Goal: Task Accomplishment & Management: Manage account settings

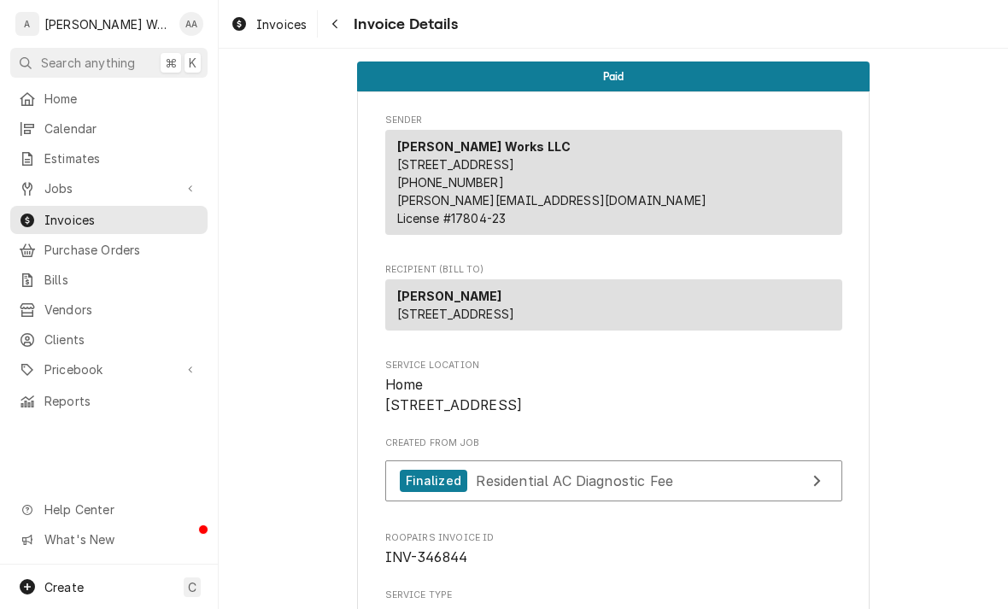
click at [54, 187] on span "Jobs" at bounding box center [108, 188] width 129 height 18
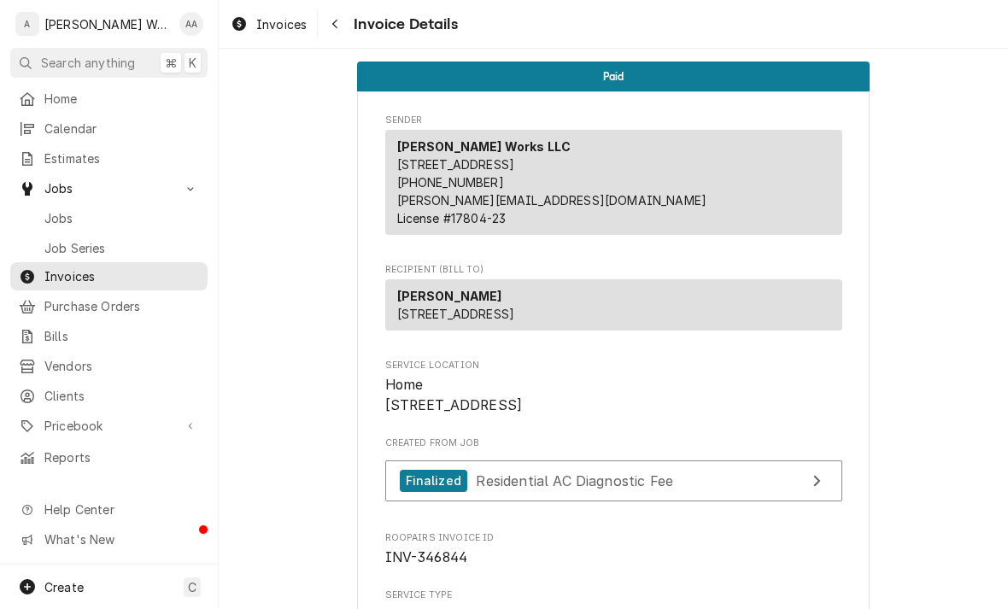
click at [56, 213] on span "Jobs" at bounding box center [121, 218] width 155 height 18
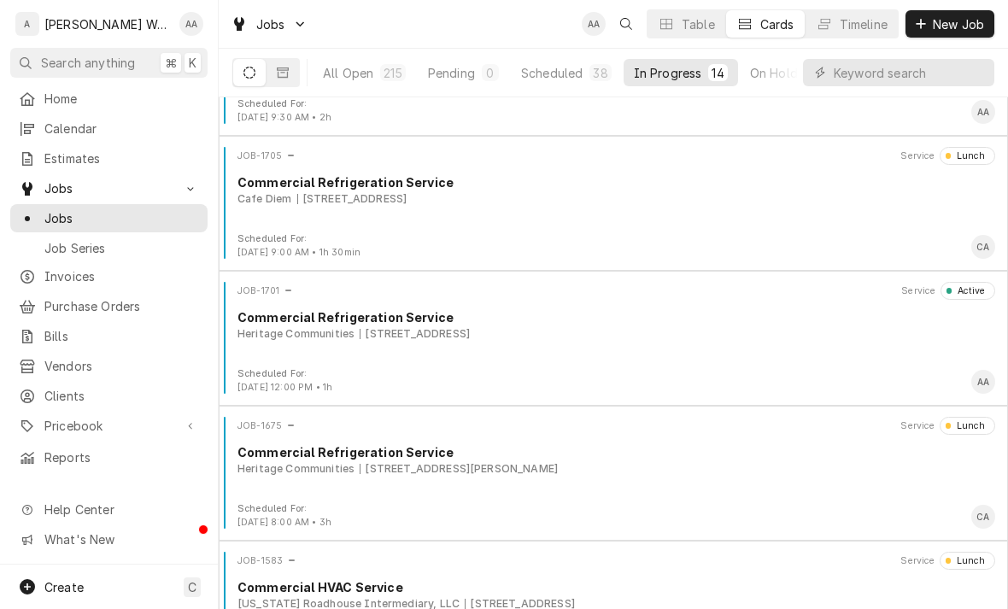
scroll to position [780, 0]
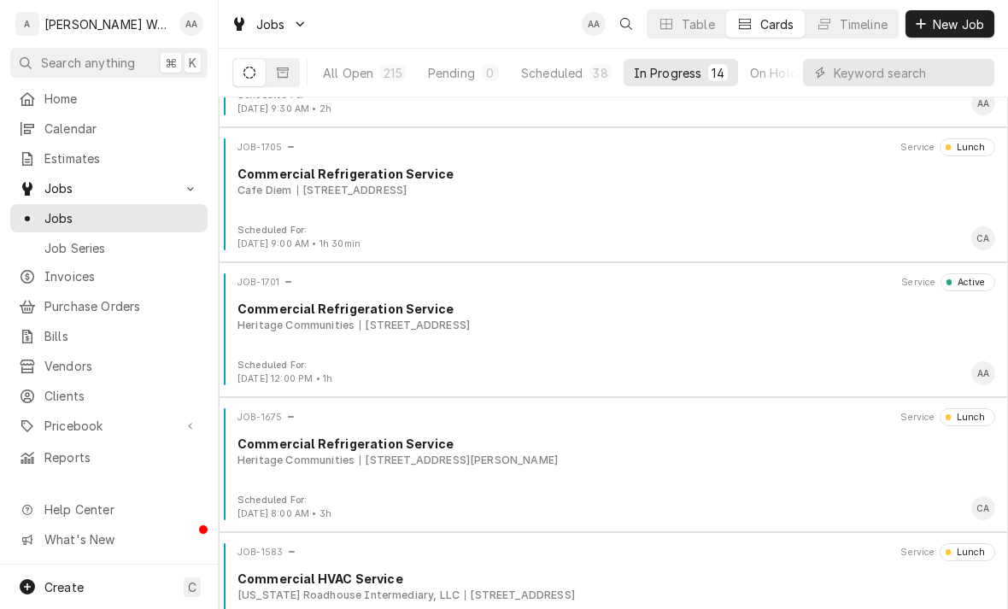
click at [420, 322] on div "5710 S 108th St, Omaha, NE 68137" at bounding box center [415, 325] width 110 height 15
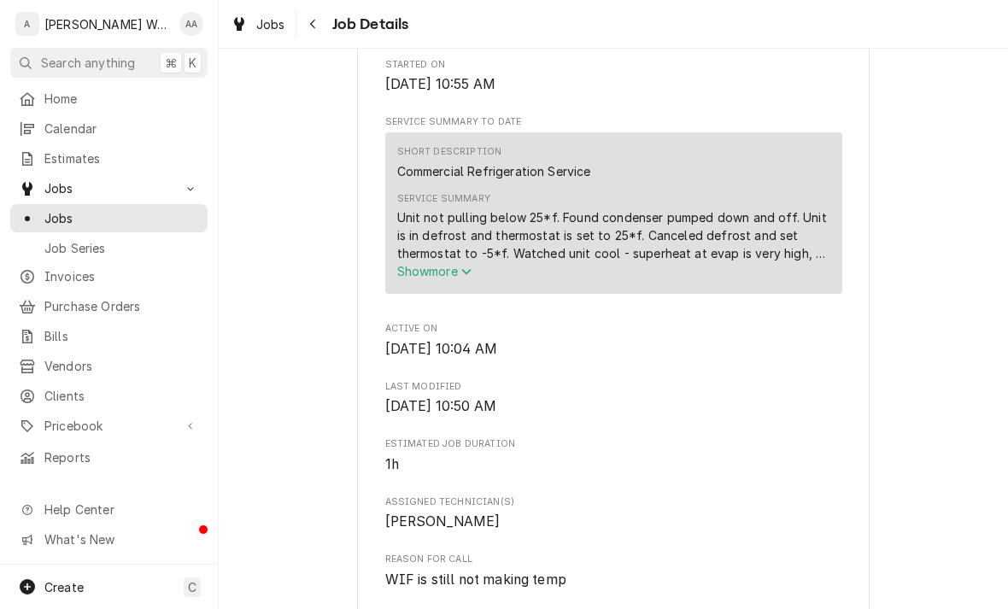
scroll to position [597, 0]
click at [436, 278] on span "Show more" at bounding box center [434, 270] width 75 height 15
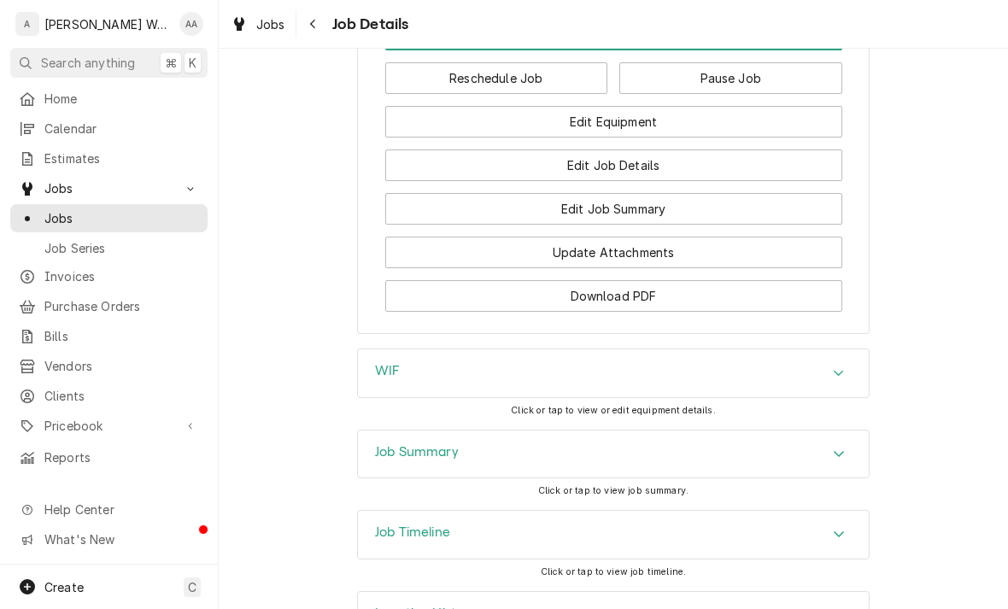
scroll to position [1830, 0]
click at [391, 429] on div "Job Summary" at bounding box center [613, 453] width 511 height 48
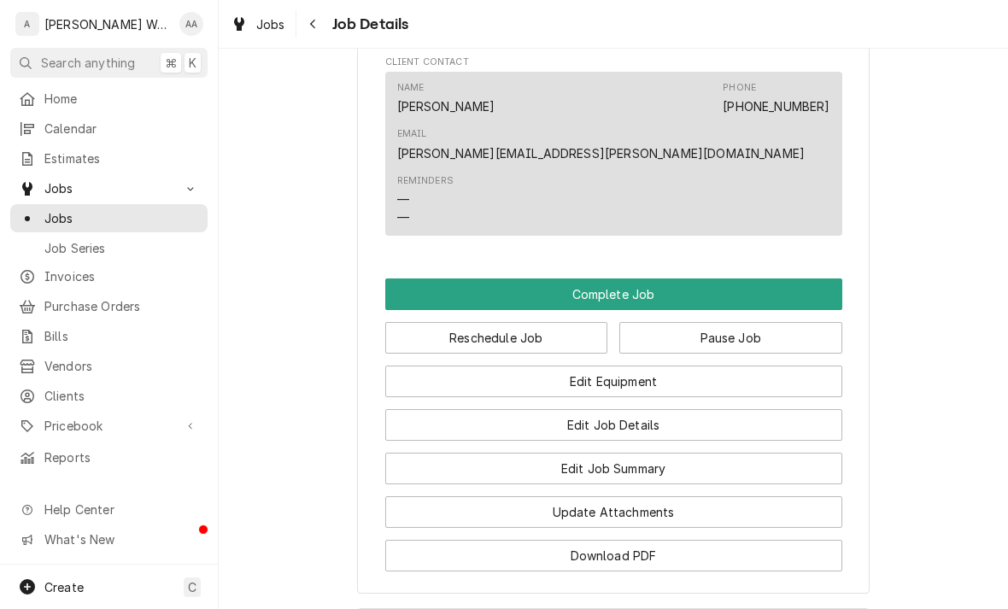
scroll to position [1539, 0]
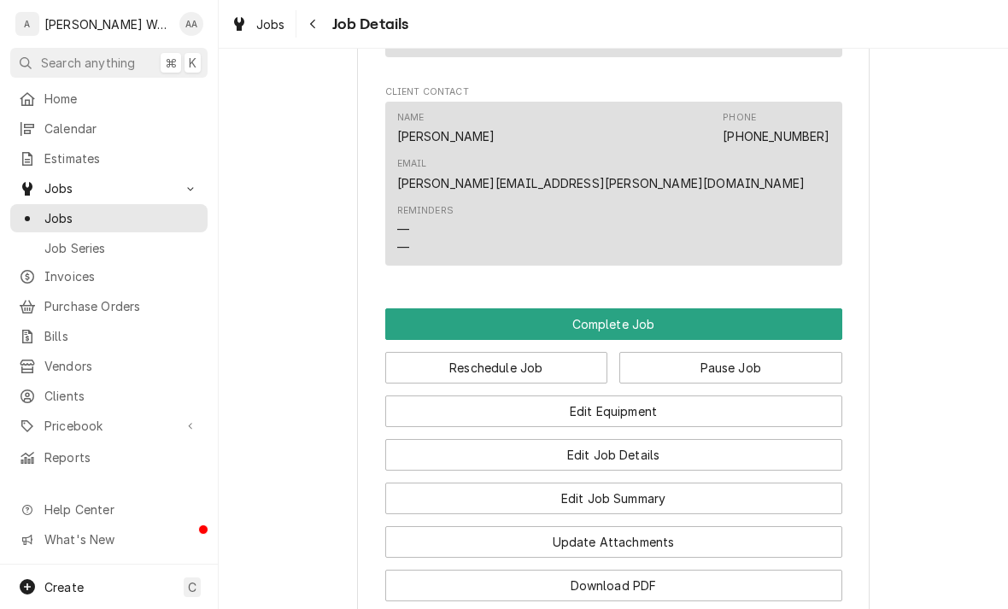
click at [663, 352] on button "Pause Job" at bounding box center [731, 368] width 223 height 32
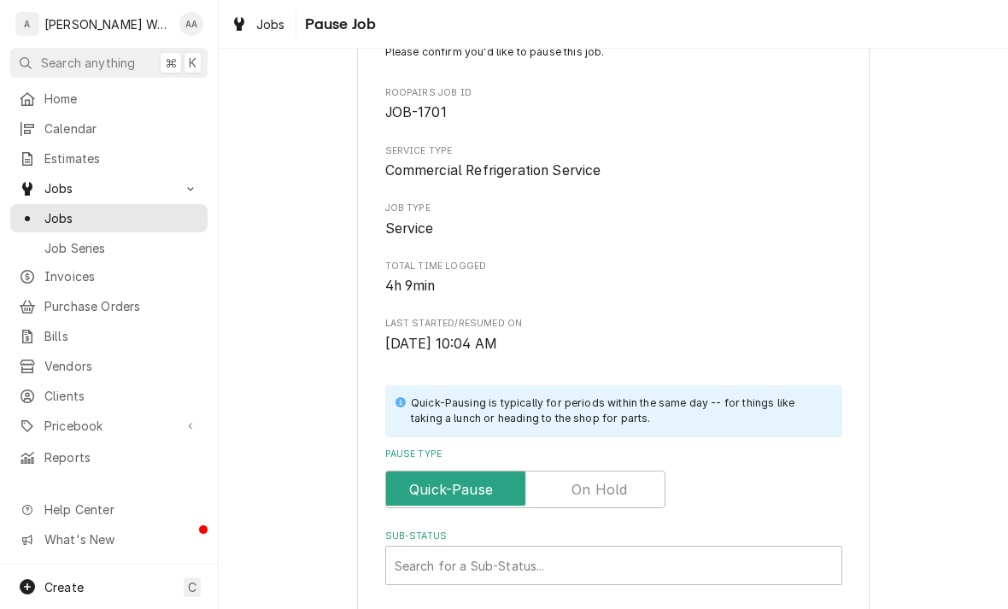
scroll to position [173, 0]
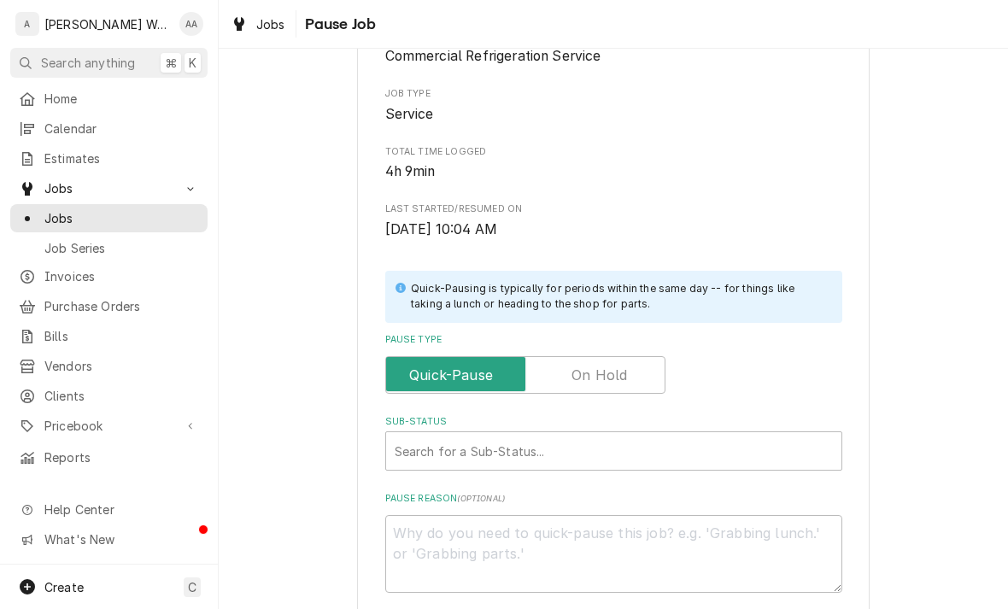
click at [571, 362] on input "Pause Type" at bounding box center [525, 375] width 265 height 38
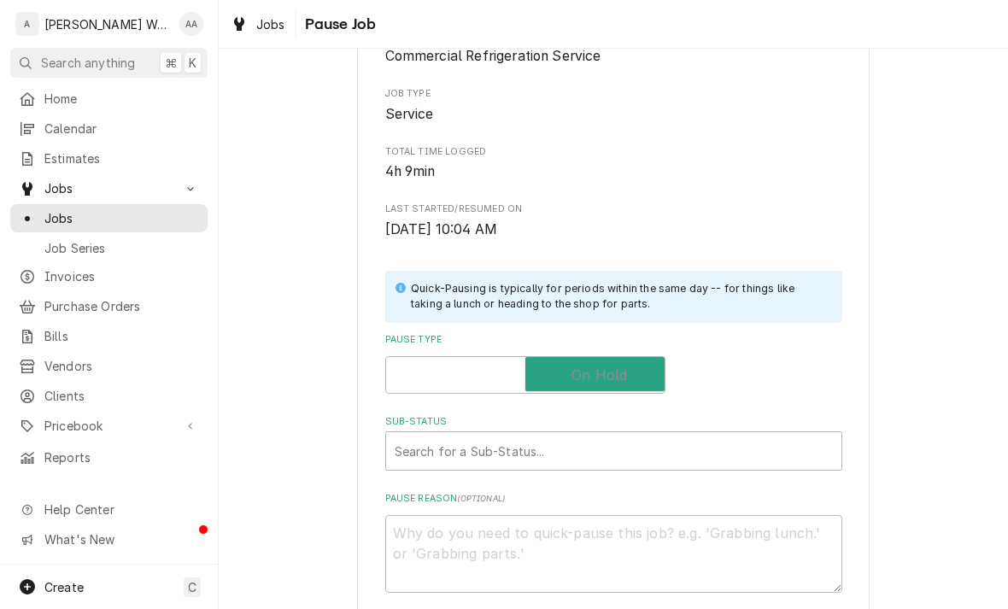
checkbox input "true"
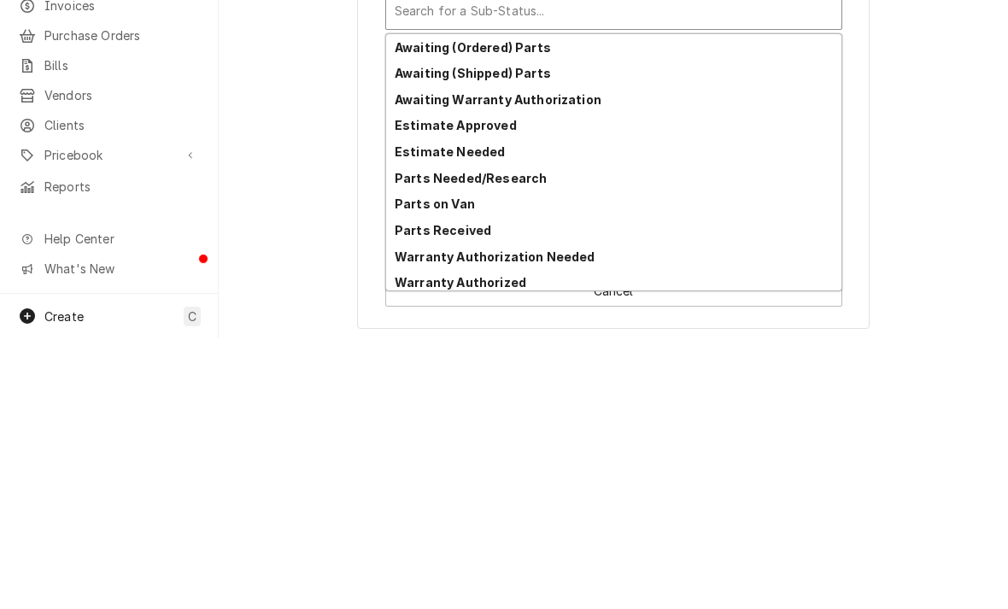
scroll to position [80, 0]
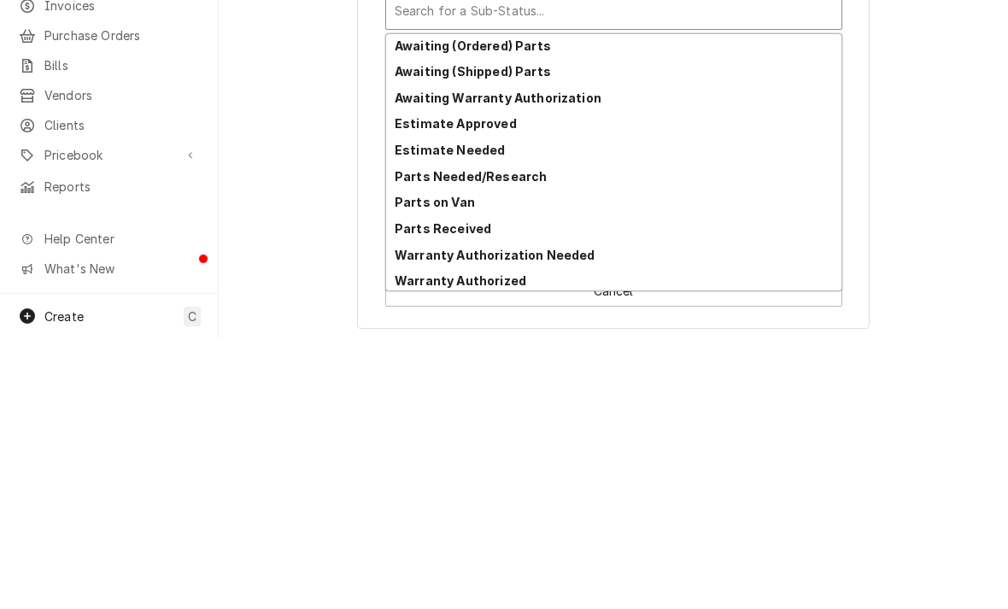
click at [408, 414] on strong "Estimate Needed" at bounding box center [450, 421] width 110 height 15
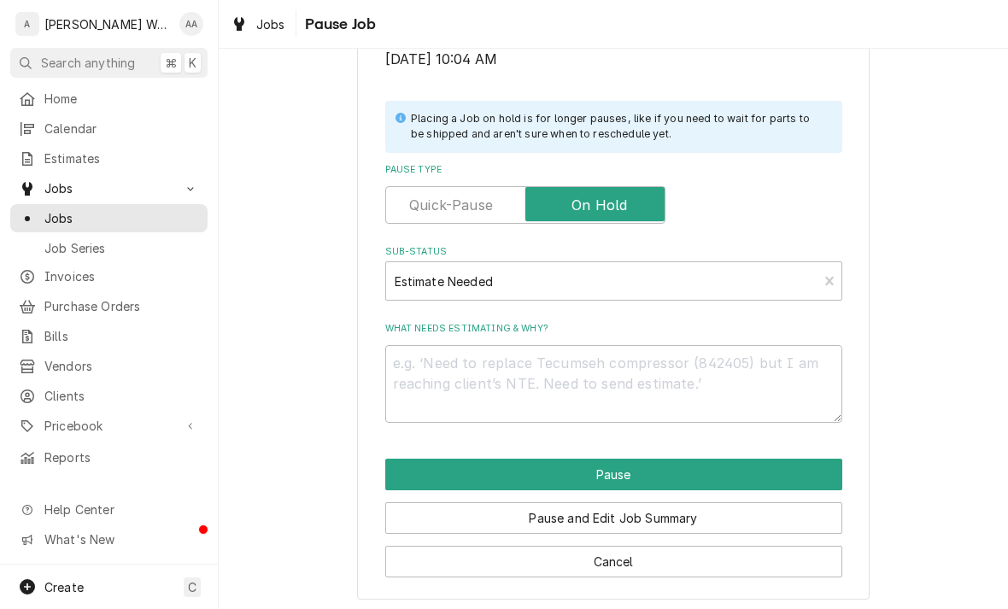
scroll to position [323, 0]
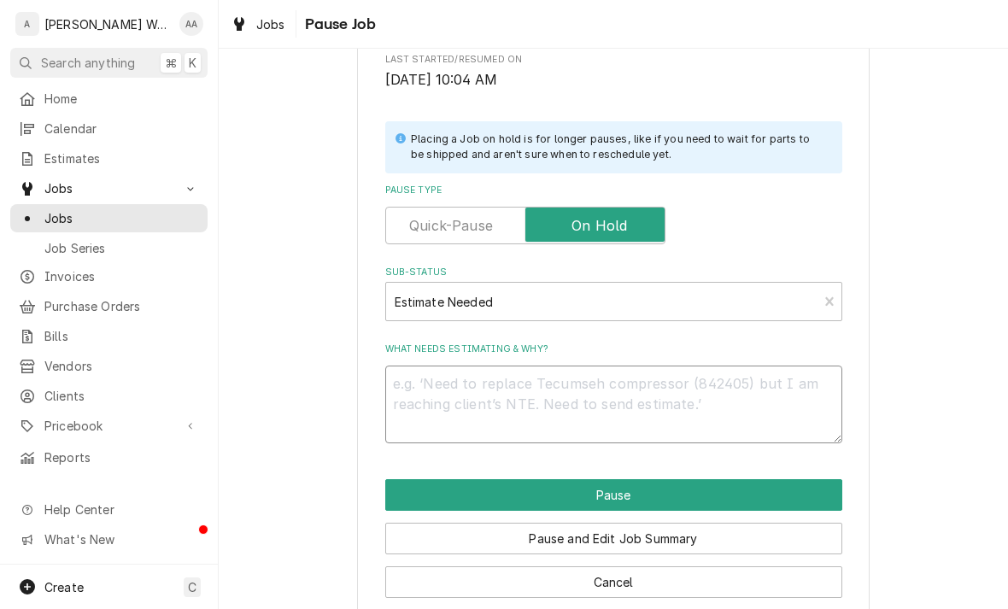
click at [451, 384] on textarea "What needs estimating & why?" at bounding box center [613, 405] width 457 height 78
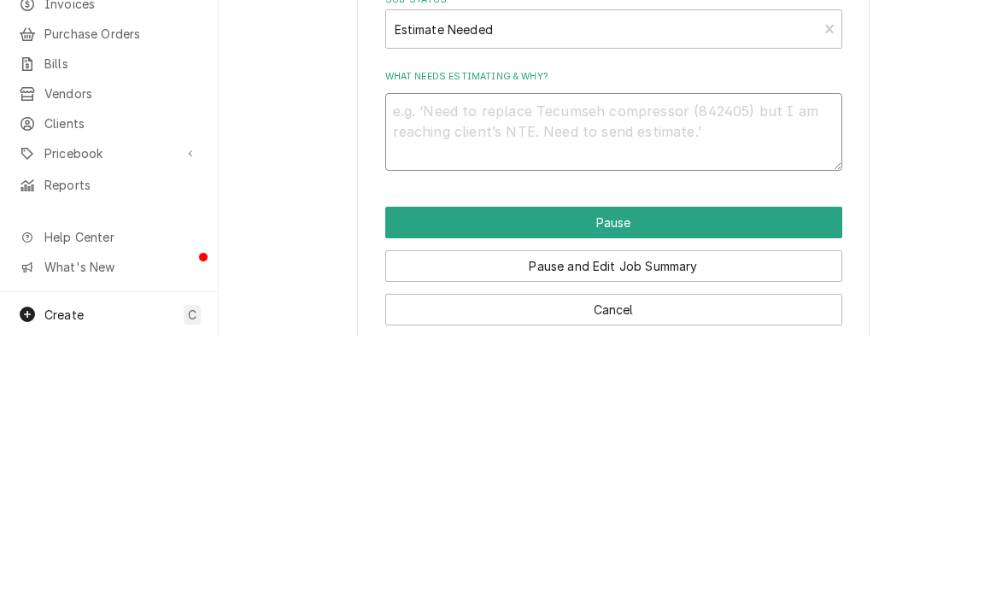
type textarea "x"
type textarea "Em"
type textarea "x"
type textarea "Ema"
type textarea "x"
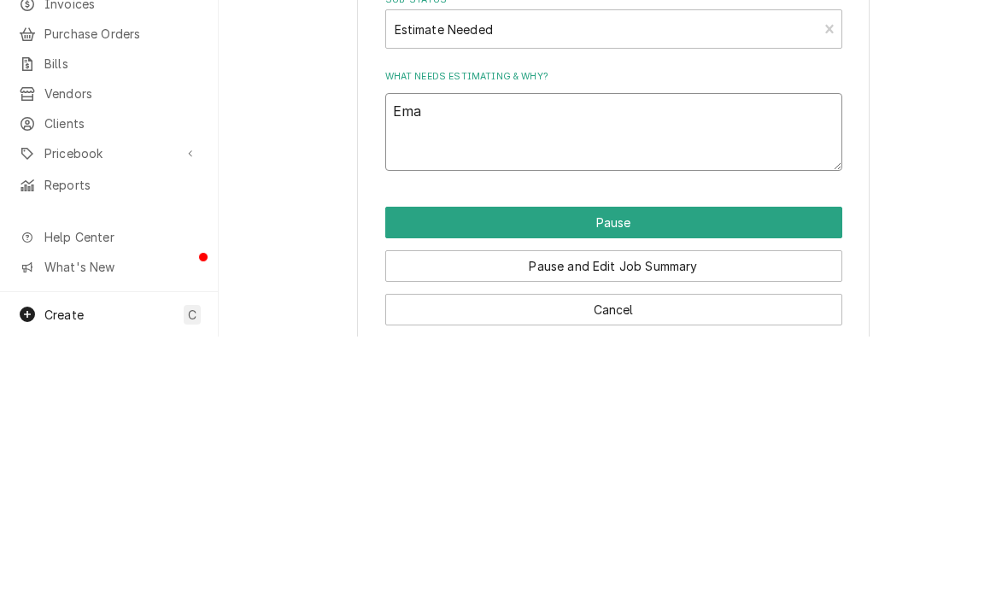
type textarea "Emai"
type textarea "x"
type textarea "Email"
type textarea "x"
type textarea "Email"
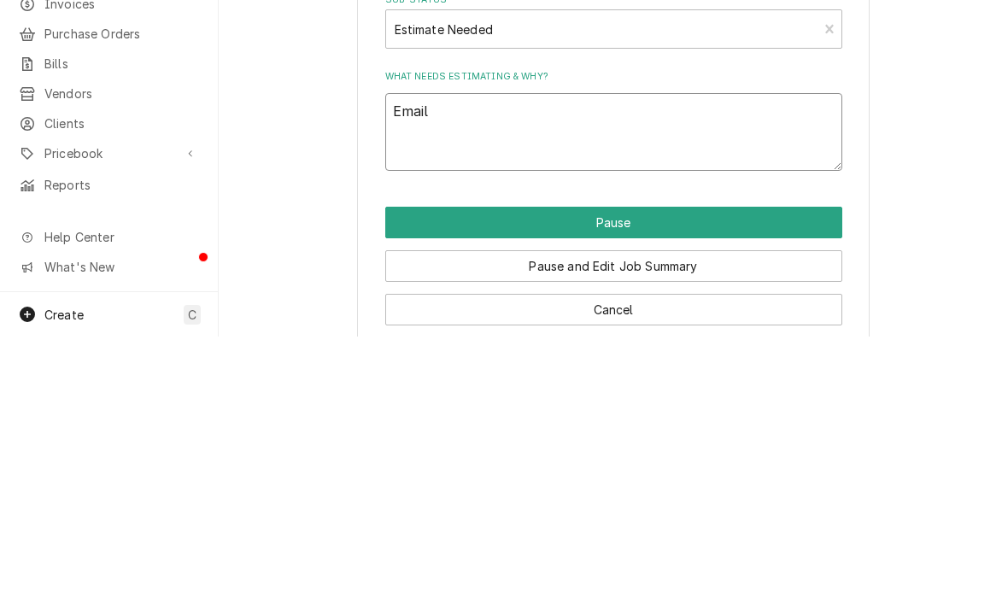
type textarea "x"
type textarea "Emaile"
type textarea "x"
type textarea "Emailed"
type textarea "x"
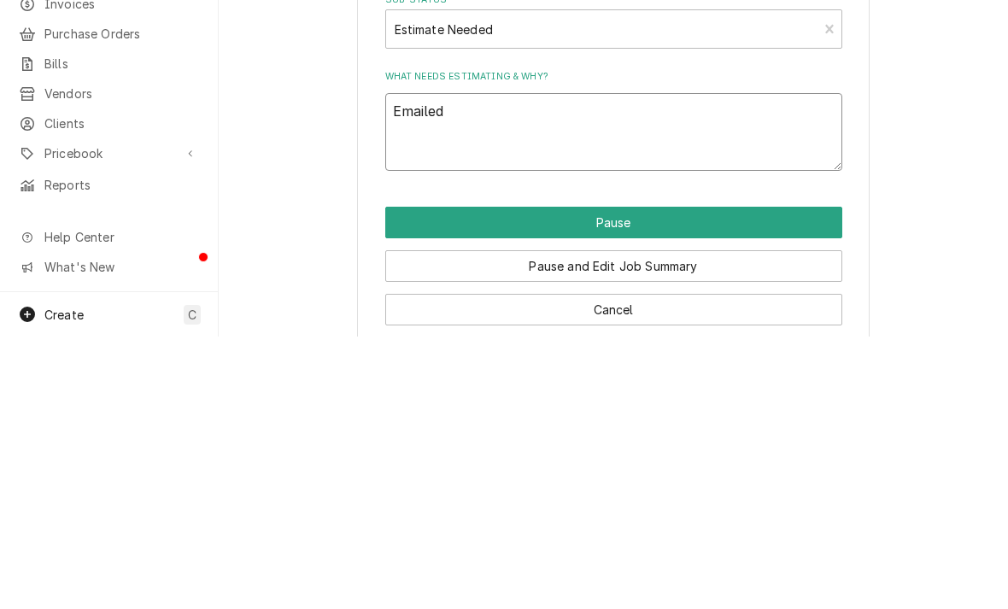
type textarea "Emailed"
type textarea "x"
type textarea "Emailed d"
type textarea "x"
type textarea "Emailed da"
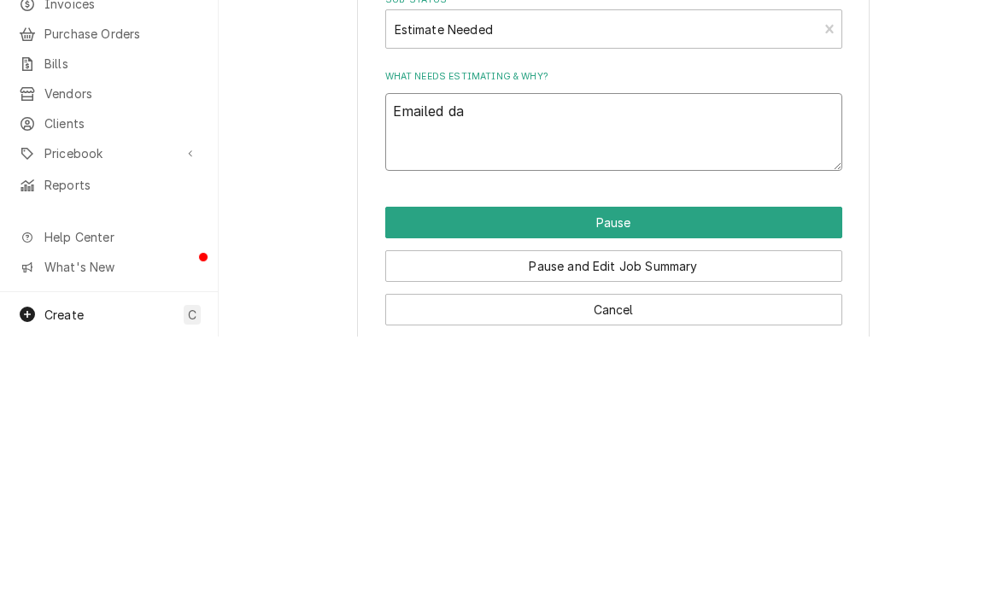
type textarea "x"
type textarea "Emailed dar"
type textarea "x"
type textarea "Emailed darwi"
type textarea "x"
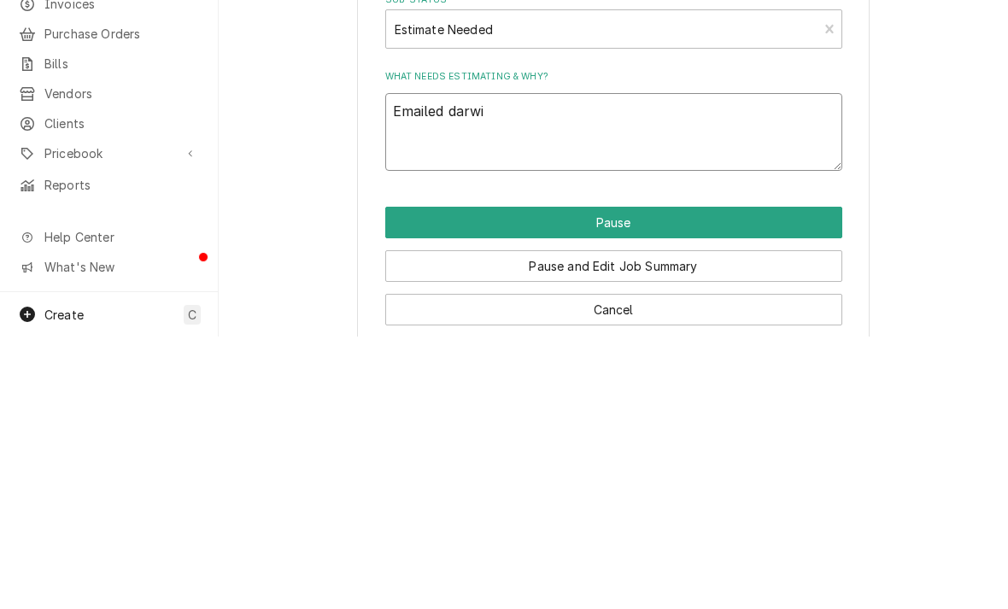
type textarea "Emailed darwin"
type textarea "x"
type textarea "Emailed Darwin"
type textarea "x"
type textarea "Emailed Darwin a"
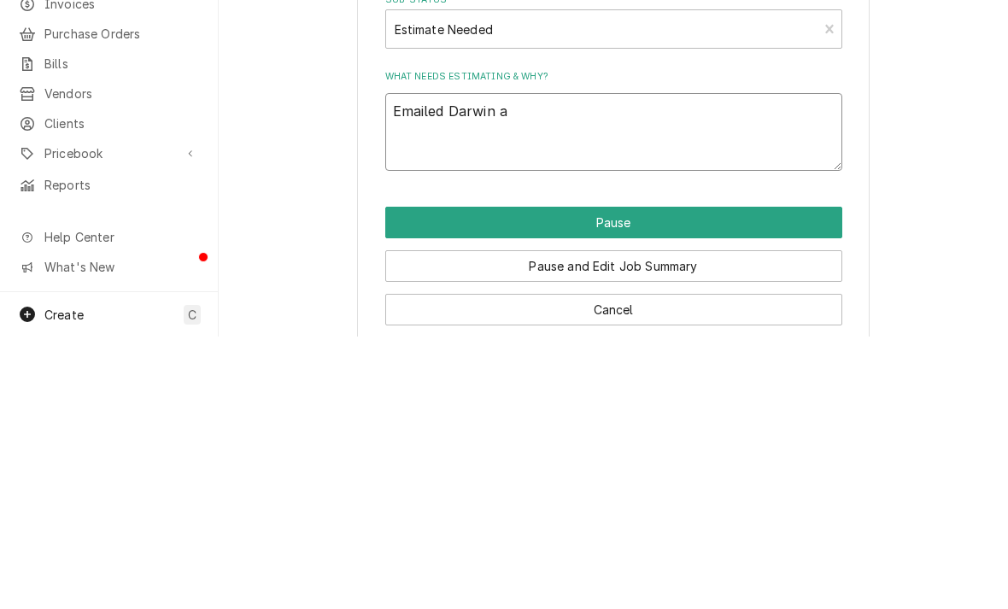
type textarea "x"
type textarea "Emailed Darwin abo"
type textarea "x"
type textarea "Emailed Darwin abou"
type textarea "x"
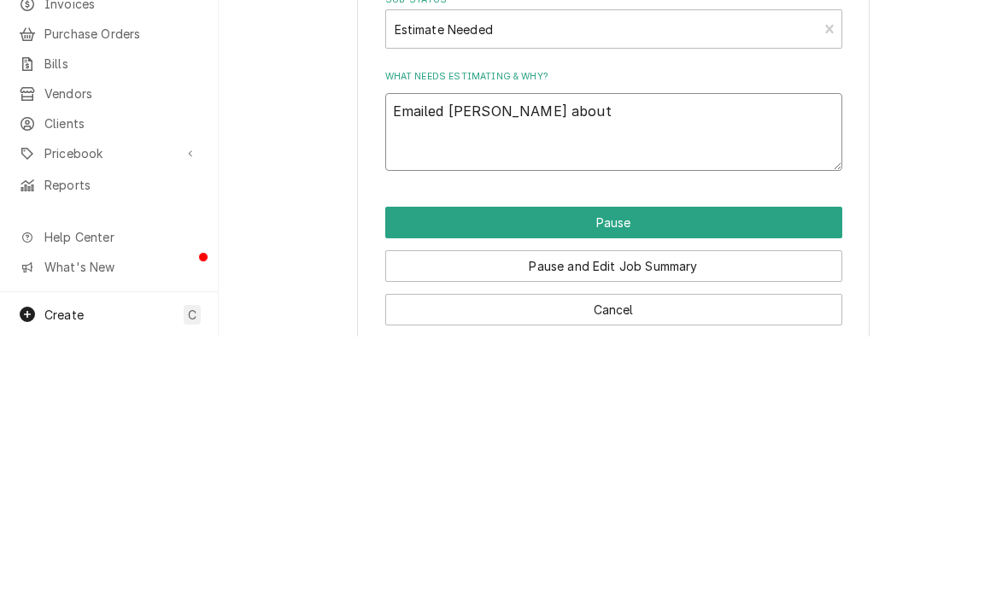
type textarea "Emailed Darwin about"
type textarea "x"
type textarea "Emailed Darwin about c"
type textarea "x"
type textarea "Emailed Darwin about co"
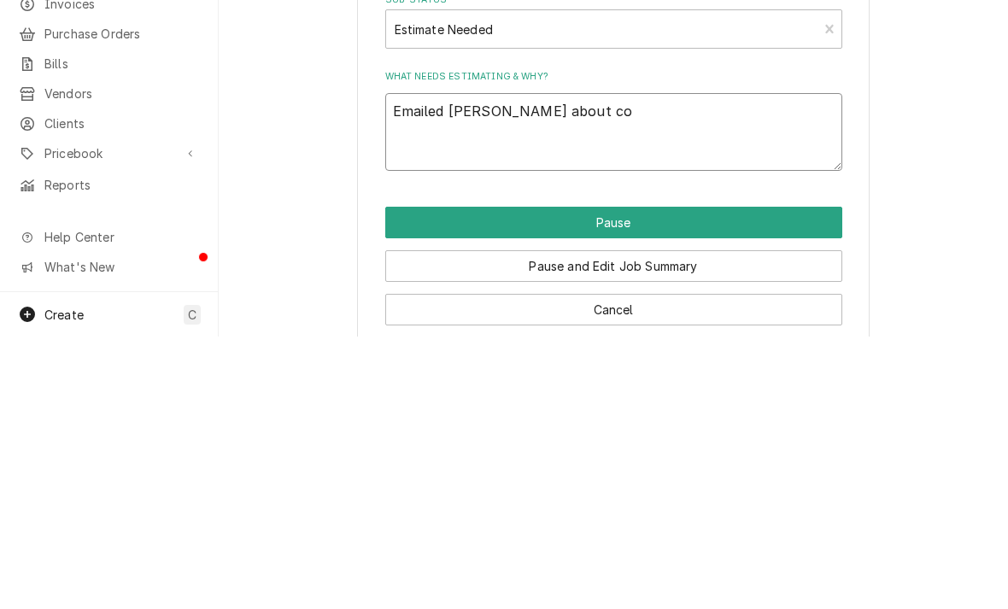
type textarea "x"
type textarea "Emailed Darwin about con"
type textarea "x"
type textarea "Emailed Darwin about cond"
type textarea "x"
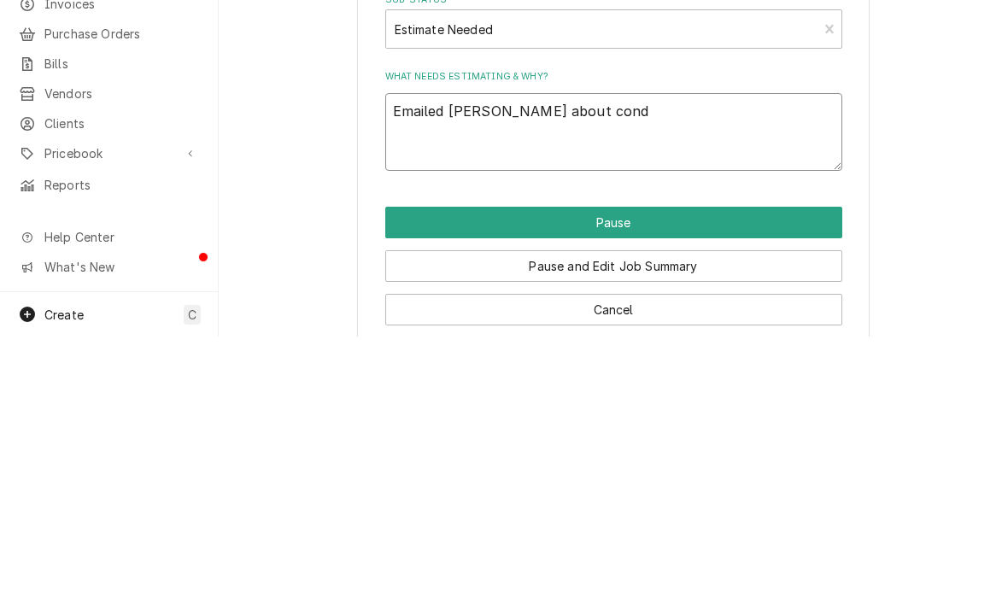
type textarea "Emailed Darwin about conde"
type textarea "x"
type textarea "Emailed Darwin about conden"
type textarea "x"
type textarea "Emailed Darwin about condens"
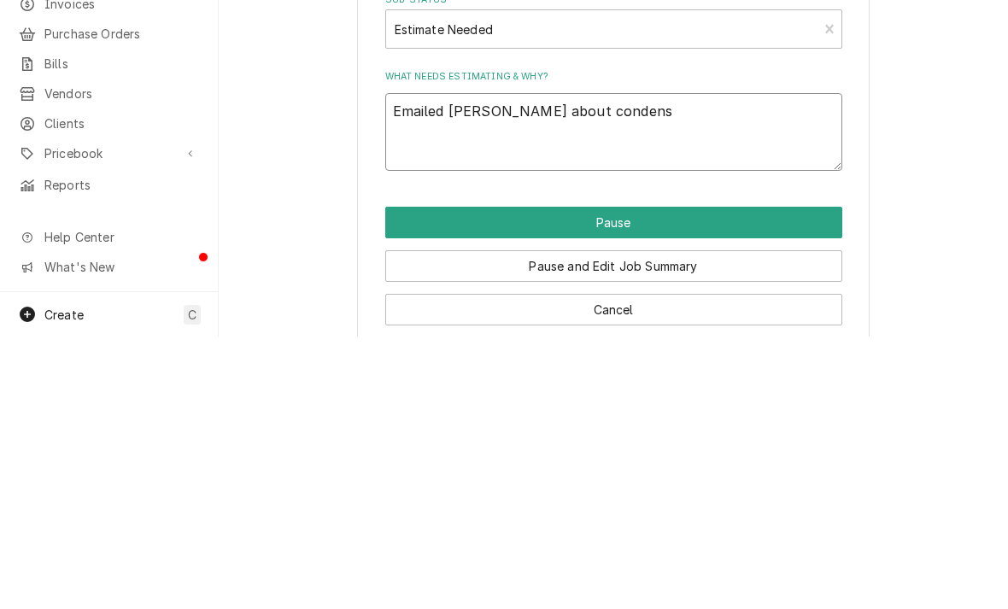
type textarea "x"
type textarea "Emailed Darwin about condense"
type textarea "x"
type textarea "Emailed Darwin about condenser"
type textarea "x"
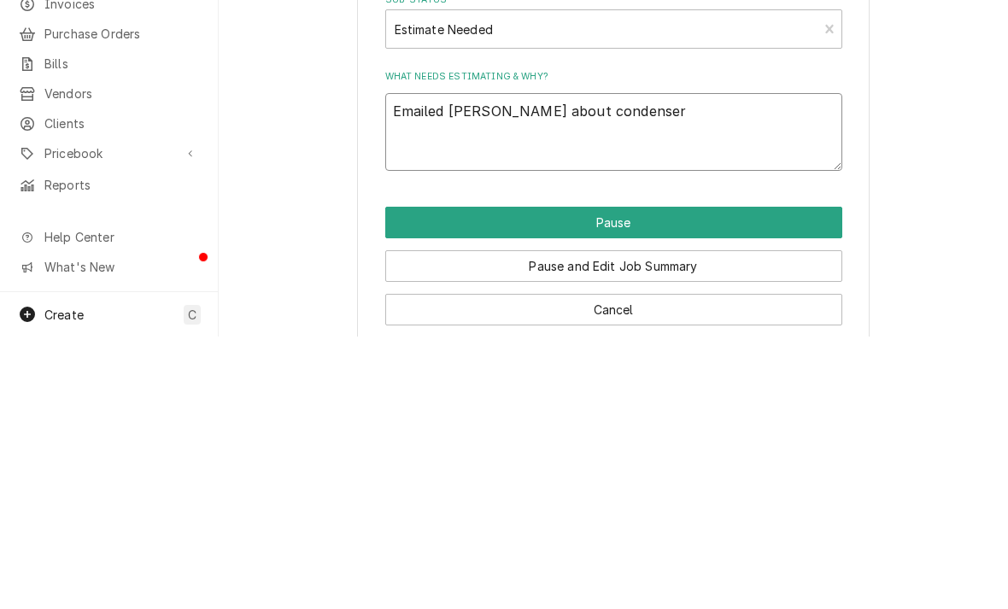
type textarea "Emailed Darwin about condenser"
type textarea "x"
type textarea "Emailed Darwin about condenser a"
type textarea "x"
type textarea "Emailed Darwin about condenser an"
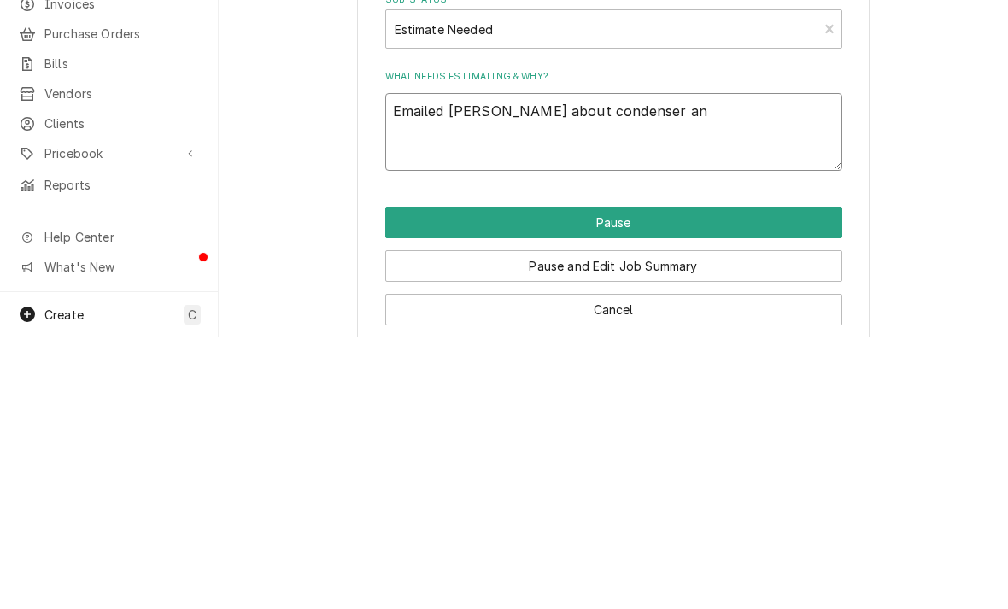
type textarea "x"
type textarea "Emailed Darwin about condenser and"
type textarea "x"
type textarea "Emailed Darwin about condenser and"
type textarea "x"
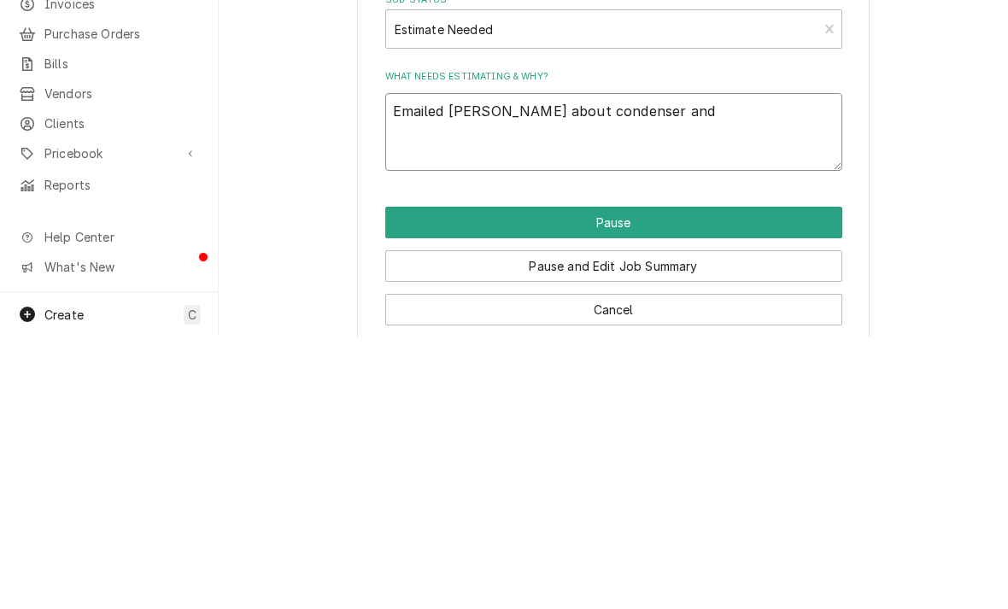
type textarea "Emailed Darwin about condenser and t"
type textarea "x"
type textarea "Emailed Darwin about condenser and tx"
type textarea "x"
type textarea "Emailed Darwin about condenser and txv"
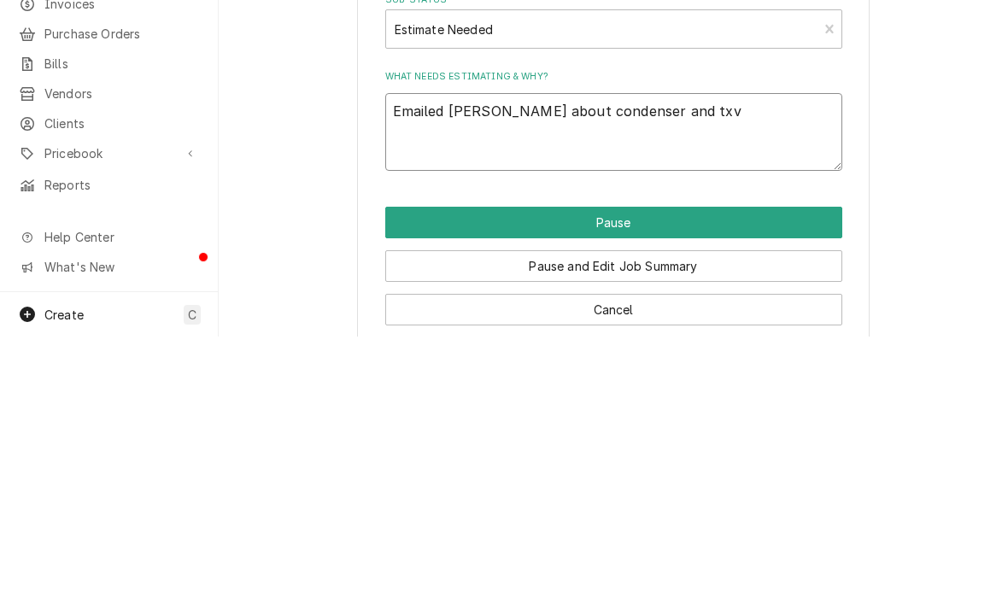
type textarea "x"
type textarea "Emailed Darwin about condenser and txv"
click at [446, 479] on button "Pause" at bounding box center [613, 495] width 457 height 32
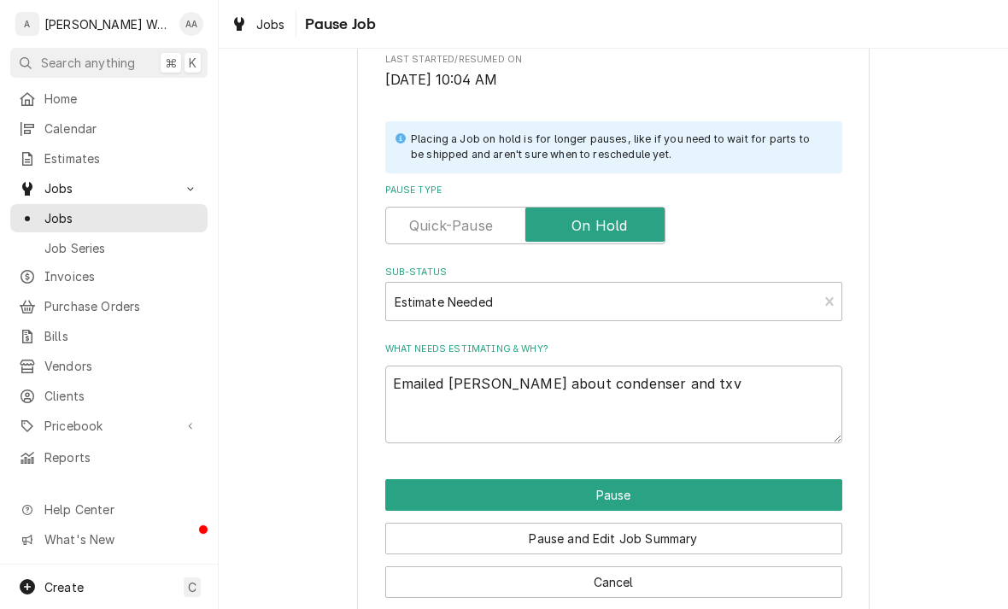
type textarea "x"
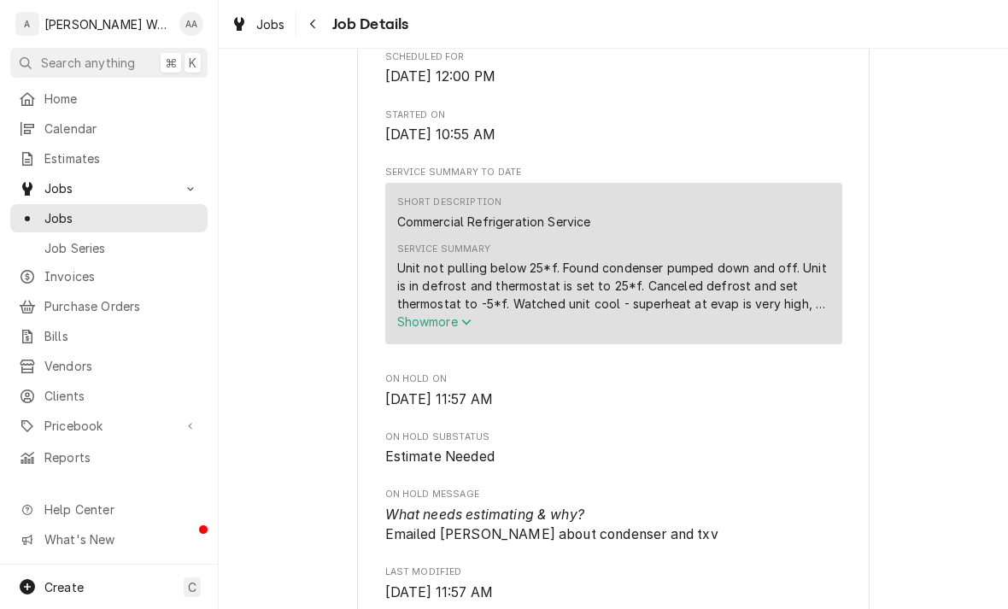
scroll to position [547, 0]
click at [437, 328] on span "Show more" at bounding box center [434, 321] width 75 height 15
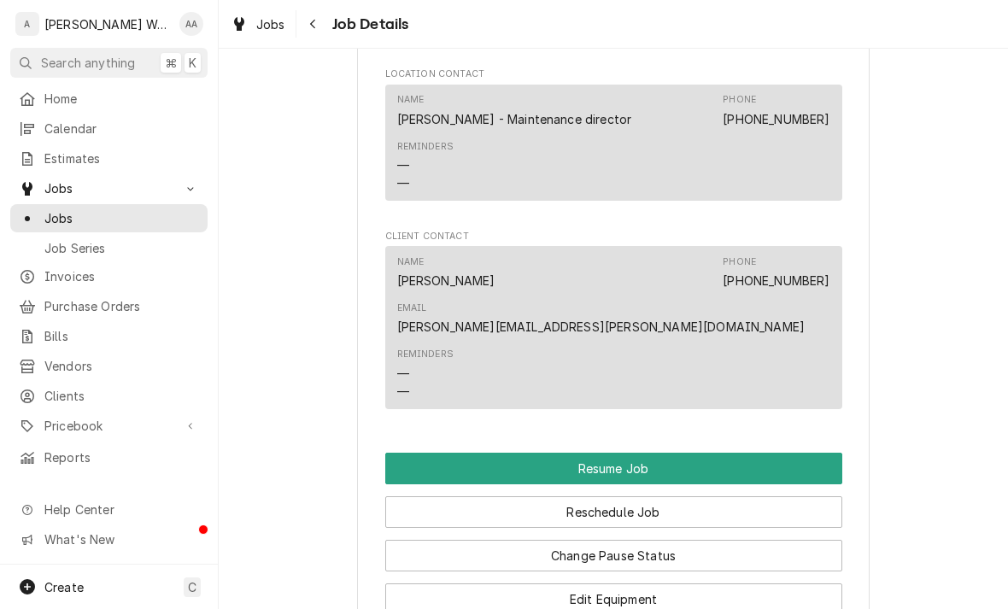
scroll to position [1531, 0]
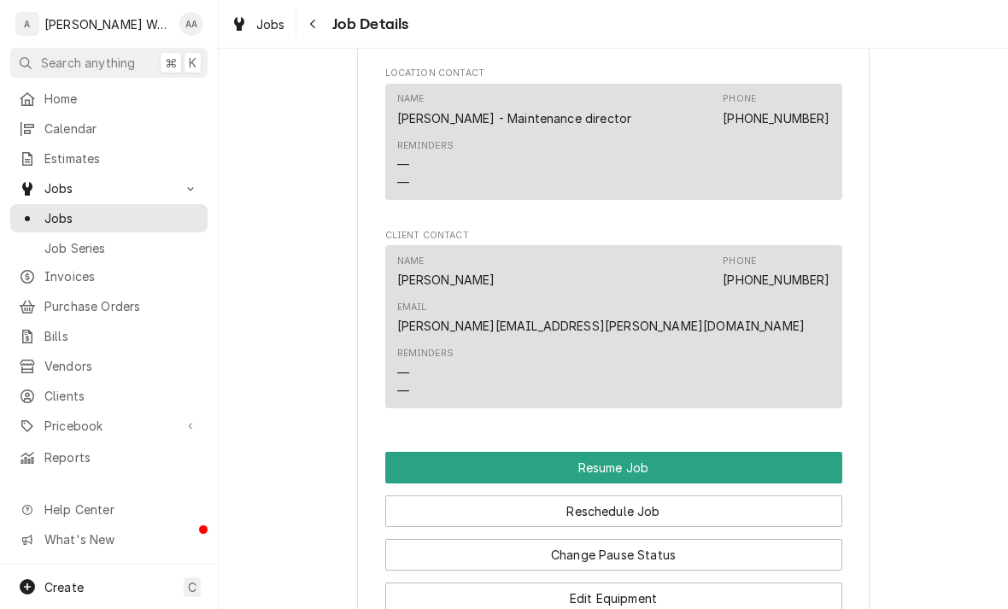
click at [66, 121] on span "Calendar" at bounding box center [121, 129] width 155 height 18
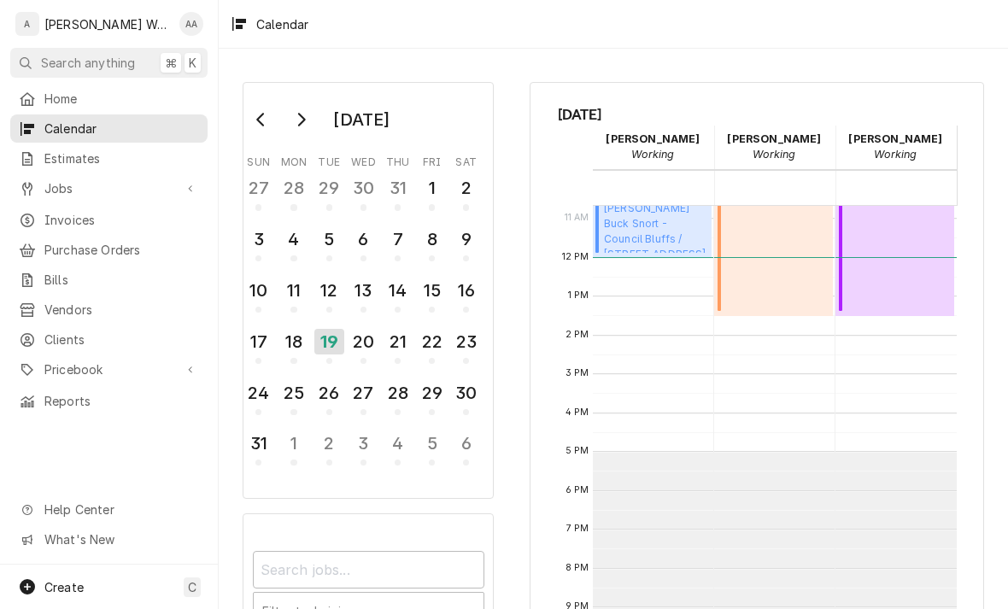
scroll to position [415, 0]
click at [294, 343] on div "18" at bounding box center [293, 342] width 26 height 26
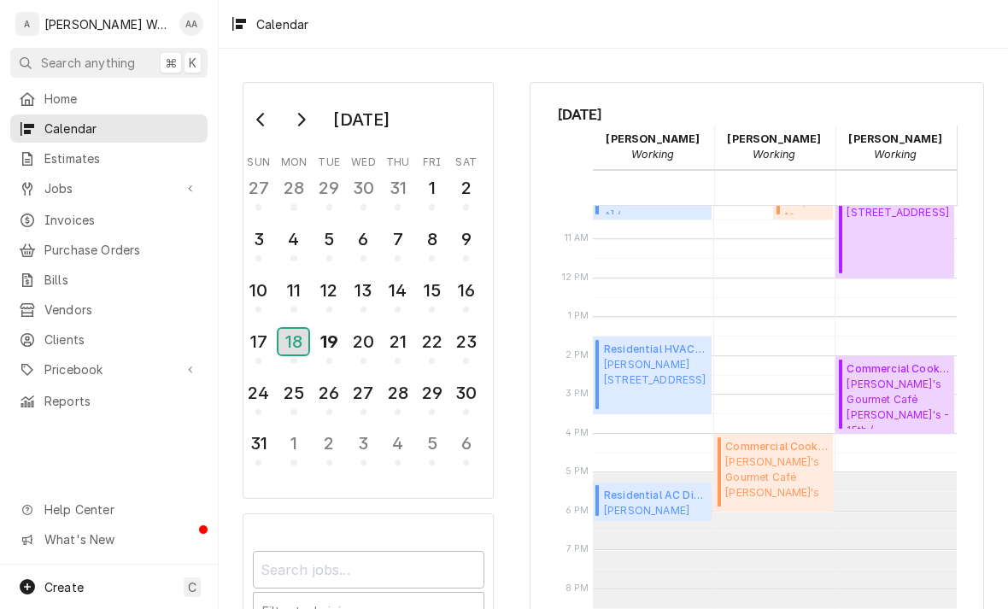
scroll to position [395, 0]
click at [636, 506] on span "Kathryn Samuelson Home / 6439 S 185th Ave, Omaha, NE 68135" at bounding box center [655, 511] width 103 height 14
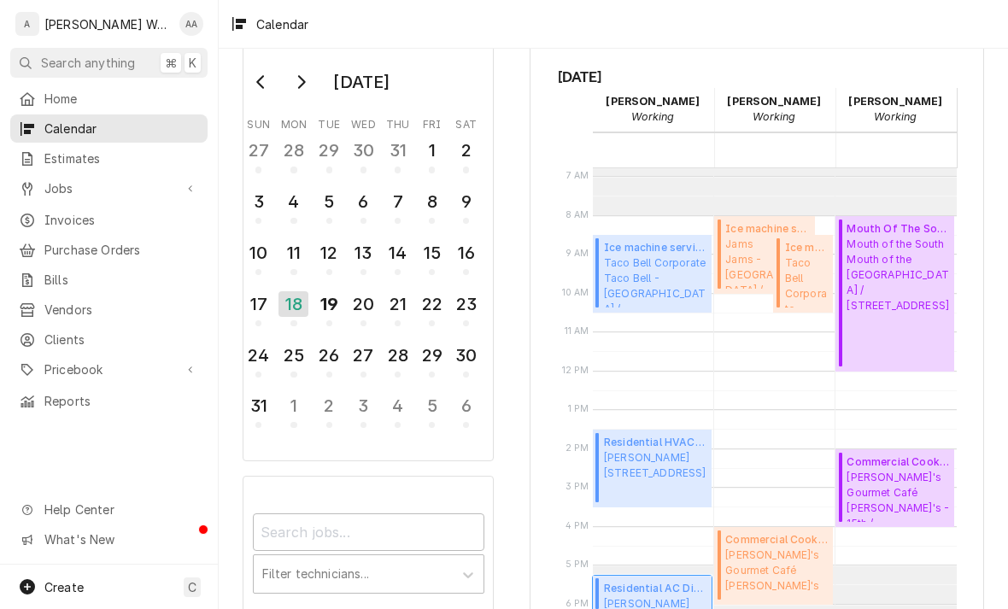
scroll to position [261, 0]
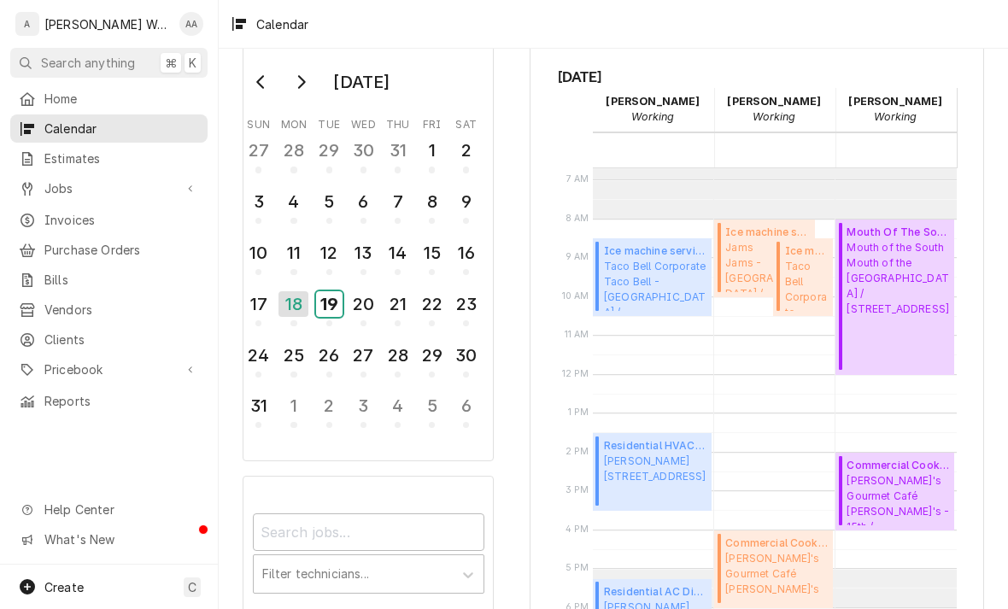
click at [334, 303] on div "19" at bounding box center [329, 304] width 26 height 26
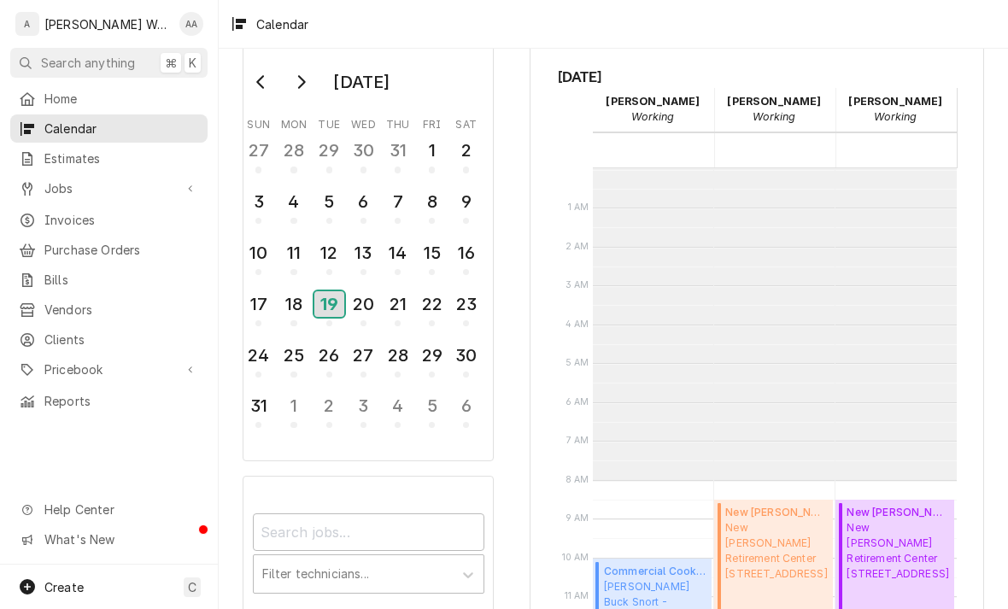
scroll to position [311, 0]
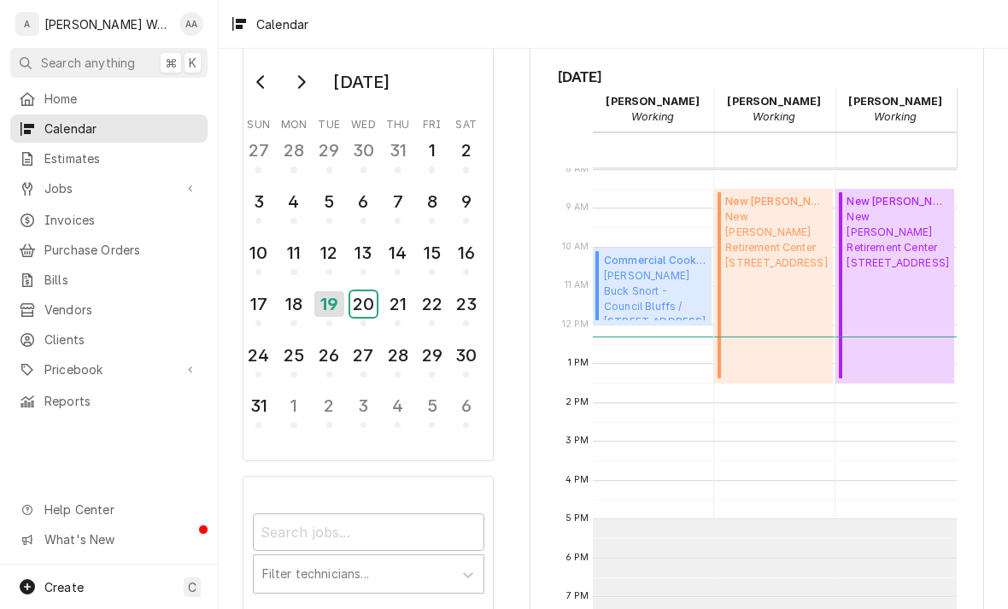
click at [365, 303] on div "20" at bounding box center [363, 304] width 26 height 26
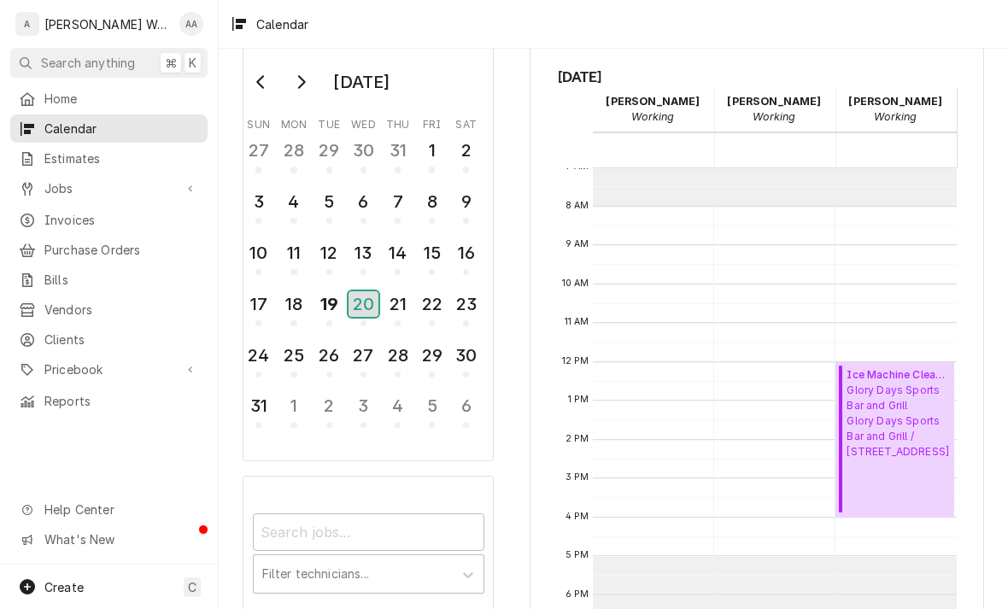
scroll to position [268, 0]
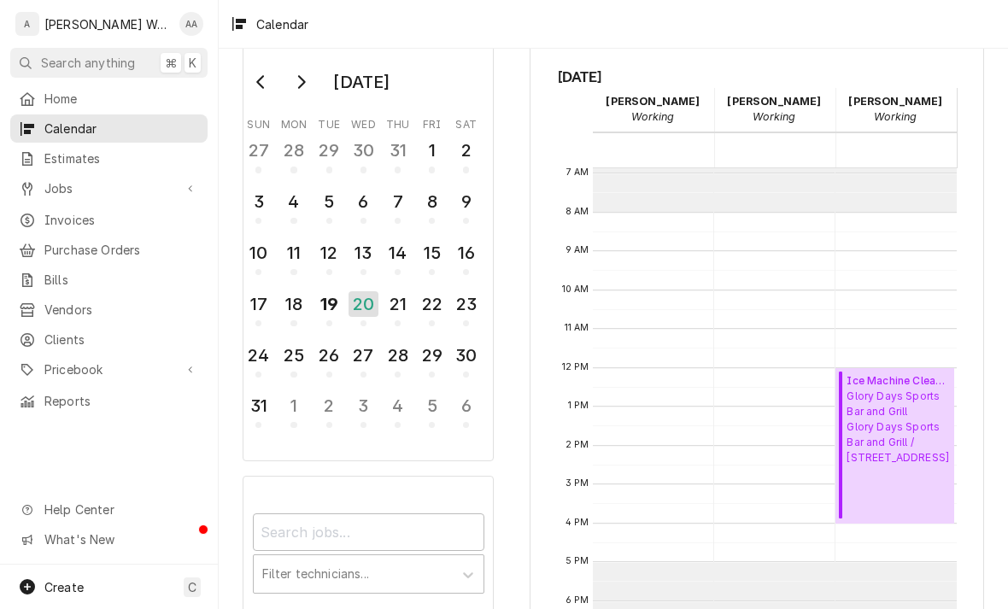
click at [53, 583] on span "Create" at bounding box center [63, 587] width 39 height 15
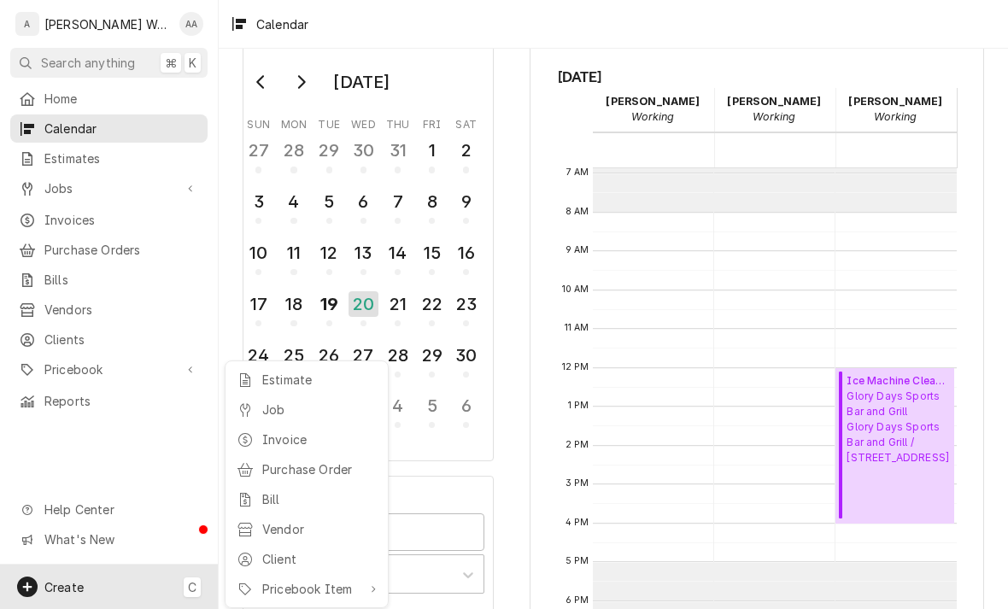
click at [268, 410] on div "Job" at bounding box center [319, 410] width 115 height 18
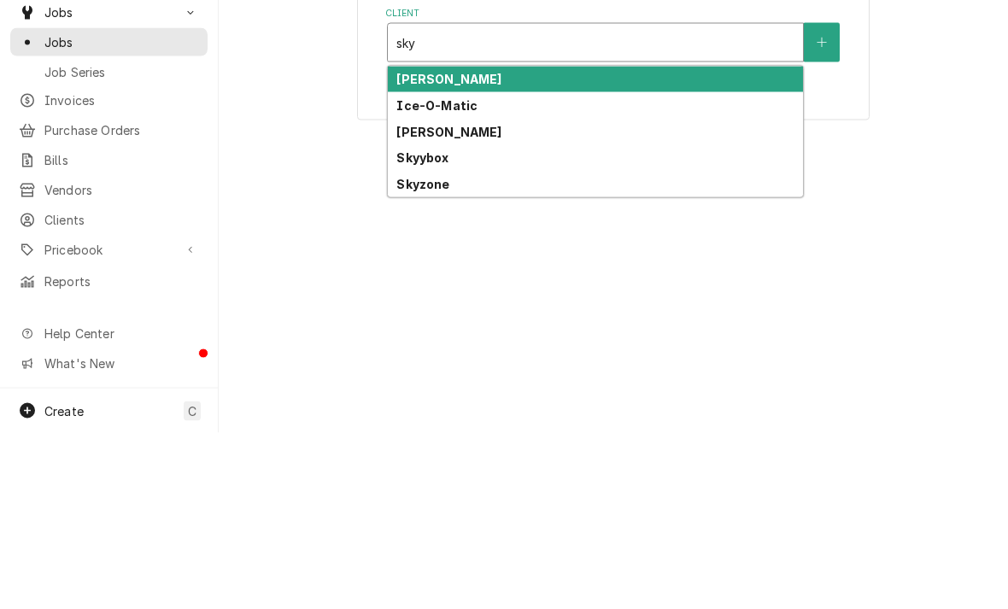
click at [406, 326] on strong "Skyybox" at bounding box center [423, 333] width 52 height 15
type input "sky"
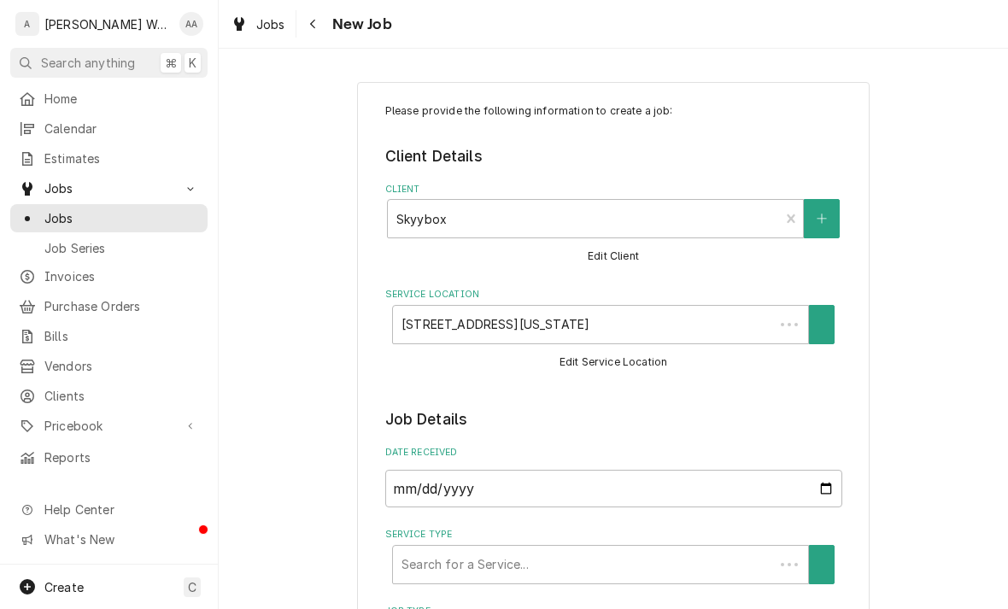
type textarea "x"
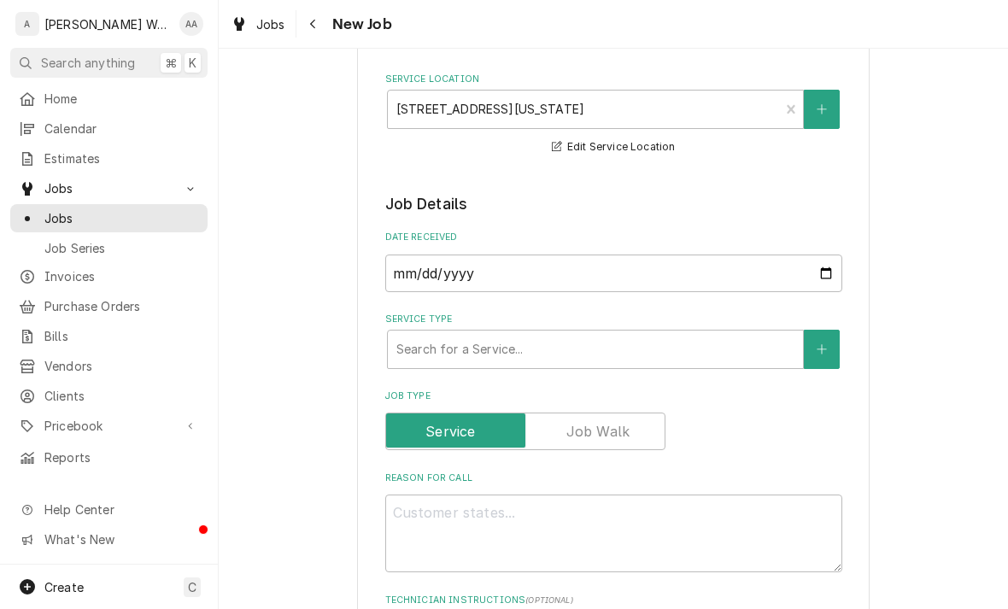
scroll to position [221, 0]
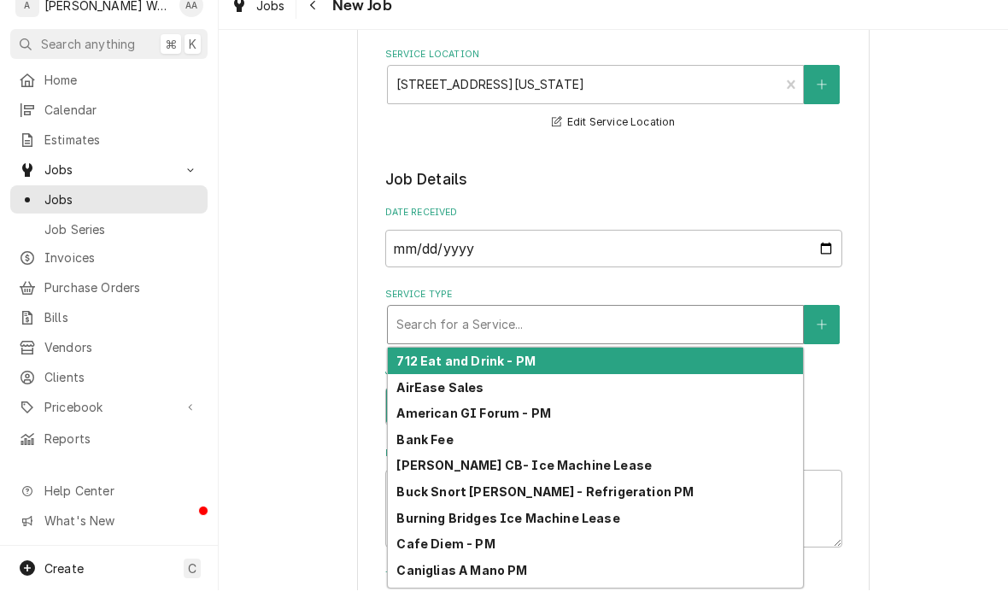
type input "s"
type textarea "x"
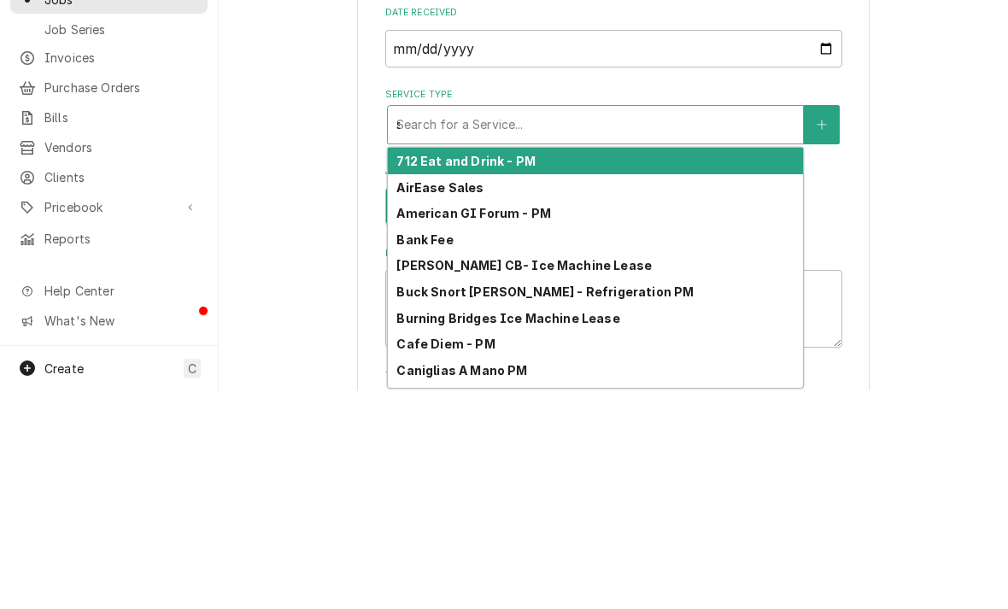
type input "sk"
type textarea "x"
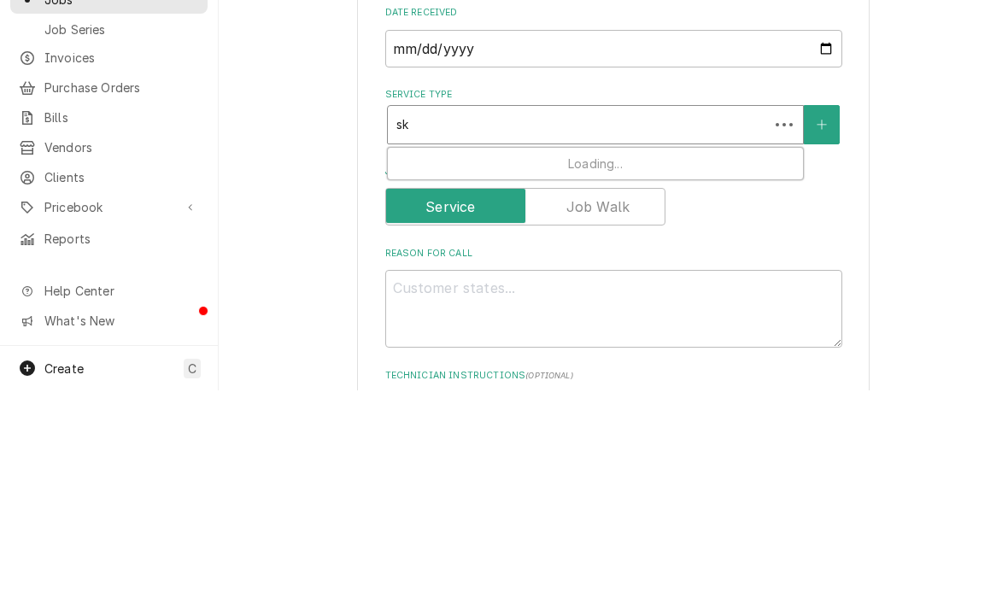
type input "sky"
type textarea "x"
type input "skyy"
type textarea "x"
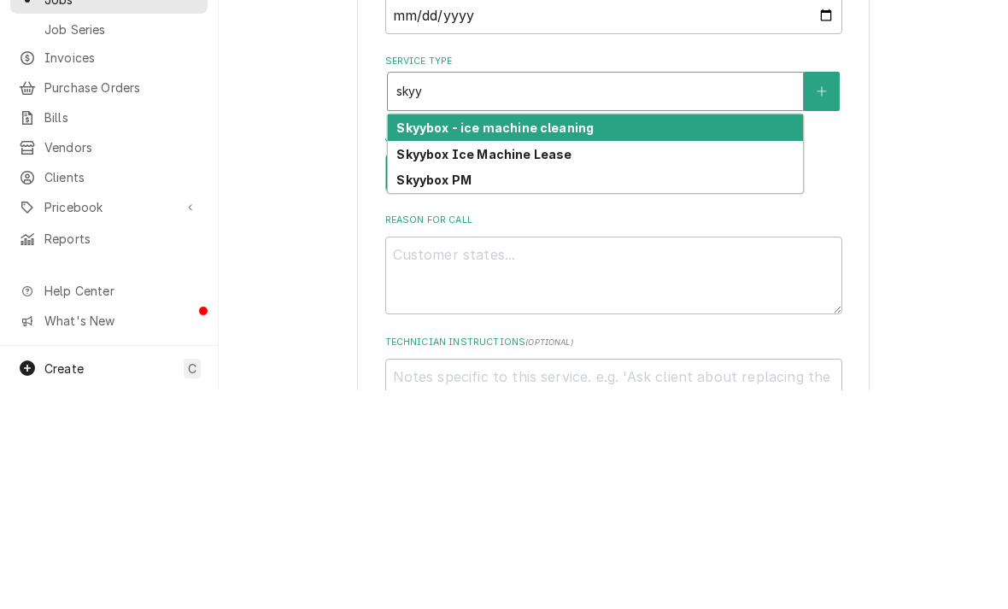
scroll to position [256, 0]
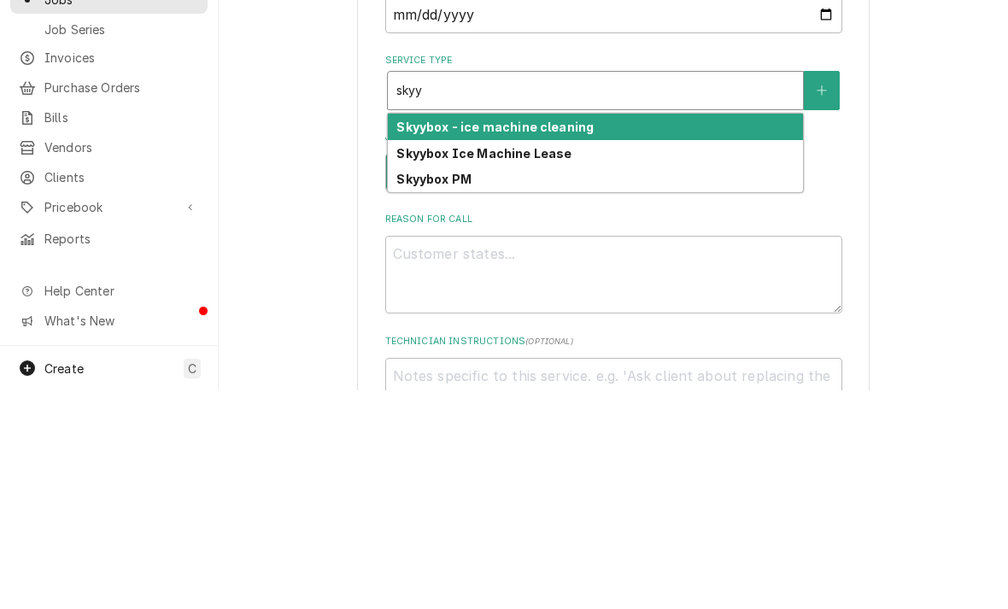
click at [425, 365] on strong "Skyybox Ice Machine Lease" at bounding box center [484, 372] width 175 height 15
type input "skyy"
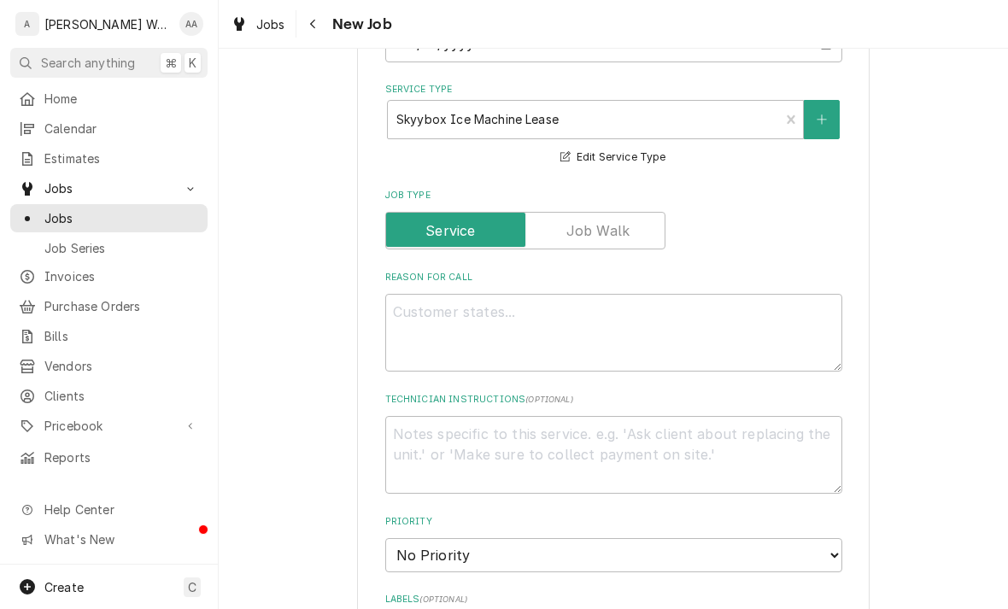
scroll to position [446, 0]
click at [410, 332] on textarea "Reason For Call" at bounding box center [613, 332] width 457 height 78
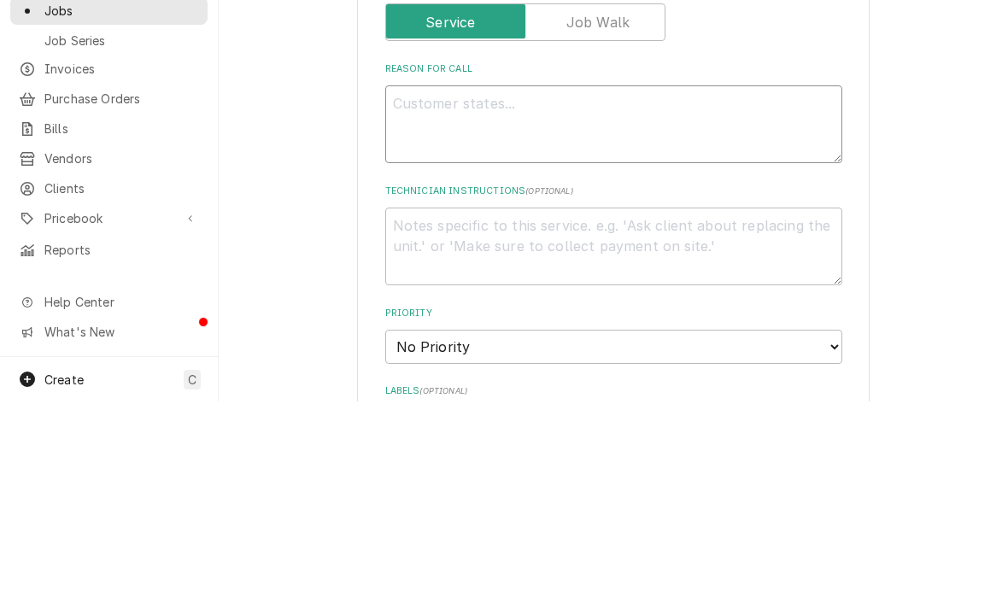
type textarea "x"
type textarea "Le"
type textarea "x"
type textarea "Lea"
type textarea "x"
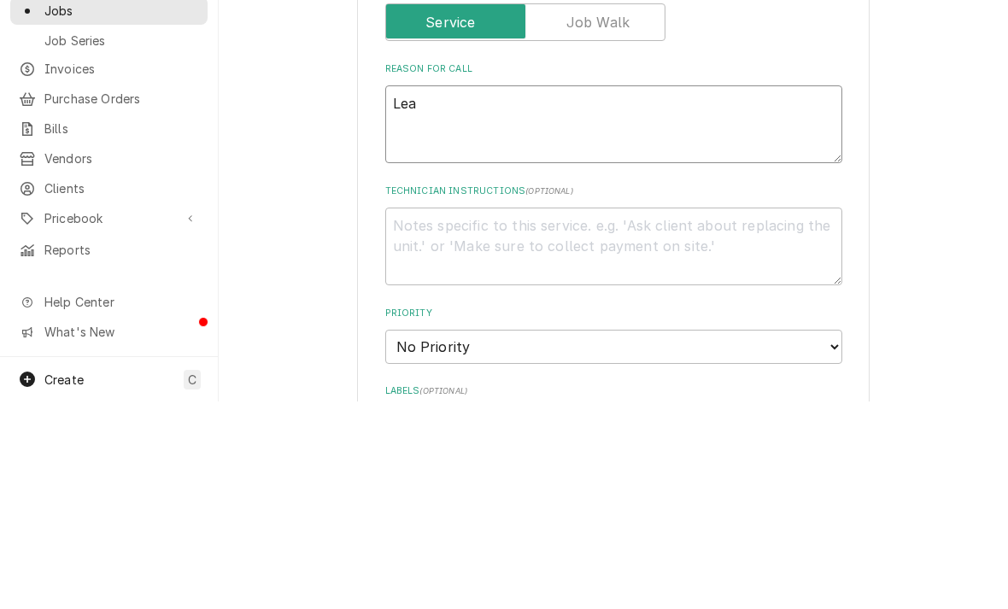
type textarea "Leas"
type textarea "x"
type textarea "Lease"
type textarea "x"
type textarea "Leased"
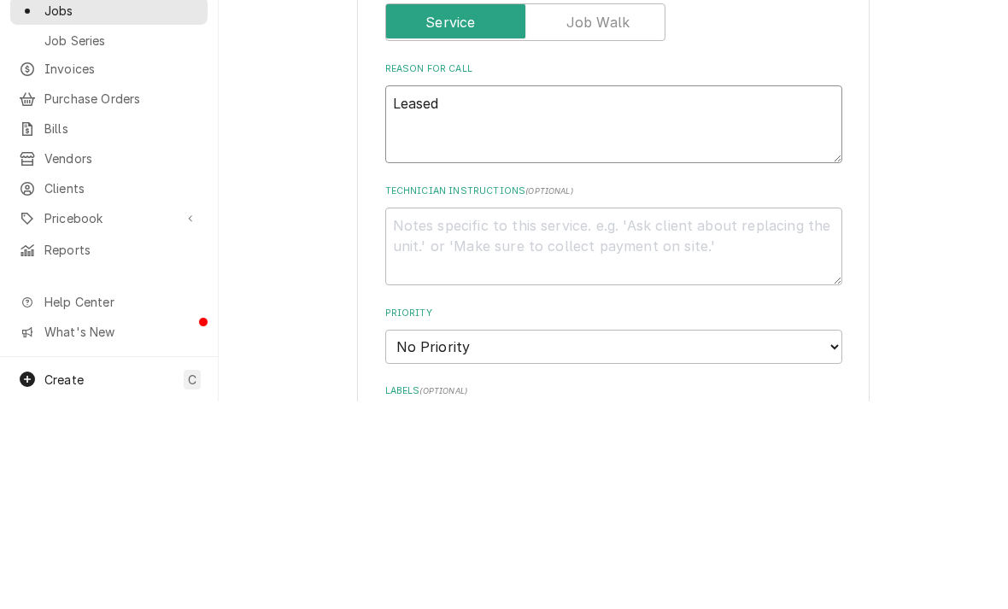
type textarea "x"
type textarea "Leased"
type textarea "x"
type textarea "Leased i"
type textarea "x"
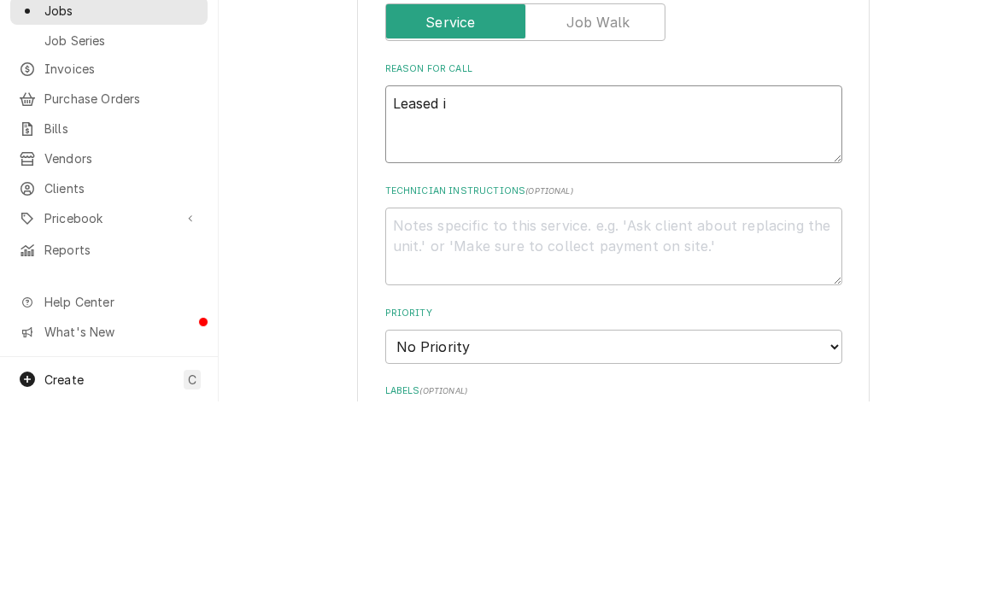
type textarea "Leased ic"
type textarea "x"
type textarea "Leased ice"
type textarea "x"
type textarea "Leased ice"
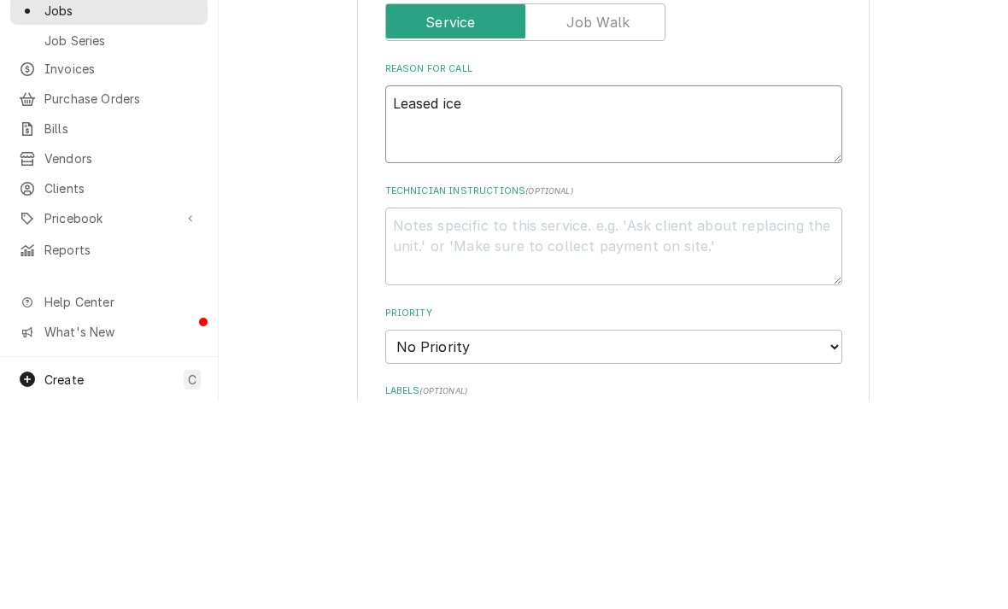
type textarea "x"
type textarea "Leased ice ma"
type textarea "x"
type textarea "Leased ice mac"
type textarea "x"
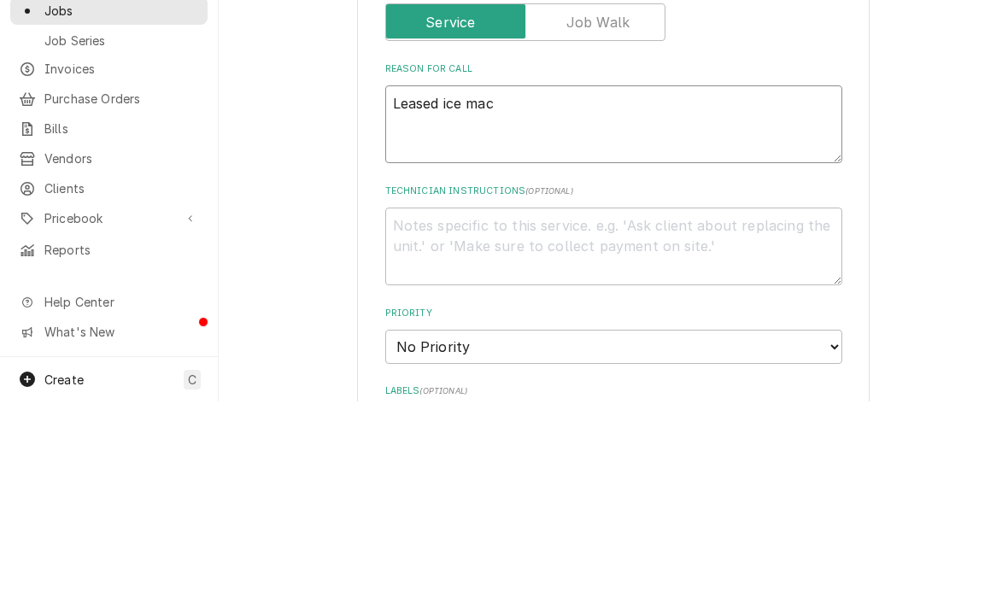
type textarea "Leased ice mach"
type textarea "x"
type textarea "Leased ice machi"
type textarea "x"
type textarea "Leased ice machin"
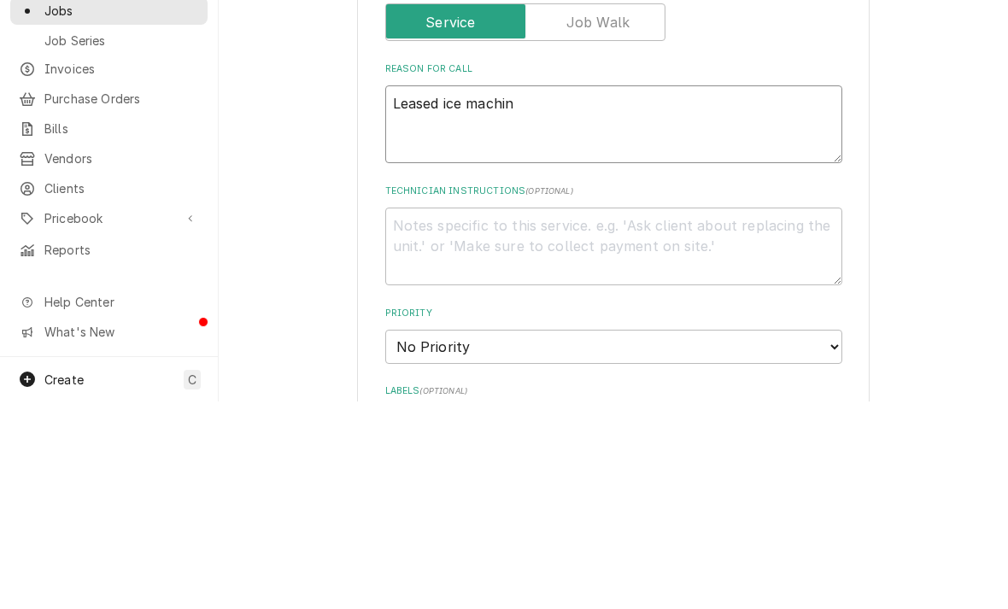
type textarea "x"
type textarea "Leased ice machine"
type textarea "x"
type textarea "Leased ice machine"
type textarea "x"
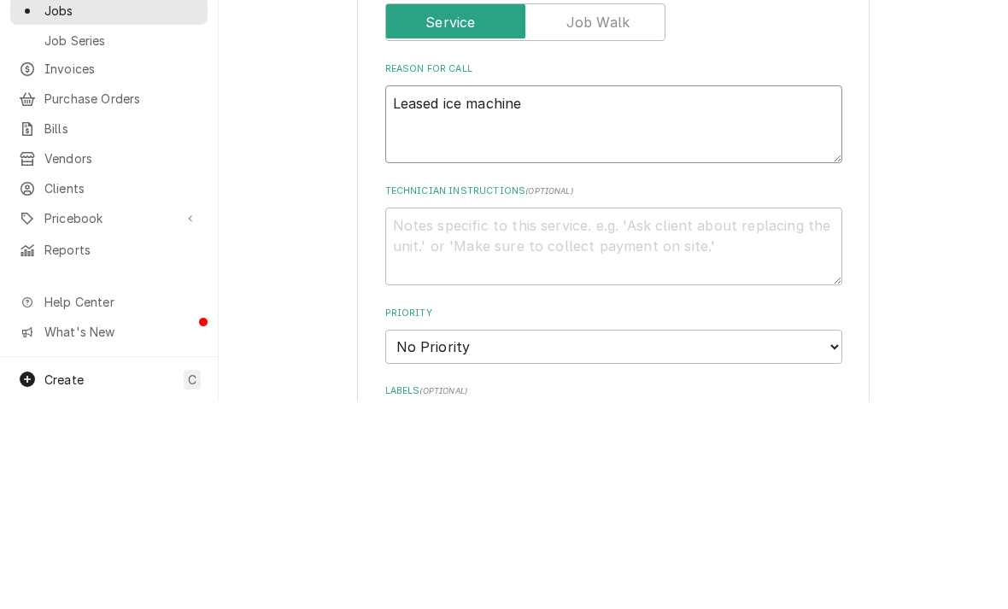
type textarea "Leased ice machine c"
type textarea "x"
type textarea "Leased ice machine cle"
type textarea "x"
type textarea "Leased ice machine clea"
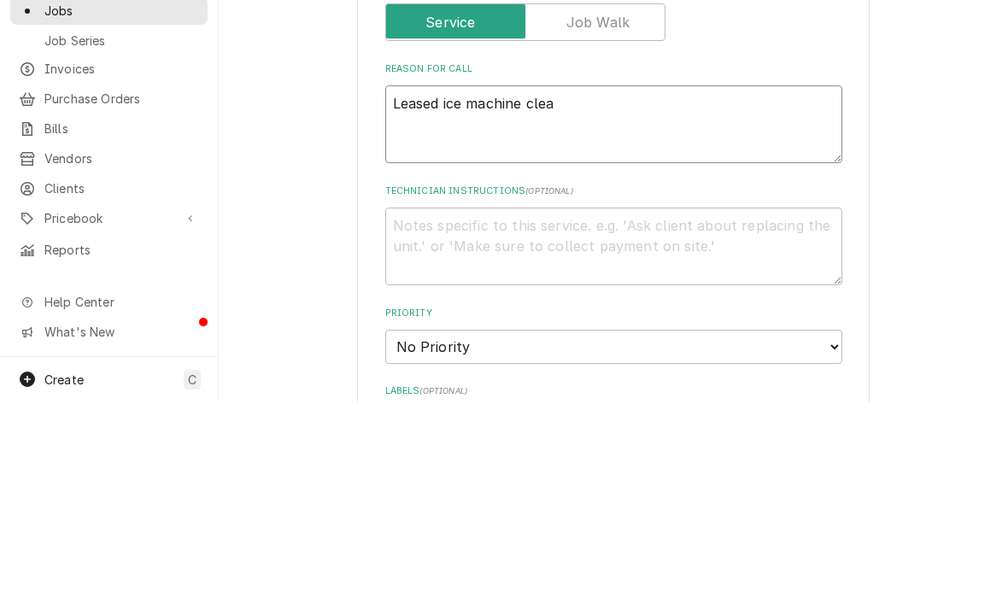
type textarea "x"
type textarea "Leased ice machine clean"
type textarea "x"
type textarea "Leased ice machine cleani"
type textarea "x"
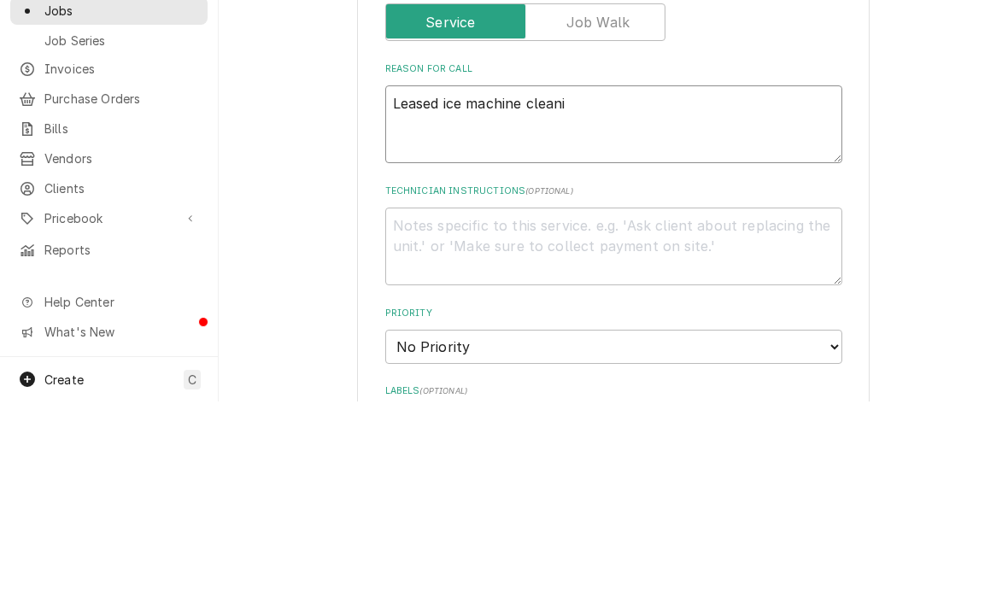
type textarea "Leased ice machine cleanin"
type textarea "x"
type textarea "Leased ice machine cleaning"
type textarea "x"
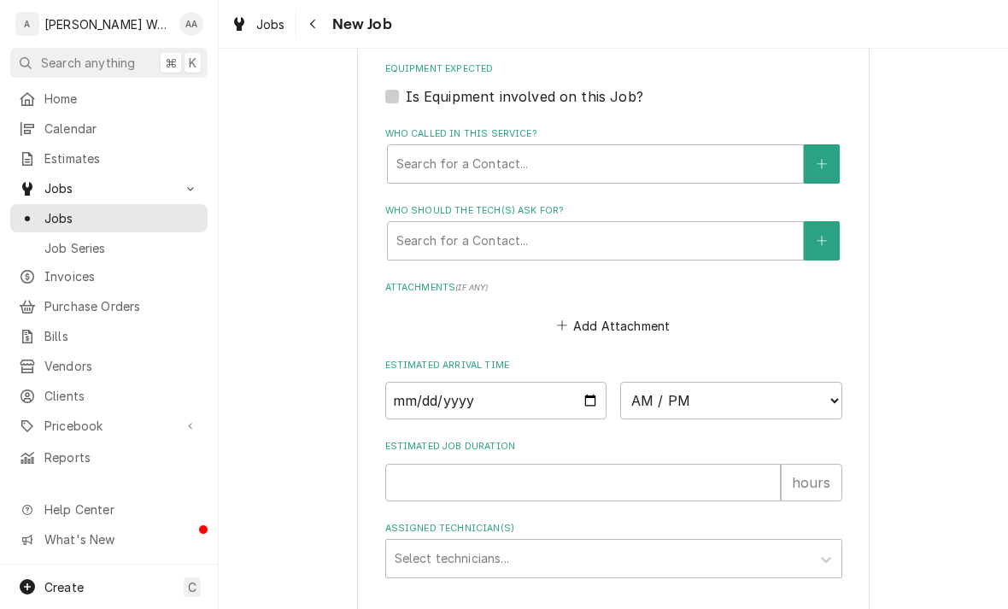
scroll to position [1052, 0]
type textarea "Leased ice machine cleaning"
click at [423, 398] on input "Date" at bounding box center [496, 402] width 222 height 38
type input "2025-08-19"
type textarea "x"
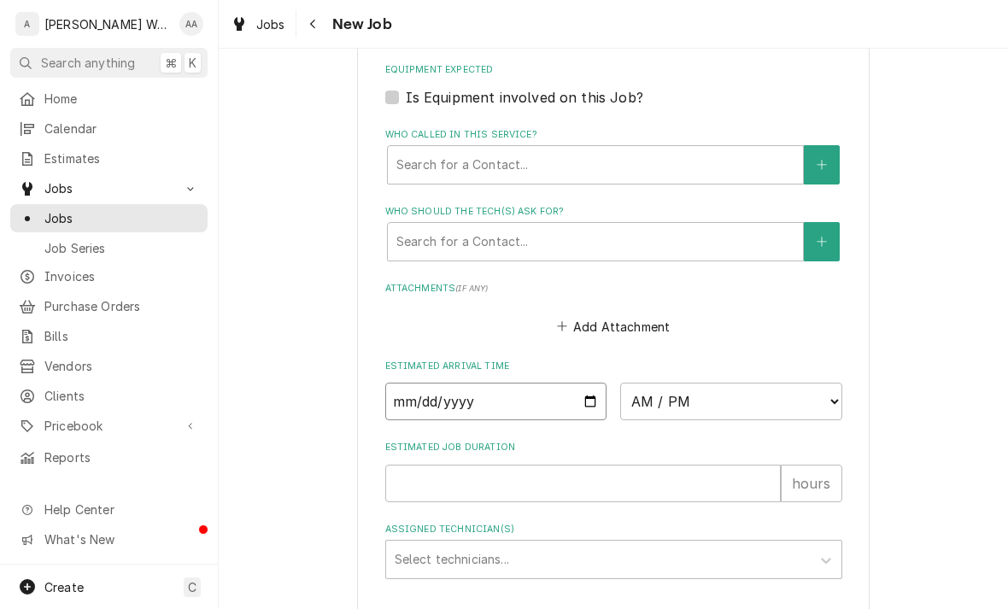
type input "2025-08-20"
type textarea "x"
click at [720, 400] on select "AM / PM 6:00 AM 6:15 AM 6:30 AM 6:45 AM 7:00 AM 7:15 AM 7:30 AM 7:45 AM 8:00 AM…" at bounding box center [731, 402] width 222 height 38
select select "08:00:00"
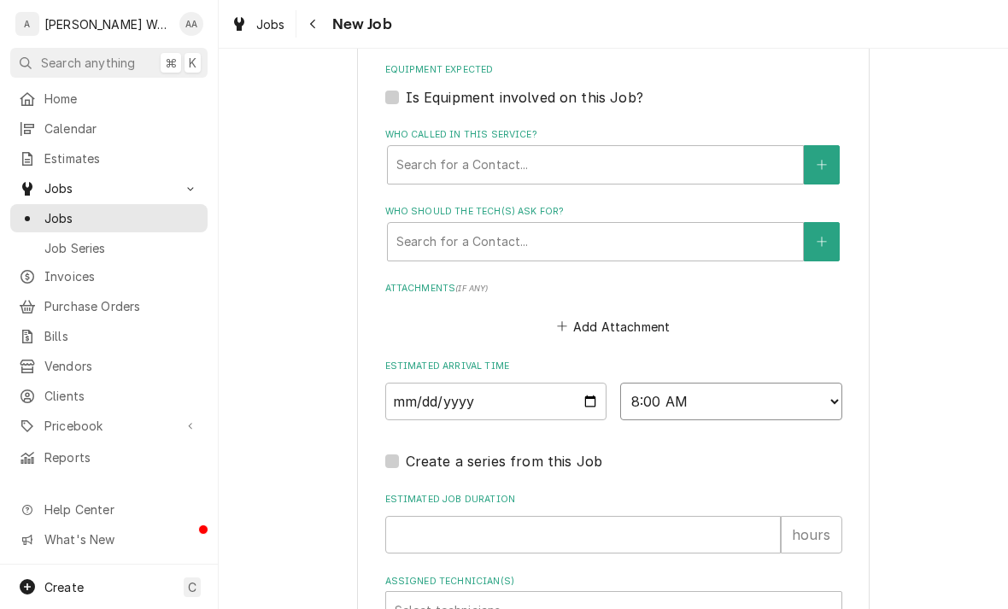
type textarea "x"
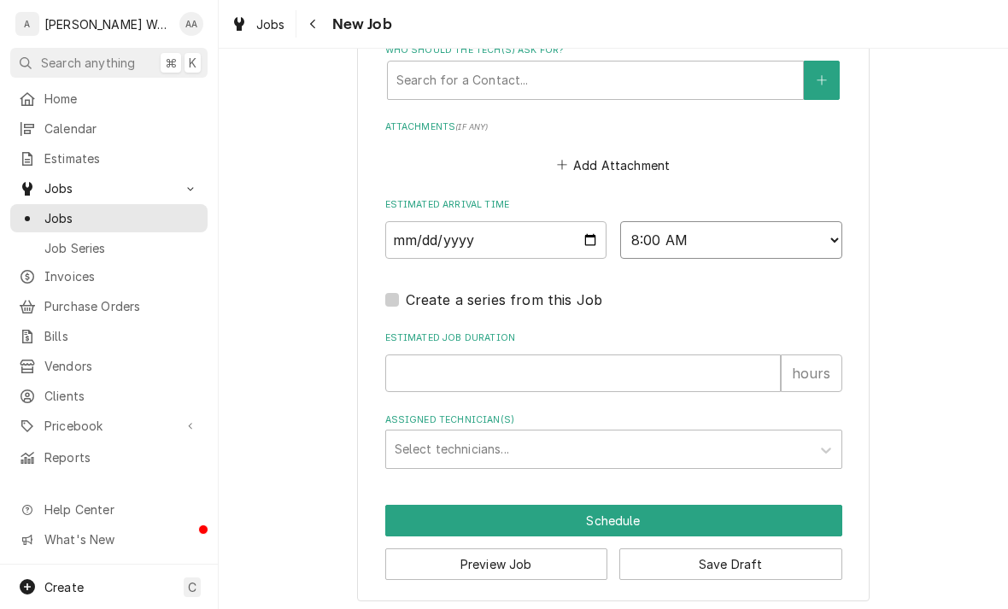
scroll to position [1213, 0]
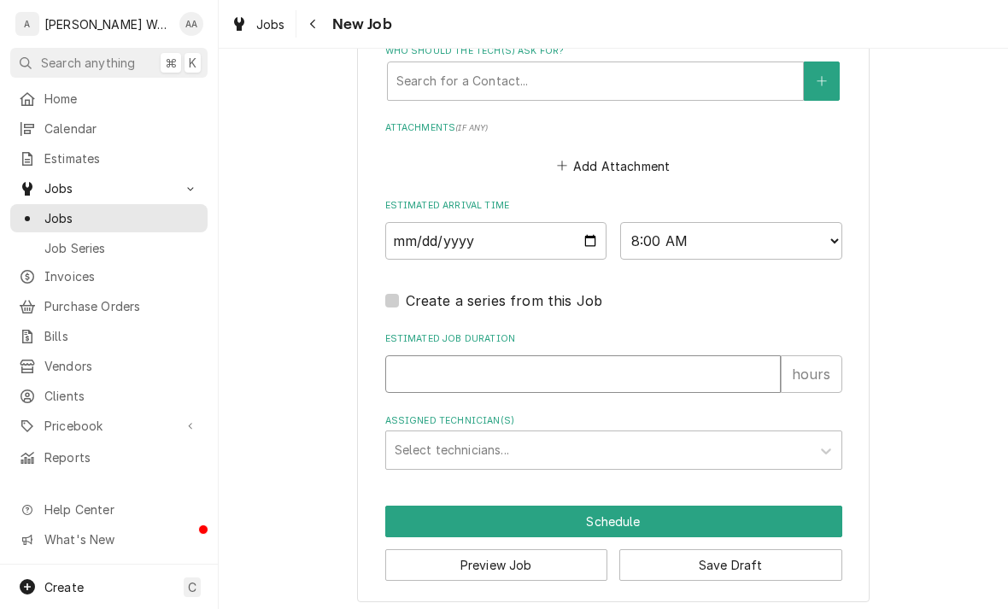
click at [414, 374] on input "Estimated Job Duration" at bounding box center [583, 375] width 396 height 38
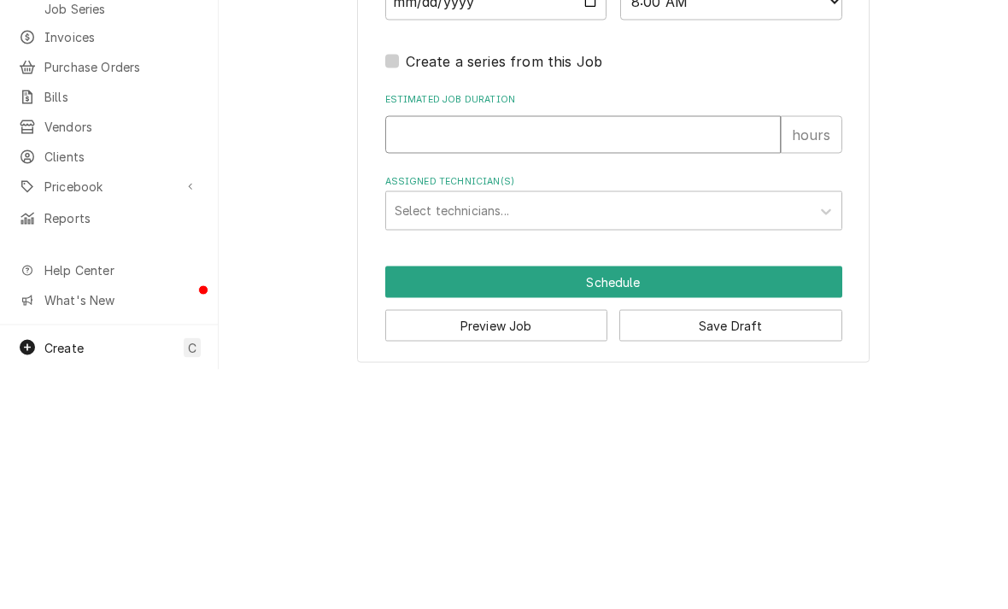
type input "4"
type textarea "x"
type input "4"
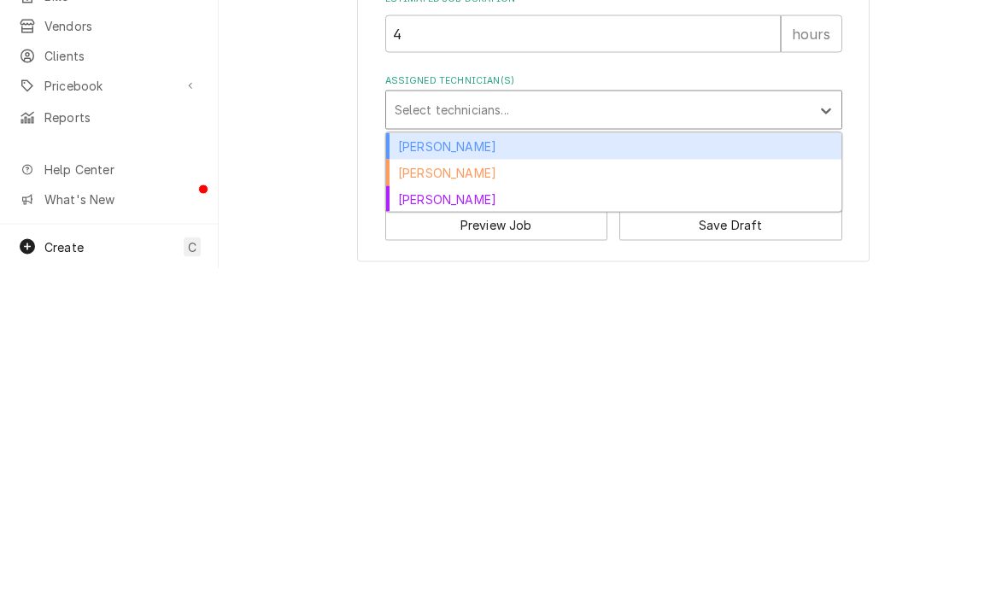
click at [413, 526] on div "[PERSON_NAME]" at bounding box center [613, 539] width 455 height 26
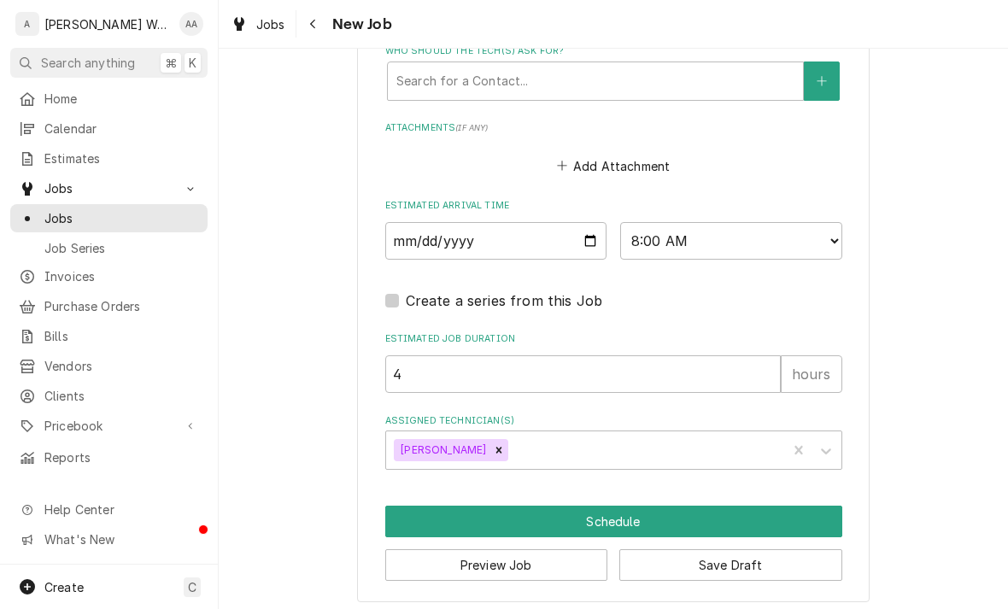
click at [430, 511] on button "Schedule" at bounding box center [613, 522] width 457 height 32
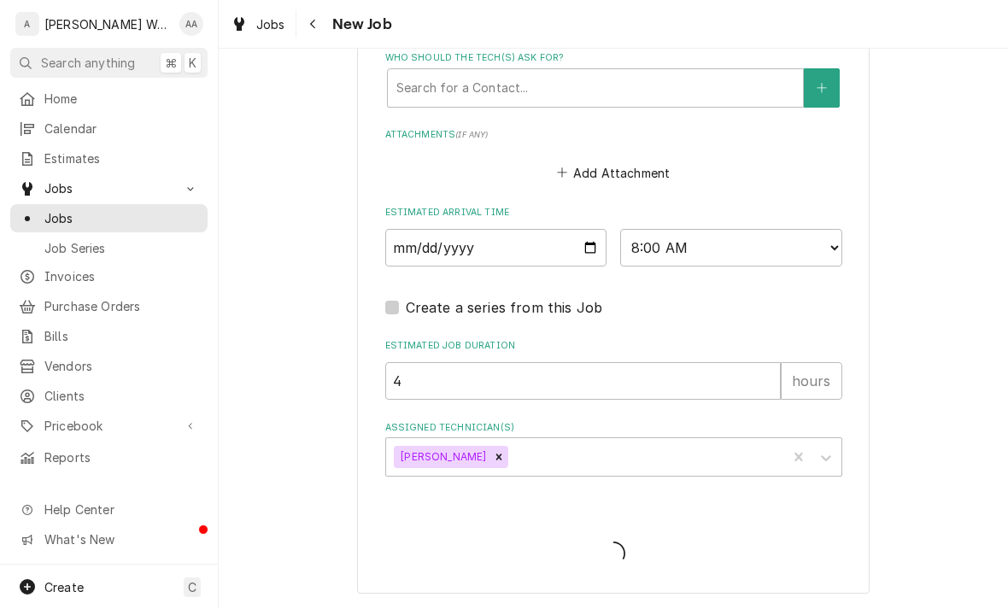
scroll to position [1196, 0]
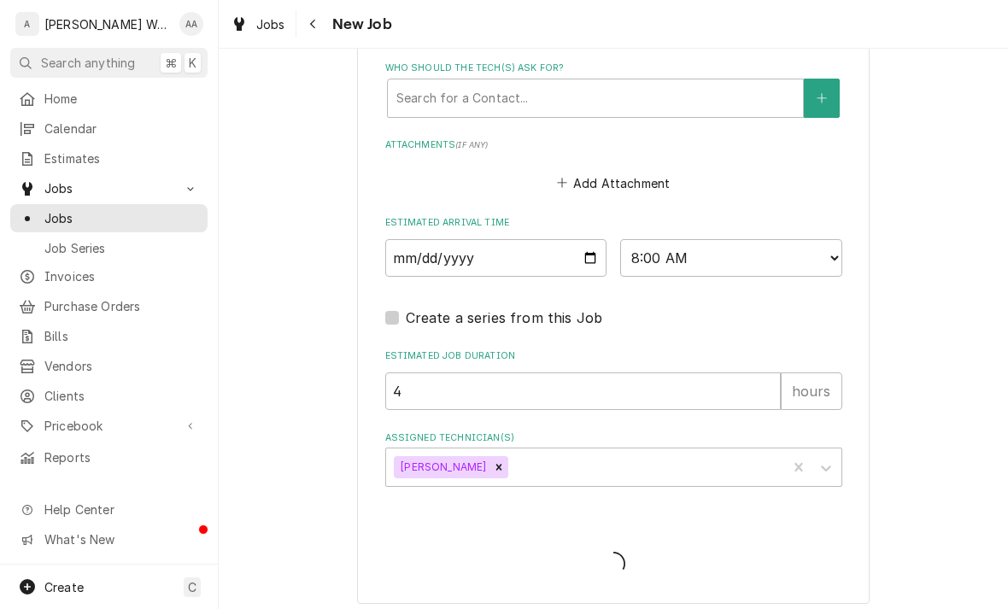
type textarea "x"
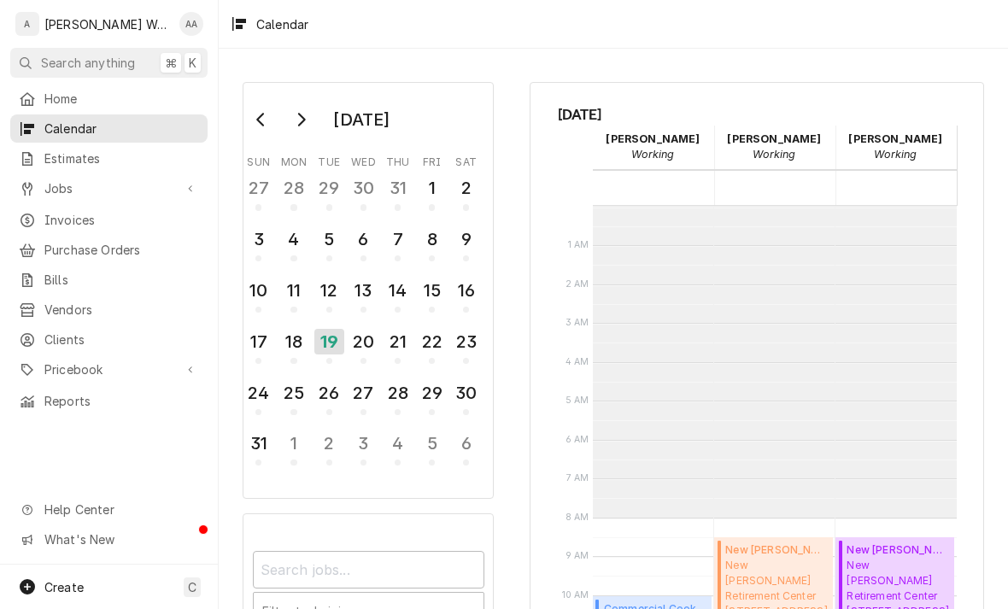
scroll to position [311, 0]
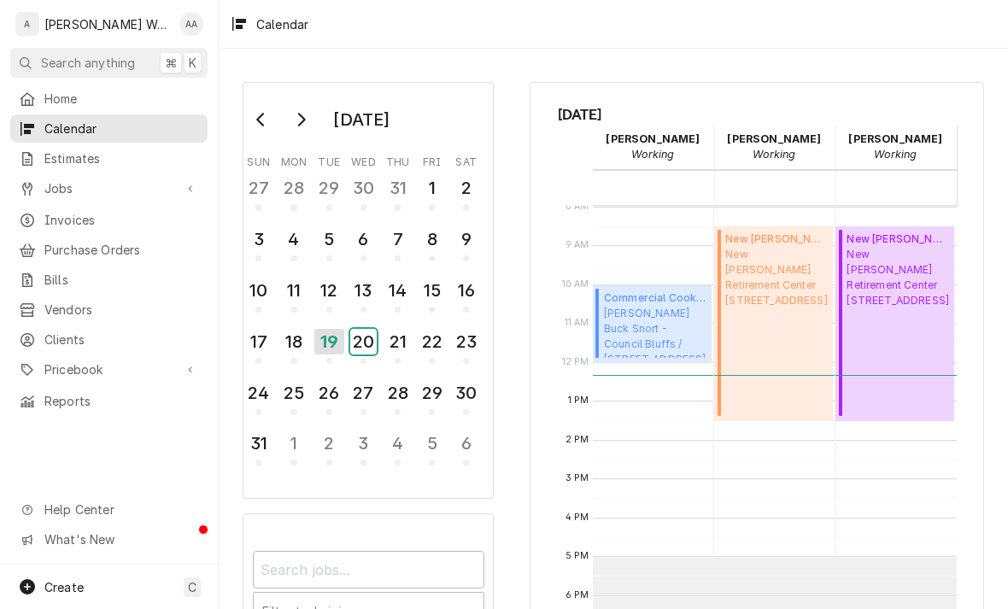
click at [367, 335] on div "20" at bounding box center [363, 342] width 26 height 26
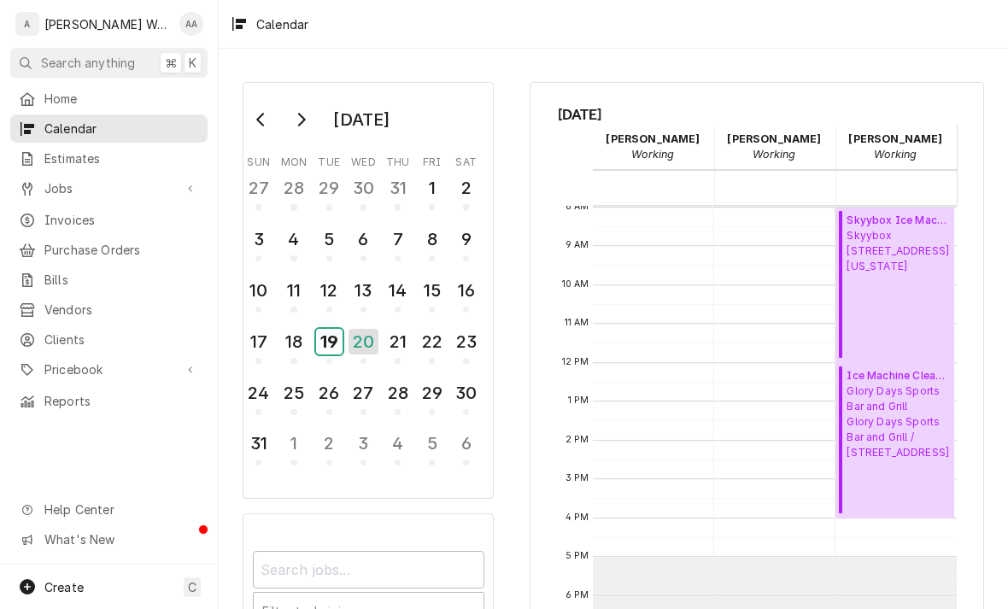
click at [328, 340] on div "19" at bounding box center [329, 342] width 26 height 26
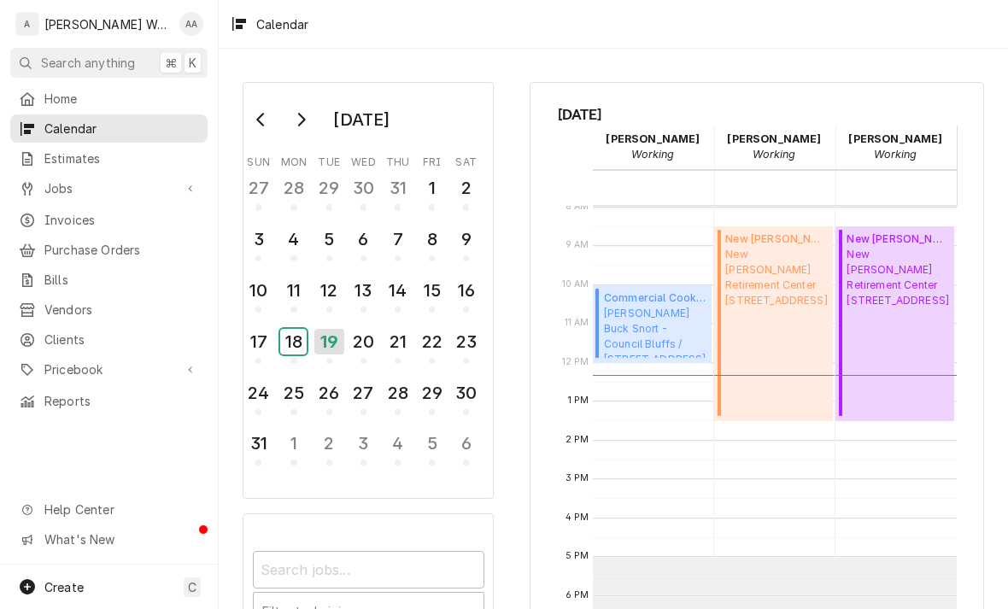
click at [291, 338] on div "18" at bounding box center [293, 342] width 26 height 26
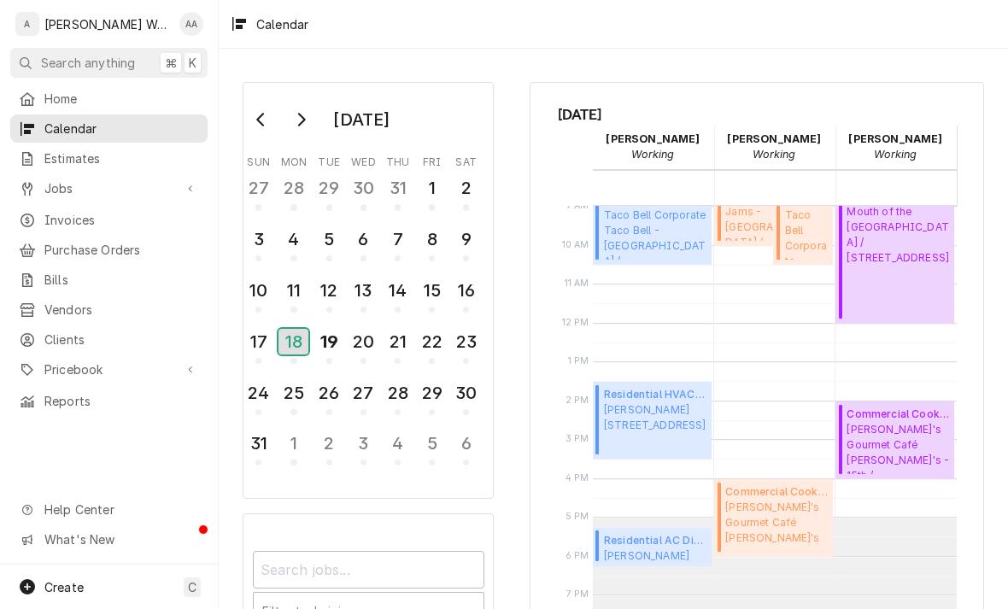
scroll to position [373, 0]
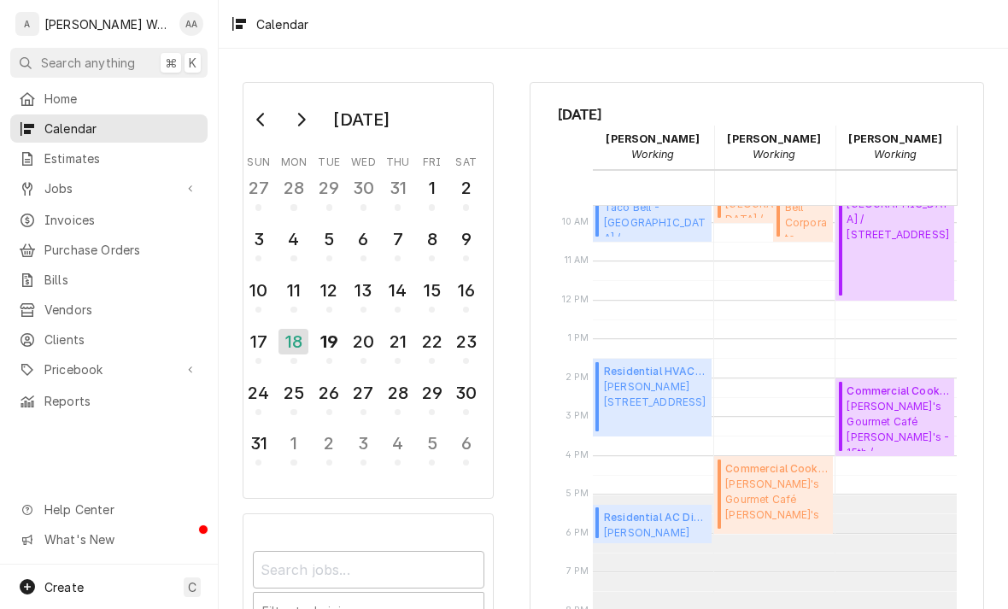
click at [47, 190] on span "Jobs" at bounding box center [108, 188] width 129 height 18
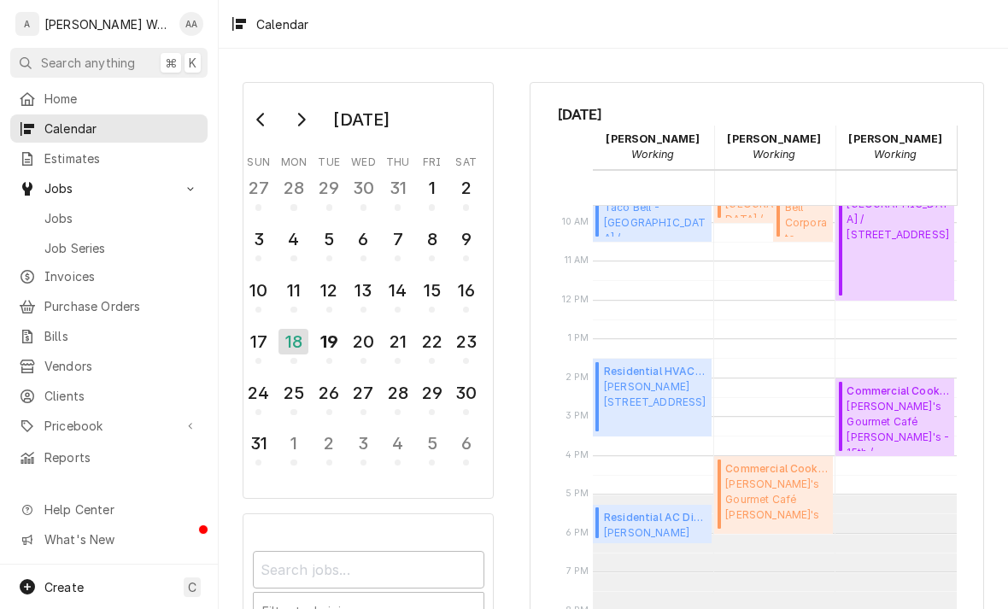
click at [62, 225] on link "Jobs" at bounding box center [108, 218] width 197 height 28
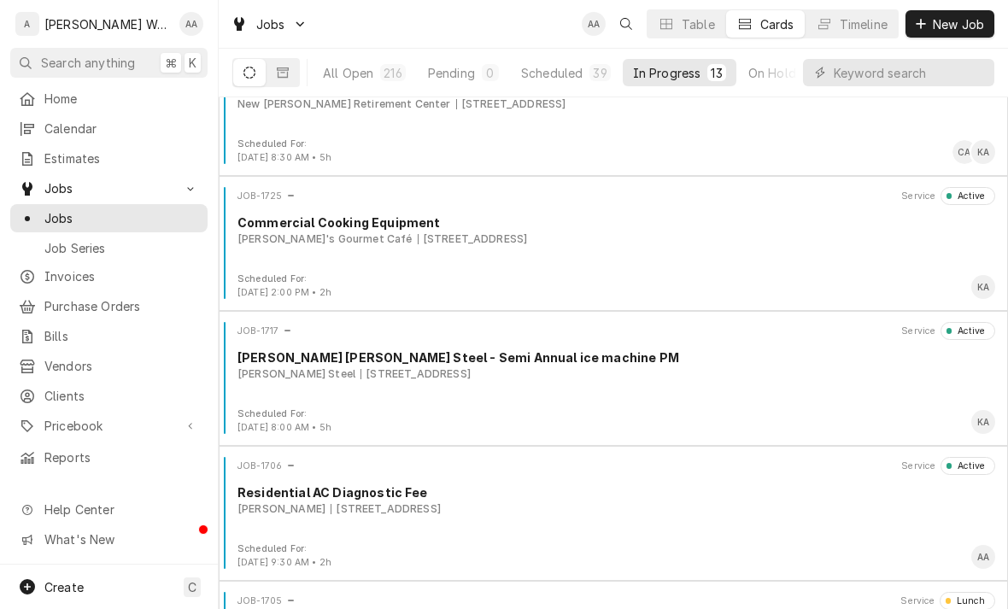
scroll to position [331, 0]
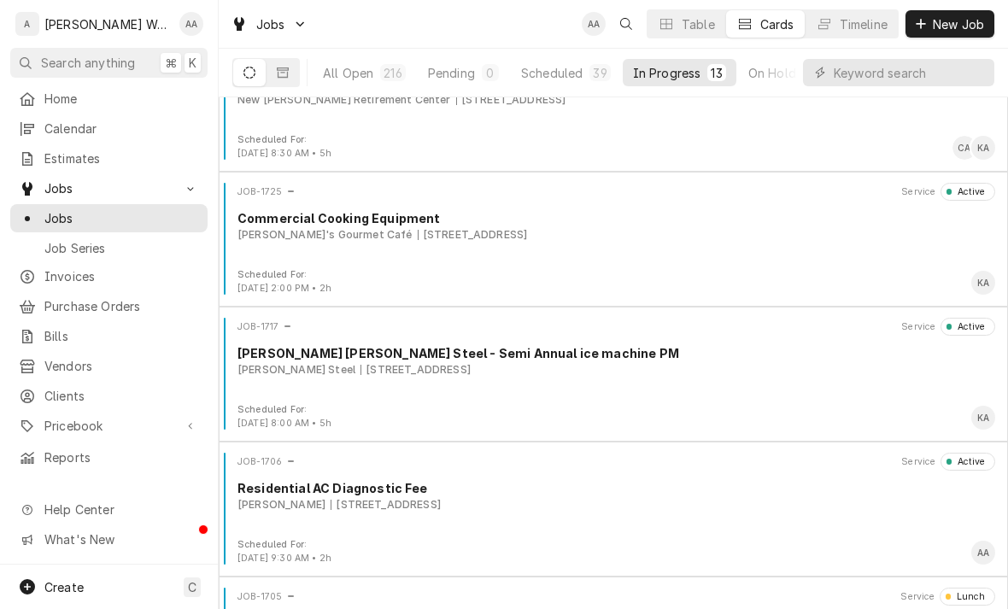
click at [316, 257] on div "JOB-1725 Service Active Commercial Cooking Equipment [PERSON_NAME]'s Gourmet Ca…" at bounding box center [614, 225] width 776 height 85
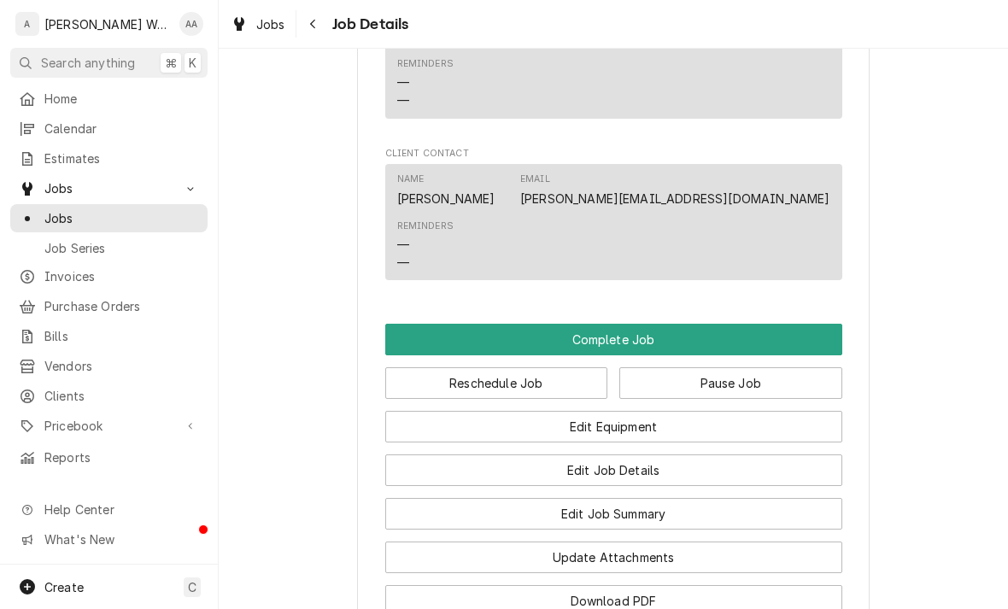
scroll to position [1119, 0]
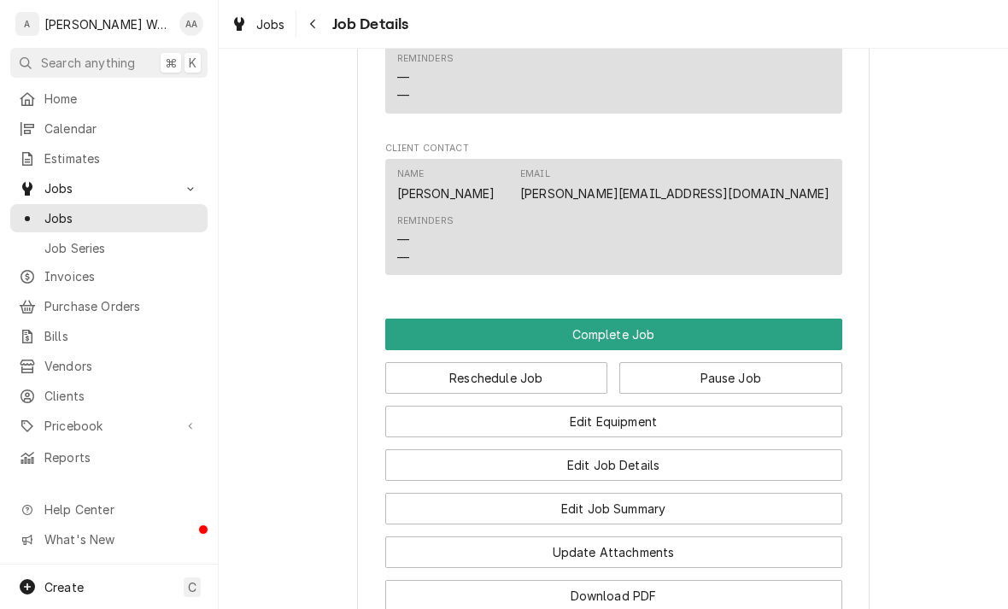
click at [421, 319] on button "Complete Job" at bounding box center [613, 335] width 457 height 32
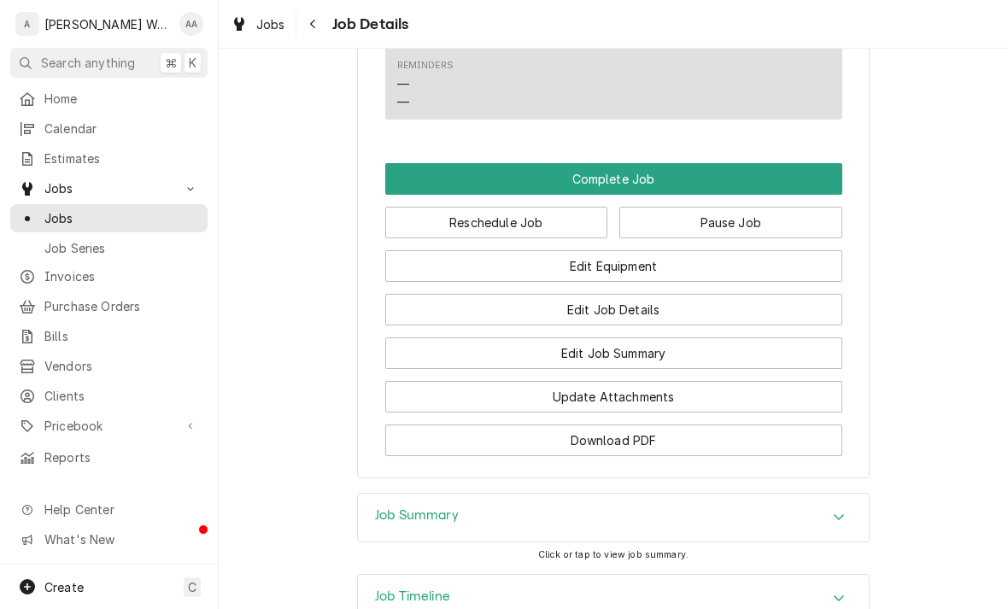
scroll to position [1274, 0]
click at [459, 342] on button "Edit Job Summary" at bounding box center [613, 354] width 457 height 32
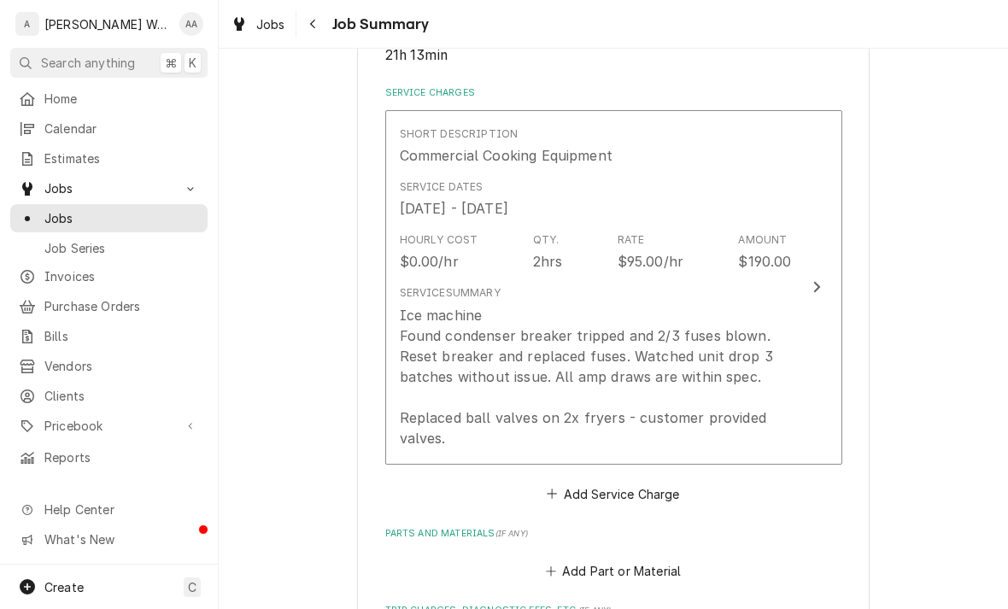
scroll to position [382, 0]
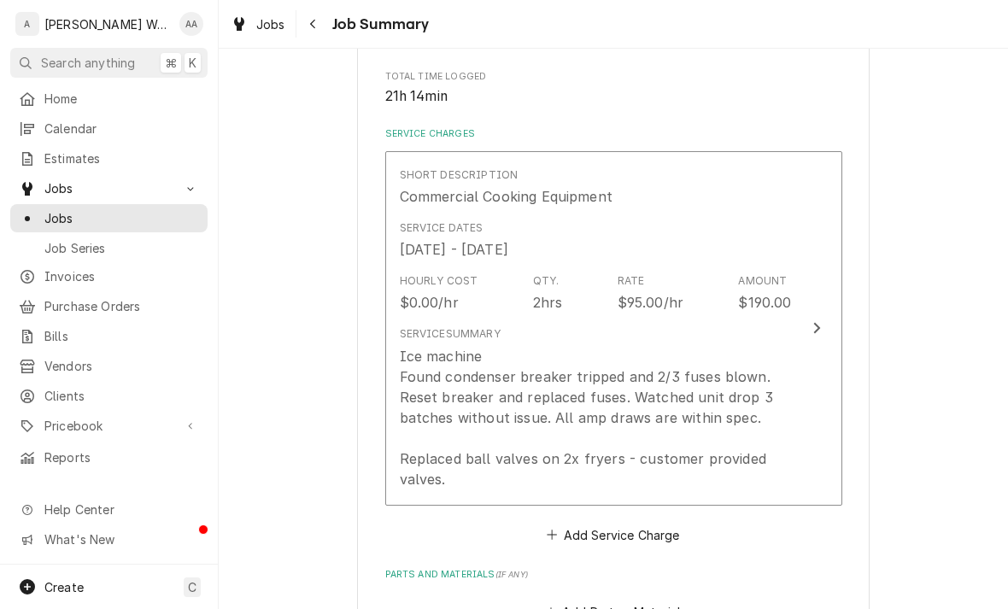
click at [422, 361] on div "Ice machine Found condenser breaker tripped and 2/3 fuses blown. Reset breaker …" at bounding box center [596, 418] width 392 height 144
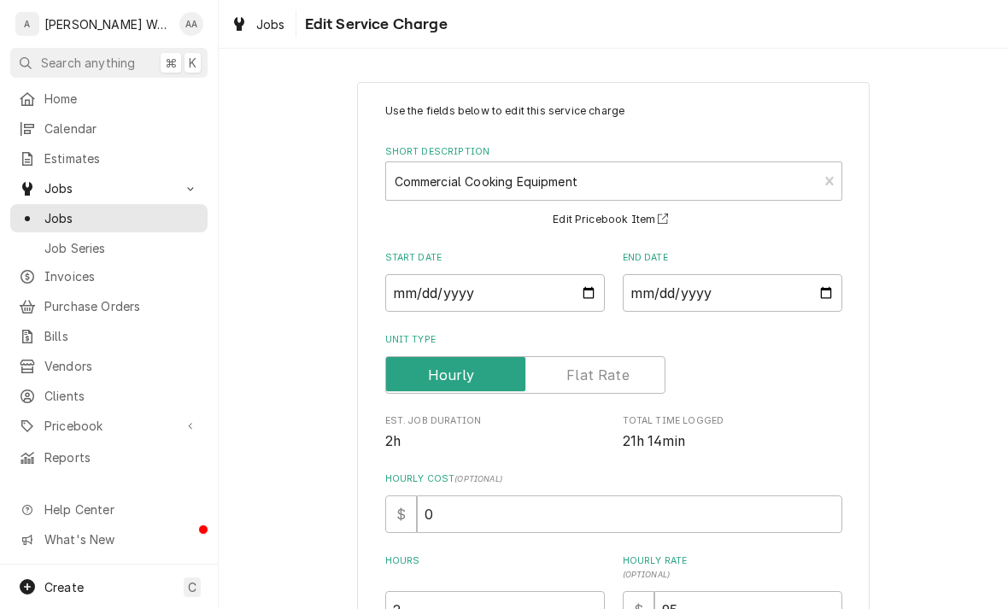
type textarea "x"
click at [440, 298] on input "2025-08-18" at bounding box center [495, 293] width 220 height 38
click at [673, 296] on input "2025-08-19" at bounding box center [733, 293] width 220 height 38
type input "2025-08-18"
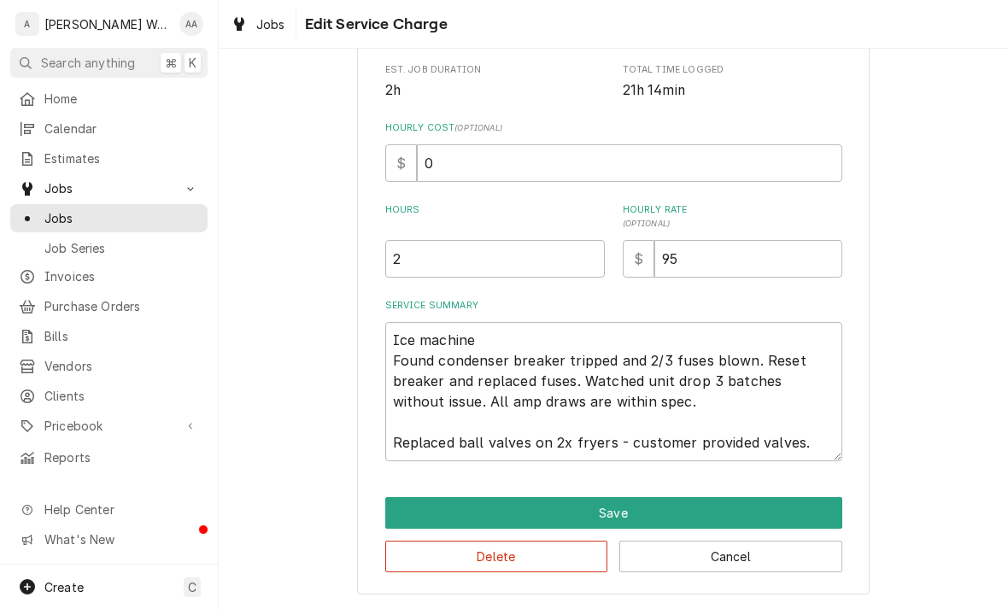
scroll to position [350, 0]
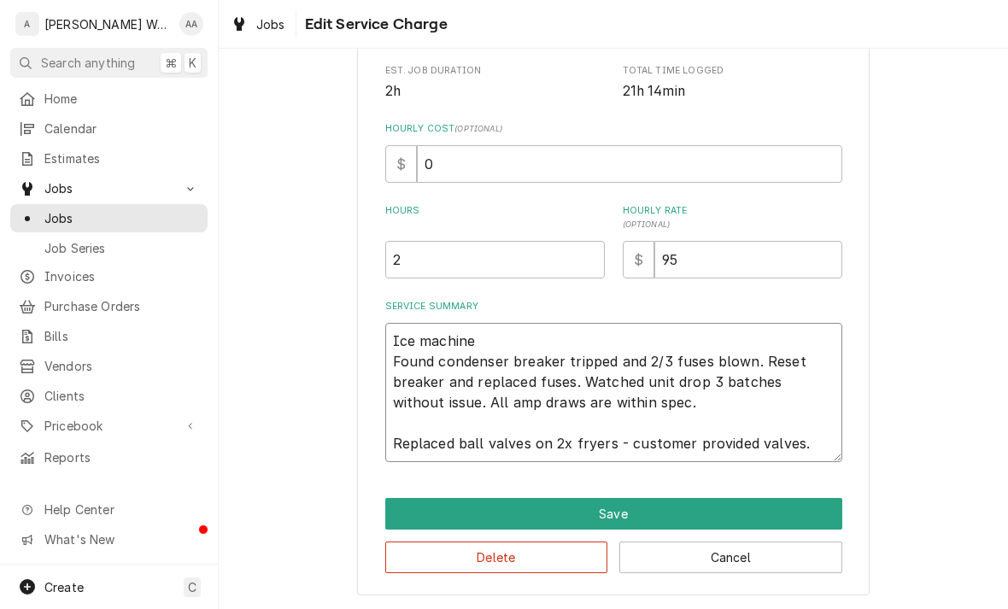
click at [807, 451] on textarea "Ice machine Found condenser breaker tripped and 2/3 fuses blown. Reset breaker …" at bounding box center [613, 392] width 457 height 139
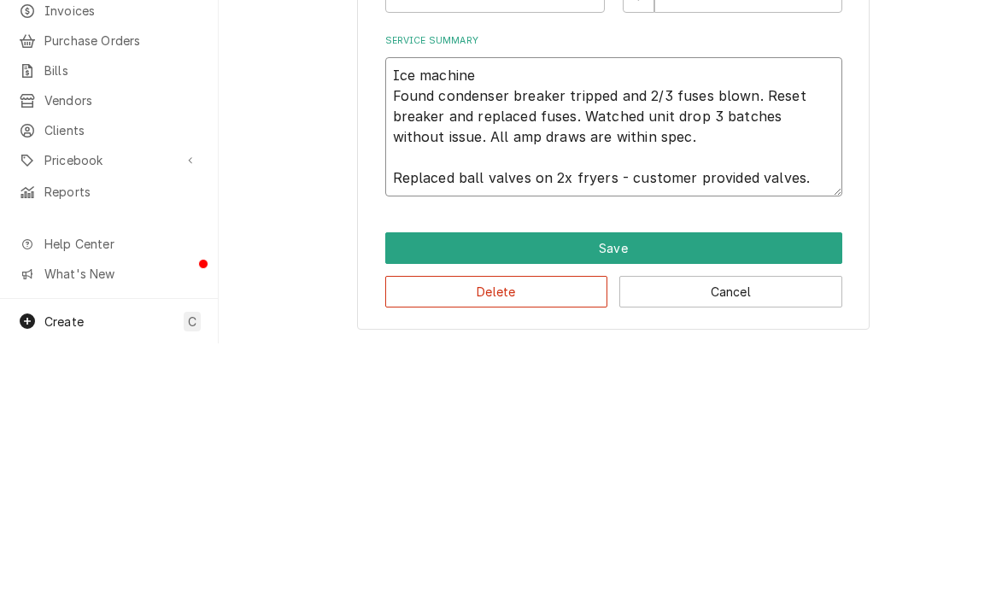
click at [792, 323] on textarea "Ice machine Found condenser breaker tripped and 2/3 fuses blown. Reset breaker …" at bounding box center [613, 392] width 457 height 139
type textarea "x"
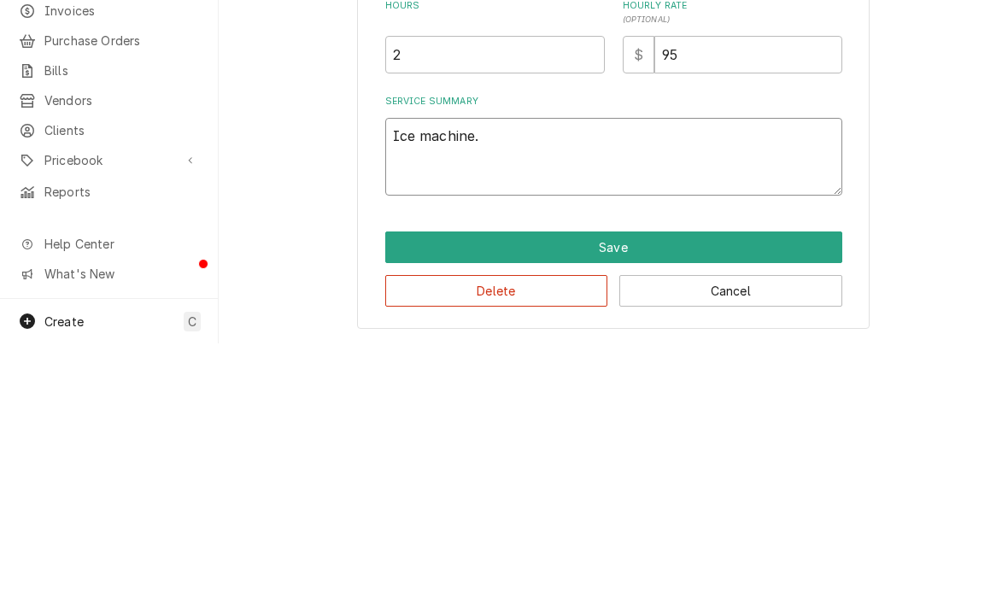
scroll to position [289, 0]
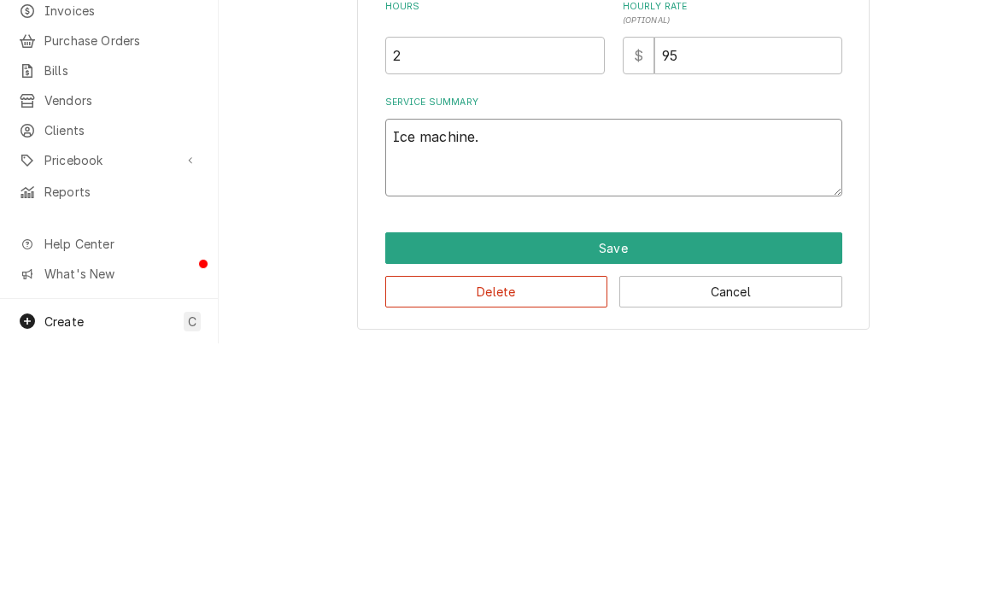
click at [525, 385] on textarea "Ice machine." at bounding box center [613, 424] width 457 height 78
click at [483, 385] on textarea "Ice machine." at bounding box center [613, 424] width 457 height 78
click at [482, 385] on textarea "Ice machine." at bounding box center [613, 424] width 457 height 78
type textarea "Ice machine"
type textarea "x"
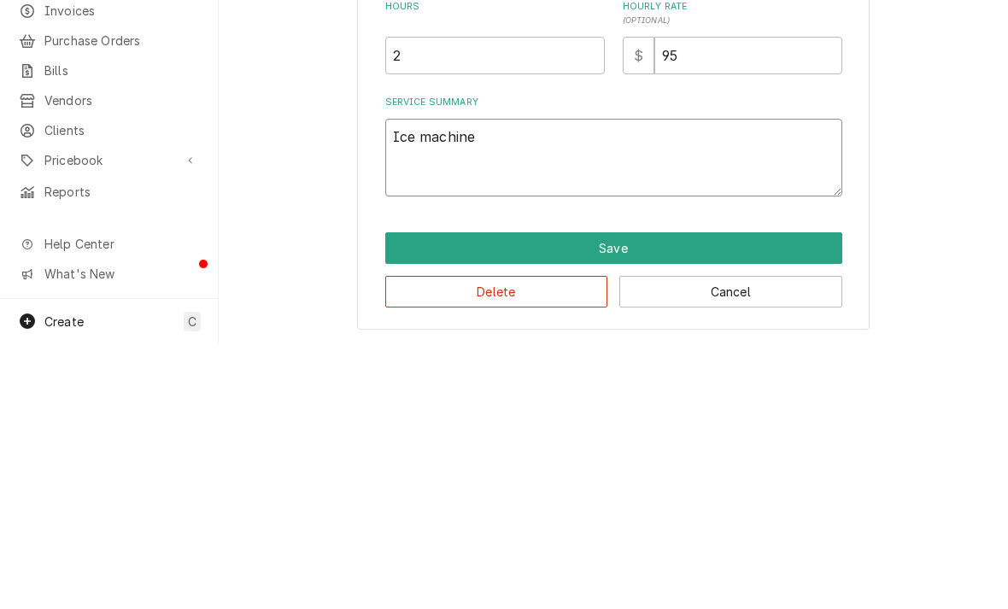
type textarea "Ice machin"
type textarea "x"
type textarea "Ice machi"
type textarea "x"
type textarea "Ice mach"
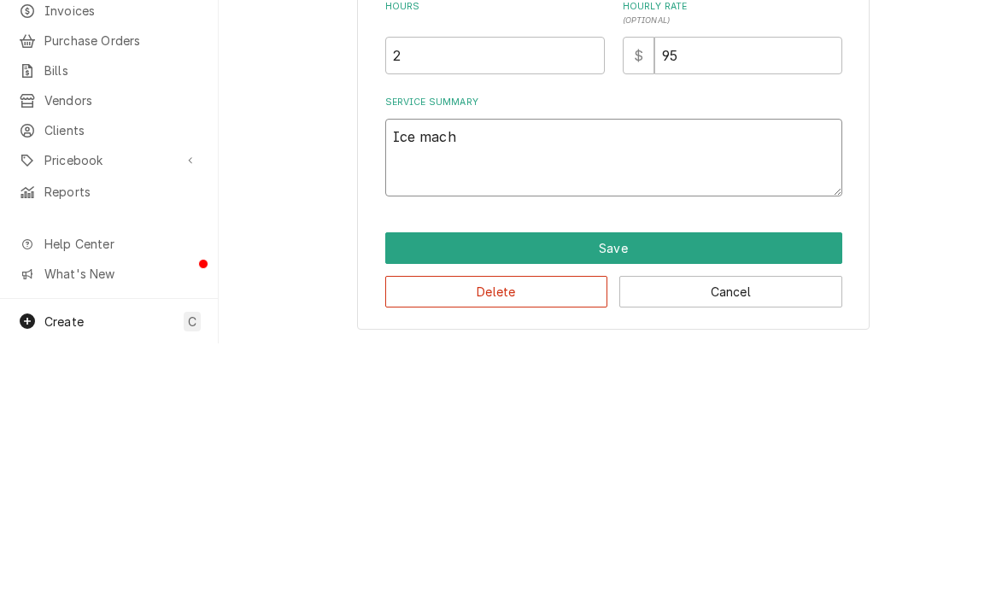
type textarea "x"
type textarea "Ice mac"
type textarea "x"
type textarea "Ice ma"
type textarea "x"
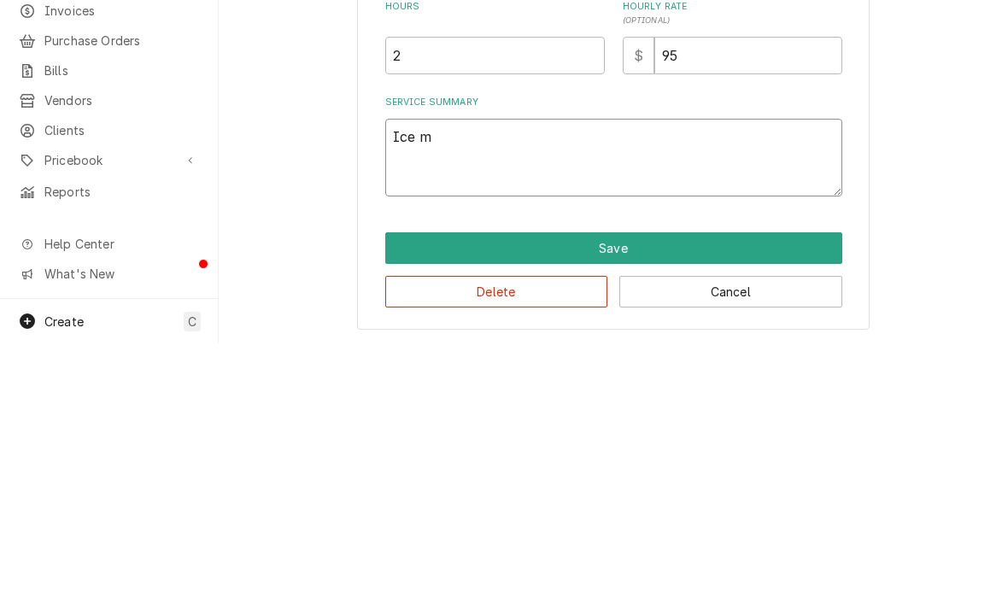
type textarea "Ice"
type textarea "x"
type textarea "Ice"
type textarea "x"
type textarea "Ic"
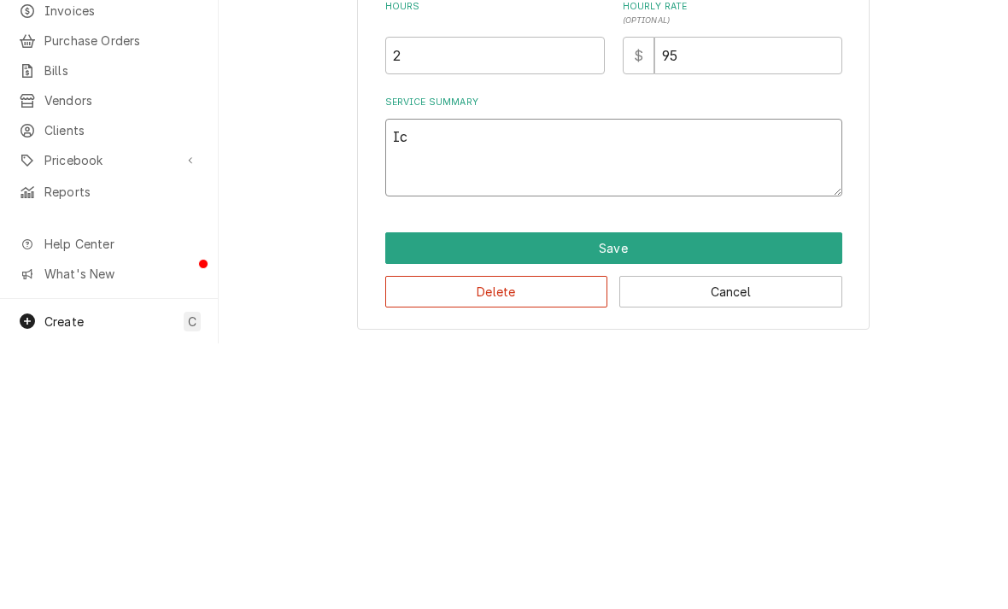
type textarea "x"
type textarea "I"
type textarea "x"
type textarea "As"
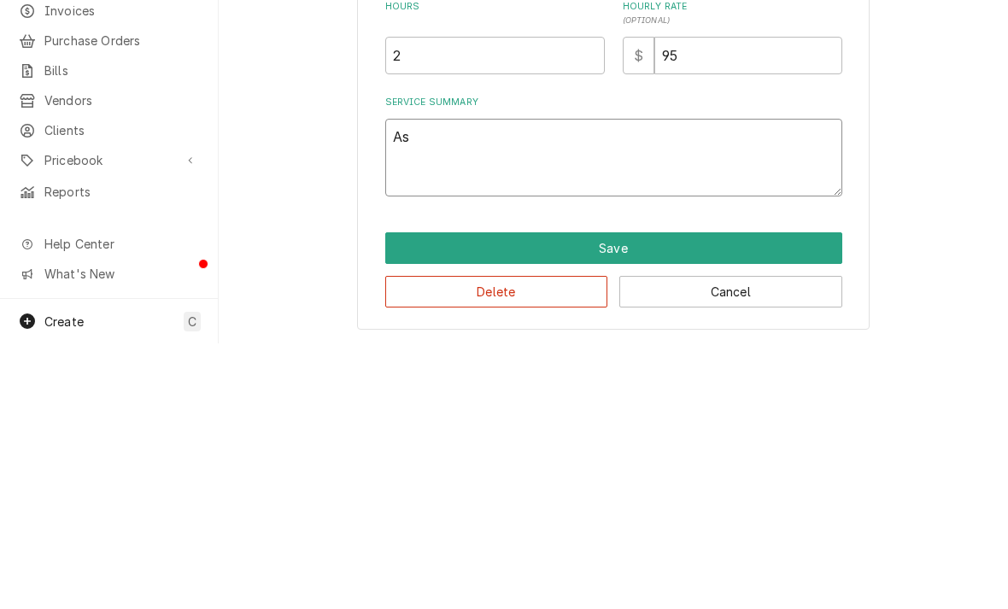
type textarea "x"
type textarea "Ass"
type textarea "x"
type textarea "Asse"
type textarea "x"
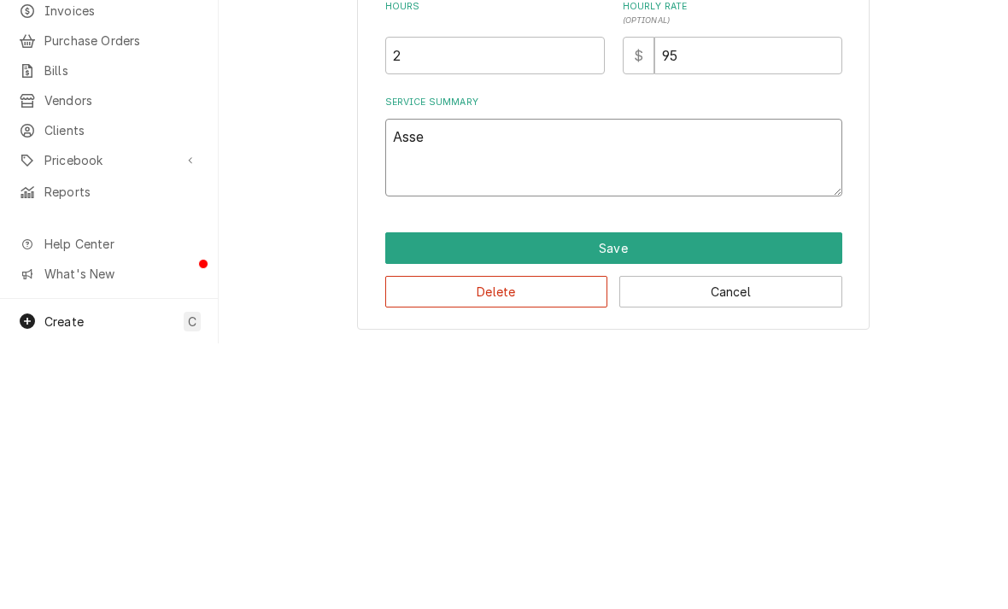
type textarea "Assem"
type textarea "x"
type textarea "Assemb"
type textarea "x"
type textarea "Assemble"
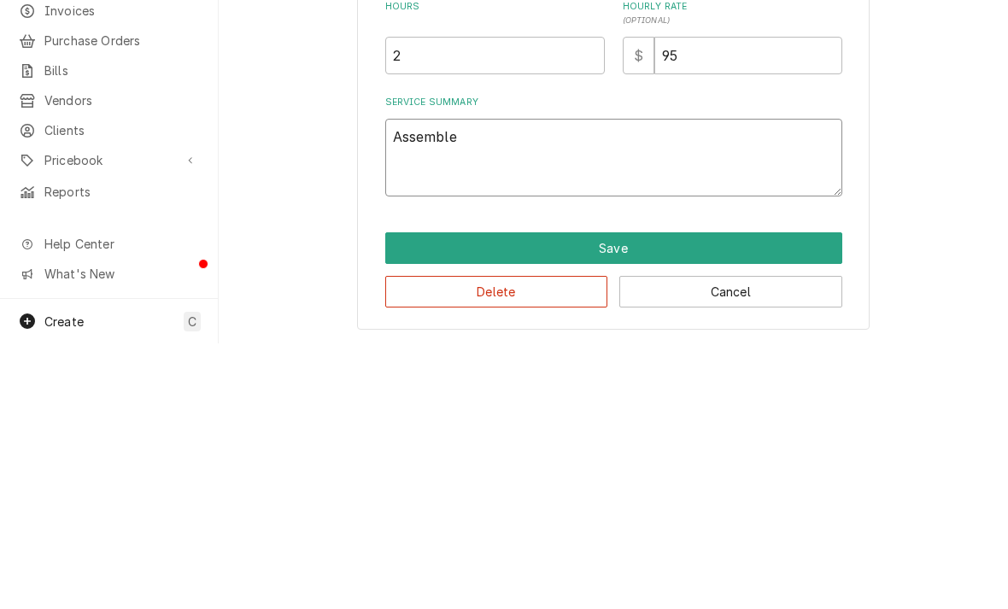
type textarea "x"
type textarea "Assembled"
type textarea "x"
type textarea "Assembled"
type textarea "x"
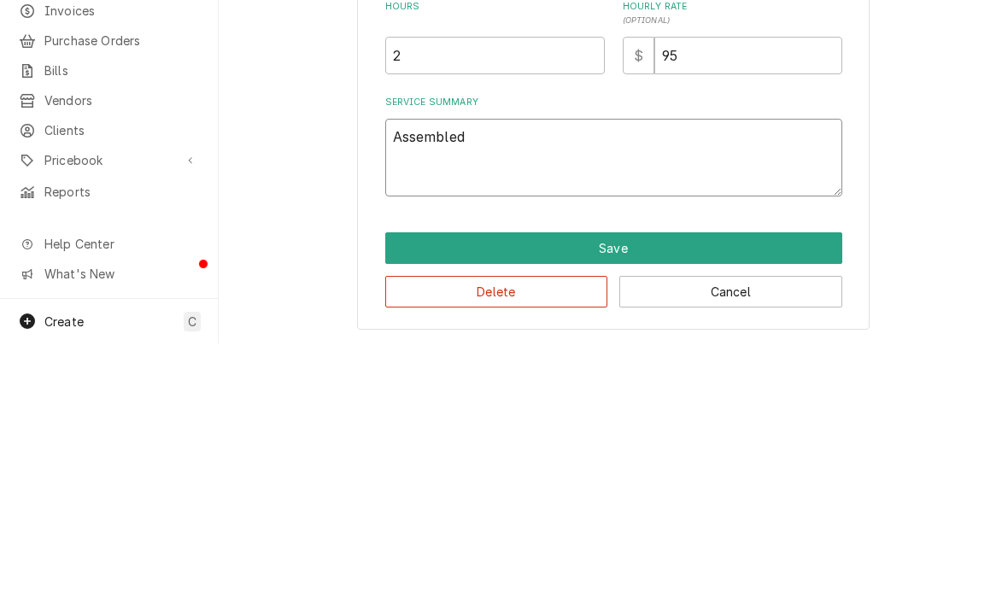
type textarea "Assembled n"
type textarea "x"
type textarea "Assembled new"
type textarea "x"
type textarea "Assembled new"
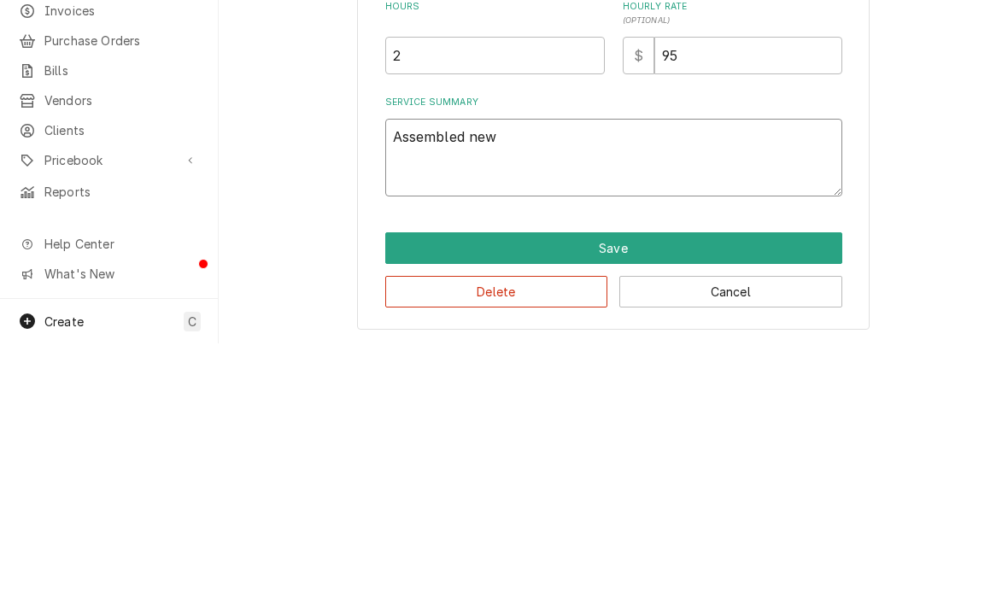
type textarea "x"
type textarea "Assembled new h"
type textarea "x"
type textarea "Assembled new hot"
type textarea "x"
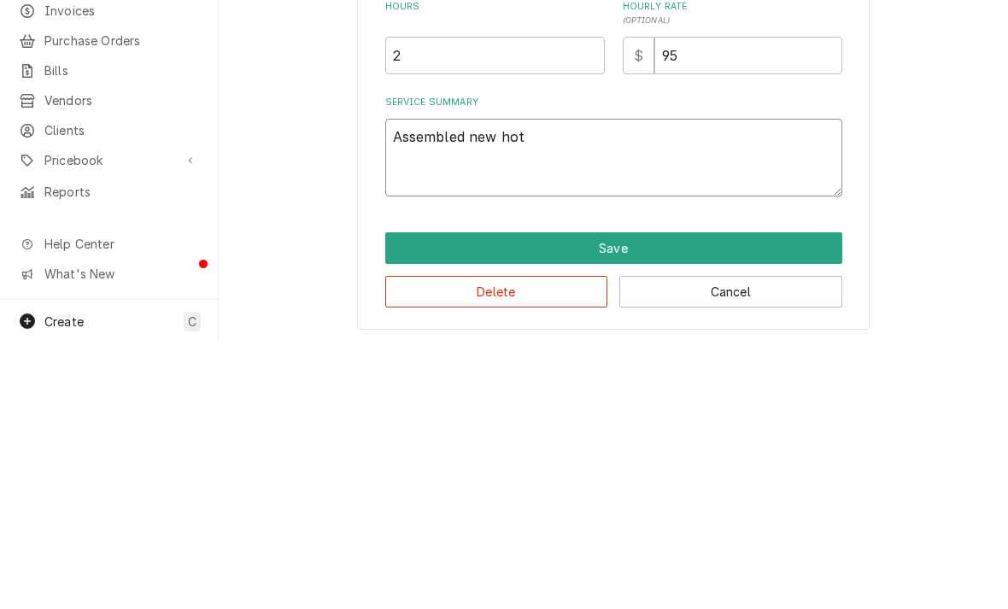
type textarea "Assembled new hot"
type textarea "x"
type textarea "Assembled new hot w"
type textarea "x"
type textarea "Assembled new hot we"
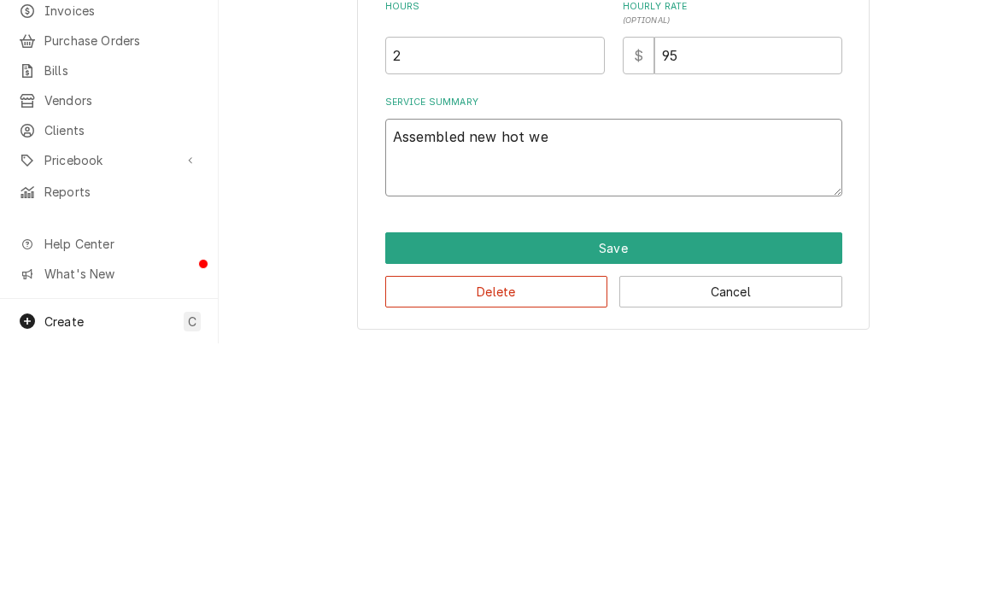
type textarea "x"
type textarea "Assembled new hot wel"
type textarea "x"
type textarea "Assembled new hot well"
type textarea "x"
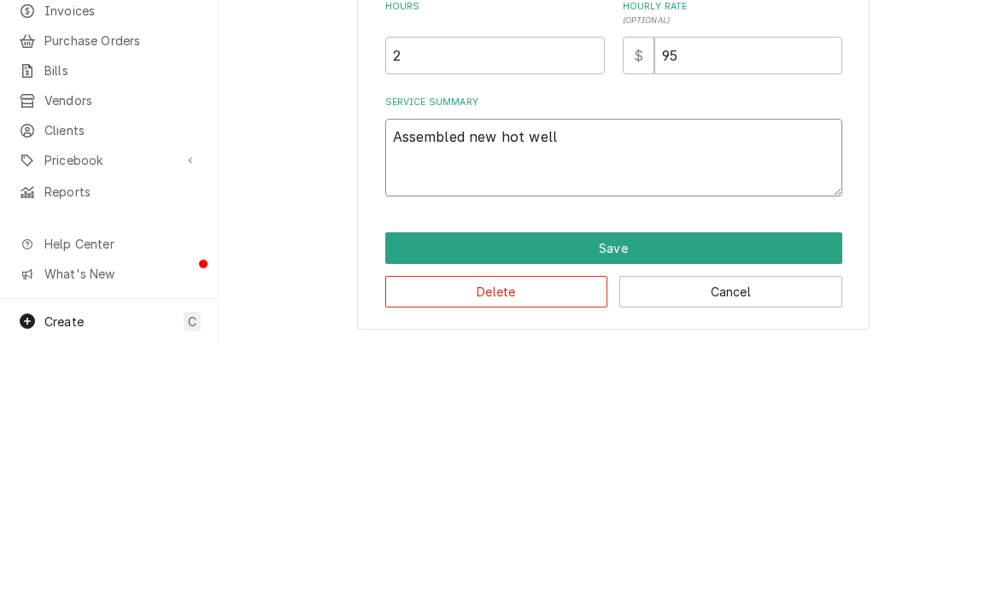
type textarea "Assembled new hot well"
type textarea "x"
type textarea "Assembled new hot well a"
type textarea "x"
type textarea "Assembled new hot well an"
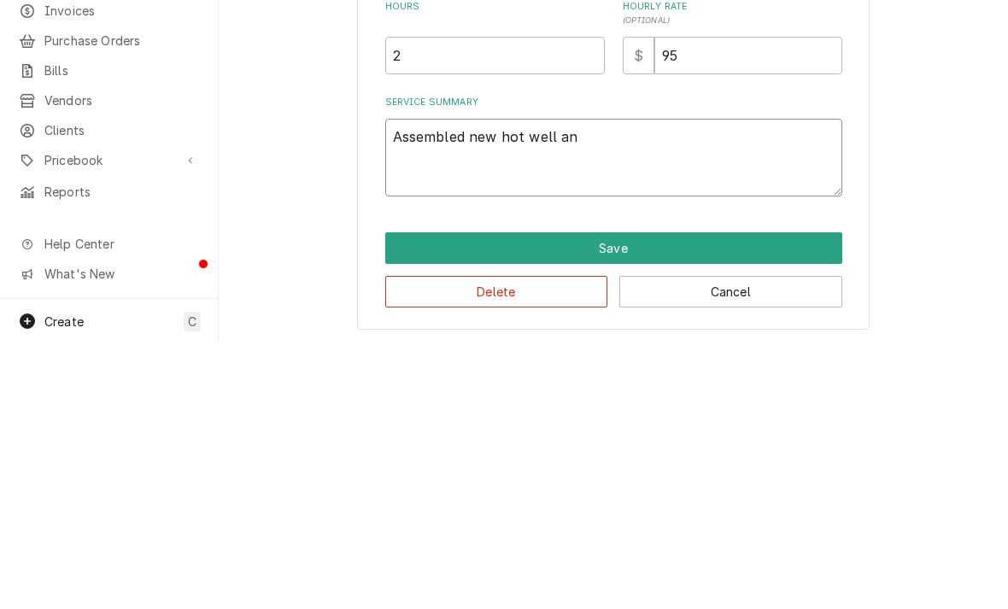
type textarea "x"
type textarea "Assembled new hot well and"
type textarea "x"
type textarea "Assembled new hot well and"
type textarea "x"
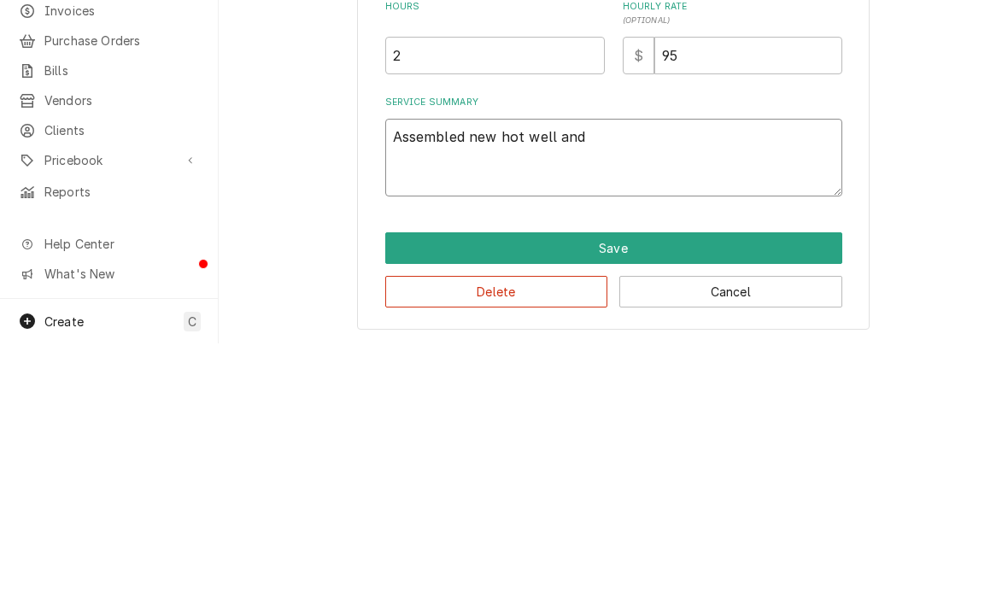
type textarea "Assembled new hot well and p"
type textarea "x"
type textarea "Assembled new hot well and pl"
type textarea "x"
type textarea "Assembled new hot well and pla"
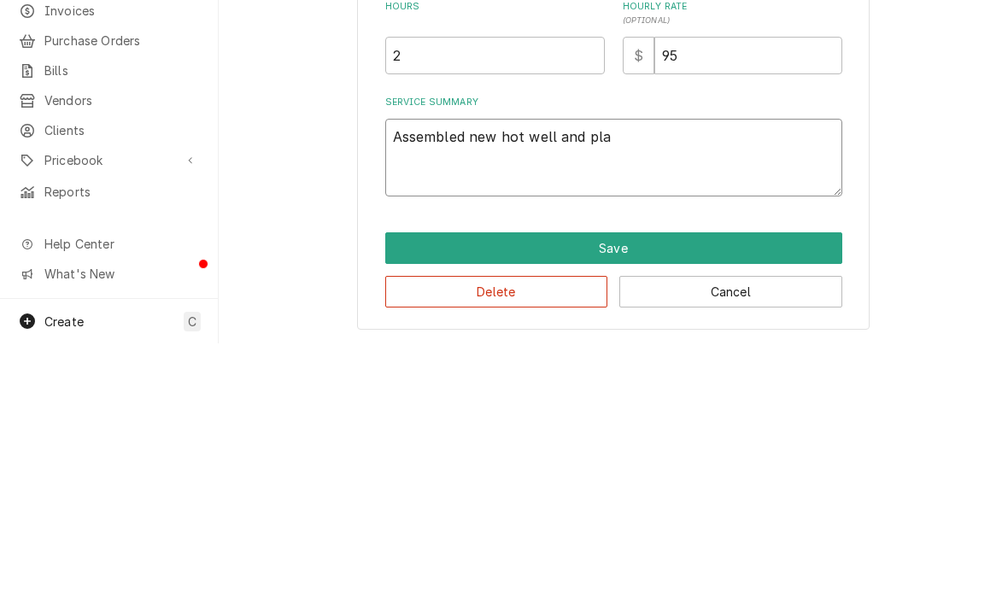
type textarea "x"
type textarea "Assembled new hot well and plac"
type textarea "x"
type textarea "Assembled new hot well and place"
type textarea "x"
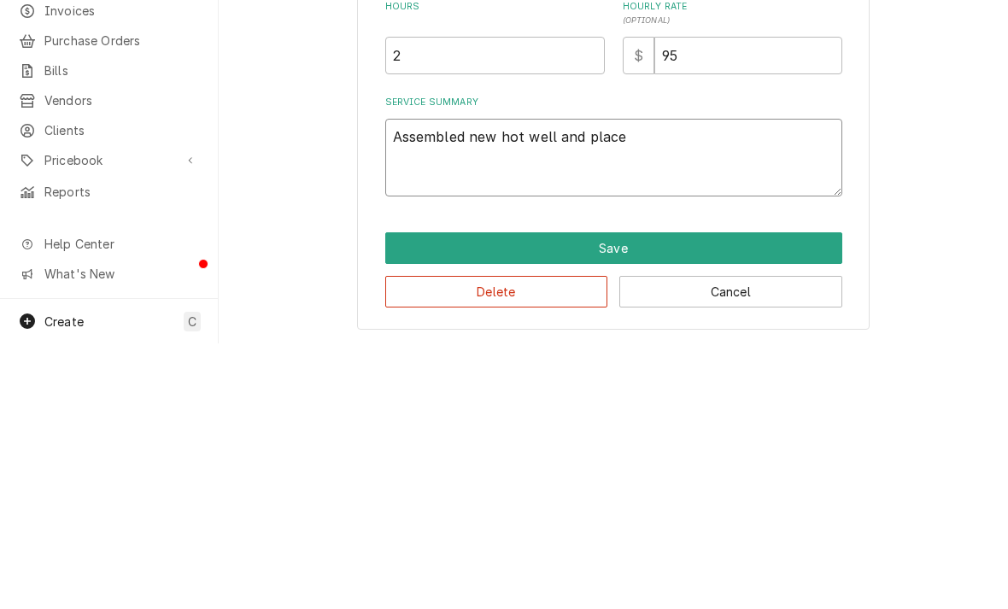
type textarea "Assembled new hot well and placed"
type textarea "x"
type textarea "Assembled new hot well and placed i"
type textarea "x"
type textarea "Assembled new hot well and placed in"
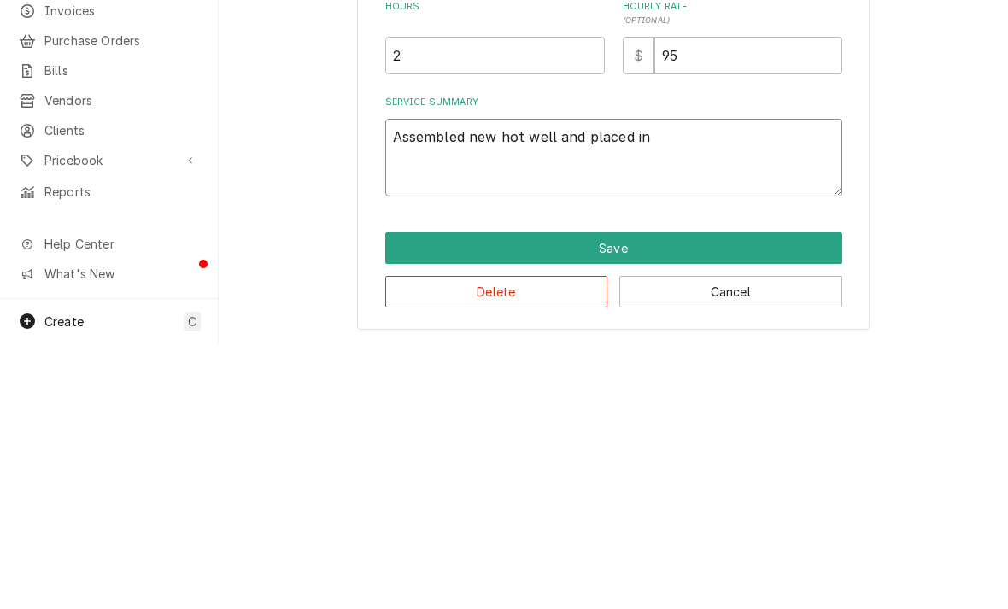
type textarea "x"
type textarea "Assembled new hot well and placed int"
type textarea "x"
type textarea "Assembled new hot well and placed into"
type textarea "x"
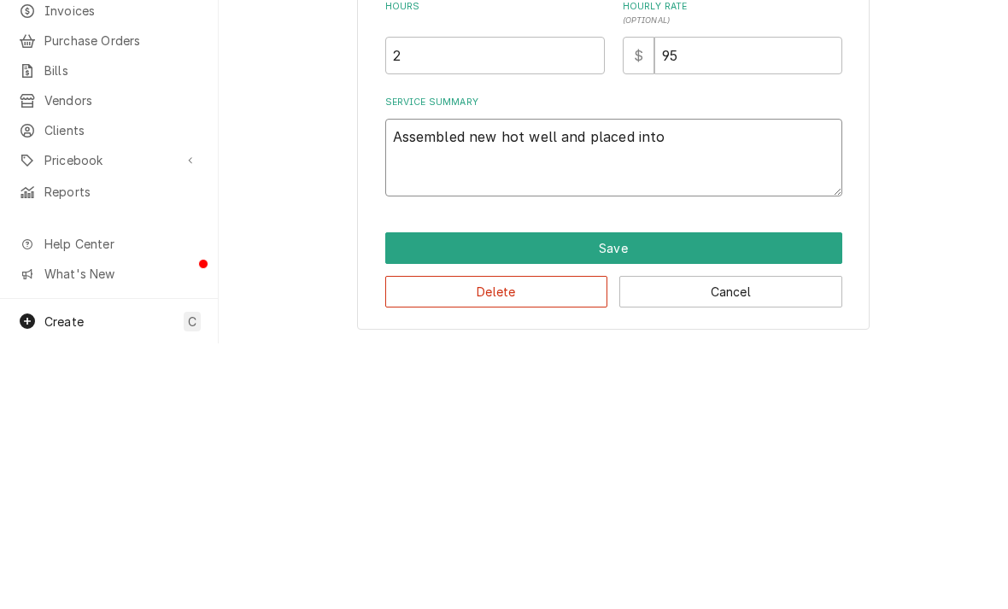
type textarea "Assembled new hot well and placed into"
type textarea "x"
type textarea "Assembled new hot well and placed into o"
type textarea "x"
type textarea "Assembled new hot well and placed into op"
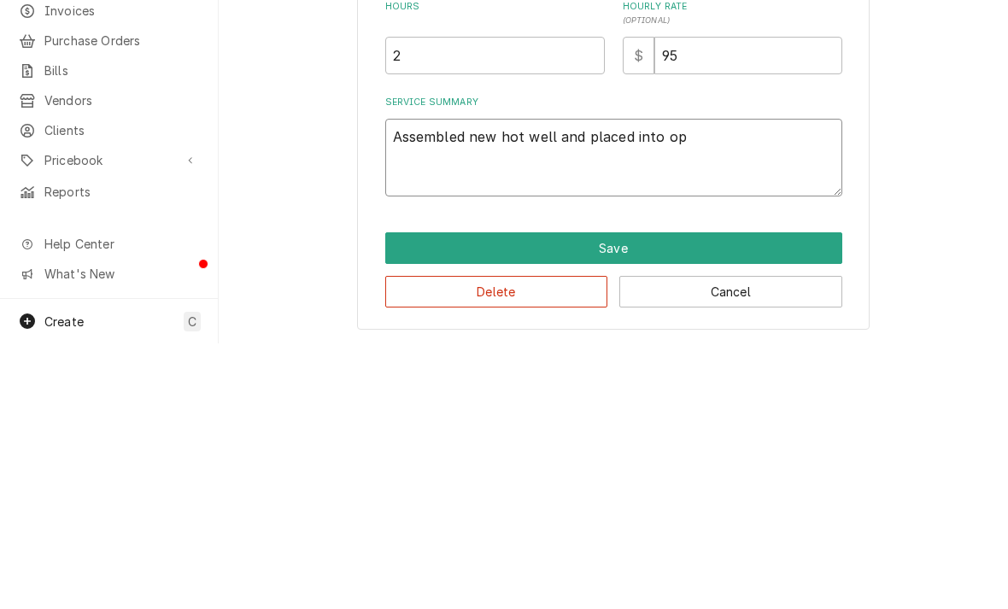
type textarea "x"
type textarea "Assembled new hot well and placed into ope"
type textarea "x"
type textarea "Assembled new hot well and placed into opera"
type textarea "x"
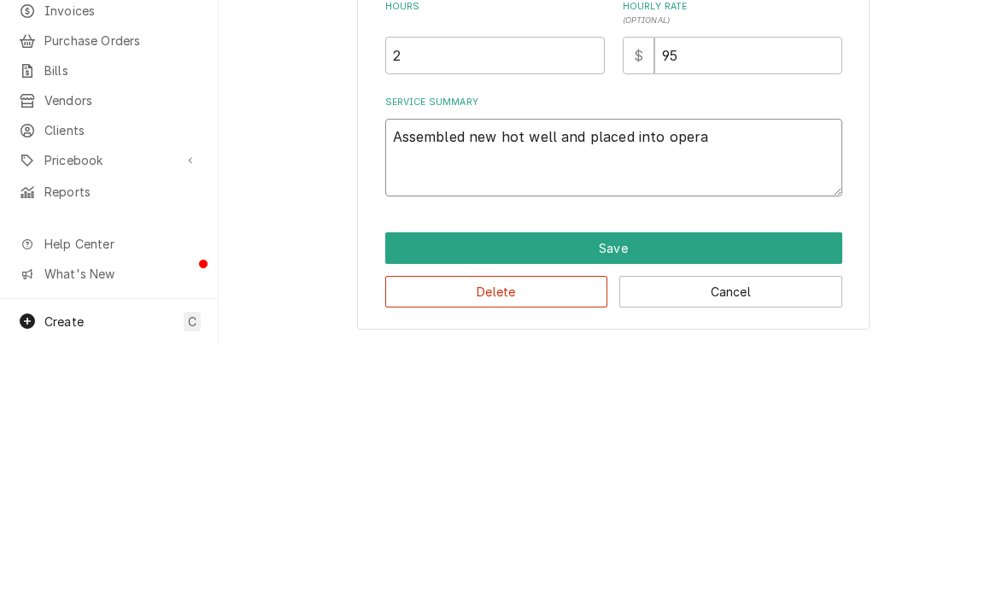
type textarea "Assembled new hot well and placed into operat"
type textarea "x"
type textarea "Assembled new hot well and placed into operati"
type textarea "x"
type textarea "Assembled new hot well and placed into operatio"
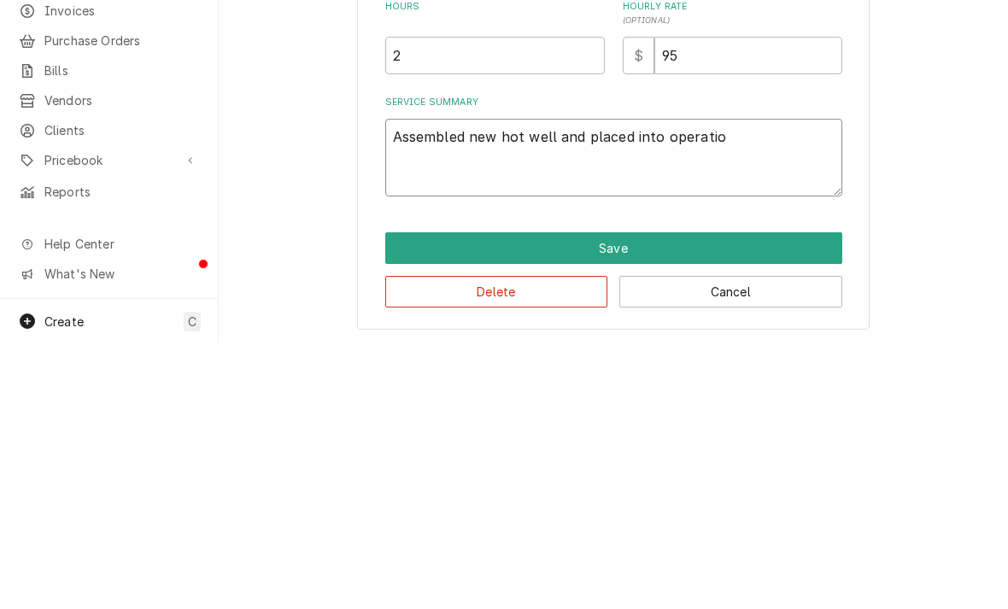
type textarea "x"
type textarea "Assembled new hot well and placed into operation"
type textarea "x"
type textarea "Assembled new hot well and placed into operation"
type textarea "x"
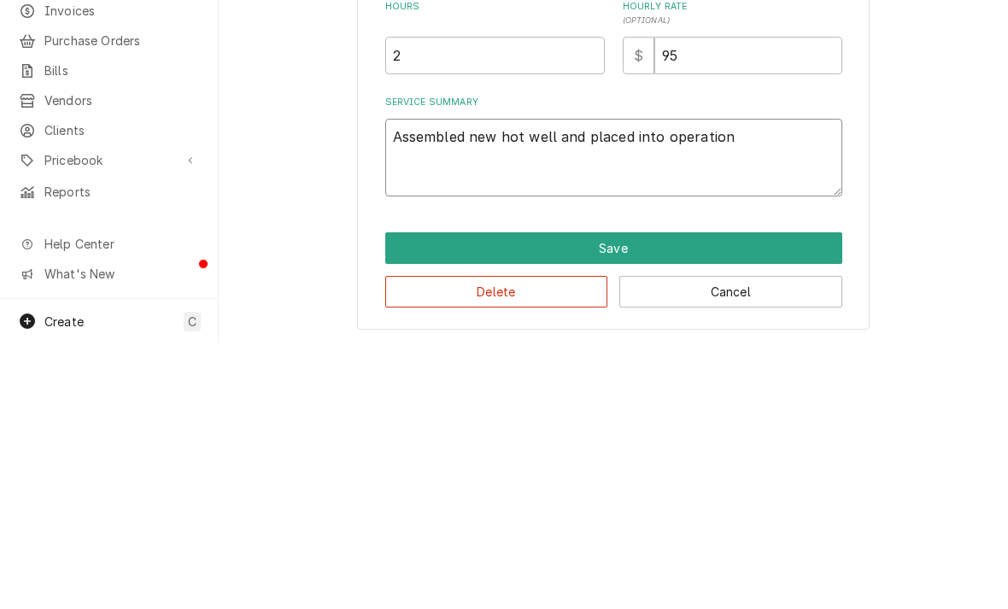
type textarea "Assembled new hot well and placed into operation."
type textarea "x"
type textarea "Assembled new hot well and placed into operation. P"
type textarea "x"
type textarea "Assembled new hot well and placed into operation. Put"
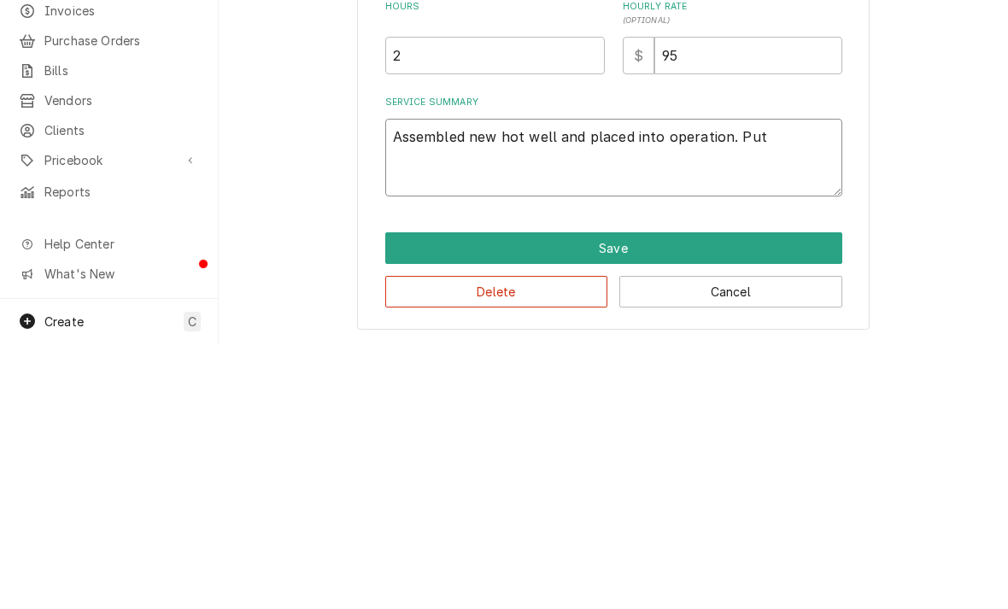
type textarea "x"
type textarea "Assembled new hot well and placed into operation. Put"
type textarea "x"
type textarea "Assembled new hot well and placed into operation. Put ol"
type textarea "x"
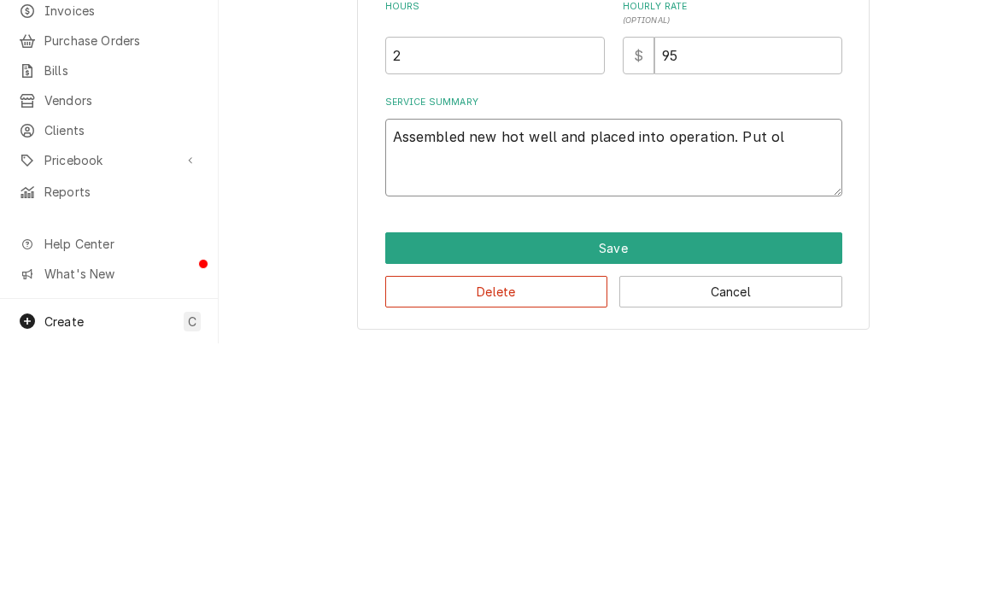
type textarea "Assembled new hot well and placed into operation. Put old"
type textarea "x"
type textarea "Assembled new hot well and placed into operation. Put old"
type textarea "x"
type textarea "Assembled new hot well and placed into operation. Put old u"
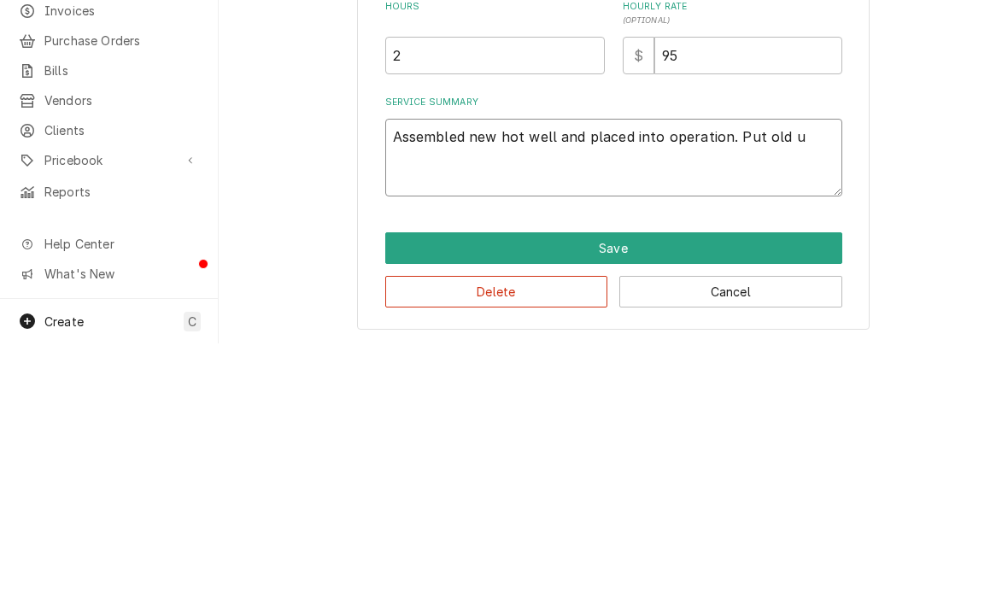
type textarea "x"
type textarea "Assembled new hot well and placed into operation. Put old un"
type textarea "x"
type textarea "Assembled new hot well and placed into operation. Put old uni"
type textarea "x"
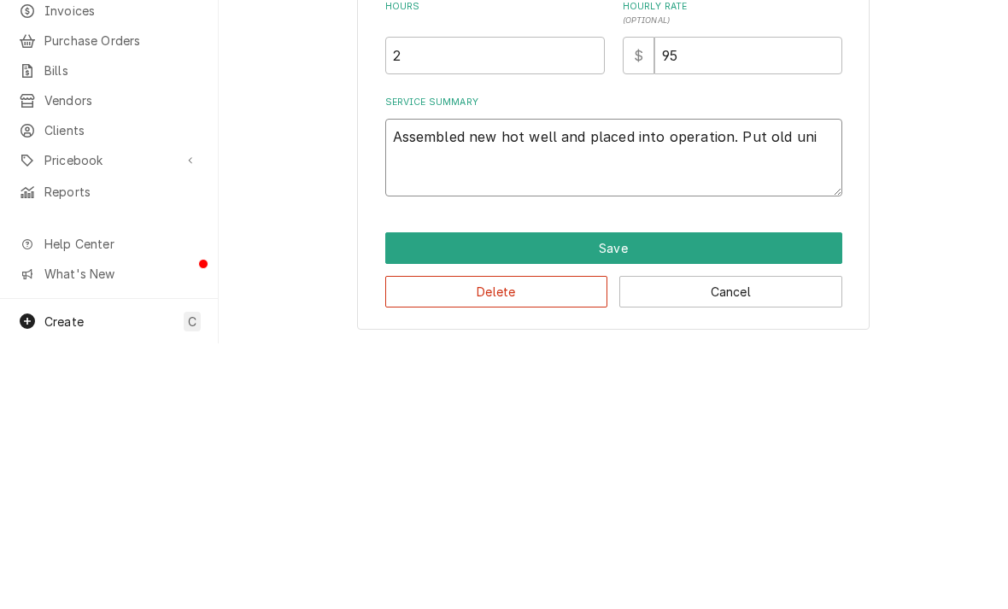
type textarea "Assembled new hot well and placed into operation. Put old unit"
type textarea "x"
type textarea "Assembled new hot well and placed into operation. Put old unit"
type textarea "x"
type textarea "Assembled new hot well and placed into operation. Put old unit i"
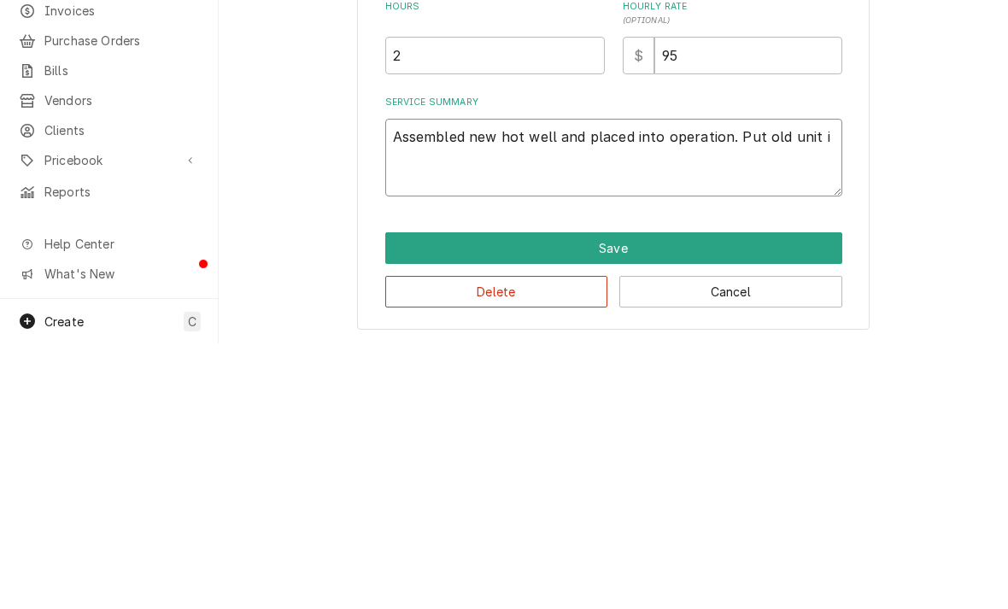
type textarea "x"
type textarea "Assembled new hot well and placed into operation. Put old unit in"
type textarea "x"
type textarea "Assembled new hot well and placed into operation. Put old unit in"
type textarea "x"
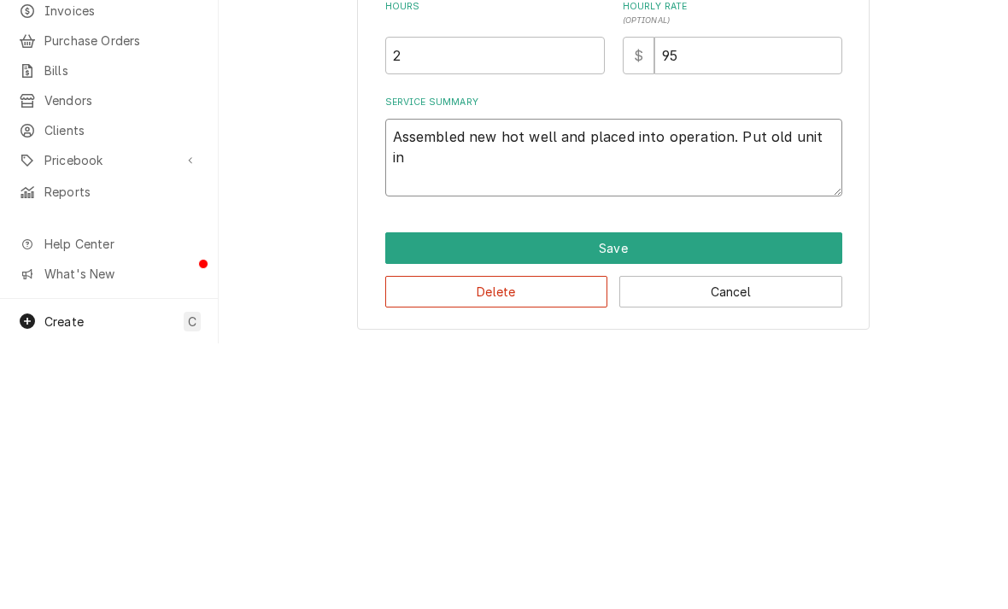
type textarea "Assembled new hot well and placed into operation. Put old unit in b"
type textarea "x"
type textarea "Assembled new hot well and placed into operation. Put old unit in ba"
type textarea "x"
type textarea "Assembled new hot well and placed into operation. Put old unit in base"
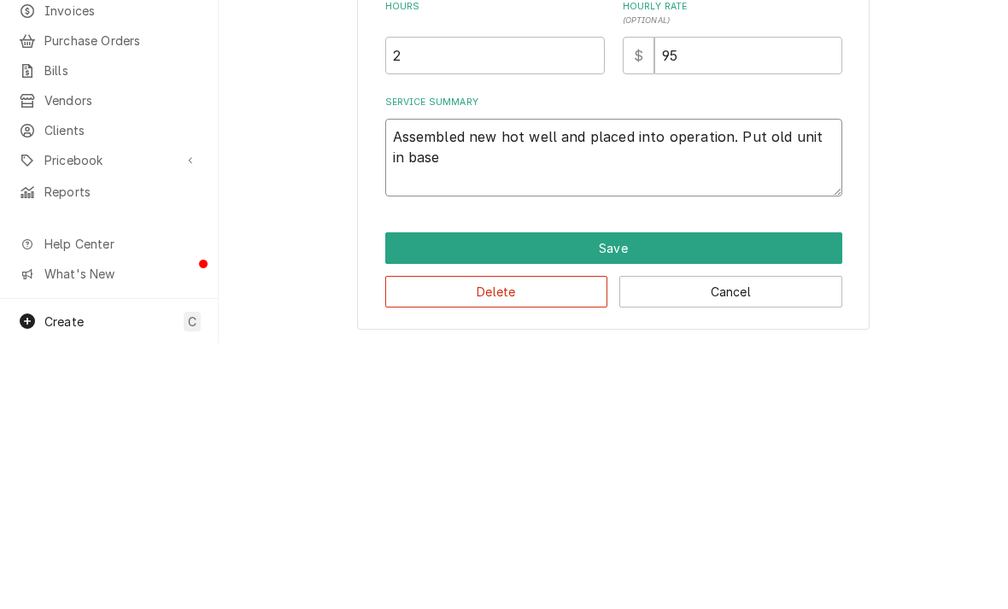
type textarea "x"
type textarea "Assembled new hot well and placed into operation. Put old unit in basem"
type textarea "x"
type textarea "Assembled new hot well and placed into operation. Put old unit in baseme"
type textarea "x"
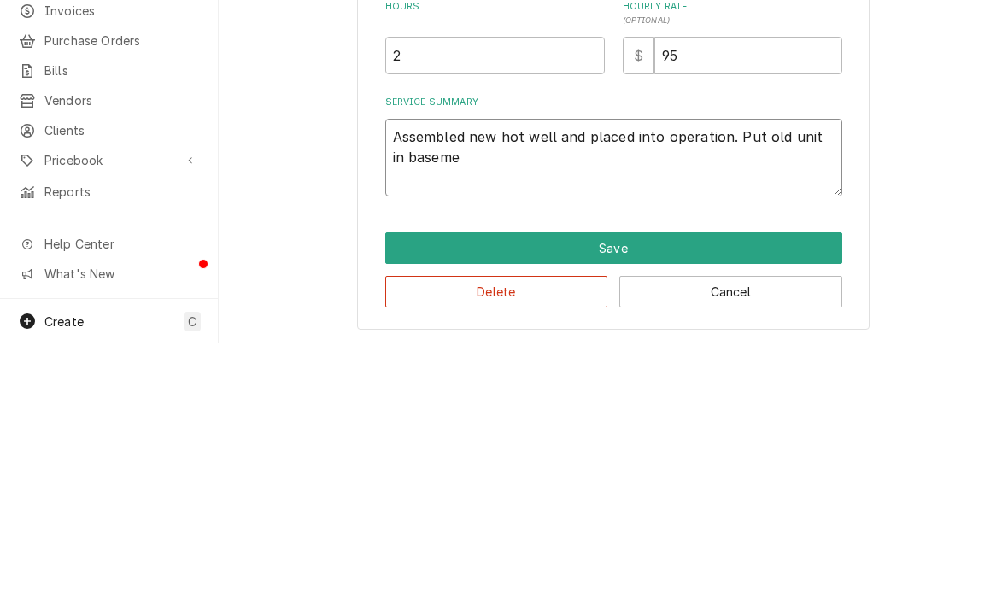
type textarea "Assembled new hot well and placed into operation. Put old unit in basemen"
type textarea "x"
type textarea "Assembled new hot well and placed into operation. Put old unit in basement"
type textarea "x"
type textarea "Assembled new hot well and placed into operation. Put old unit in basement"
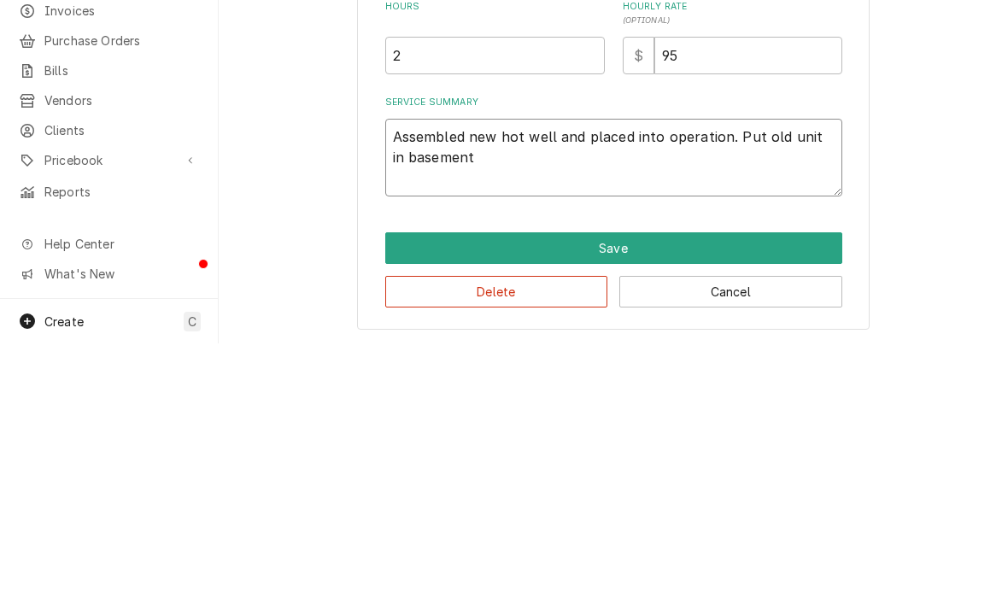
type textarea "x"
type textarea "Assembled new hot well and placed into operation. Put old unit in basement to"
type textarea "x"
type textarea "Assembled new hot well and placed into operation. Put old unit in basement to"
type textarea "x"
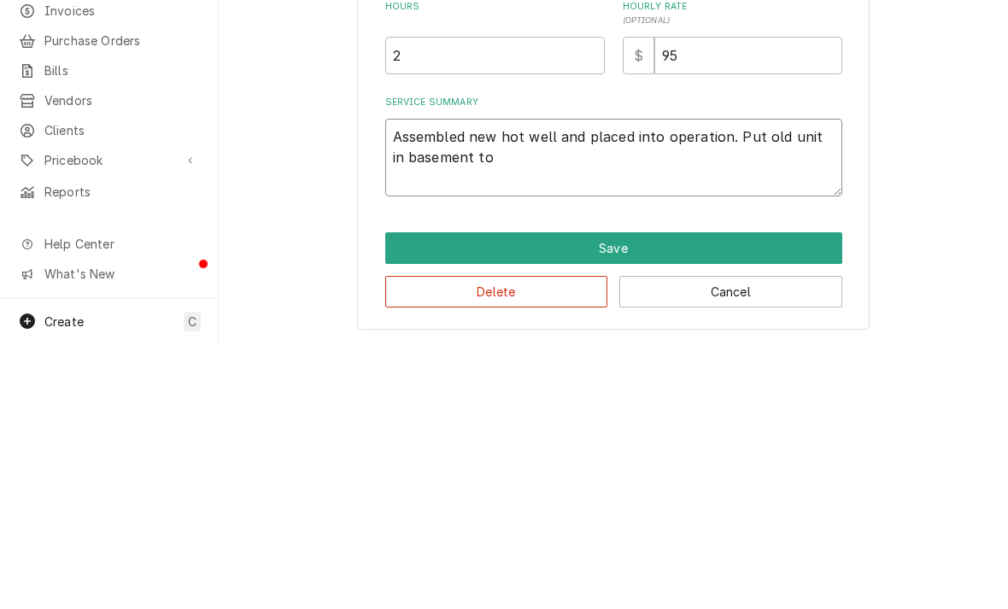
type textarea "Assembled new hot well and placed into operation. Put old unit in basement to b"
type textarea "x"
type textarea "Assembled new hot well and placed into operation. Put old unit in basement to be"
type textarea "x"
type textarea "Assembled new hot well and placed into operation. Put old unit in basement to be"
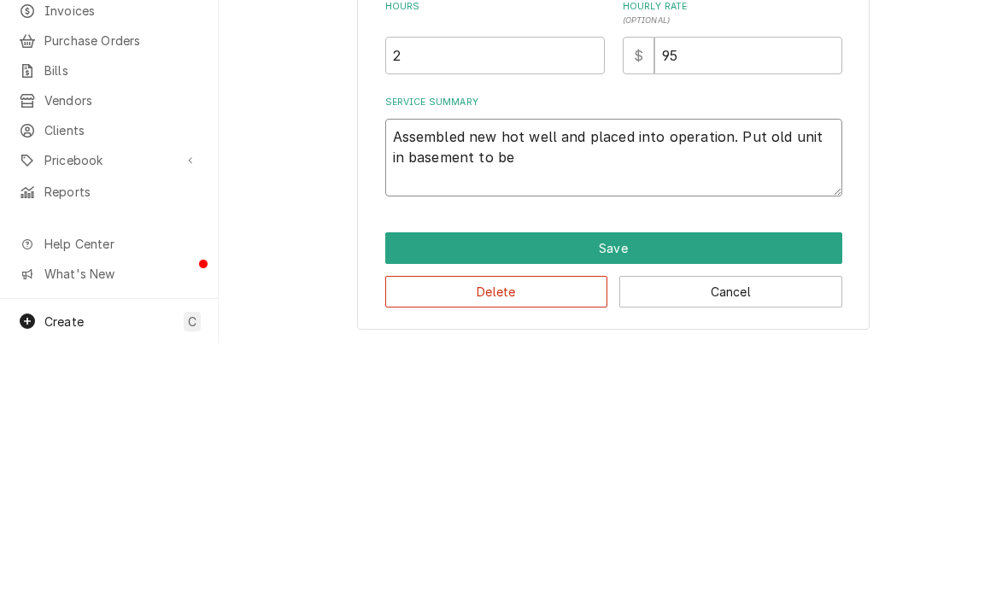
type textarea "x"
type textarea "Assembled new hot well and placed into operation. Put old unit in basement to b…"
type textarea "x"
type textarea "Assembled new hot well and placed into operation. Put old unit in basement to b…"
type textarea "x"
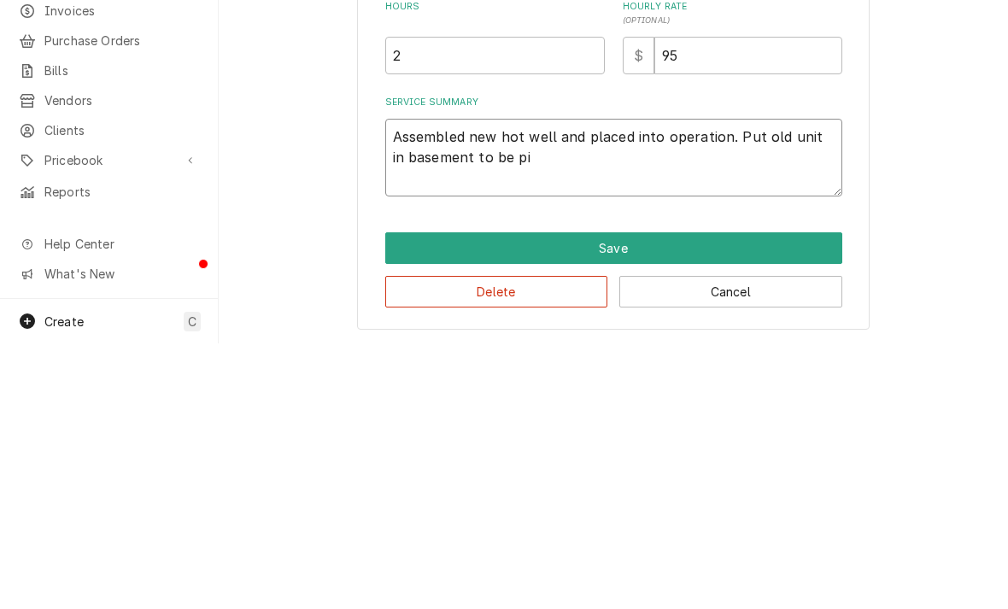
type textarea "Assembled new hot well and placed into operation. Put old unit in basement to b…"
type textarea "x"
type textarea "Assembled new hot well and placed into operation. Put old unit in basement to b…"
type textarea "x"
type textarea "Assembled new hot well and placed into operation. Put old unit in basement to b…"
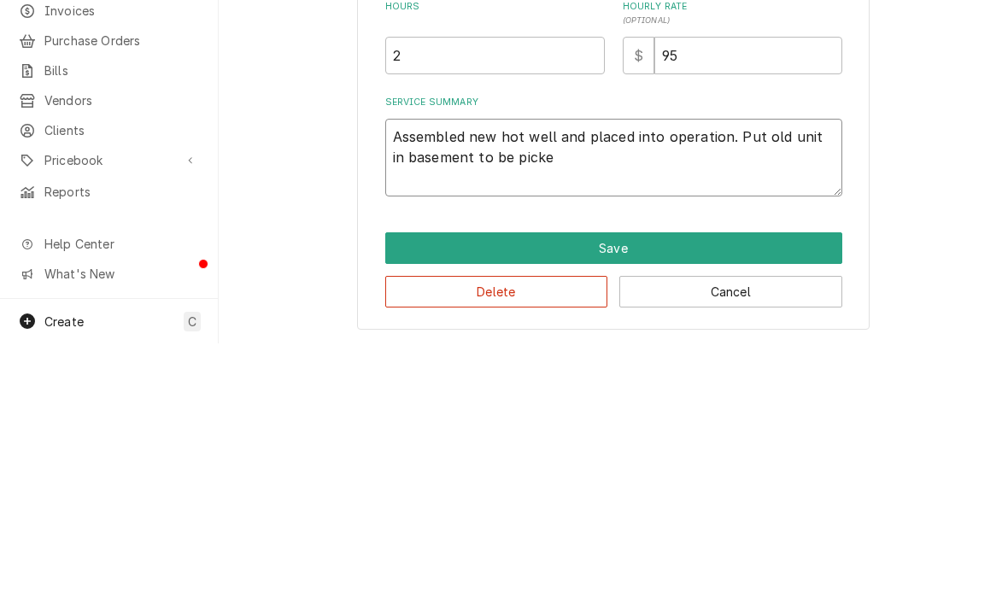
type textarea "x"
type textarea "Assembled new hot well and placed into operation. Put old unit in basement to b…"
type textarea "x"
type textarea "Assembled new hot well and placed into operation. Put old unit in basement to b…"
type textarea "x"
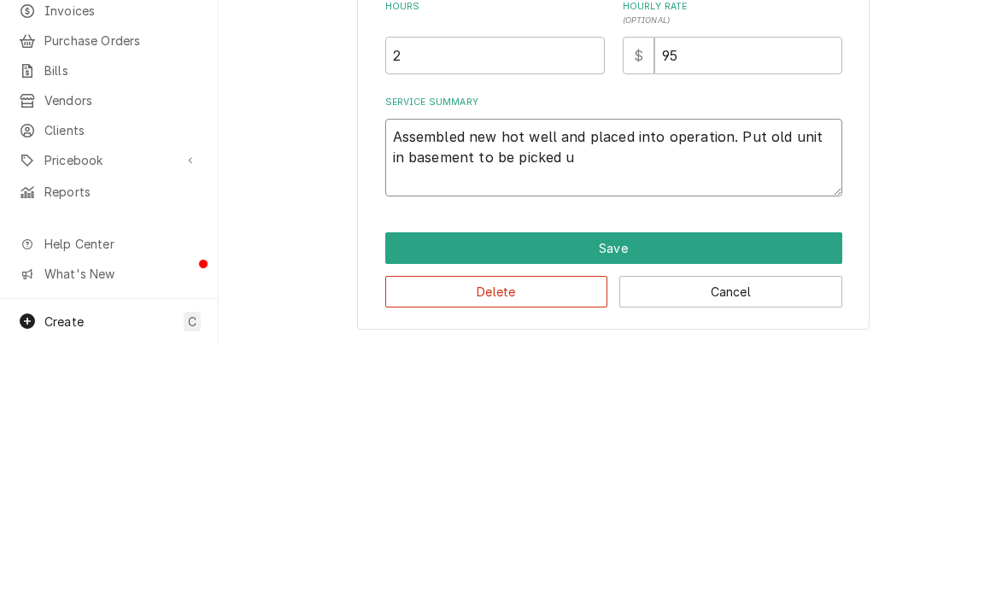
type textarea "Assembled new hot well and placed into operation. Put old unit in basement to b…"
type textarea "x"
type textarea "Assembled new hot well and placed into operation. Put old unit in basement to b…"
type textarea "x"
type textarea "Assembled new hot well and placed into operation. Put old unit in basement to b…"
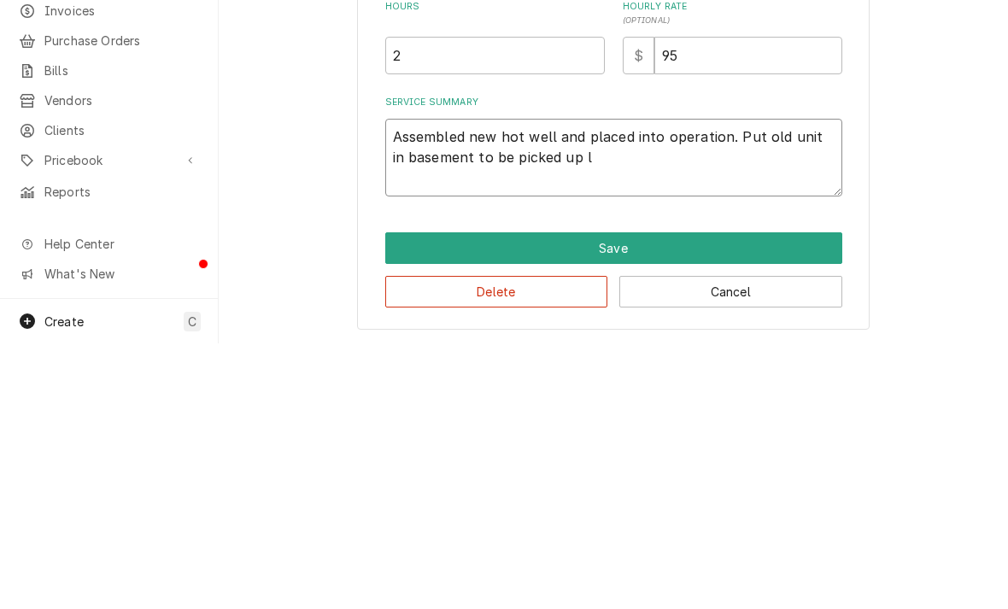
type textarea "x"
type textarea "Assembled new hot well and placed into operation. Put old unit in basement to b…"
type textarea "x"
type textarea "Assembled new hot well and placed into operation. Put old unit in basement to b…"
type textarea "x"
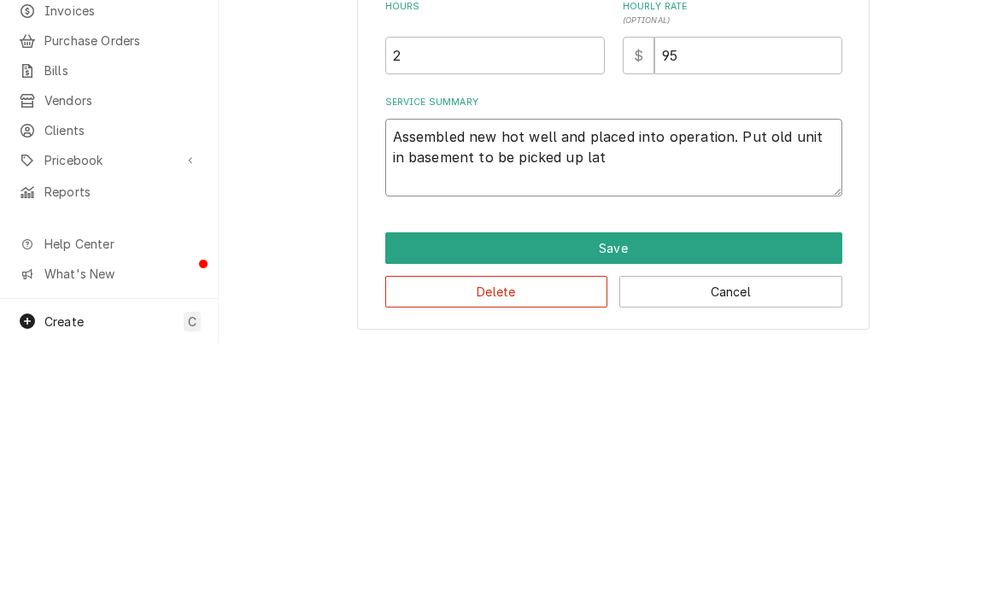
type textarea "Assembled new hot well and placed into operation. Put old unit in basement to b…"
type textarea "x"
type textarea "Assembled new hot well and placed into operation. Put old unit in basement to b…"
type textarea "x"
type textarea "Assembled new hot well and placed into operation. Put old unit in basement to b…"
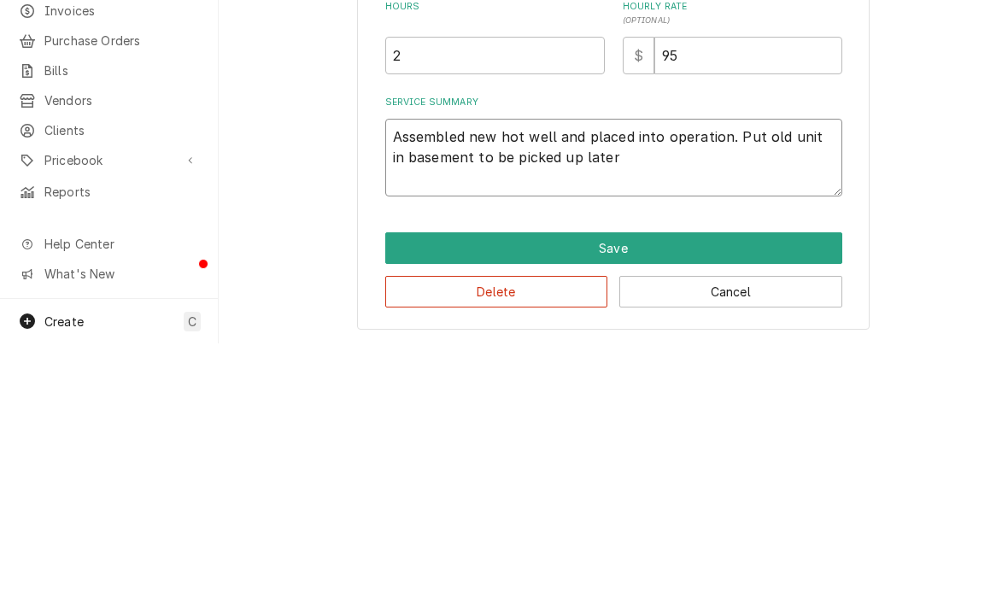
type textarea "x"
type textarea "Assembled new hot well and placed into operation. Put old unit in basement to b…"
type textarea "x"
type textarea "Assembled new hot well and placed into operation. Put old unit in basement to b…"
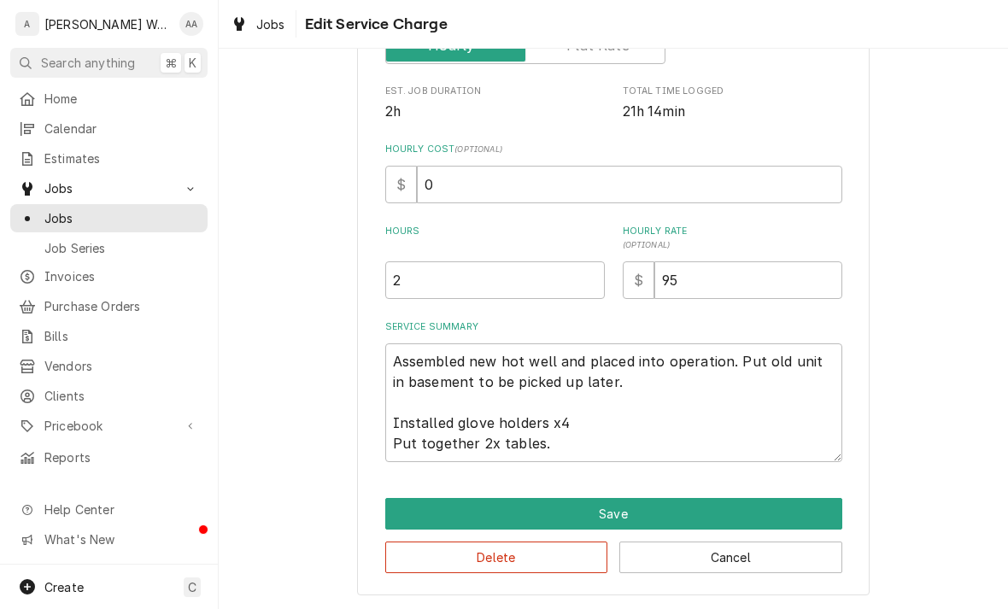
click at [417, 519] on button "Save" at bounding box center [613, 514] width 457 height 32
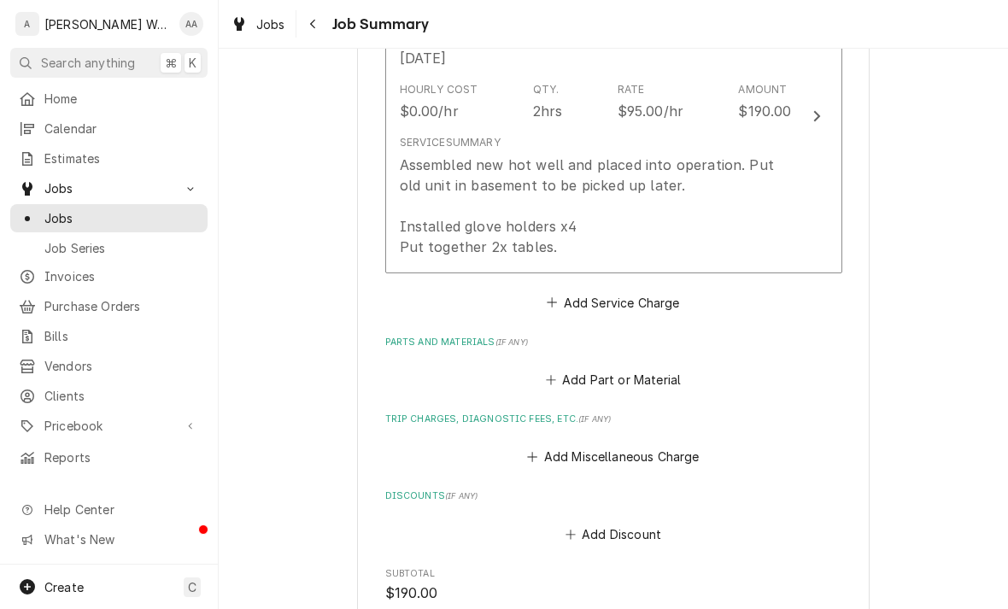
scroll to position [554, 0]
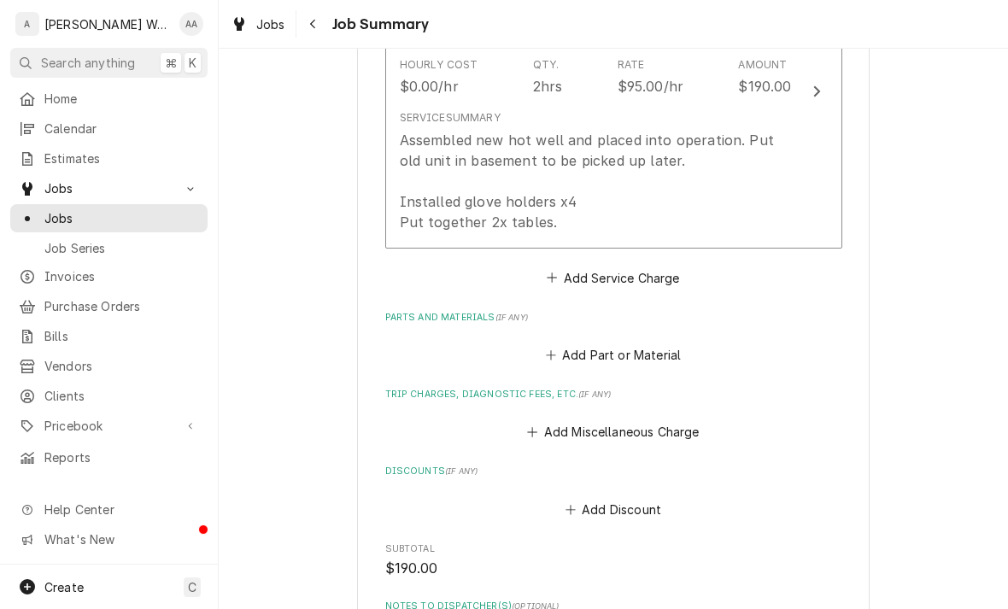
click at [560, 427] on button "Add Miscellaneous Charge" at bounding box center [614, 432] width 178 height 24
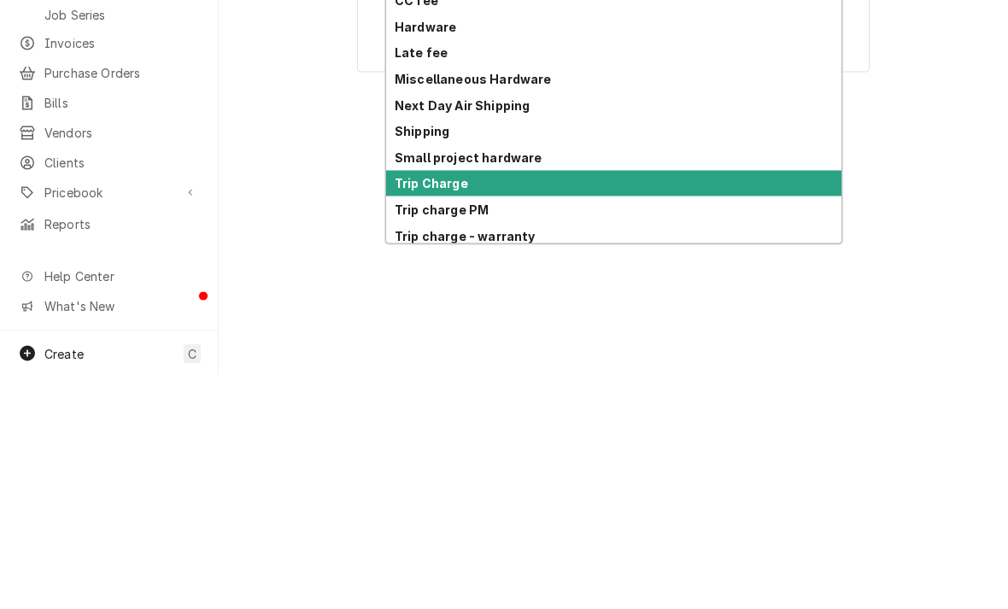
click at [407, 409] on strong "Trip Charge" at bounding box center [431, 416] width 73 height 15
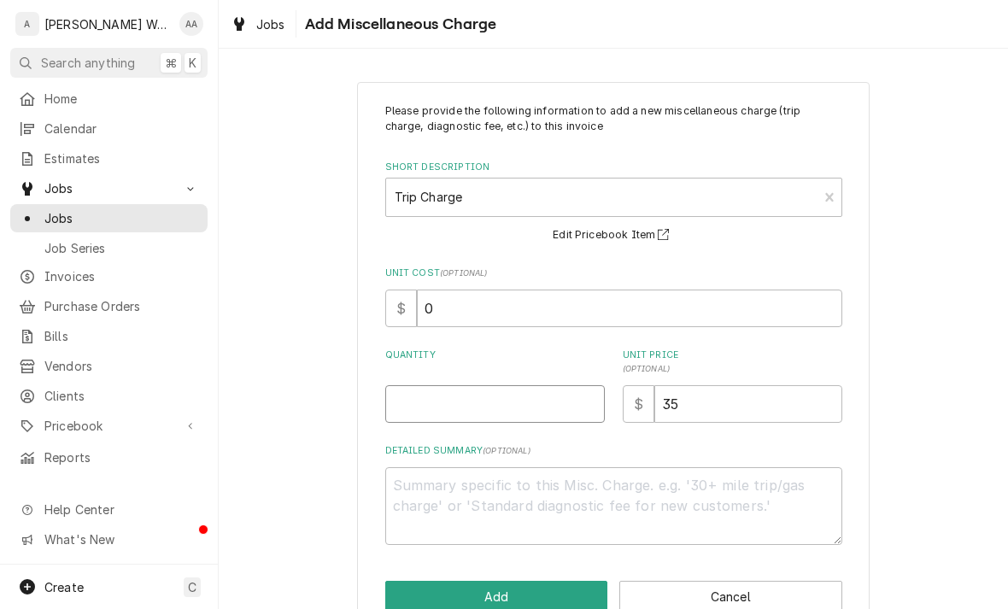
click at [408, 411] on input "Quantity" at bounding box center [495, 404] width 220 height 38
click at [409, 586] on button "Add" at bounding box center [496, 597] width 223 height 32
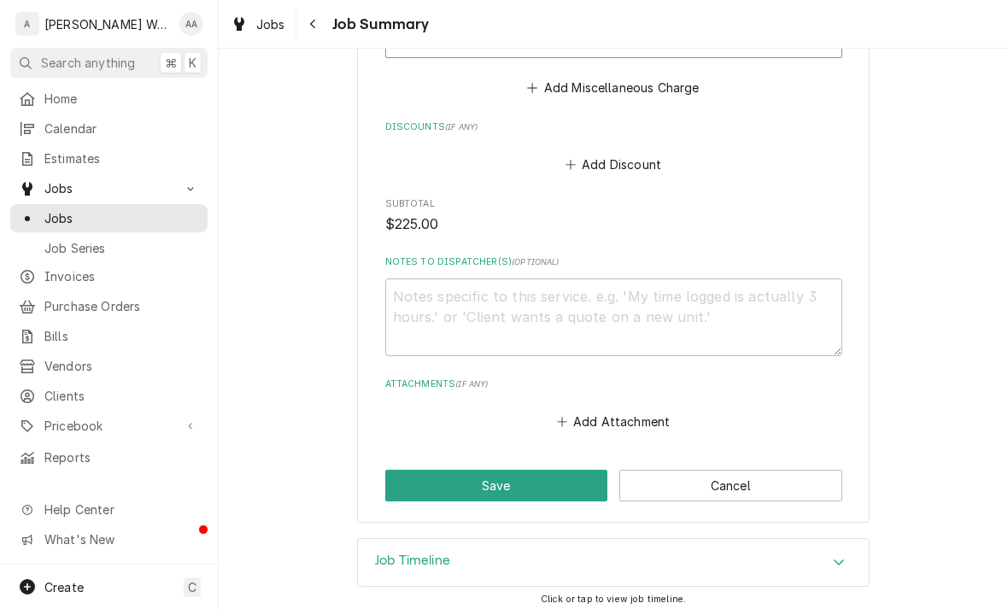
click at [389, 555] on h3 "Job Timeline" at bounding box center [412, 561] width 75 height 16
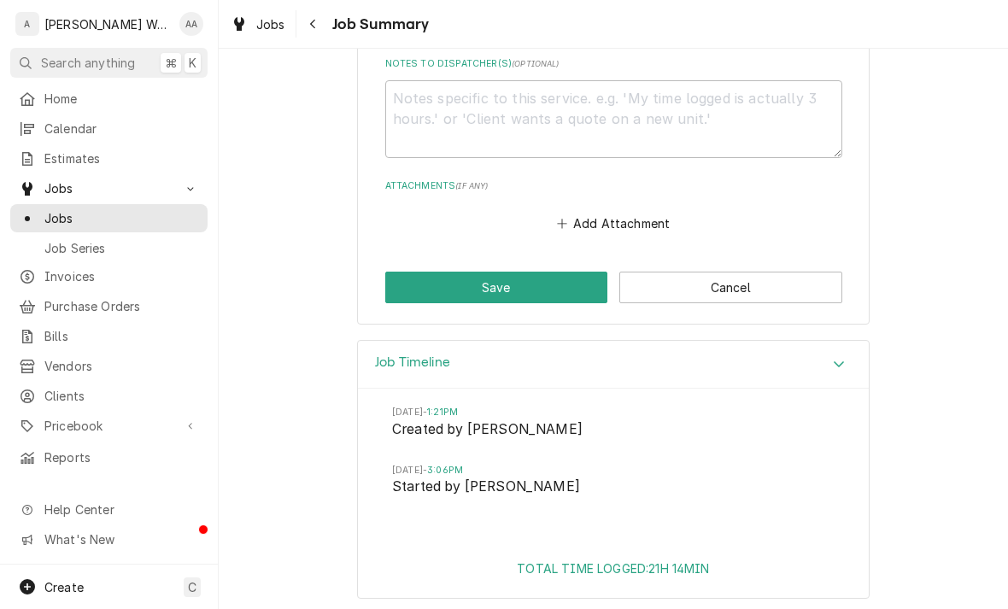
scroll to position [1230, 0]
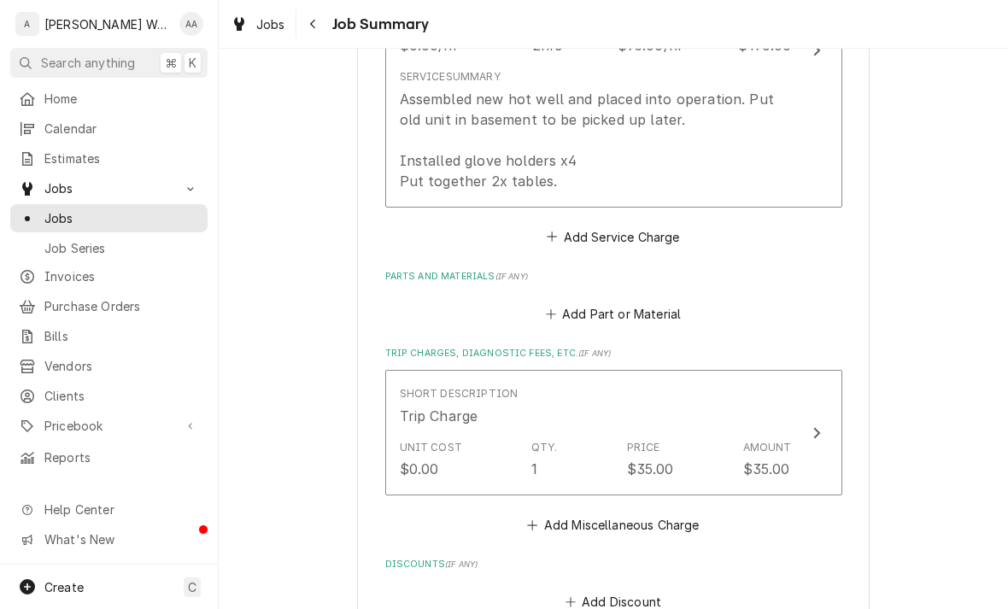
click at [417, 156] on div "Assembled new hot well and placed into operation. Put old unit in basement to b…" at bounding box center [596, 140] width 392 height 103
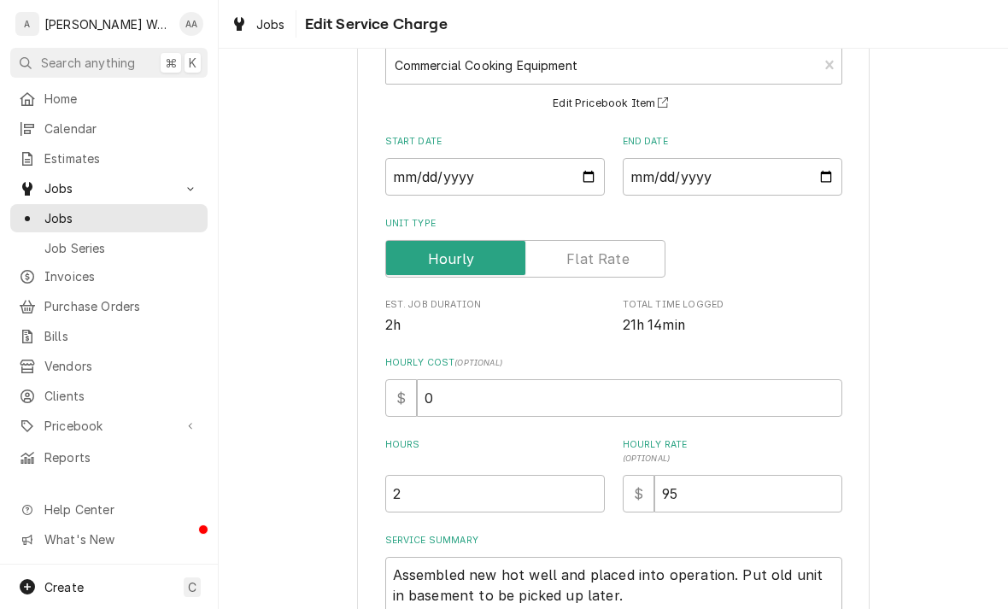
scroll to position [132, 0]
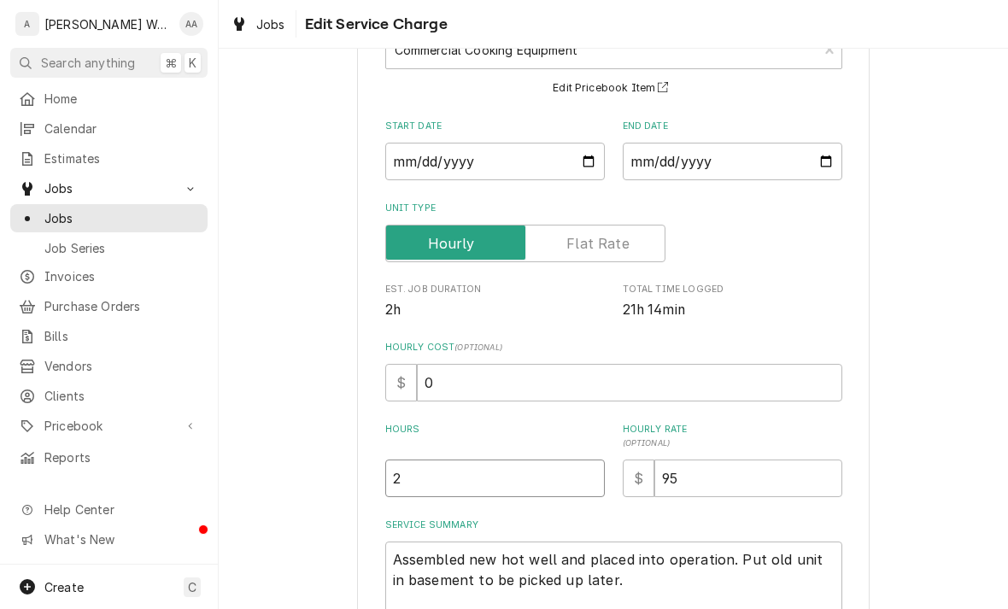
click at [418, 479] on input "2" at bounding box center [495, 479] width 220 height 38
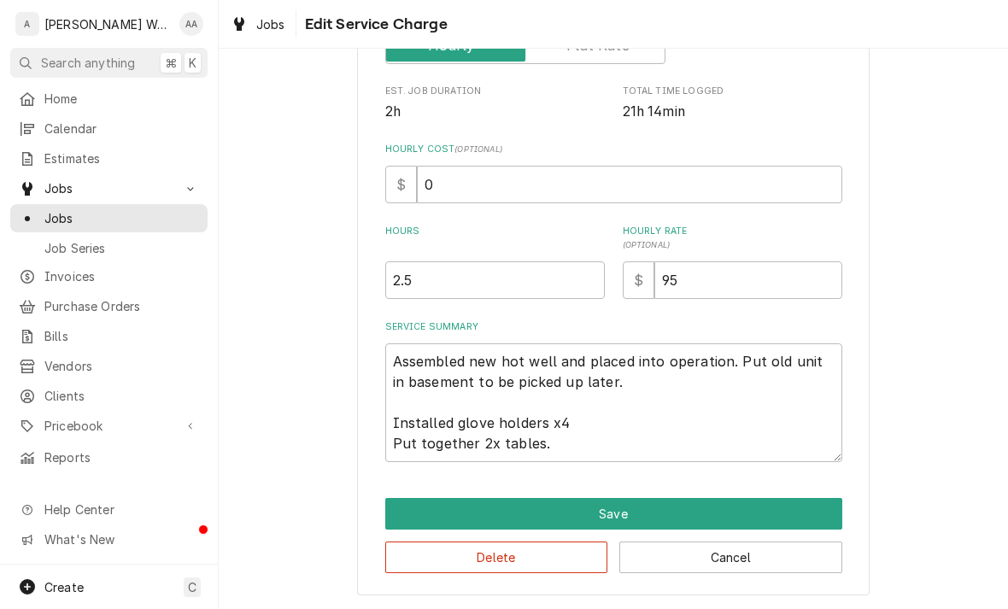
click at [417, 511] on button "Save" at bounding box center [613, 514] width 457 height 32
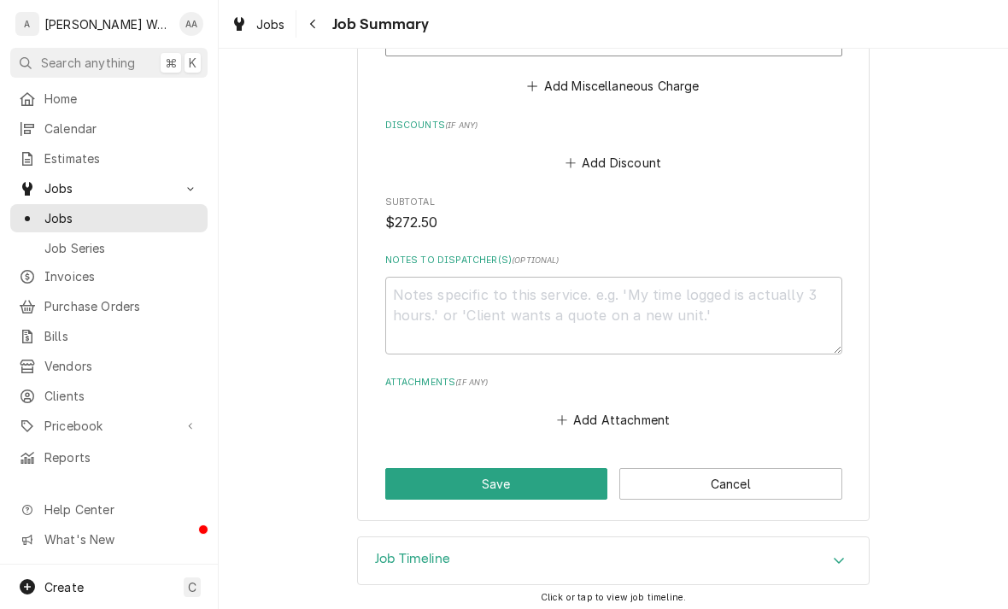
scroll to position [1032, 0]
click at [411, 483] on button "Save" at bounding box center [496, 486] width 223 height 32
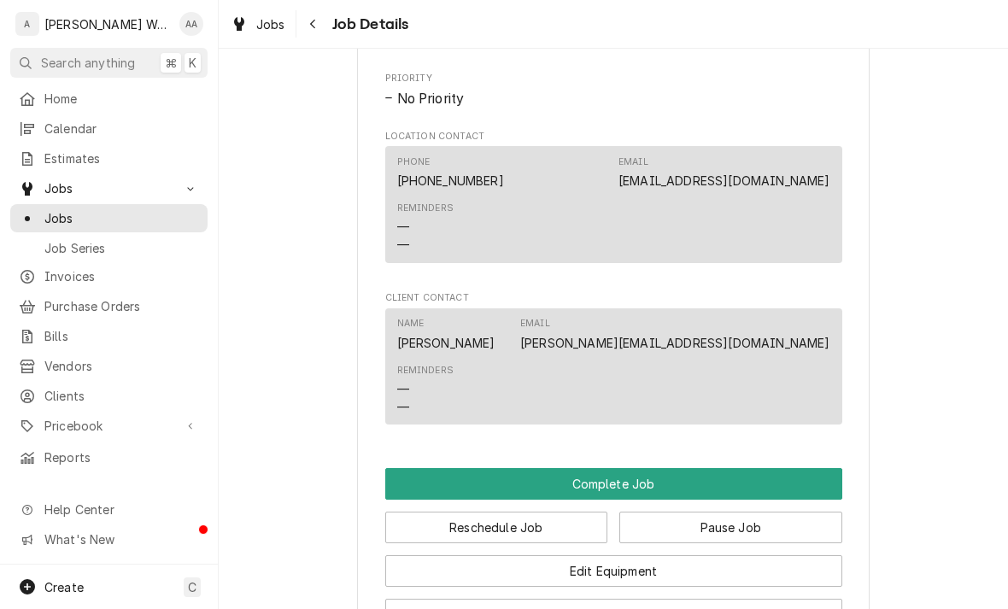
scroll to position [1173, 0]
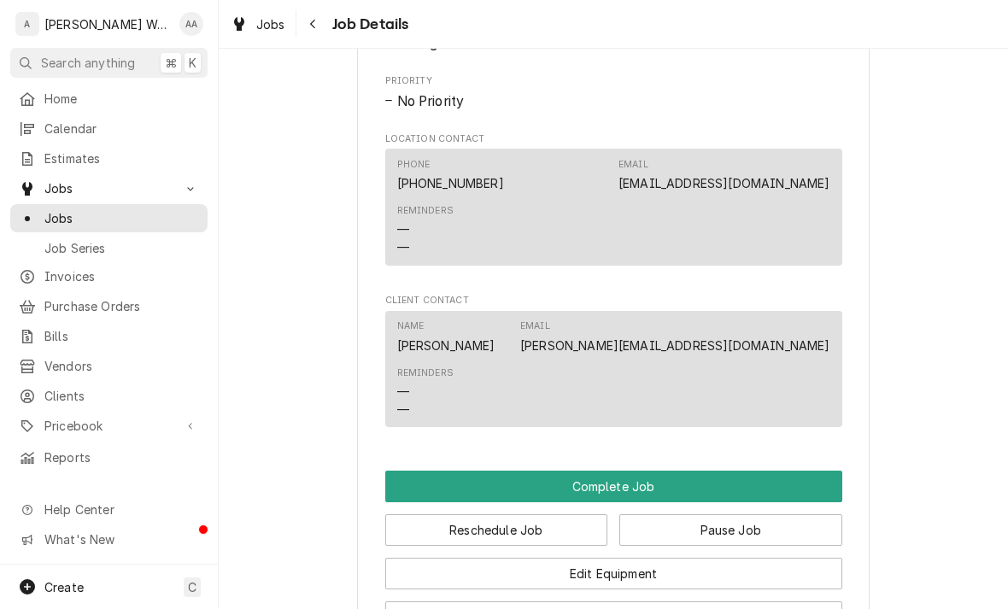
click at [443, 473] on button "Complete Job" at bounding box center [613, 487] width 457 height 32
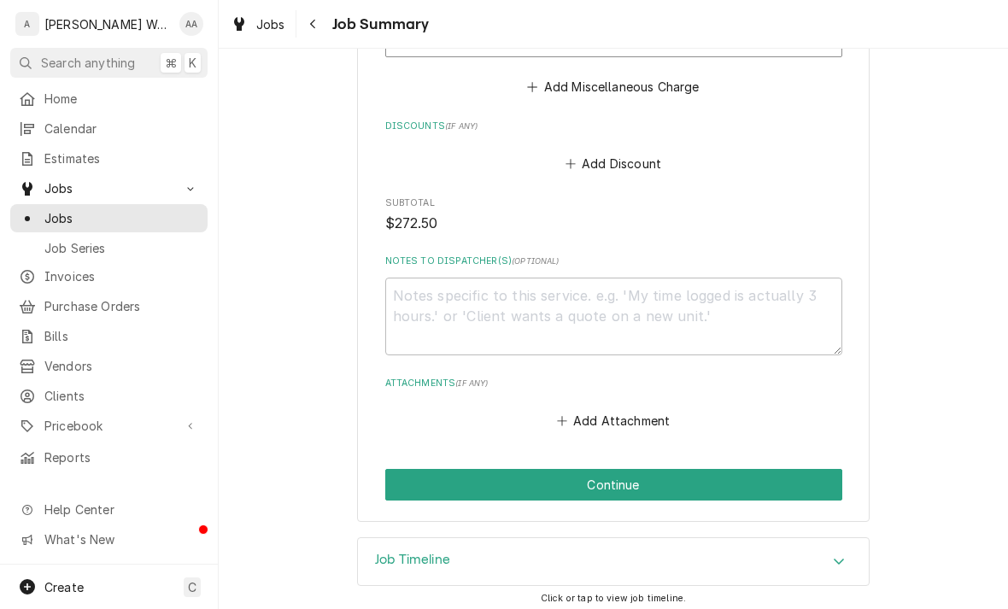
scroll to position [1032, 0]
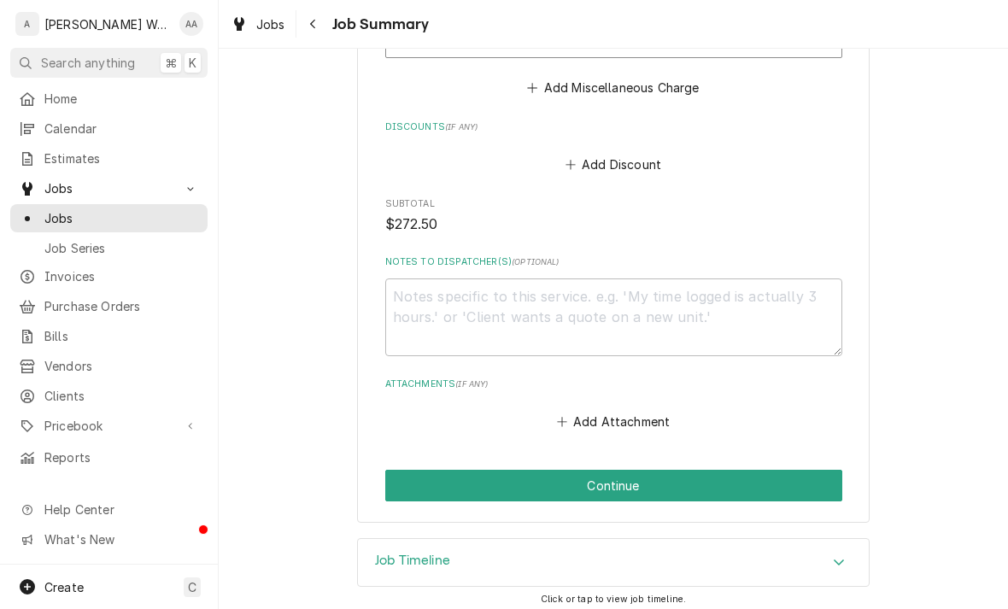
click at [423, 483] on button "Continue" at bounding box center [613, 486] width 457 height 32
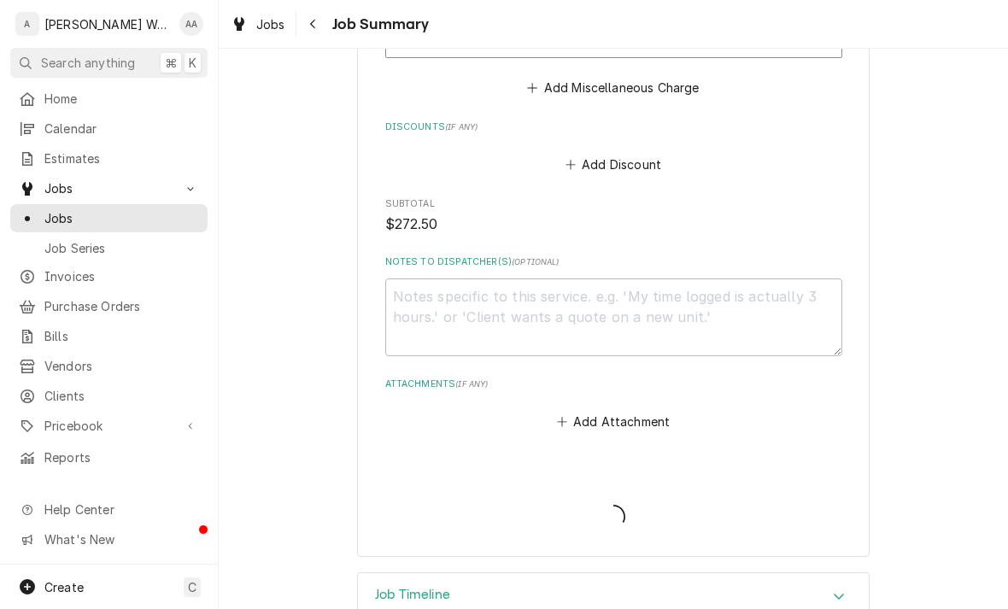
type textarea "x"
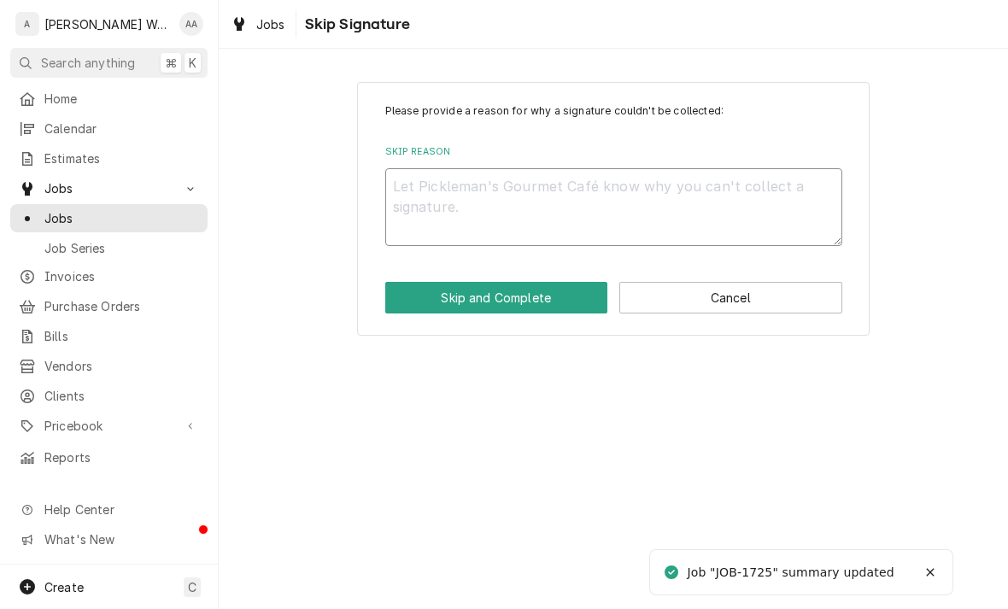
click at [420, 195] on textarea "Skip Reason" at bounding box center [613, 207] width 457 height 78
type textarea "x"
type textarea "N"
type textarea "x"
type textarea "No"
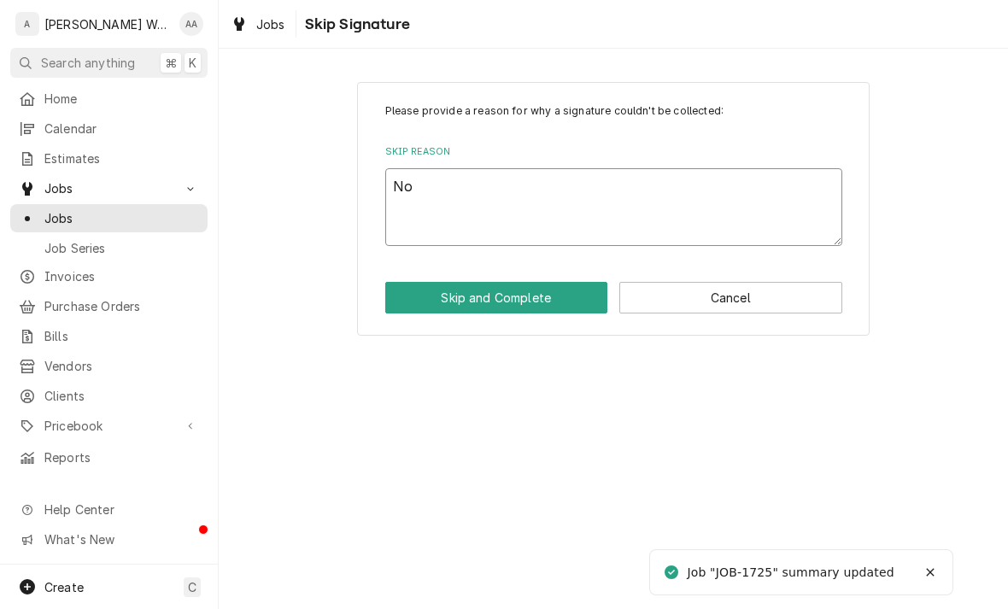
type textarea "x"
type textarea "No lo"
type textarea "x"
type textarea "No lon"
type textarea "x"
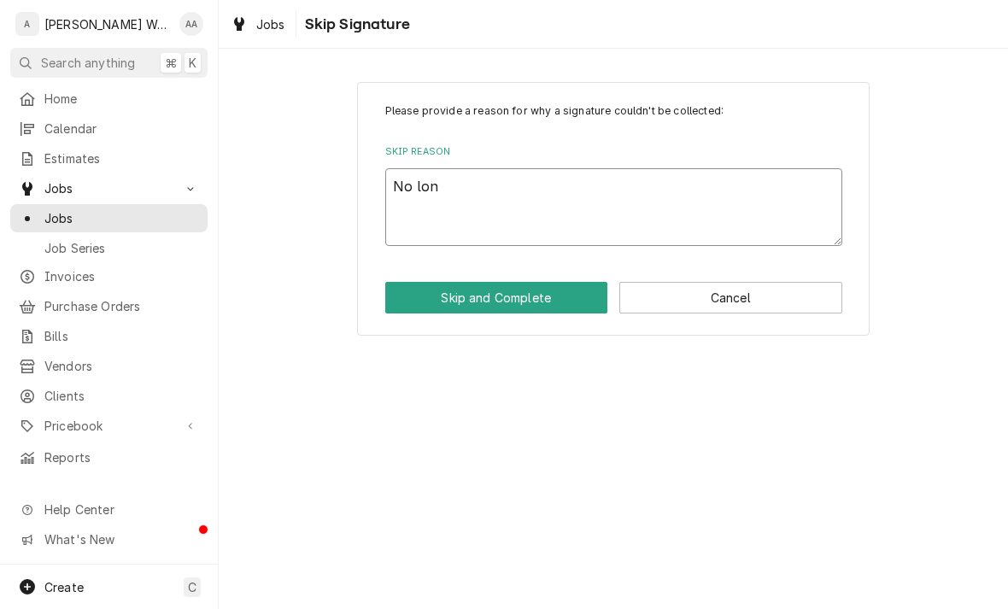
type textarea "No long"
type textarea "x"
type textarea "No longe"
type textarea "x"
type textarea "No longer"
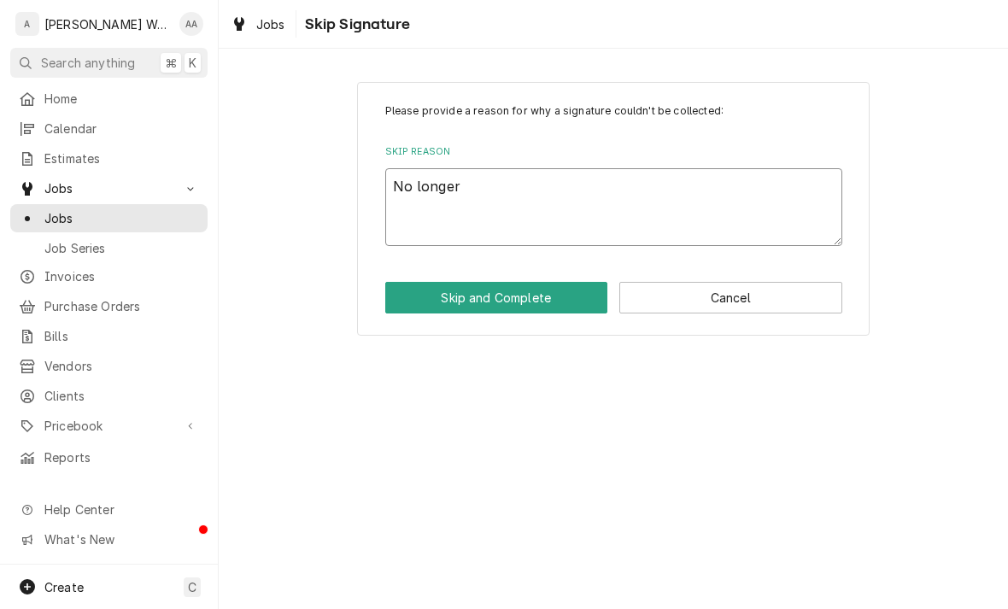
type textarea "x"
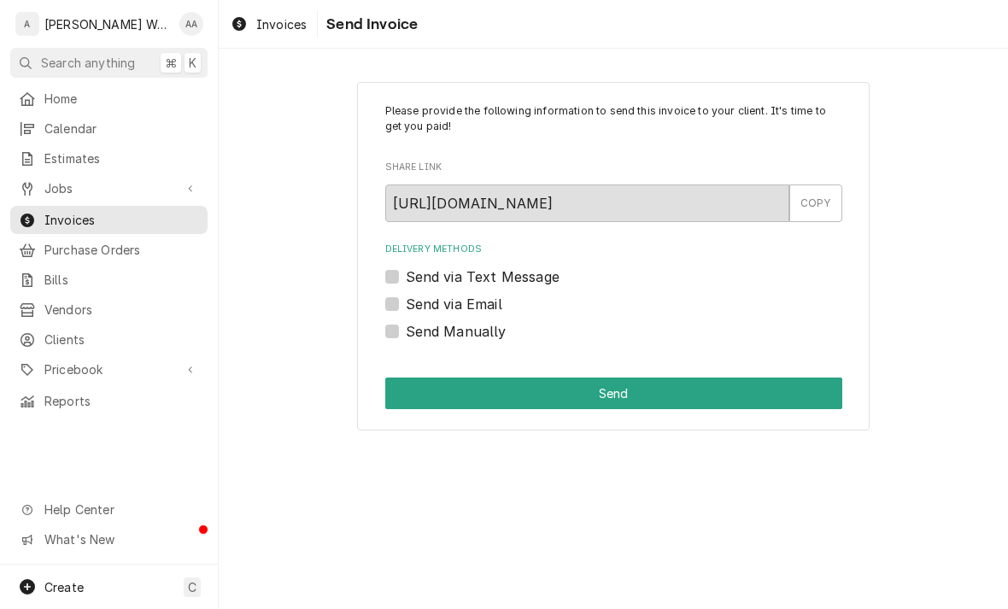
click at [406, 306] on label "Send via Email" at bounding box center [454, 304] width 97 height 21
click at [406, 306] on input "Send via Email" at bounding box center [634, 313] width 457 height 38
checkbox input "true"
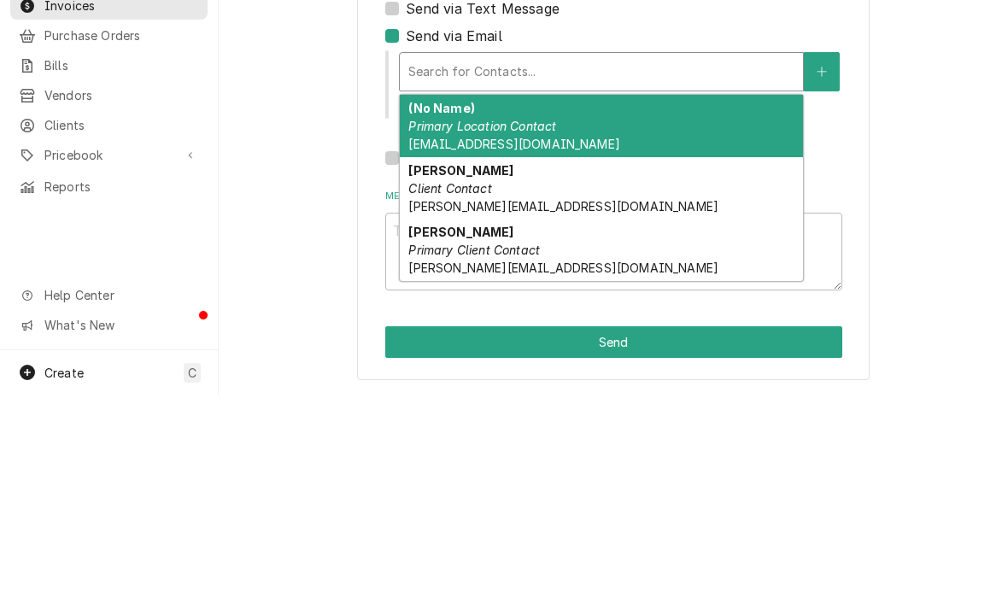
scroll to position [53, 0]
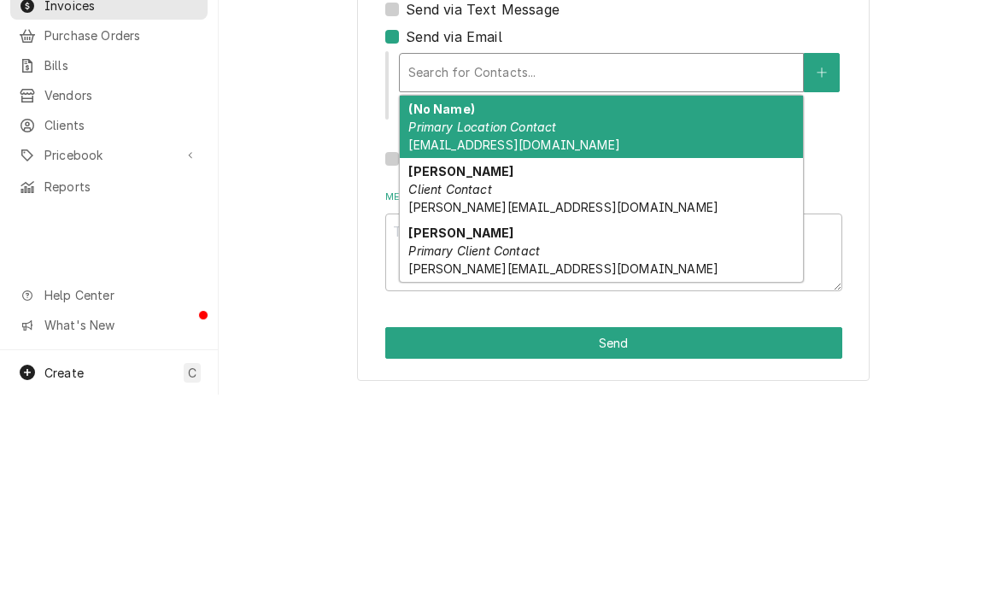
click at [442, 334] on em "Primary Location Contact" at bounding box center [482, 341] width 148 height 15
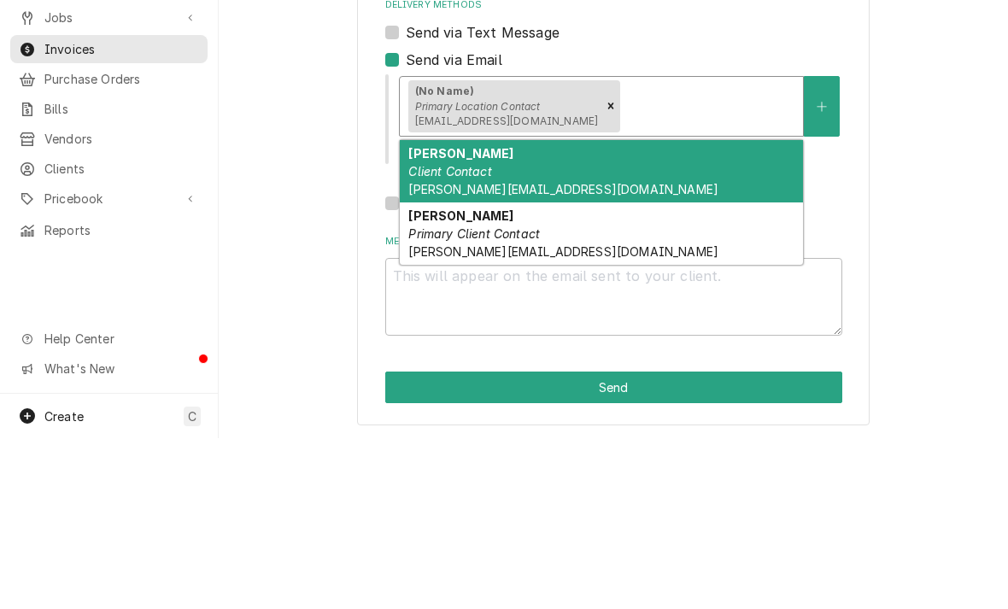
scroll to position [72, 0]
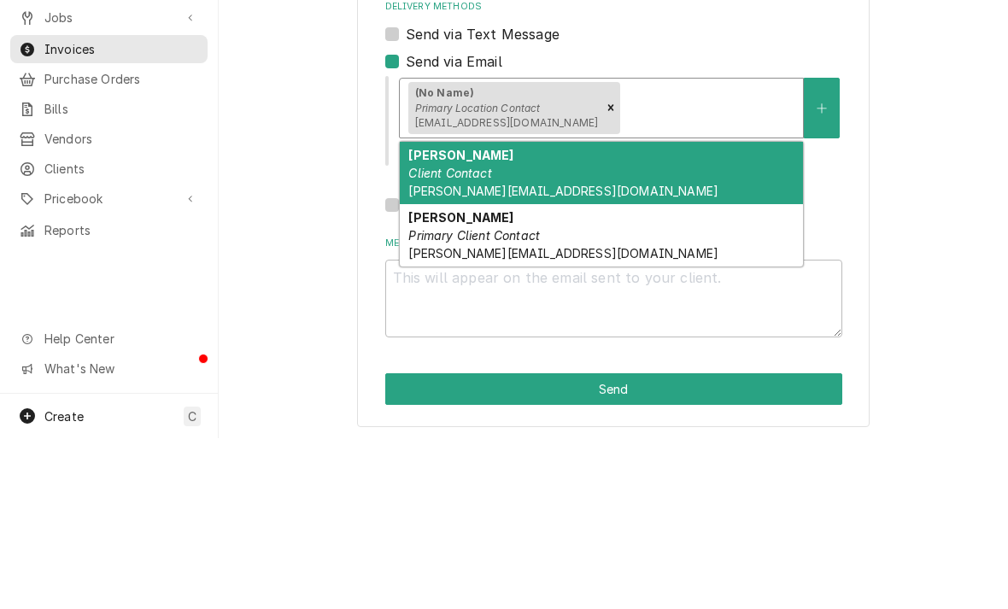
click at [435, 399] on em "Primary Client Contact" at bounding box center [474, 406] width 132 height 15
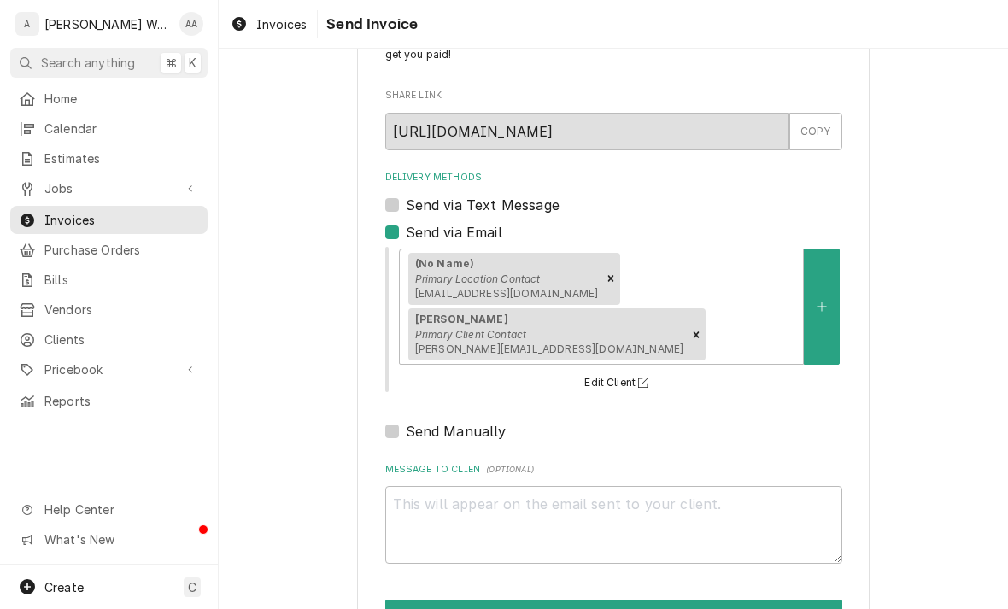
click at [420, 600] on button "Send" at bounding box center [613, 616] width 457 height 32
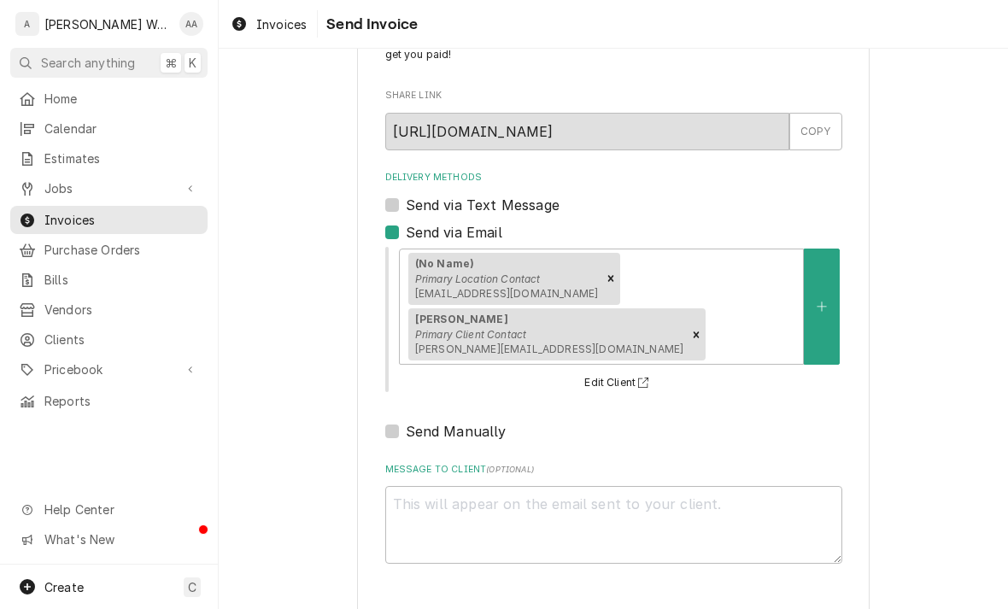
type textarea "x"
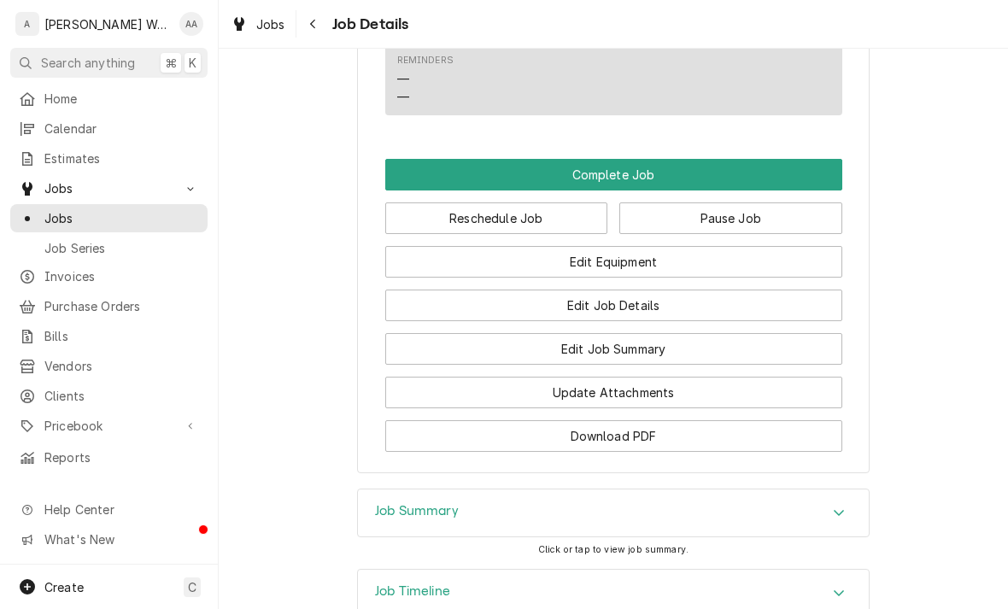
scroll to position [1042, 0]
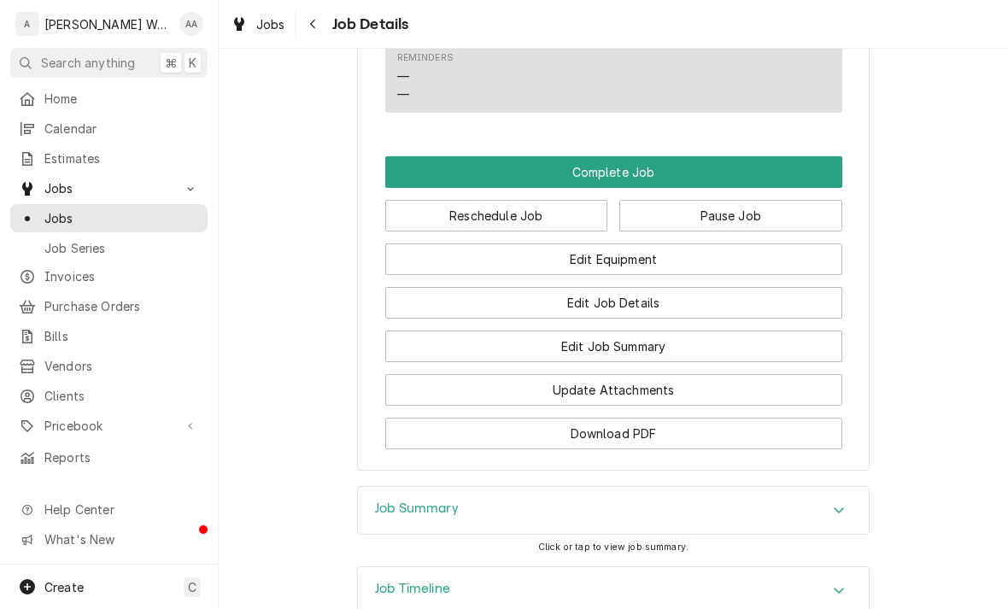
click at [670, 332] on button "Edit Job Summary" at bounding box center [613, 347] width 457 height 32
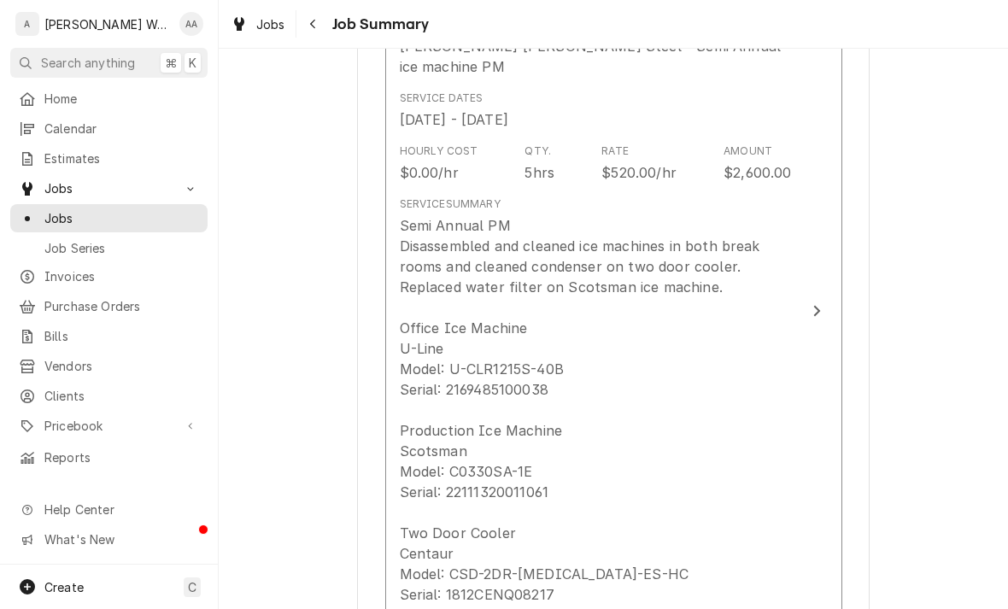
scroll to position [508, 0]
click at [434, 239] on div "Semi Annual PM Disassembled and cleaned ice machines in both break rooms and cl…" at bounding box center [596, 411] width 392 height 390
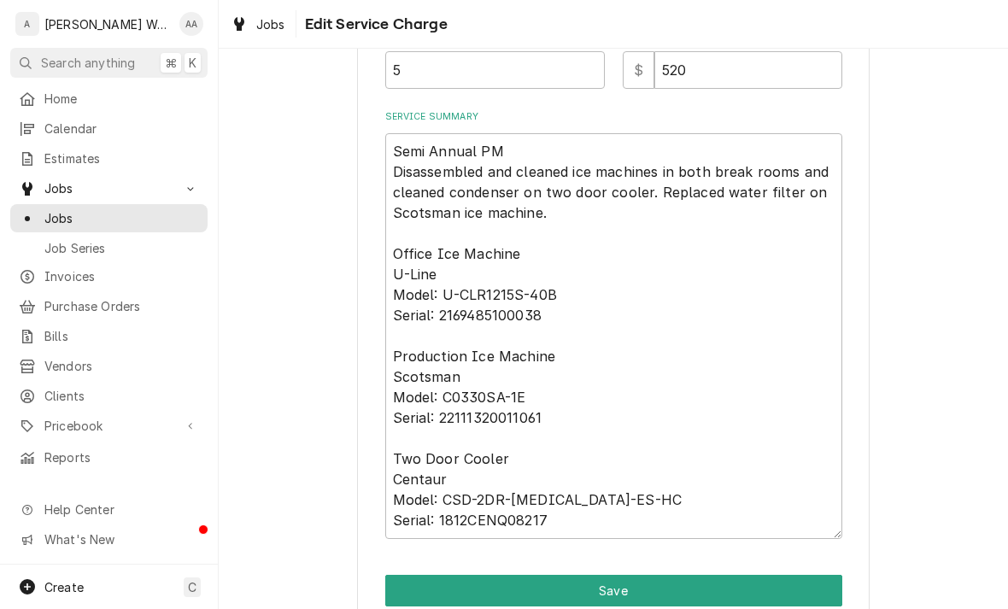
scroll to position [235, 0]
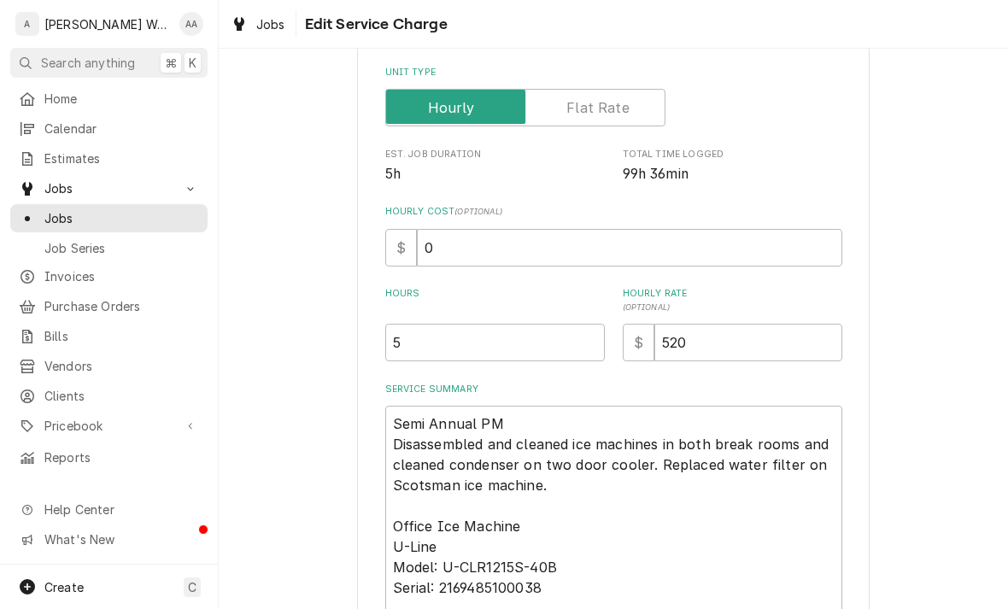
type textarea "x"
click at [581, 110] on label "Unit Type" at bounding box center [525, 108] width 280 height 38
click at [581, 110] on input "Unit Type" at bounding box center [525, 108] width 265 height 38
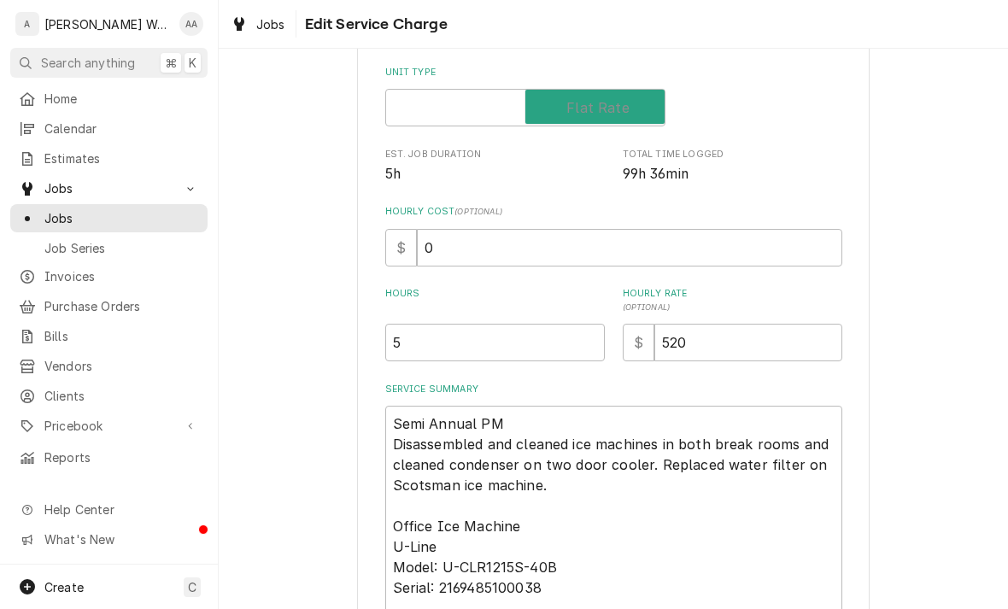
checkbox input "true"
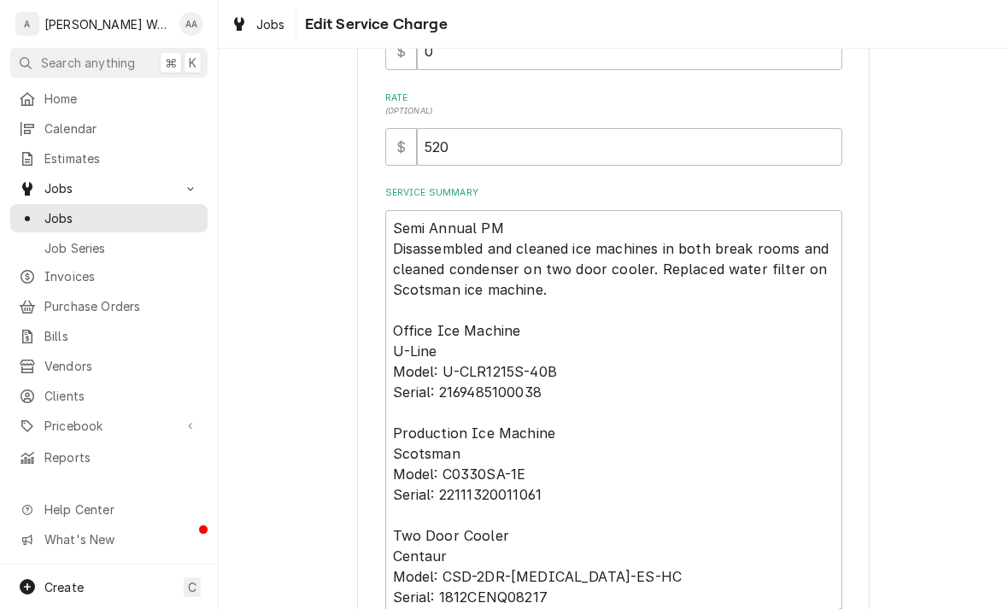
scroll to position [377, 0]
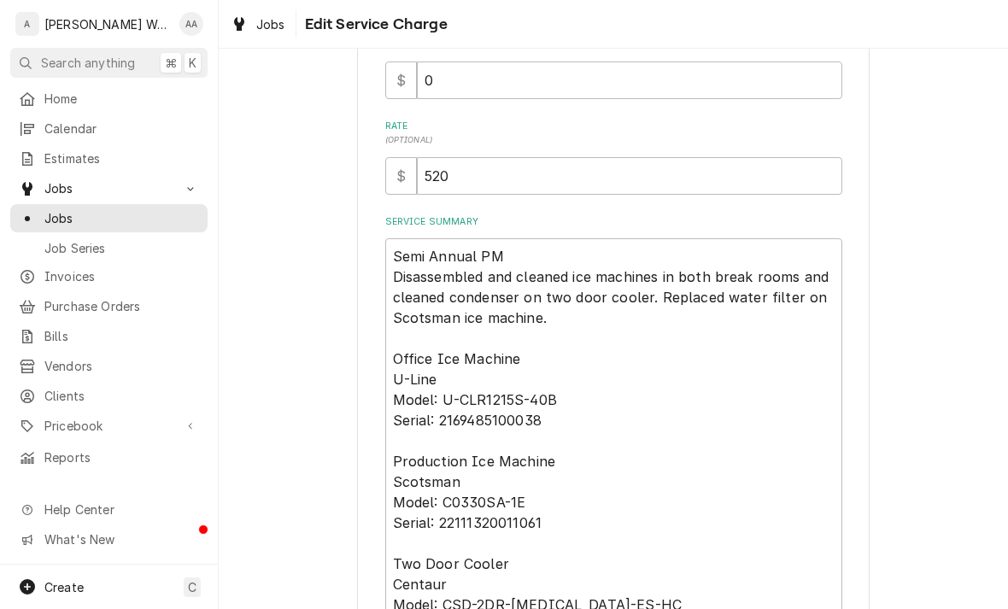
type textarea "x"
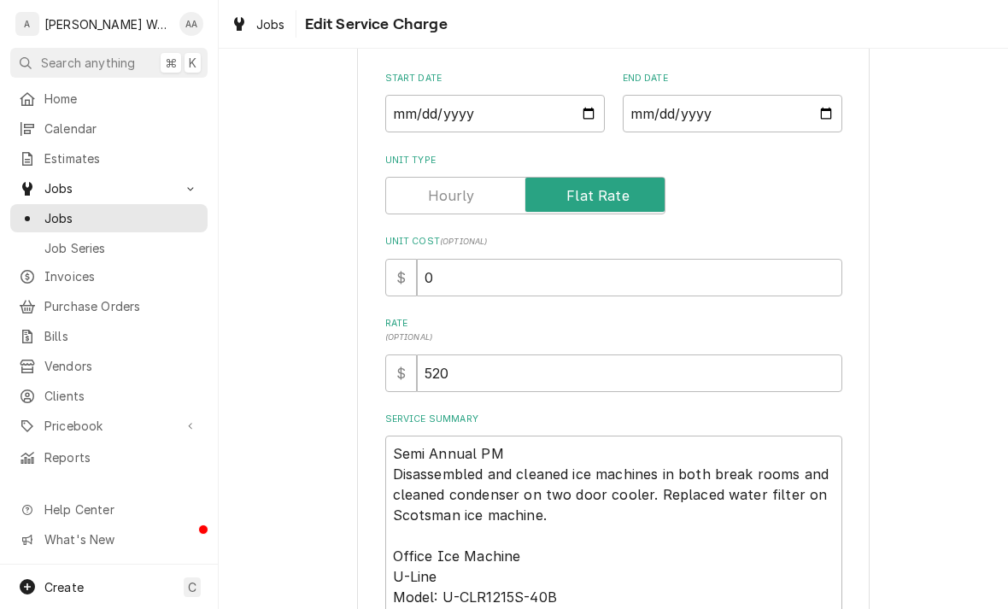
scroll to position [167, 0]
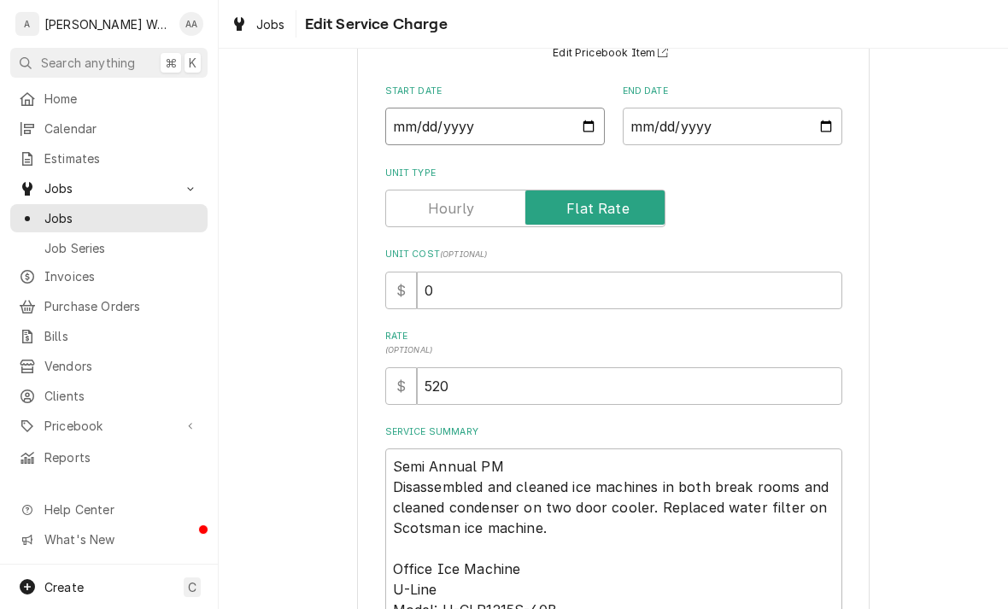
click at [453, 137] on input "[DATE]" at bounding box center [495, 127] width 220 height 38
type input "[DATE]"
type textarea "x"
click at [691, 135] on input "[DATE]" at bounding box center [733, 127] width 220 height 38
type input "[DATE]"
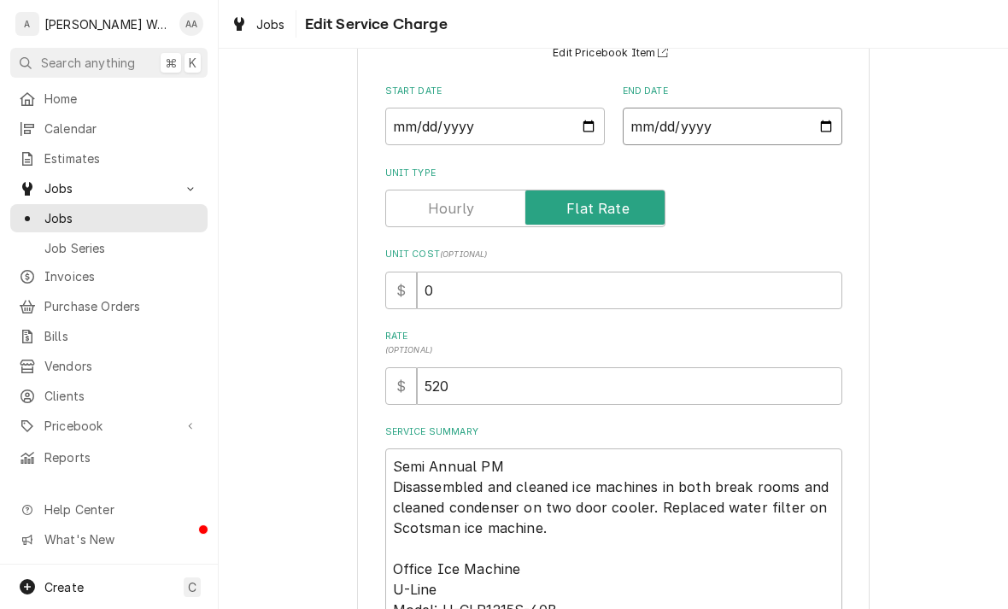
type textarea "x"
click at [438, 132] on input "2025-08-18" at bounding box center [495, 127] width 220 height 38
type input "2025-08-15"
type textarea "x"
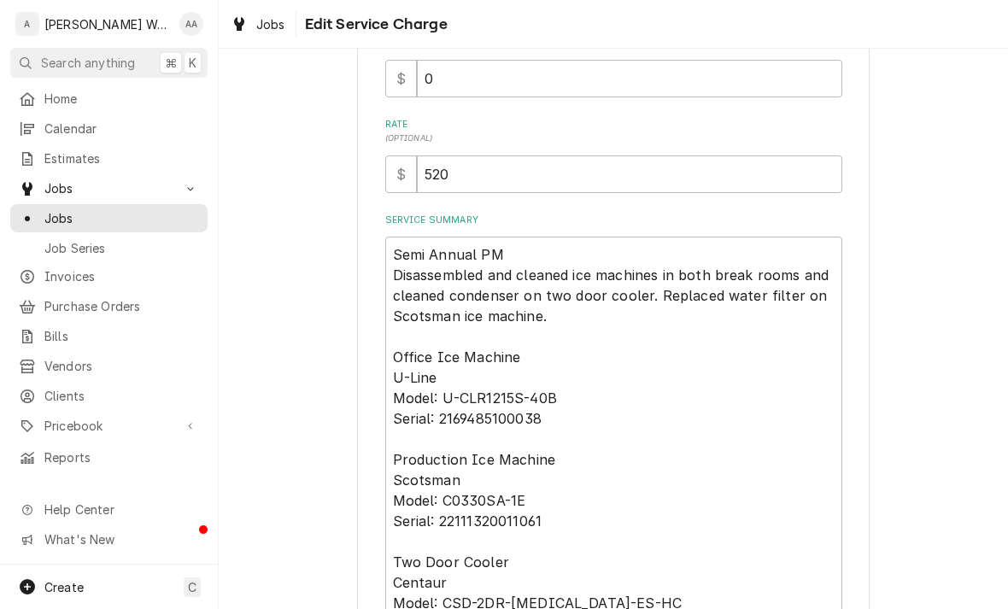
scroll to position [380, 0]
click at [573, 317] on textarea "Semi Annual PM Disassembled and cleaned ice machines in both break rooms and cl…" at bounding box center [613, 438] width 457 height 406
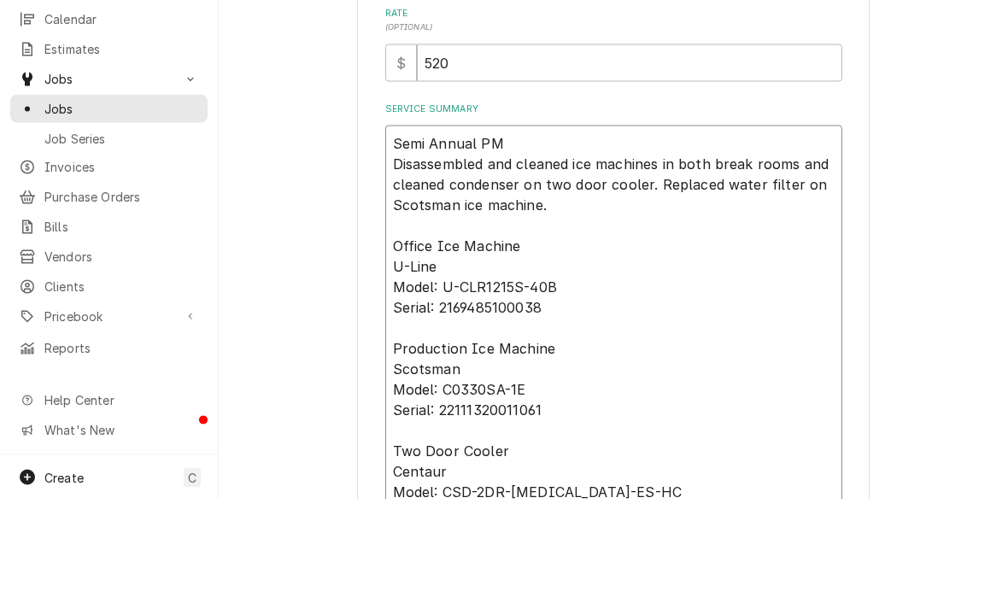
type textarea "Semi Annual PM Disassembled and cleaned ice machines in both break rooms and cl…"
type textarea "x"
type textarea "Semi Annual PM Disassembled and cleaned ice machines in both break rooms and cl…"
type textarea "x"
type textarea "Semi Annual PM Disassembled and cleaned ice machines in both break rooms and cl…"
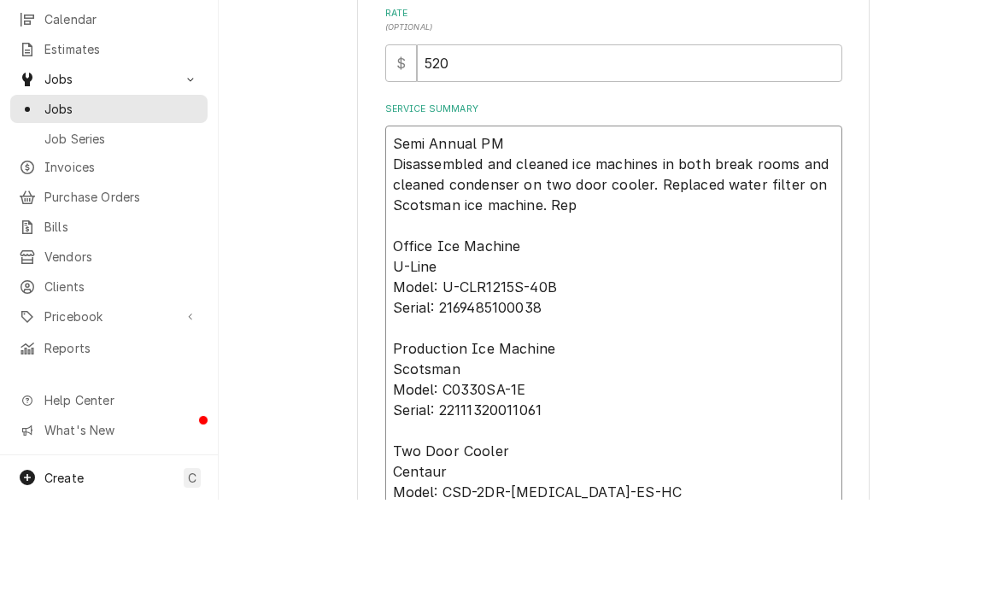
type textarea "x"
type textarea "Semi Annual PM Disassembled and cleaned ice machines in both break rooms and cl…"
type textarea "x"
type textarea "Semi Annual PM Disassembled and cleaned ice machines in both break rooms and cl…"
type textarea "x"
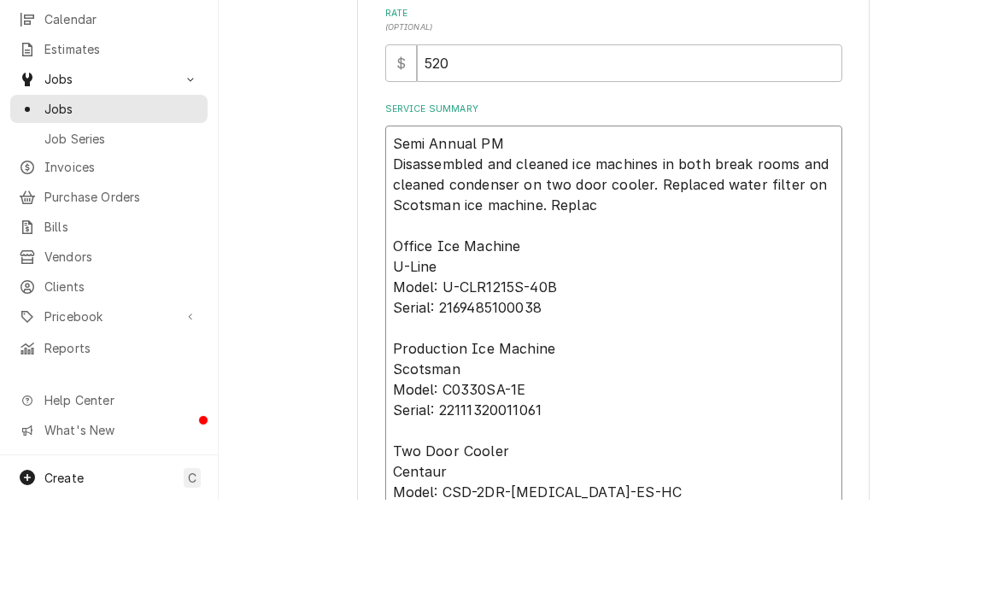
type textarea "Semi Annual PM Disassembled and cleaned ice machines in both break rooms and cl…"
type textarea "x"
type textarea "Semi Annual PM Disassembled and cleaned ice machines in both break rooms and cl…"
type textarea "x"
type textarea "Semi Annual PM Disassembled and cleaned ice machines in both break rooms and cl…"
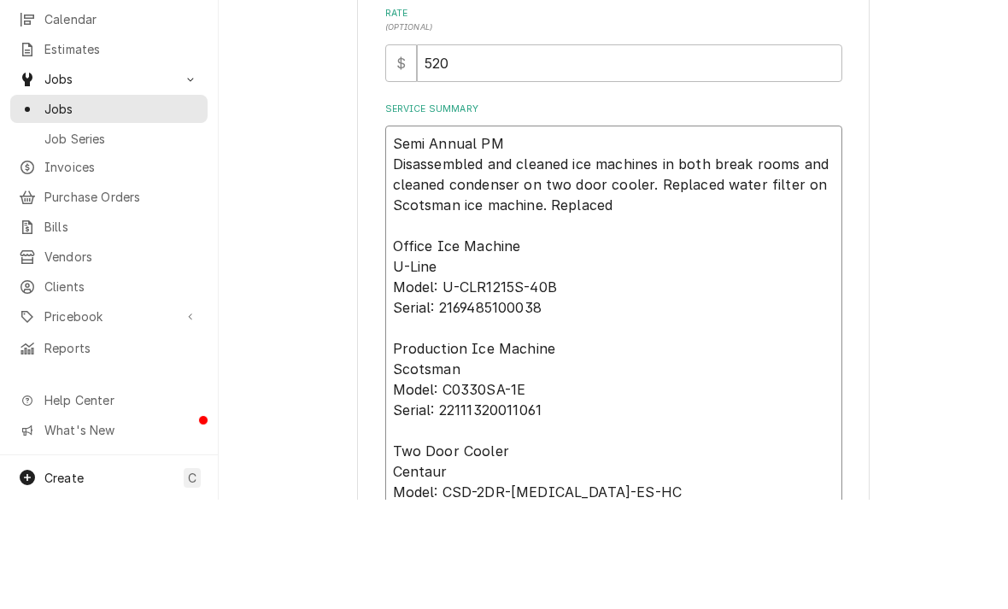
type textarea "x"
type textarea "Semi Annual PM Disassembled and cleaned ice machines in both break rooms and cl…"
type textarea "x"
type textarea "Semi Annual PM Disassembled and cleaned ice machines in both break rooms and cl…"
type textarea "x"
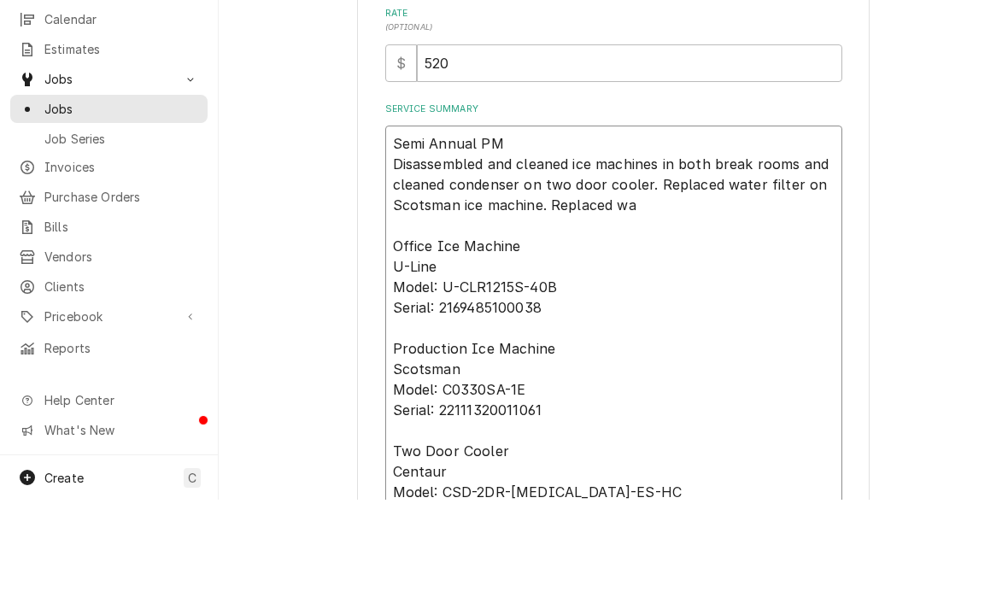
type textarea "Semi Annual PM Disassembled and cleaned ice machines in both break rooms and cl…"
type textarea "x"
type textarea "Semi Annual PM Disassembled and cleaned ice machines in both break rooms and cl…"
type textarea "x"
type textarea "Semi Annual PM Disassembled and cleaned ice machines in both break rooms and cl…"
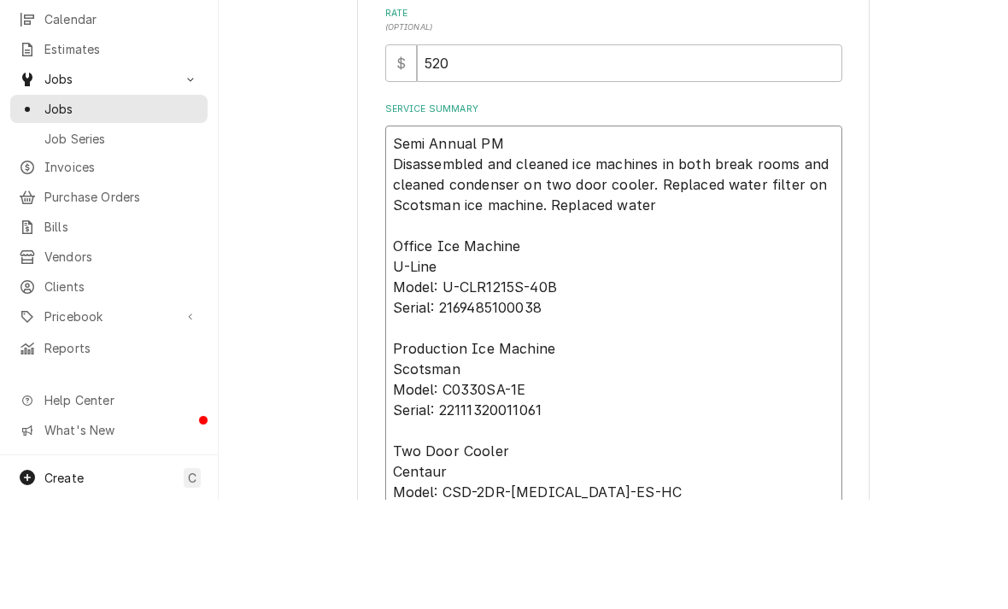
type textarea "x"
type textarea "Semi Annual PM Disassembled and cleaned ice machines in both break rooms and cl…"
type textarea "x"
type textarea "Semi Annual PM Disassembled and cleaned ice machines in both break rooms and cl…"
type textarea "x"
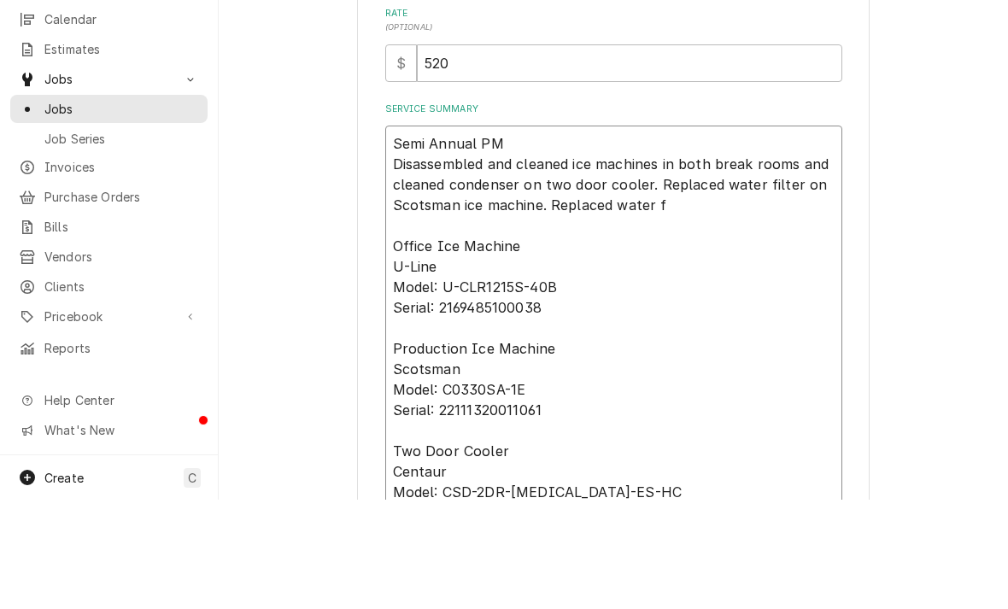
type textarea "Semi Annual PM Disassembled and cleaned ice machines in both break rooms and cl…"
type textarea "x"
type textarea "Semi Annual PM Disassembled and cleaned ice machines in both break rooms and cl…"
type textarea "x"
type textarea "Semi Annual PM Disassembled and cleaned ice machines in both break rooms and cl…"
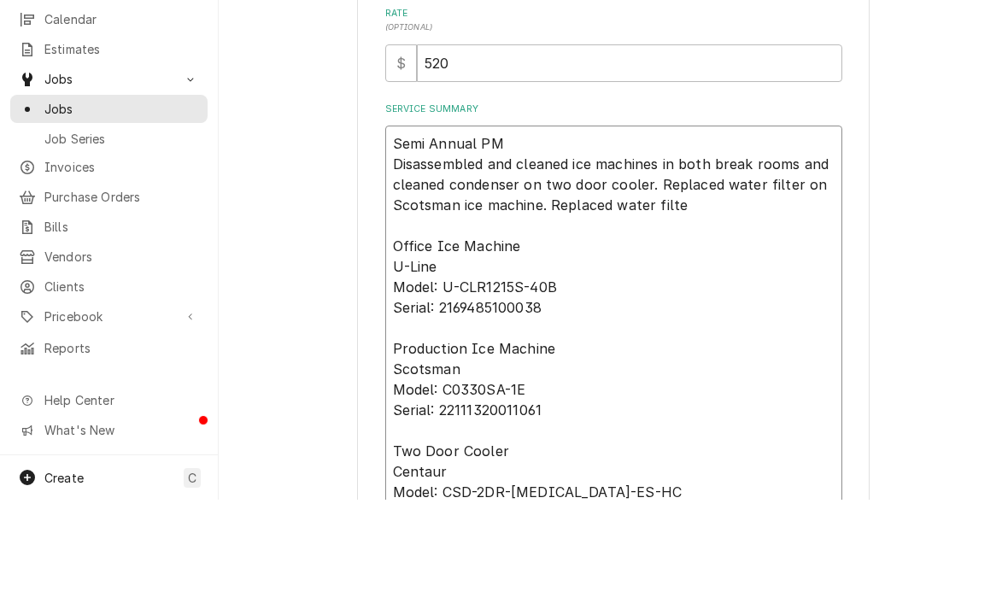
type textarea "x"
type textarea "Semi Annual PM Disassembled and cleaned ice machines in both break rooms and cl…"
type textarea "x"
type textarea "Semi Annual PM Disassembled and cleaned ice machines in both break rooms and cl…"
type textarea "x"
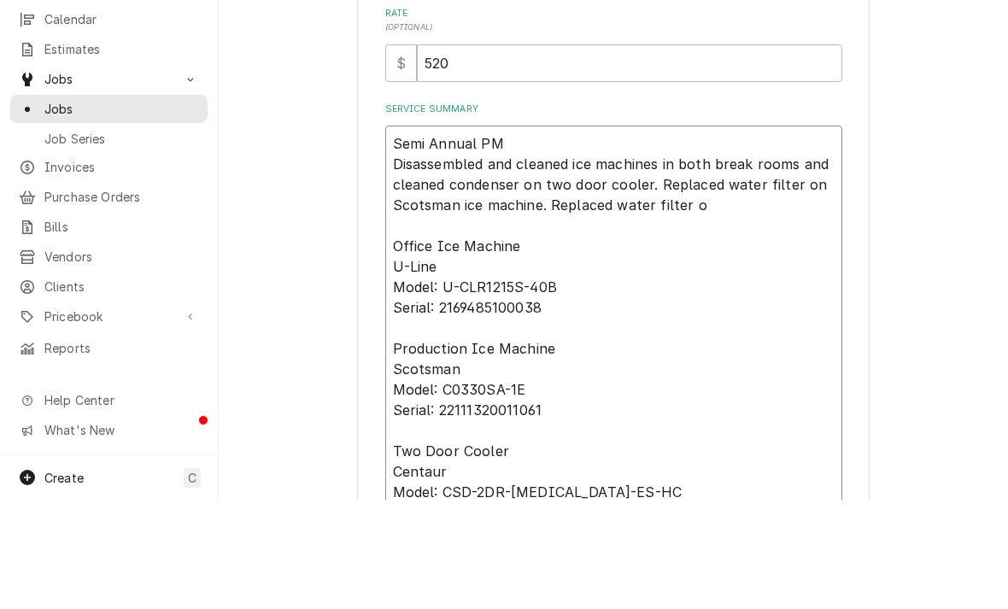
type textarea "Semi Annual PM Disassembled and cleaned ice machines in both break rooms and cl…"
type textarea "x"
type textarea "Semi Annual PM Disassembled and cleaned ice machines in both break rooms and cl…"
type textarea "x"
type textarea "Semi Annual PM Disassembled and cleaned ice machines in both break rooms and cl…"
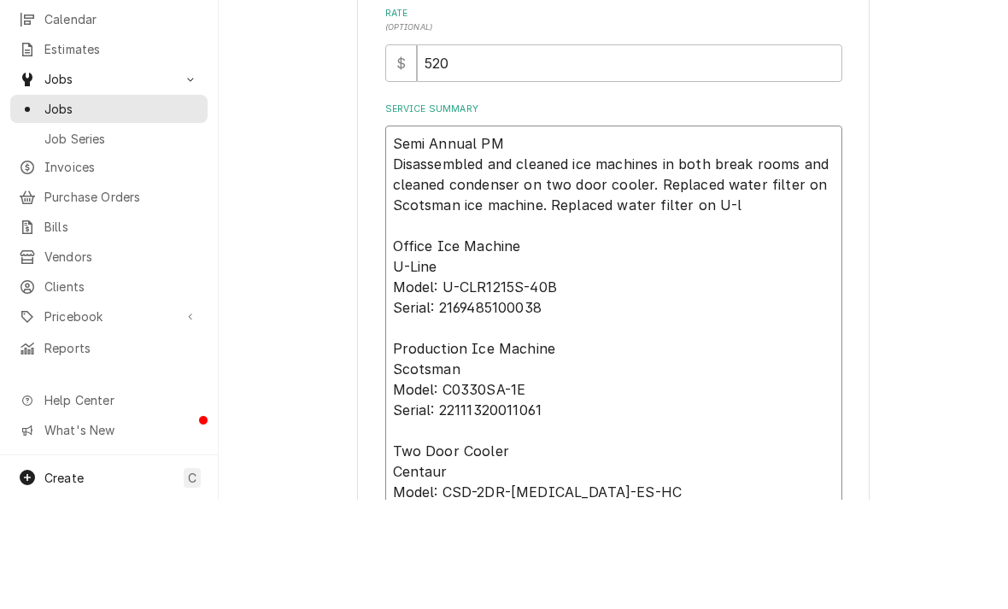
type textarea "x"
type textarea "Semi Annual PM Disassembled and cleaned ice machines in both break rooms and cl…"
type textarea "x"
type textarea "Semi Annual PM Disassembled and cleaned ice machines in both break rooms and cl…"
type textarea "x"
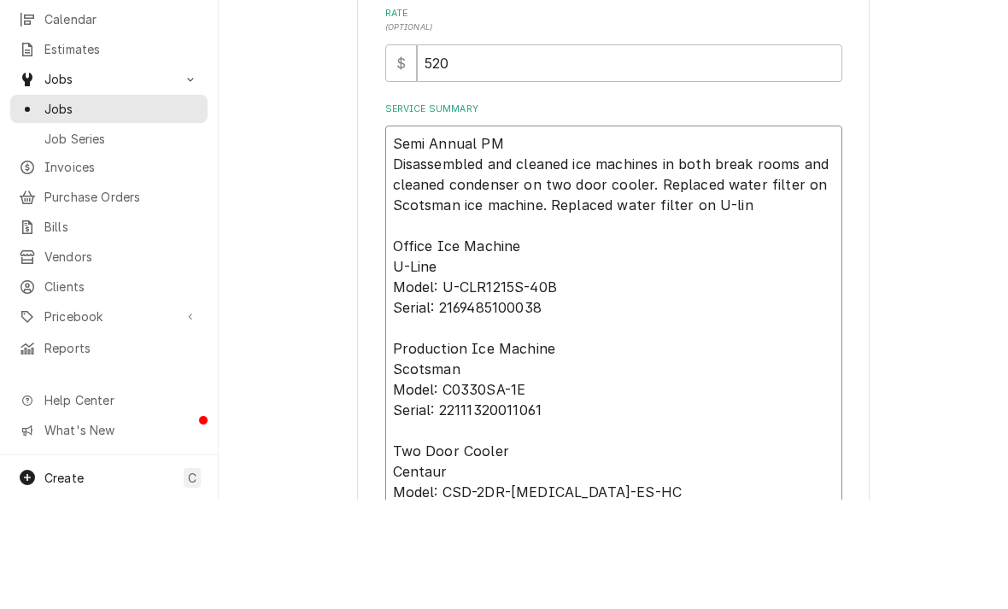
type textarea "Semi Annual PM Disassembled and cleaned ice machines in both break rooms and cl…"
type textarea "x"
type textarea "Semi Annual PM Disassembled and cleaned ice machines in both break rooms and cl…"
type textarea "x"
type textarea "Semi Annual PM Disassembled and cleaned ice machines in both break rooms and cl…"
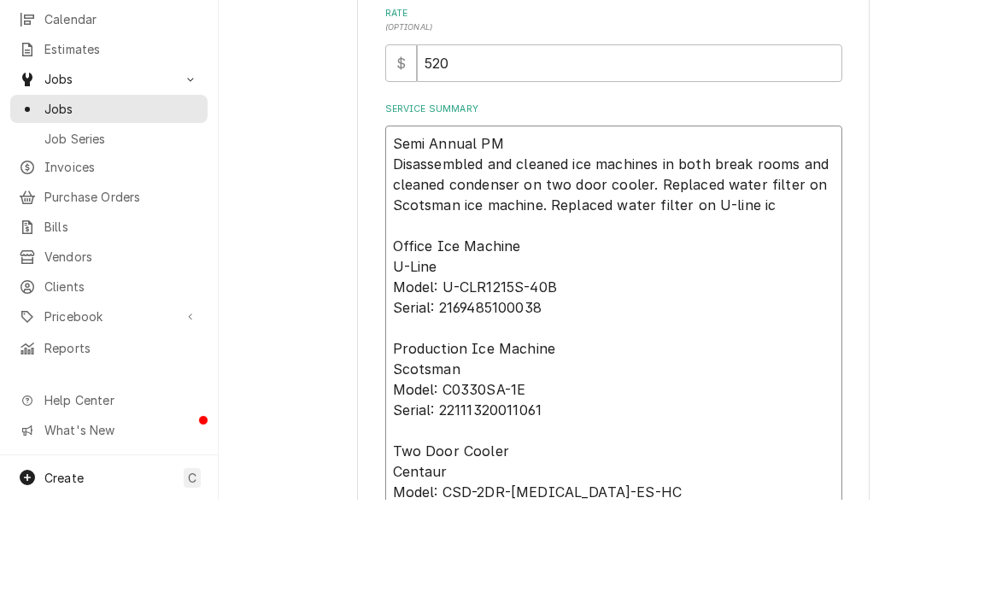
type textarea "x"
type textarea "Semi Annual PM Disassembled and cleaned ice machines in both break rooms and cl…"
type textarea "x"
type textarea "Semi Annual PM Disassembled and cleaned ice machines in both break rooms and cl…"
type textarea "x"
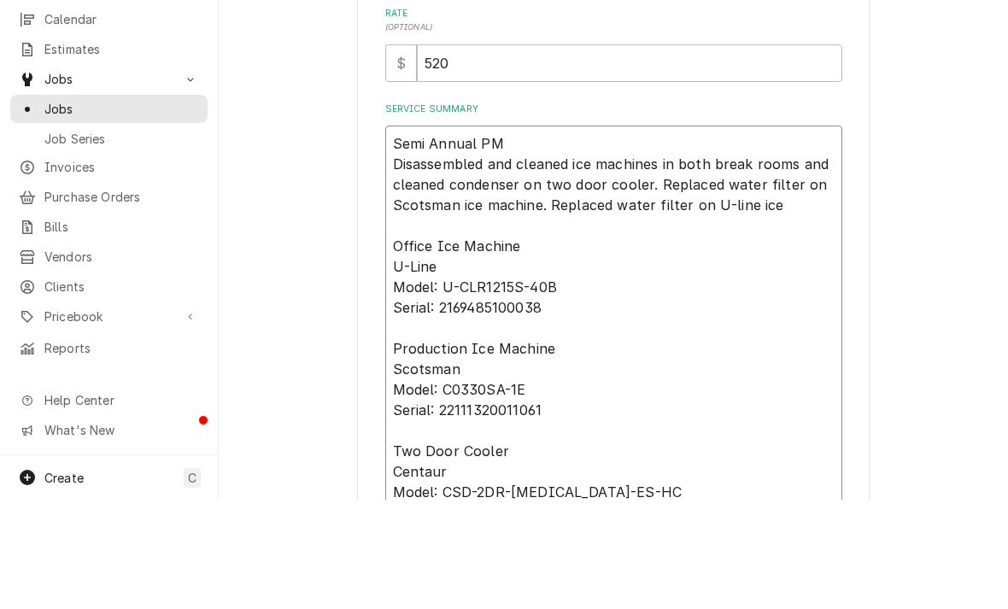
type textarea "Semi Annual PM Disassembled and cleaned ice machines in both break rooms and cl…"
type textarea "x"
type textarea "Semi Annual PM Disassembled and cleaned ice machines in both break rooms and cl…"
type textarea "x"
type textarea "Semi Annual PM Disassembled and cleaned ice machines in both break rooms and cl…"
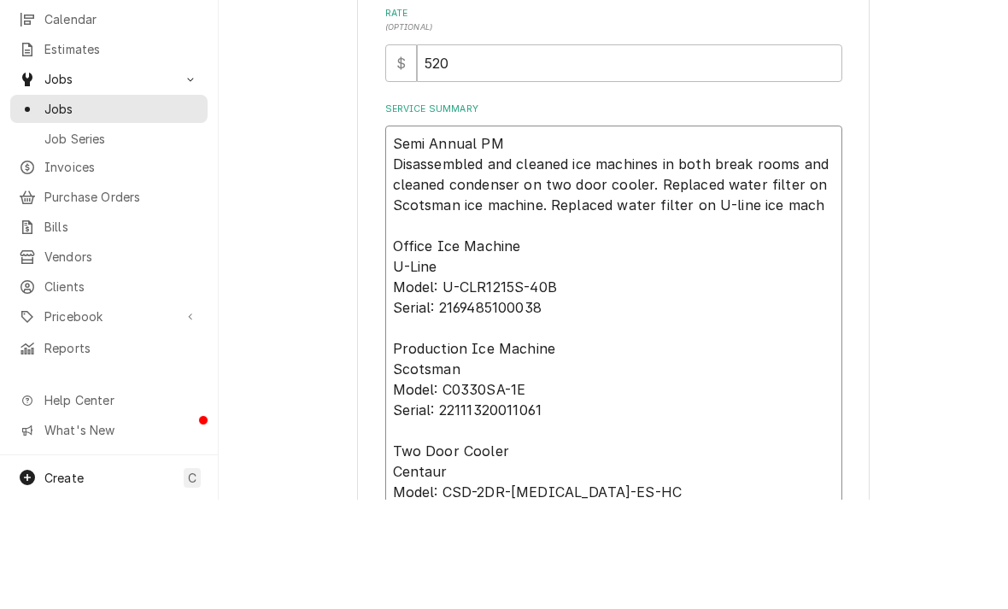
type textarea "x"
type textarea "Semi Annual PM Disassembled and cleaned ice machines in both break rooms and cl…"
type textarea "x"
type textarea "Semi Annual PM Disassembled and cleaned ice machines in both break rooms and cl…"
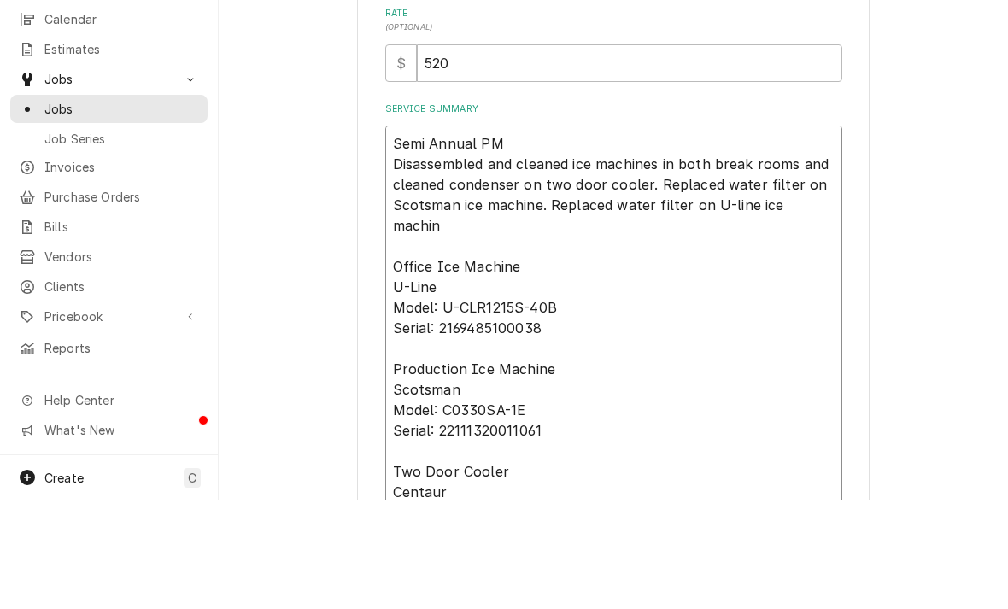
type textarea "x"
type textarea "Semi Annual PM Disassembled and cleaned ice machines in both break rooms and cl…"
type textarea "x"
type textarea "Semi Annual PM Disassembled and cleaned ice machines in both break rooms and cl…"
type textarea "x"
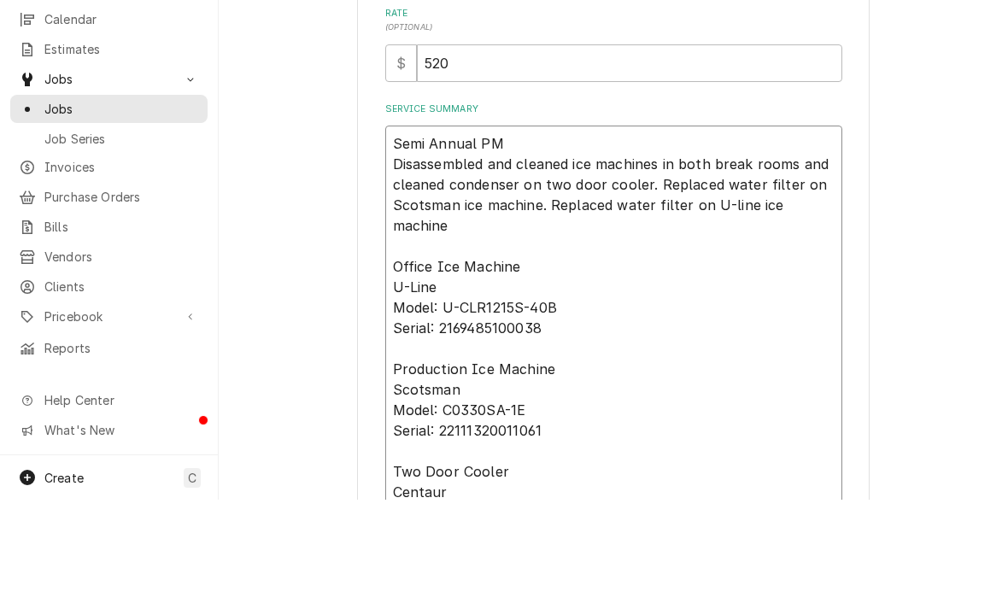
type textarea "Semi Annual PM Disassembled and cleaned ice machines in both break rooms and cl…"
type textarea "x"
type textarea "Semi Annual PM Disassembled and cleaned ice machines in both break rooms and cl…"
type textarea "x"
type textarea "Semi Annual PM Disassembled and cleaned ice machines in both break rooms and cl…"
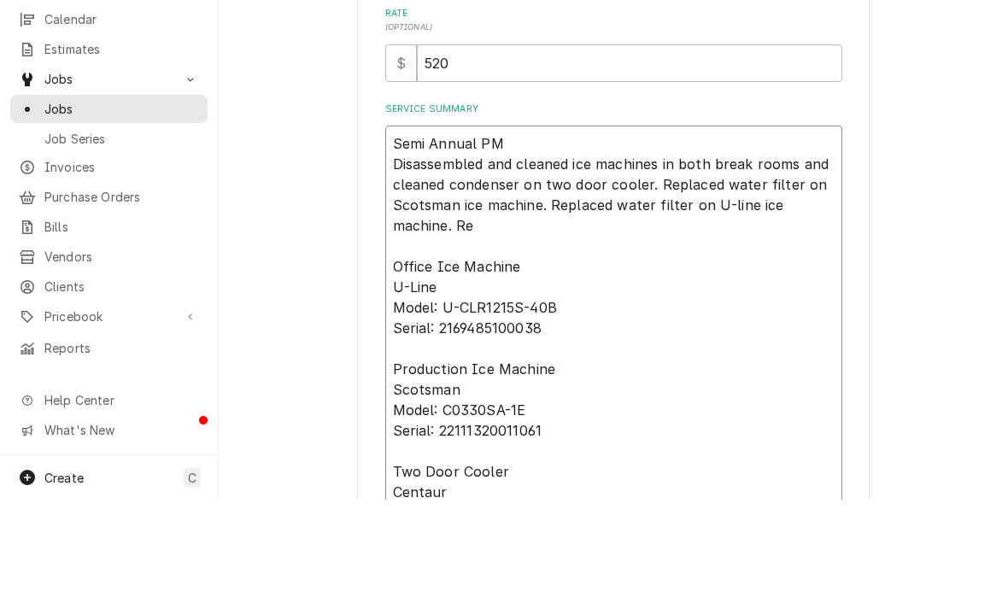
type textarea "x"
type textarea "Semi Annual PM Disassembled and cleaned ice machines in both break rooms and cl…"
type textarea "x"
type textarea "Semi Annual PM Disassembled and cleaned ice machines in both break rooms and cl…"
type textarea "x"
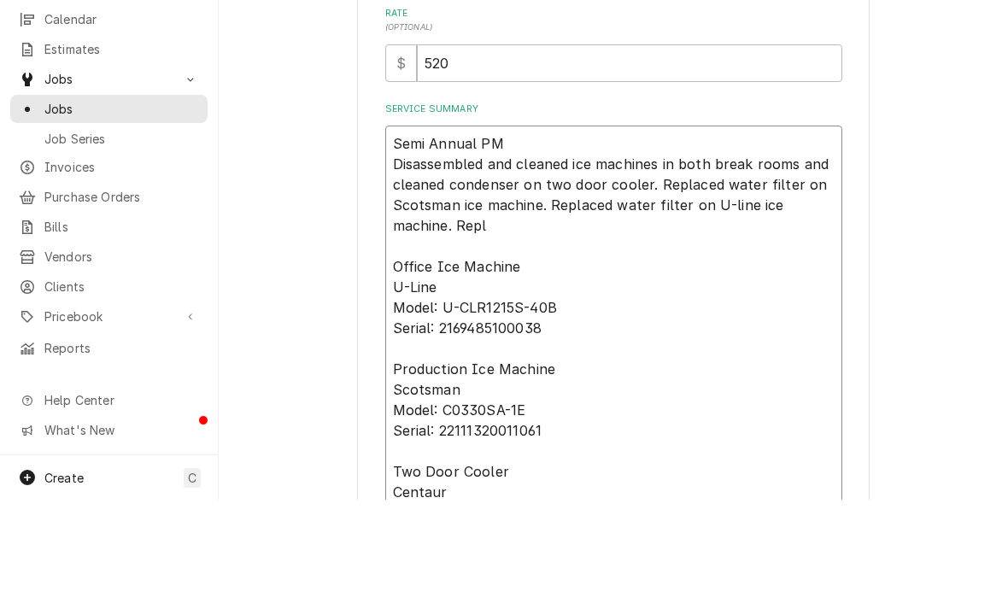
type textarea "Semi Annual PM Disassembled and cleaned ice machines in both break rooms and cl…"
type textarea "x"
type textarea "Semi Annual PM Disassembled and cleaned ice machines in both break rooms and cl…"
type textarea "x"
type textarea "Semi Annual PM Disassembled and cleaned ice machines in both break rooms and cl…"
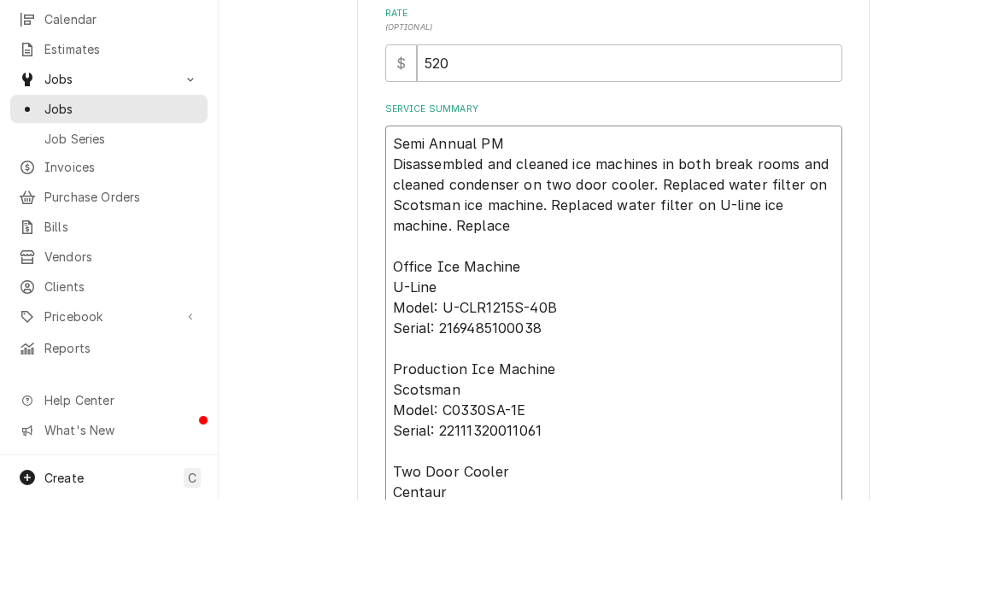
type textarea "x"
type textarea "Semi Annual PM Disassembled and cleaned ice machines in both break rooms and cl…"
type textarea "x"
type textarea "Semi Annual PM Disassembled and cleaned ice machines in both break rooms and cl…"
type textarea "x"
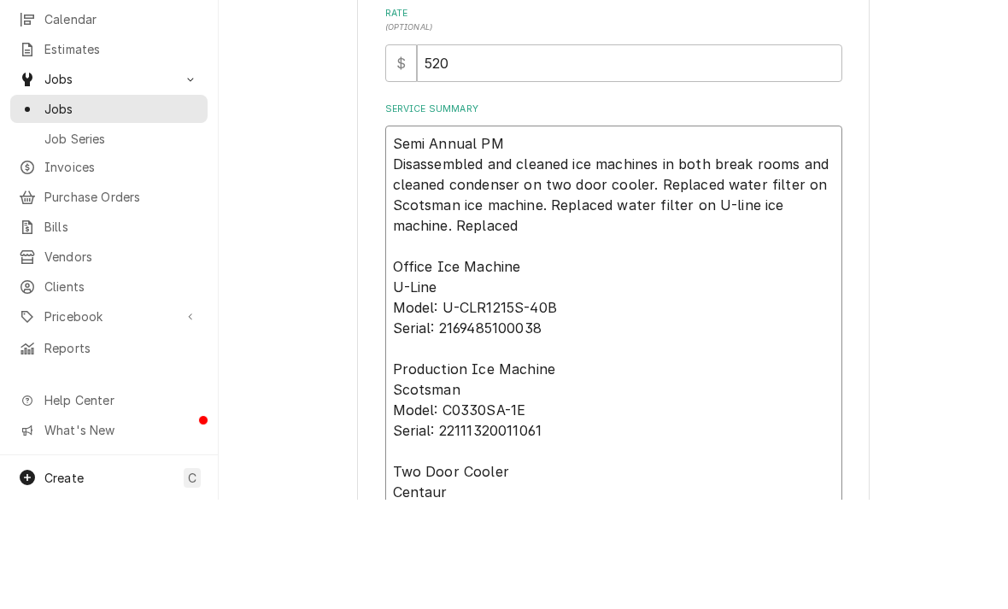
type textarea "Semi Annual PM Disassembled and cleaned ice machines in both break rooms and cl…"
type textarea "x"
type textarea "Semi Annual PM Disassembled and cleaned ice machines in both break rooms and cl…"
type textarea "x"
type textarea "Semi Annual PM Disassembled and cleaned ice machines in both break rooms and cl…"
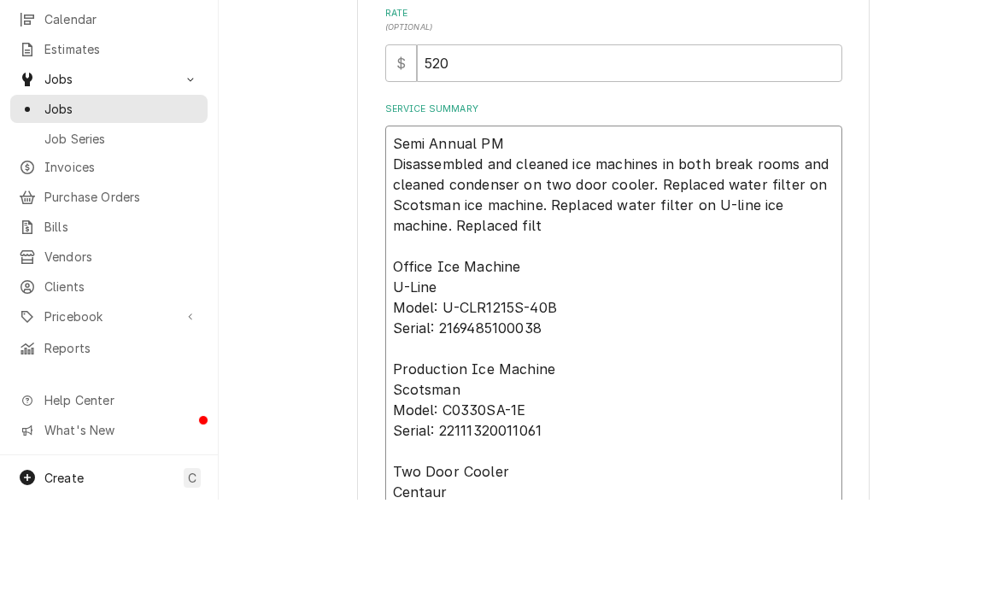
type textarea "x"
type textarea "Semi Annual PM Disassembled and cleaned ice machines in both break rooms and cl…"
type textarea "x"
type textarea "Semi Annual PM Disassembled and cleaned ice machines in both break rooms and cl…"
type textarea "x"
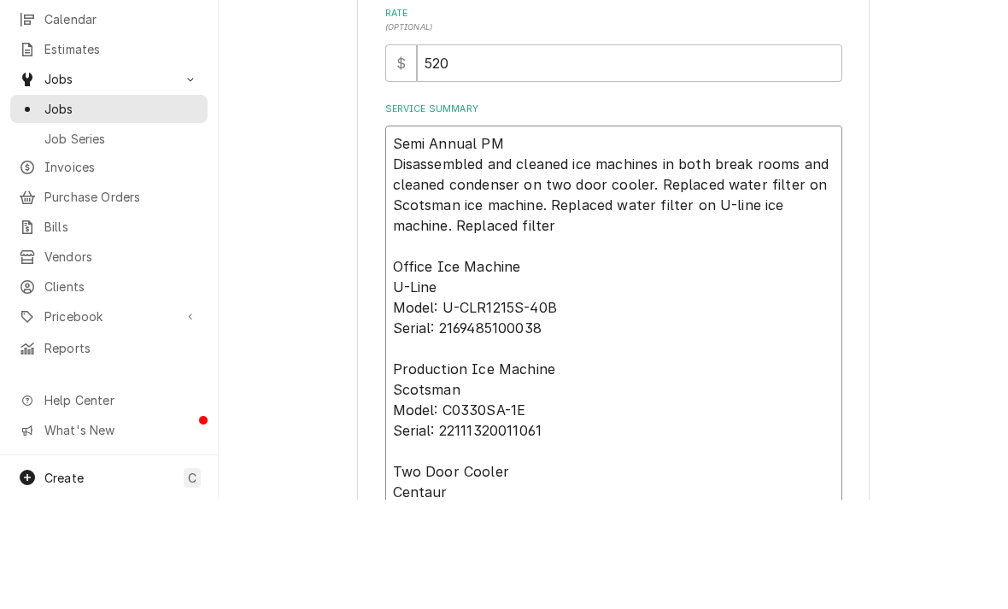
type textarea "Semi Annual PM Disassembled and cleaned ice machines in both break rooms and cl…"
type textarea "x"
type textarea "Semi Annual PM Disassembled and cleaned ice machines in both break rooms and cl…"
type textarea "x"
type textarea "Semi Annual PM Disassembled and cleaned ice machines in both break rooms and cl…"
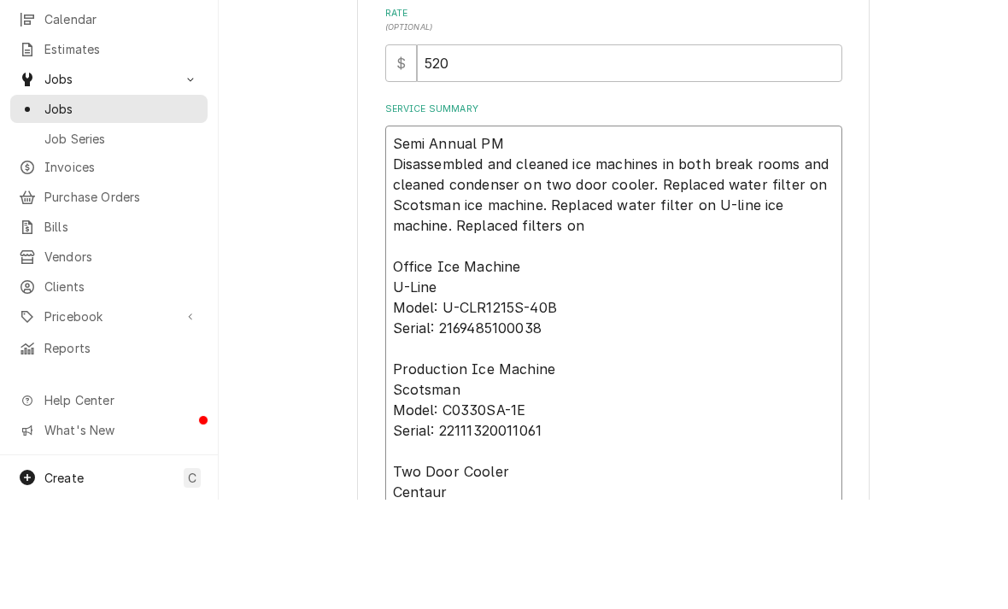
type textarea "x"
type textarea "Semi Annual PM Disassembled and cleaned ice machines in both break rooms and cl…"
type textarea "x"
type textarea "Semi Annual PM Disassembled and cleaned ice machines in both break rooms and cl…"
type textarea "x"
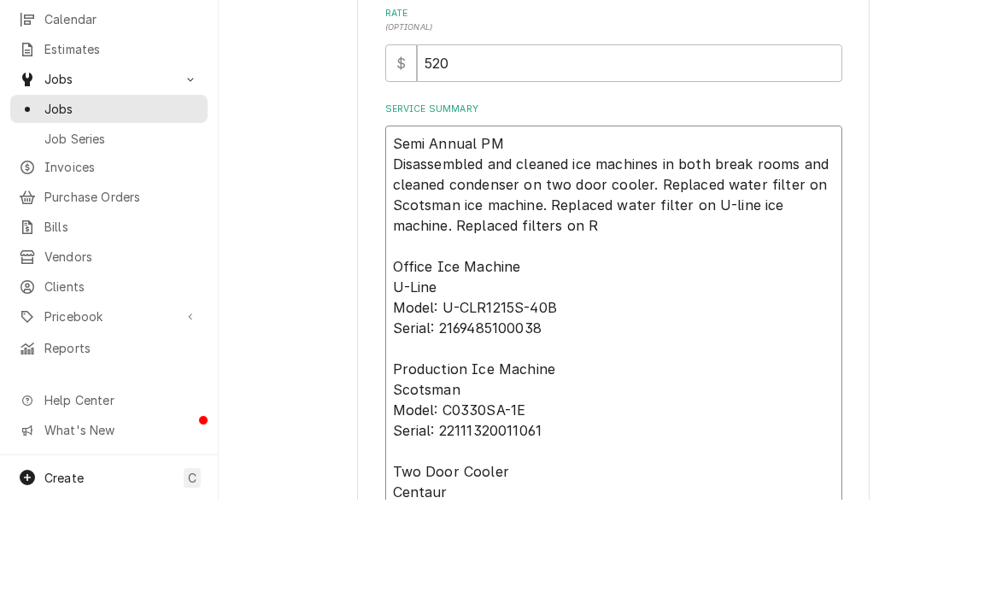
type textarea "Semi Annual PM Disassembled and cleaned ice machines in both break rooms and cl…"
type textarea "x"
type textarea "Semi Annual PM Disassembled and cleaned ice machines in both break rooms and cl…"
type textarea "x"
type textarea "Semi Annual PM Disassembled and cleaned ice machines in both break rooms and cl…"
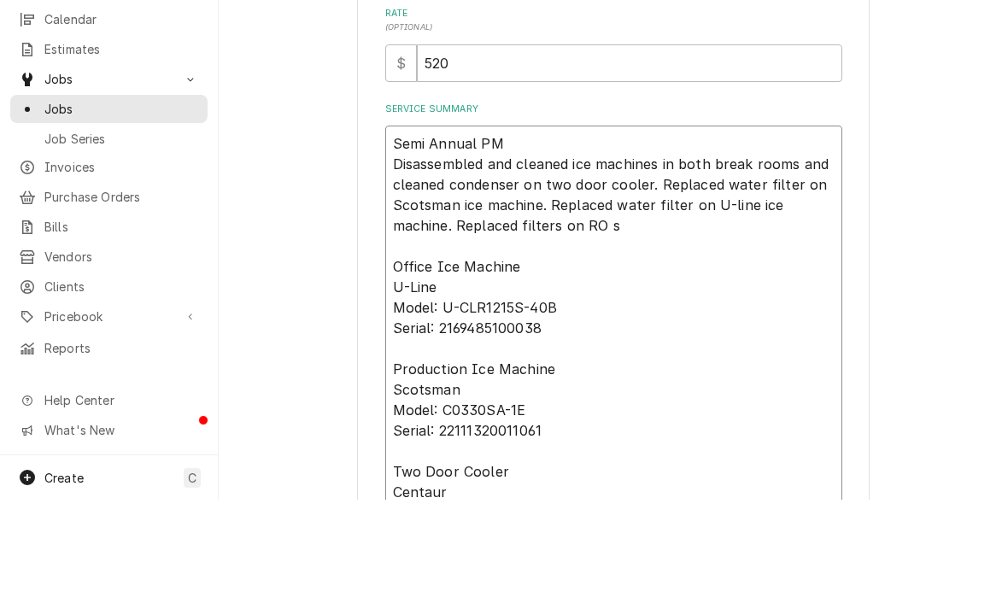
type textarea "x"
type textarea "Semi Annual PM Disassembled and cleaned ice machines in both break rooms and cl…"
type textarea "x"
type textarea "Semi Annual PM Disassembled and cleaned ice machines in both break rooms and cl…"
type textarea "x"
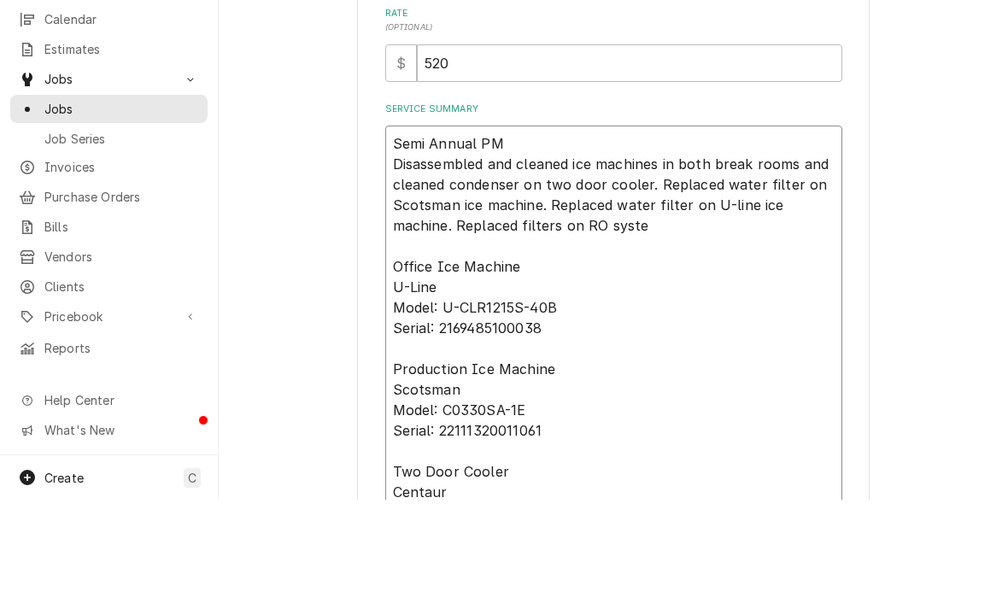
type textarea "Semi Annual PM Disassembled and cleaned ice machines in both break rooms and cl…"
type textarea "x"
type textarea "Semi Annual PM Disassembled and cleaned ice machines in both break rooms and cl…"
type textarea "x"
type textarea "Semi Annual PM Disassembled and cleaned ice machines in both break rooms and cl…"
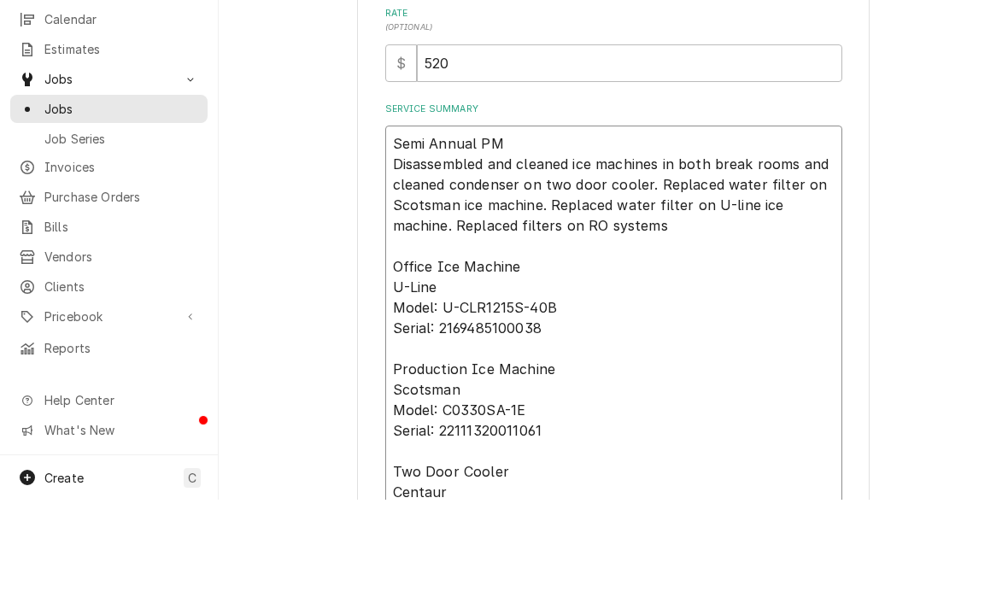
type textarea "x"
type textarea "Semi Annual PM Disassembled and cleaned ice machines in both break rooms and cl…"
type textarea "x"
type textarea "Semi Annual PM Disassembled and cleaned ice machines in both break rooms and cl…"
type textarea "x"
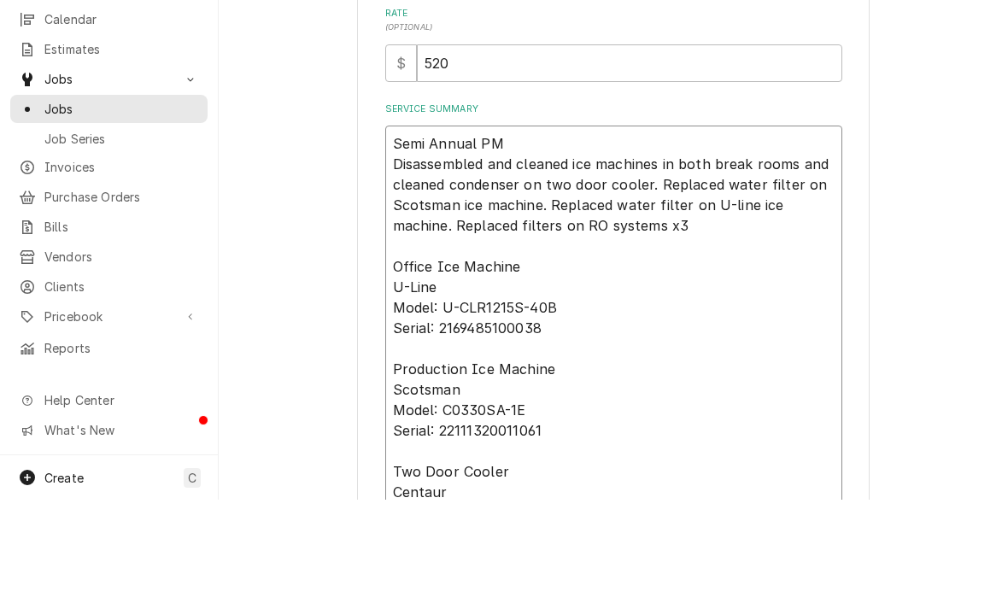
type textarea "Semi Annual PM Disassembled and cleaned ice machines in both break rooms and cl…"
type textarea "x"
type textarea "Semi Annual PM Disassembled and cleaned ice machines in both break rooms and cl…"
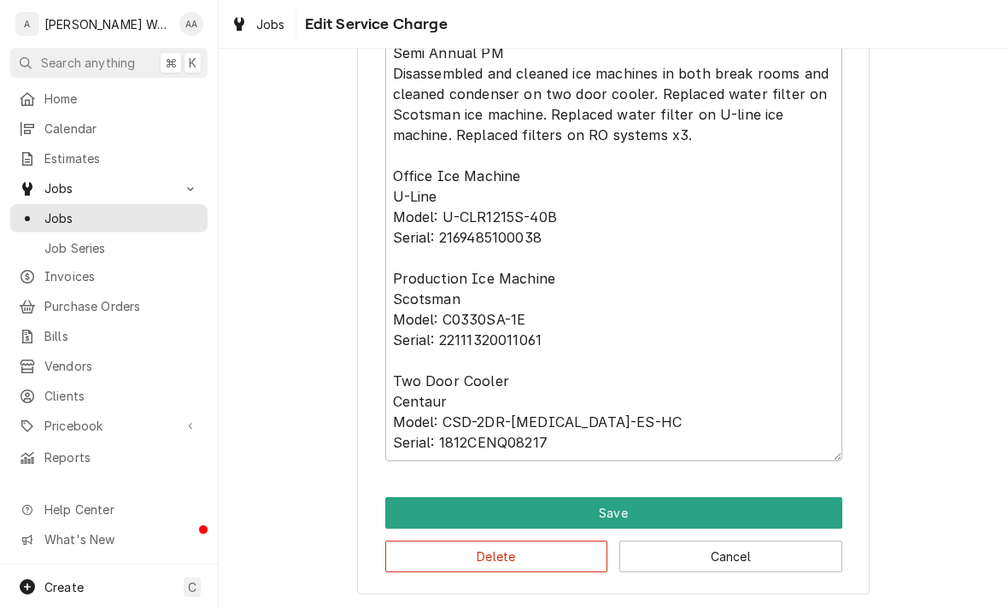
click at [414, 517] on button "Save" at bounding box center [613, 513] width 457 height 32
type textarea "x"
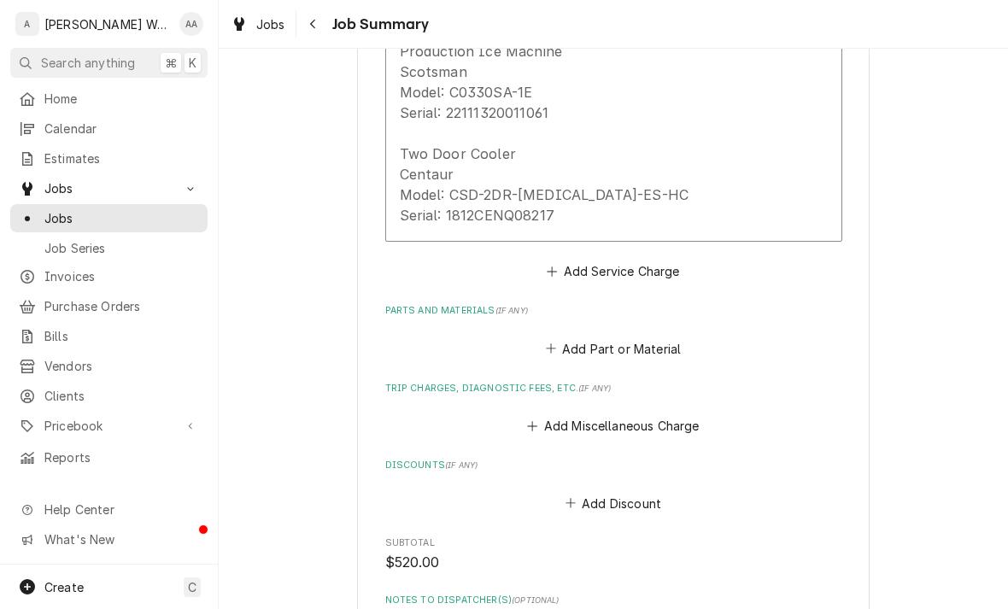
scroll to position [878, 0]
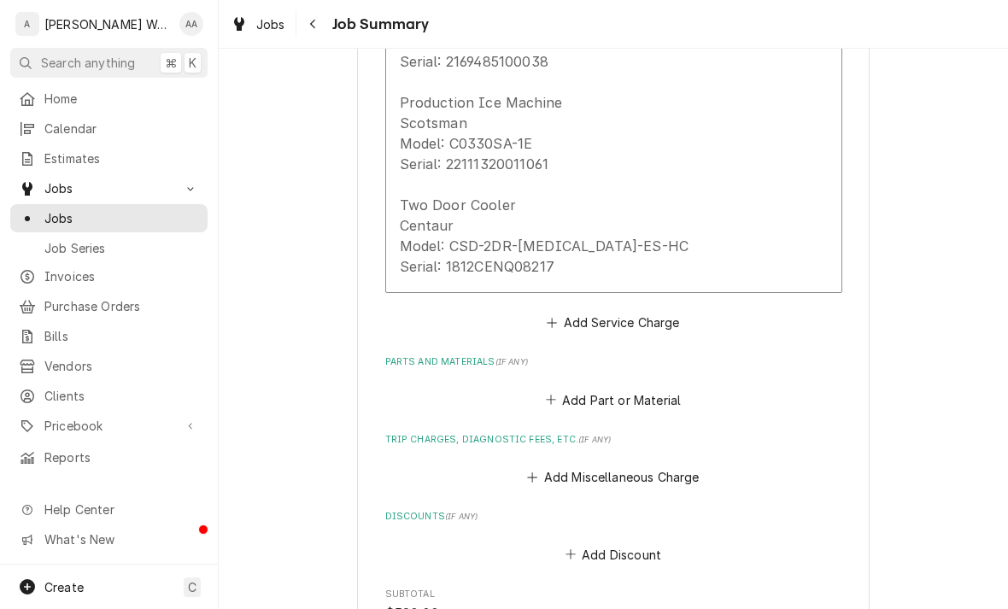
click at [573, 388] on button "Add Part or Material" at bounding box center [613, 400] width 141 height 24
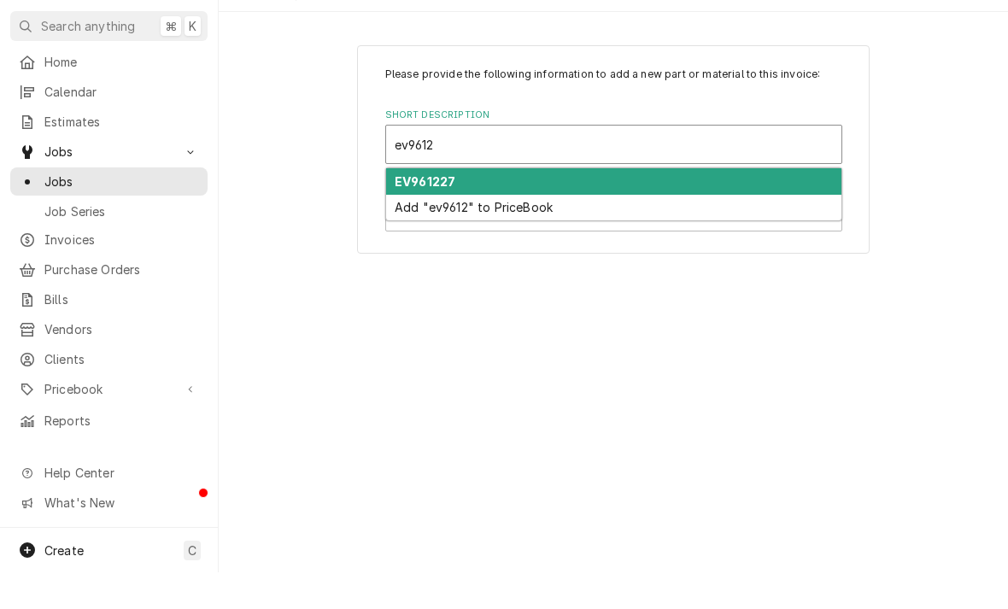
click at [432, 205] on div "EV961227" at bounding box center [613, 218] width 455 height 26
type input "ev9612"
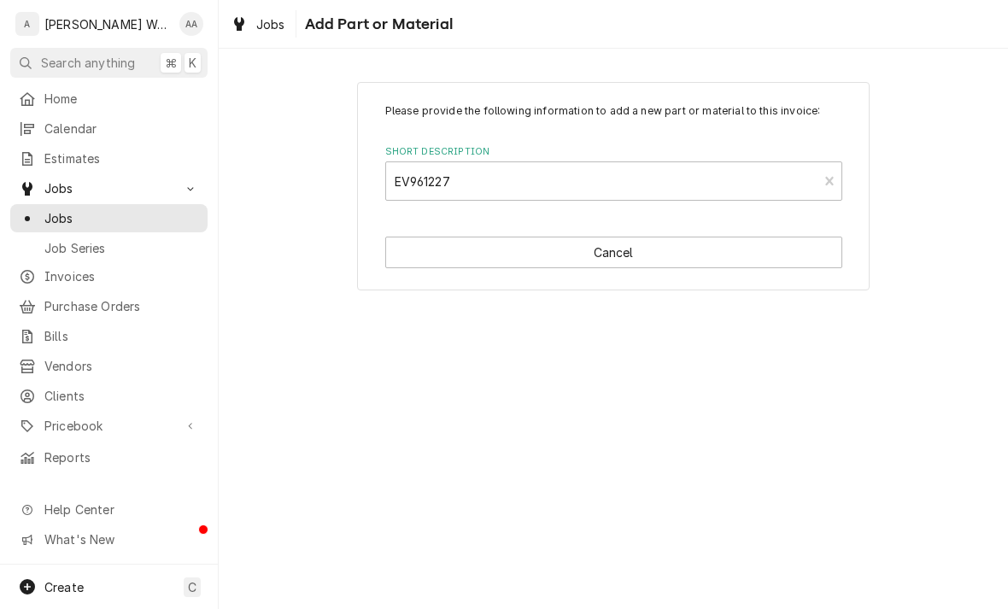
type textarea "x"
type input "EV961222"
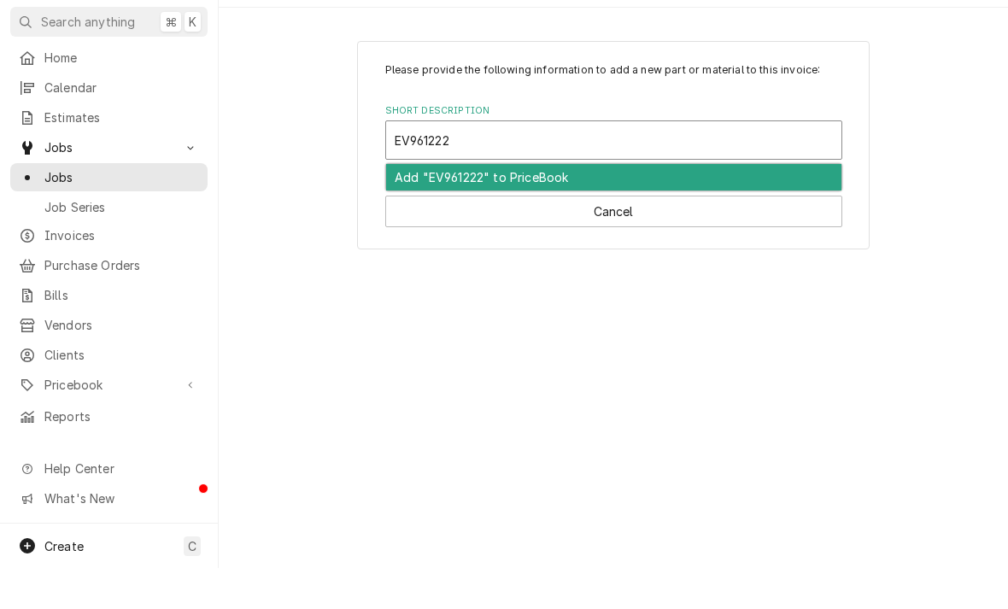
click at [414, 205] on div "Add "EV961222" to PriceBook" at bounding box center [613, 218] width 455 height 26
type textarea "x"
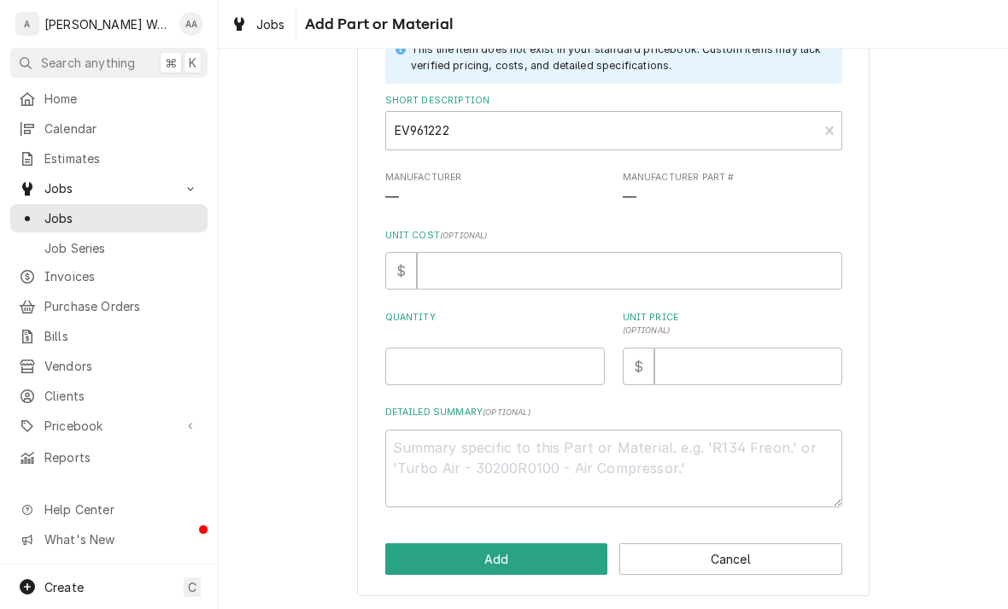
scroll to position [122, 0]
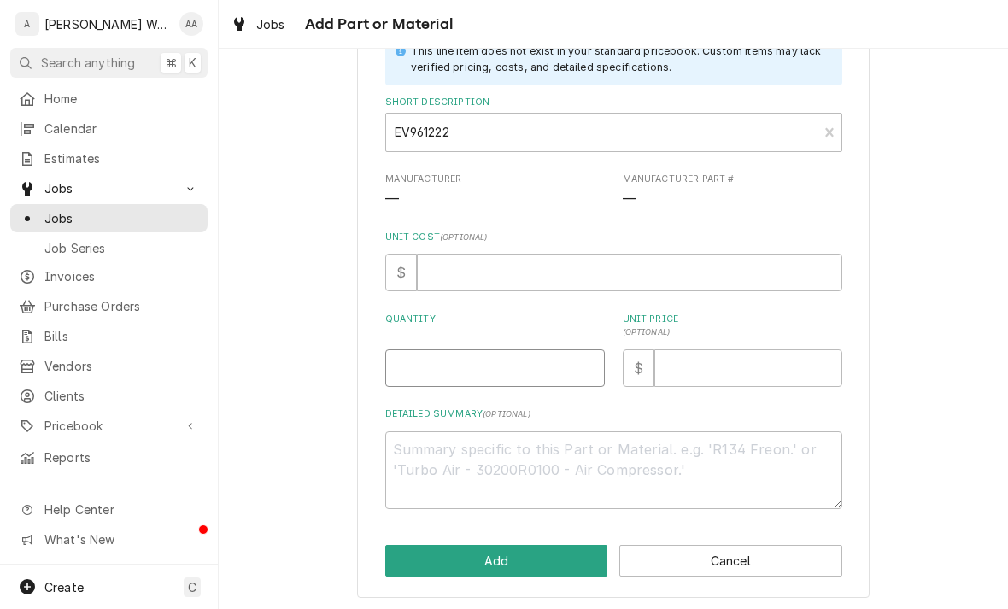
click at [397, 363] on input "Quantity" at bounding box center [495, 369] width 220 height 38
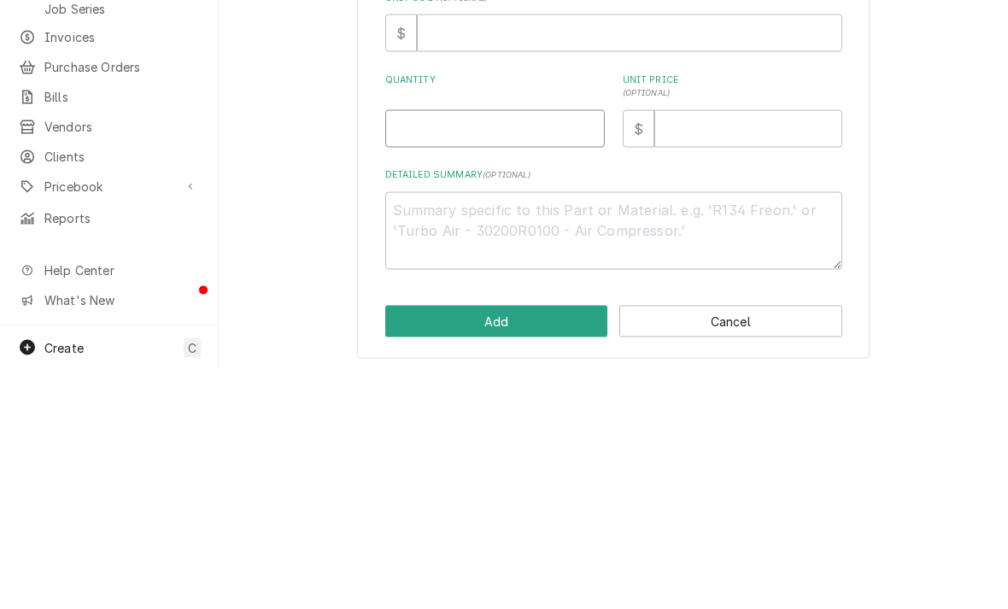
type input "1"
type textarea "x"
type input "1"
click at [785, 432] on textarea "Detailed Summary ( optional )" at bounding box center [613, 471] width 457 height 78
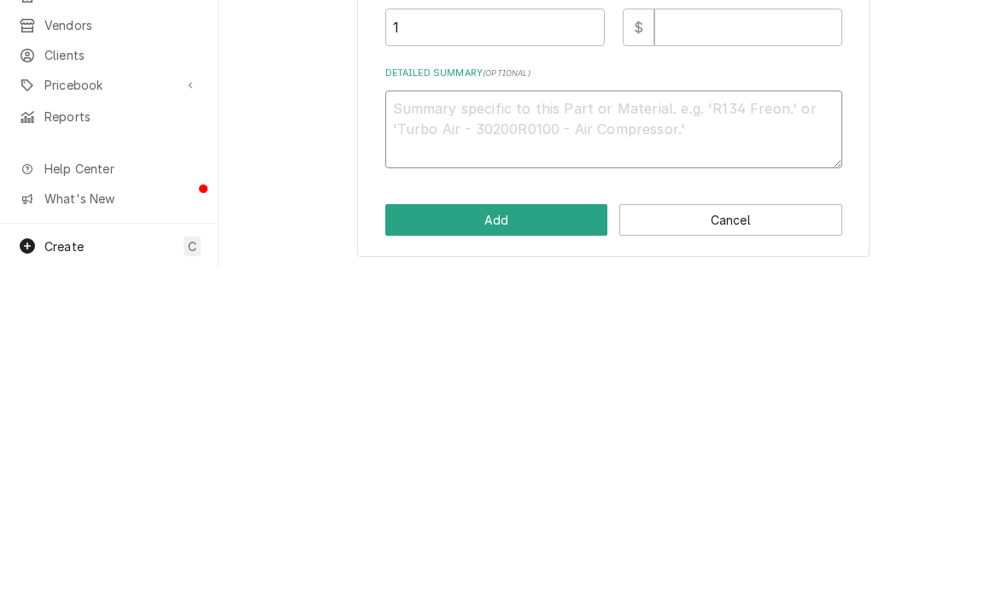
type textarea "x"
type textarea "Ev"
type textarea "x"
type textarea "Eve"
type textarea "x"
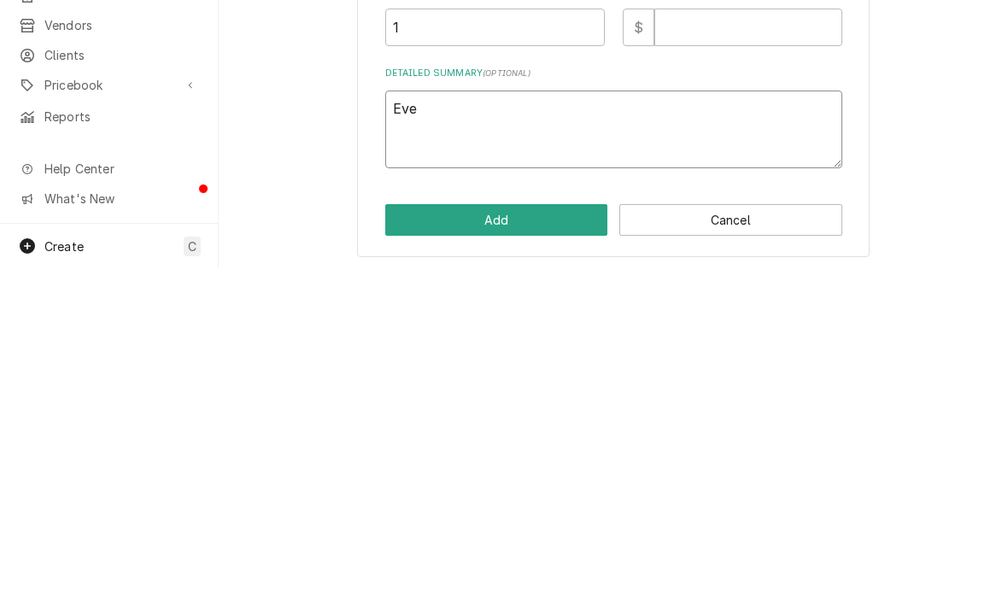
type textarea "Ever"
type textarea "x"
type textarea "Everp"
type textarea "x"
type textarea "Everput"
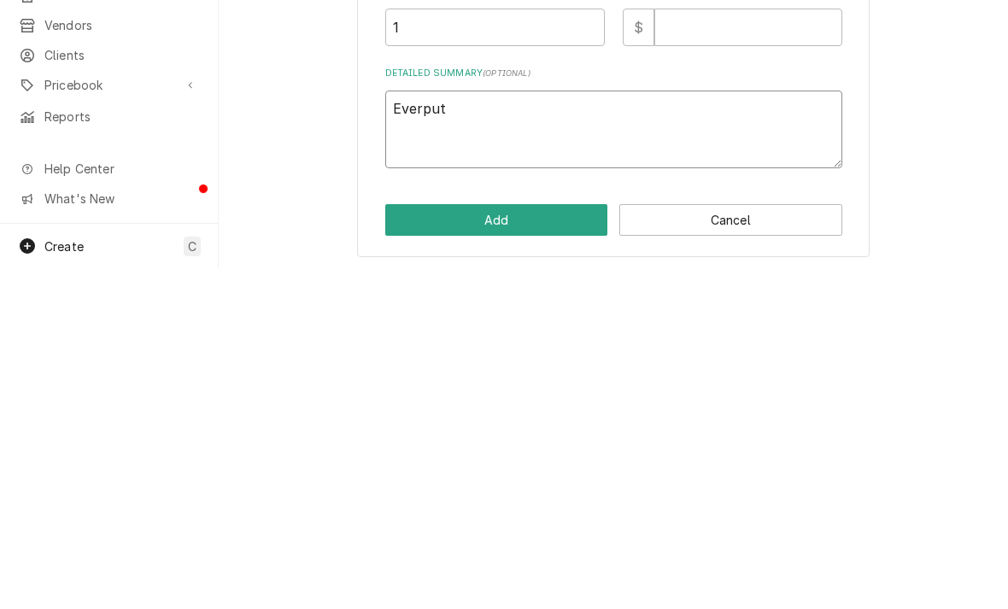
type textarea "x"
type textarea "Everputr"
type textarea "x"
type textarea "Everputre"
click at [672, 545] on button "Cancel" at bounding box center [731, 561] width 223 height 32
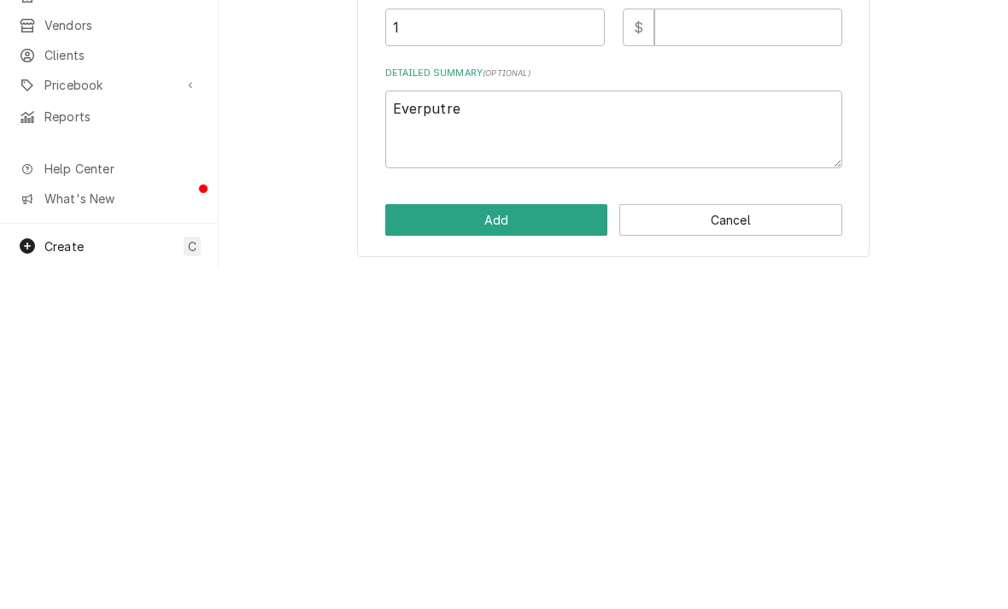
type textarea "x"
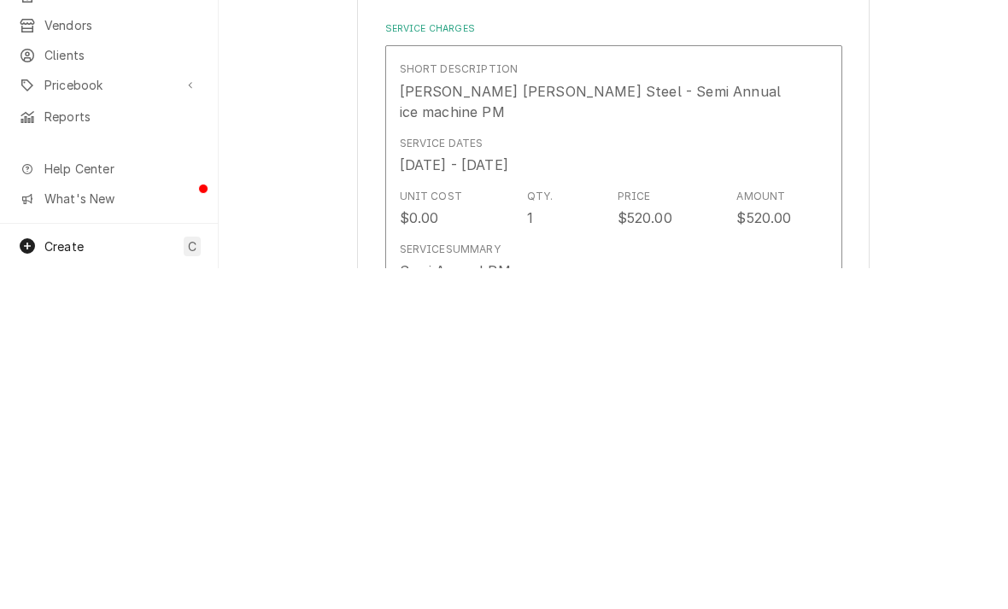
scroll to position [878, 0]
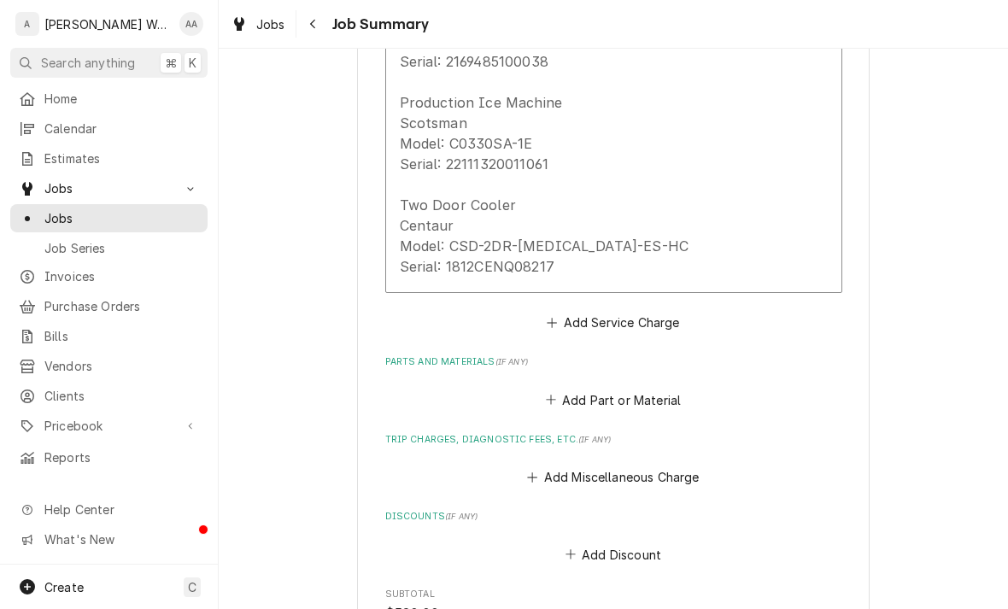
click at [592, 388] on button "Add Part or Material" at bounding box center [613, 400] width 141 height 24
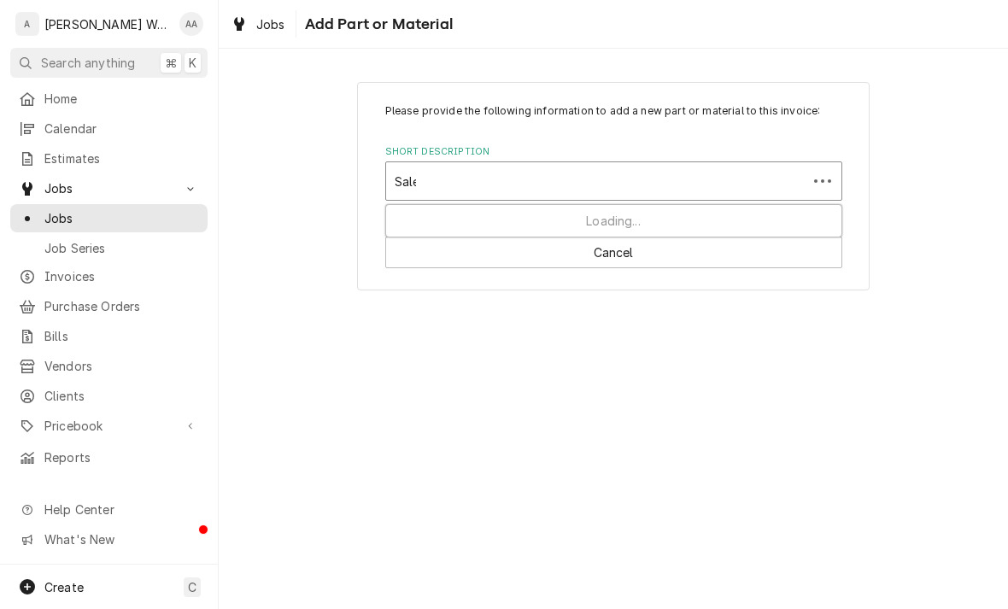
type input "Sales"
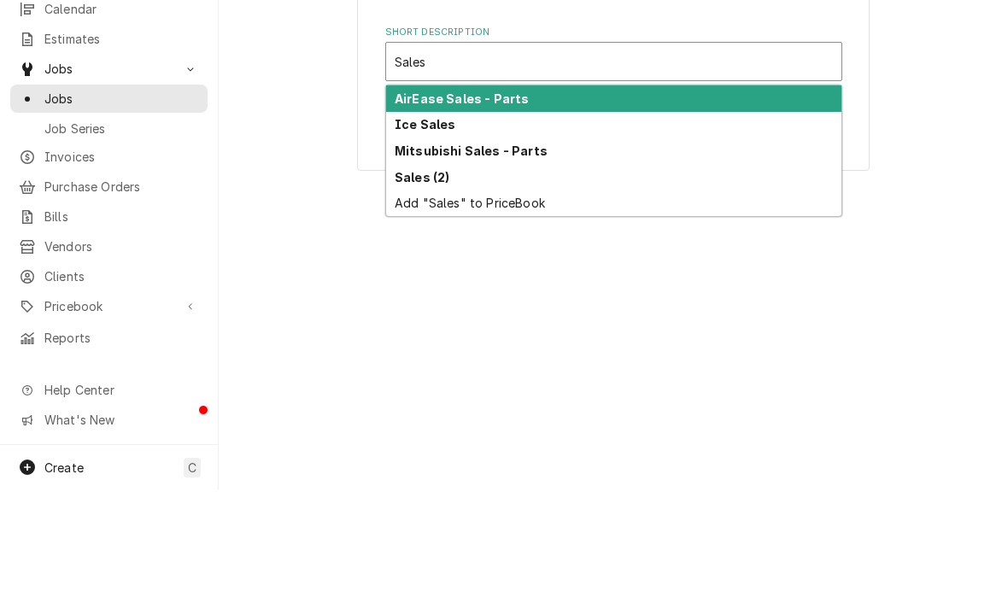
click at [412, 309] on div "Add "Sales" to PriceBook" at bounding box center [613, 322] width 455 height 26
type textarea "x"
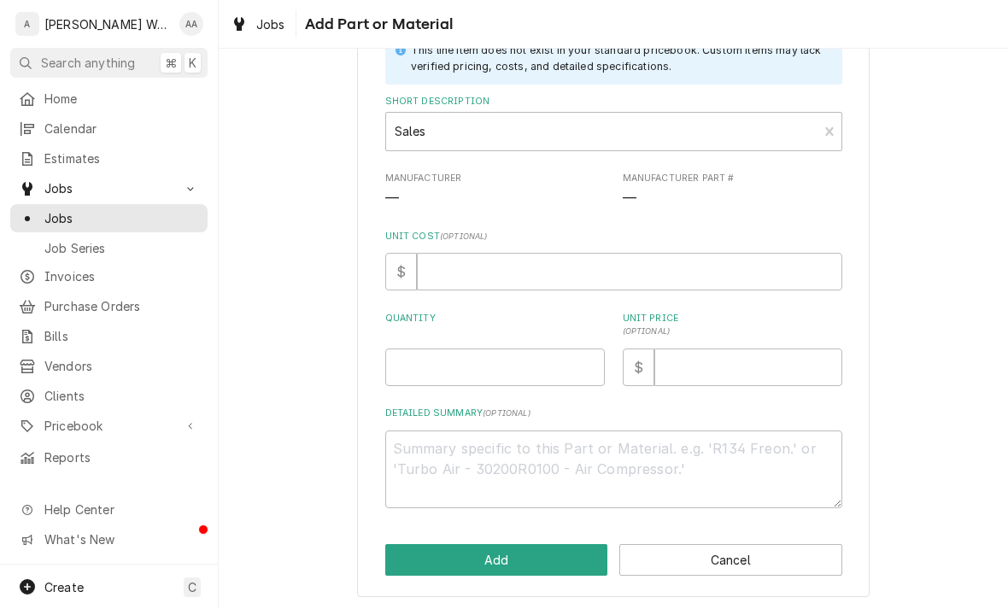
scroll to position [122, 0]
click at [432, 373] on input "Quantity" at bounding box center [495, 369] width 220 height 38
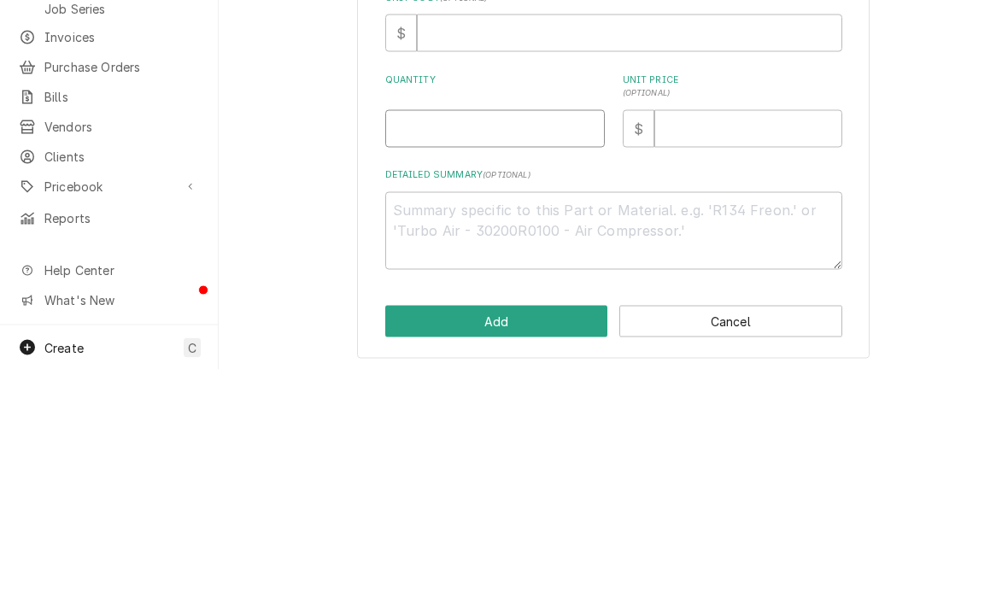
type input "1"
type textarea "x"
type input "1"
click at [420, 432] on textarea "Detailed Summary ( optional )" at bounding box center [613, 471] width 457 height 78
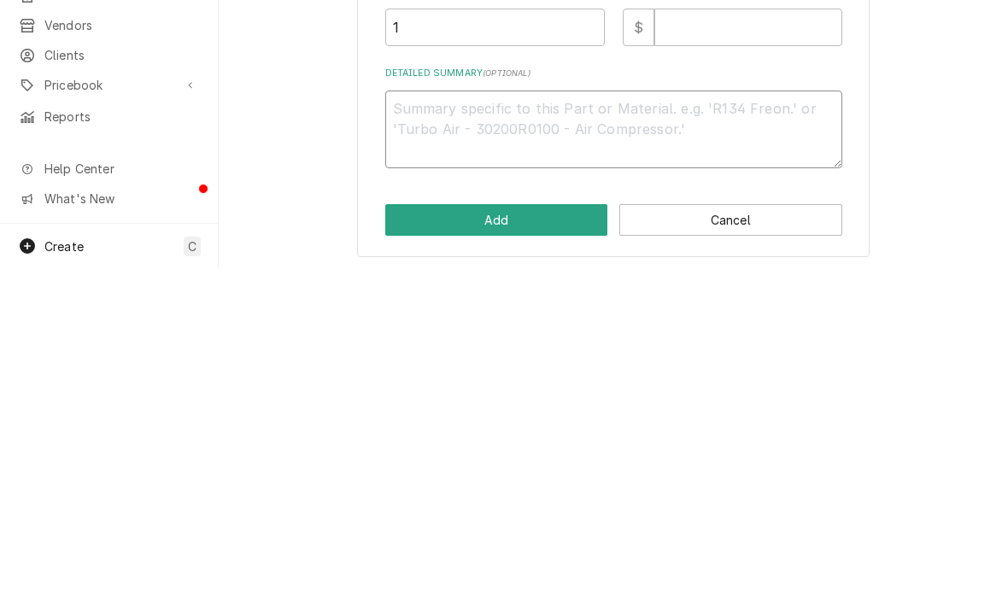
type textarea "x"
type textarea "Ev"
type textarea "x"
type textarea "Eve"
type textarea "x"
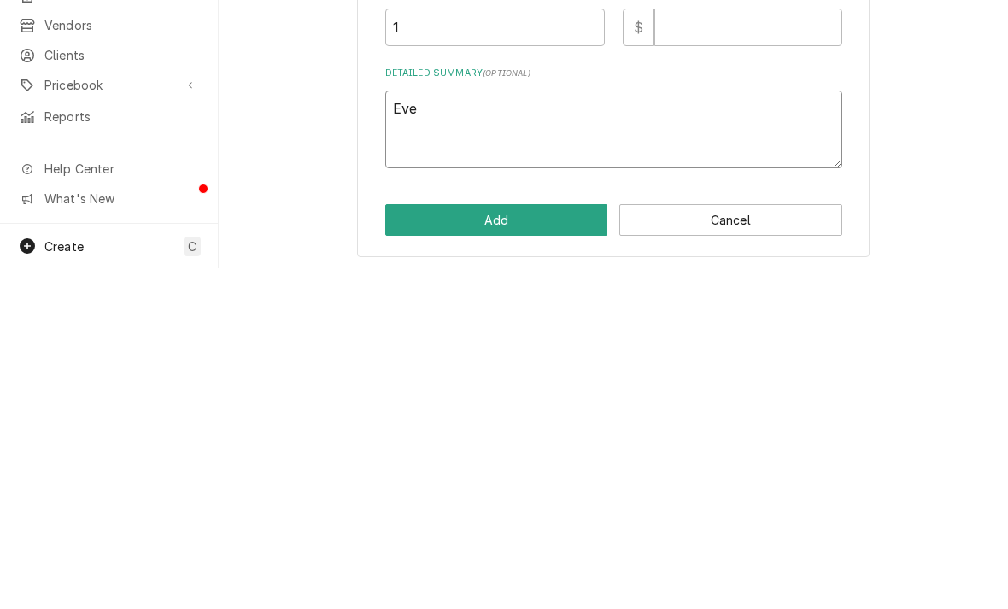
type textarea "Ever"
type textarea "x"
type textarea "Everp"
type textarea "x"
type textarea "Everput"
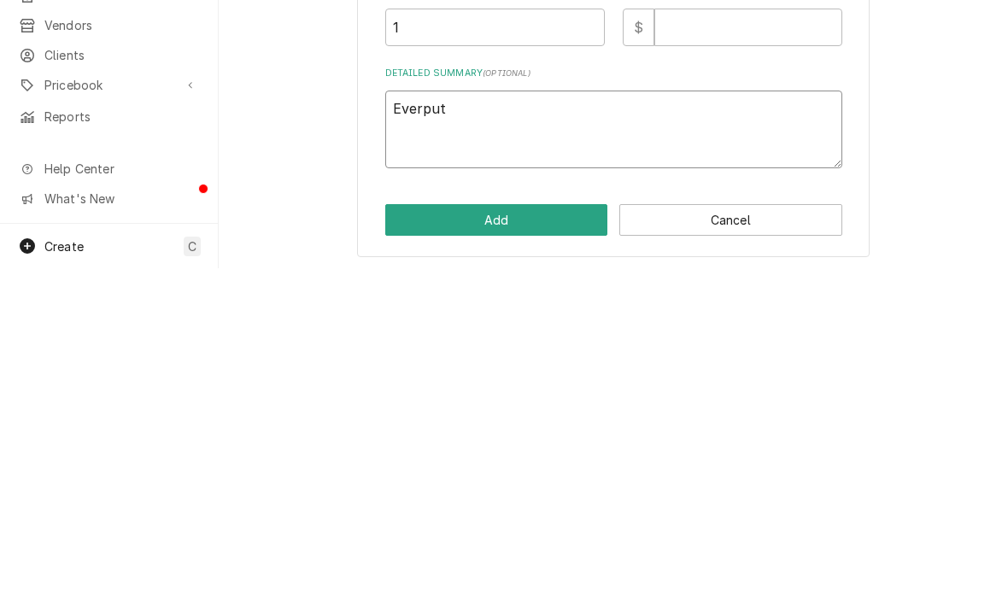
type textarea "x"
type textarea "Everpute"
type textarea "x"
type textarea "Everpure"
type textarea "x"
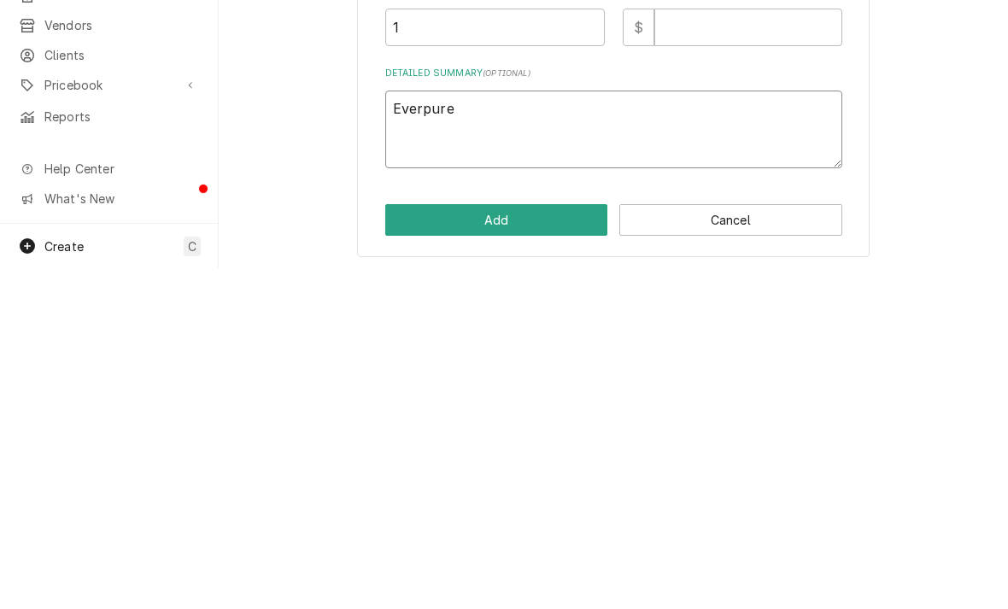
type textarea "Everpure"
type textarea "x"
type textarea "Everpure i2"
type textarea "x"
type textarea "Everpure i20"
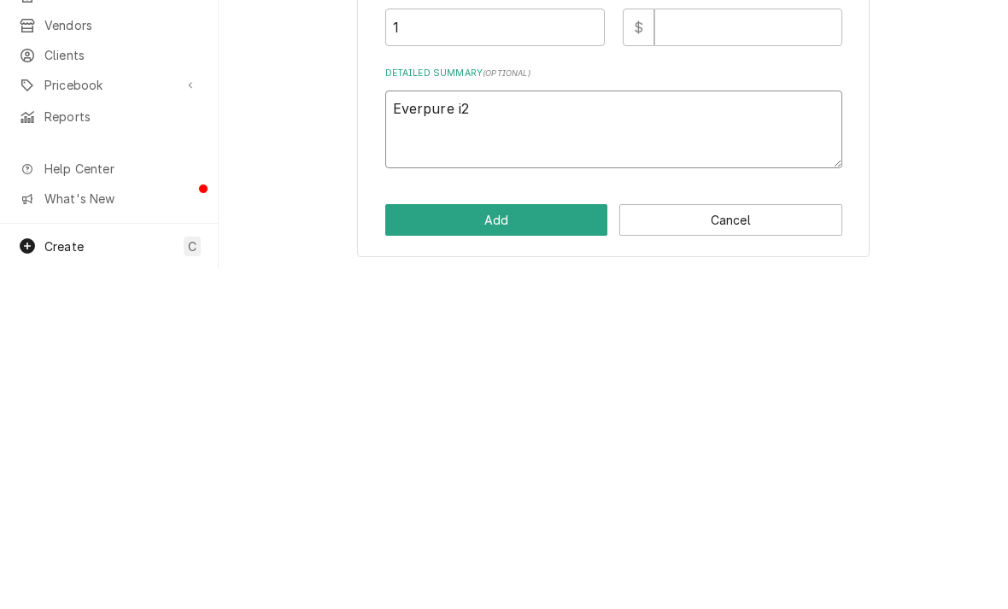
type textarea "x"
type textarea "Everpure i200"
type textarea "x"
type textarea "Everpure i2000"
type textarea "x"
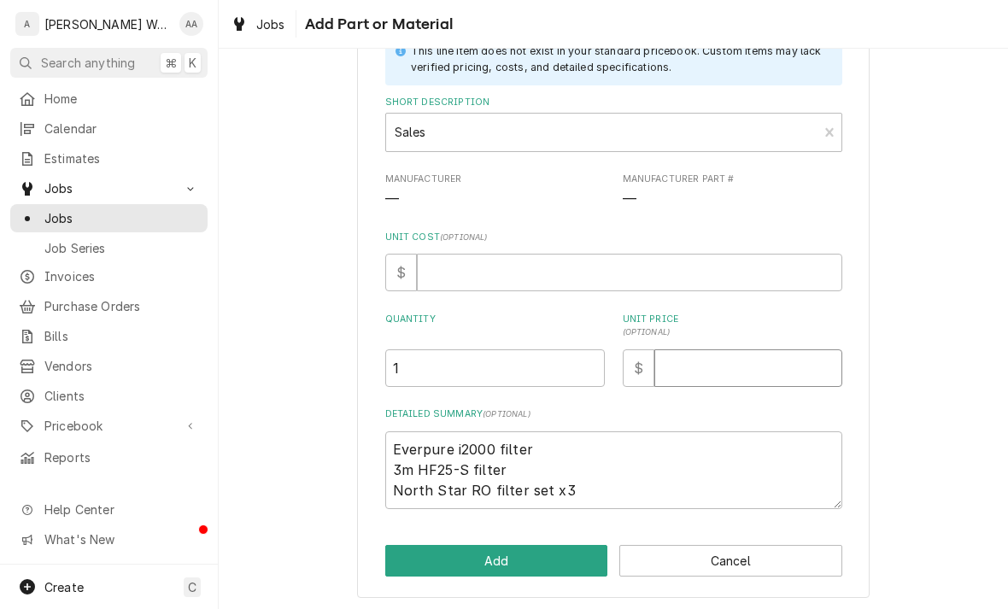
click at [694, 373] on input "Unit Price ( optional )" at bounding box center [749, 369] width 188 height 38
click at [732, 366] on input "894.79" at bounding box center [749, 369] width 188 height 38
click at [421, 561] on button "Add" at bounding box center [496, 561] width 223 height 32
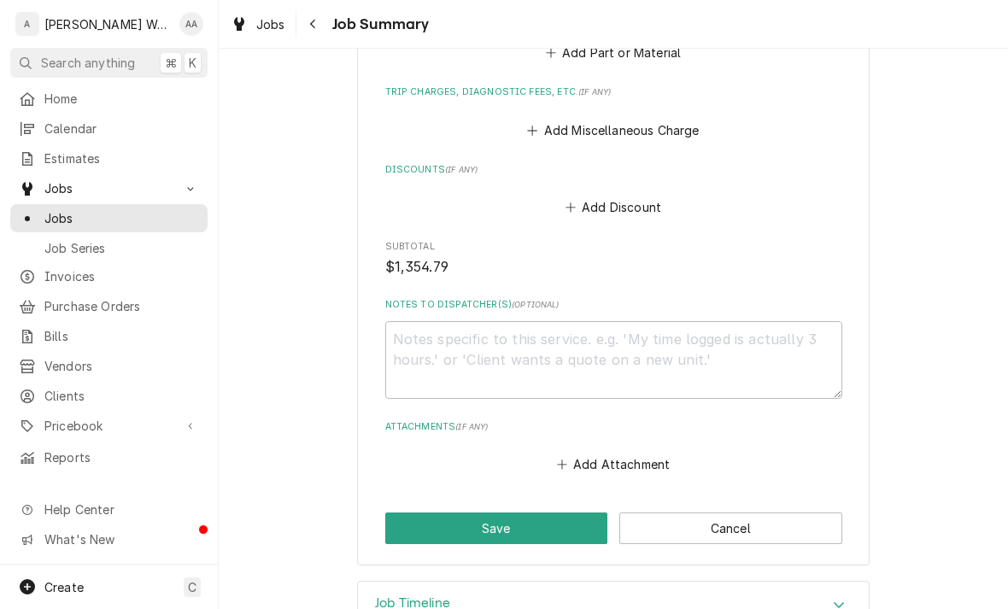
scroll to position [1617, 0]
click at [415, 514] on button "Save" at bounding box center [496, 530] width 223 height 32
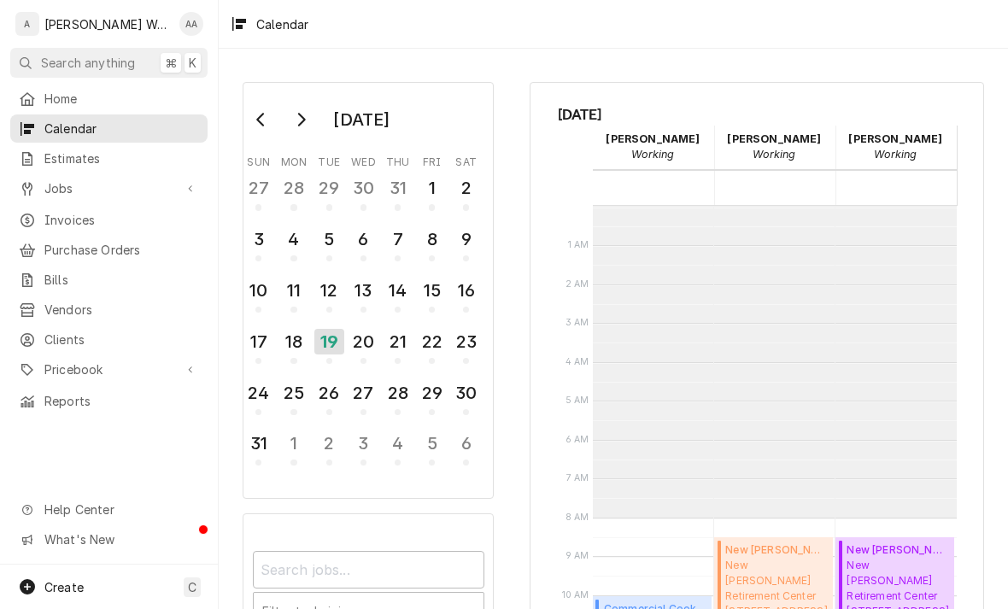
scroll to position [311, 0]
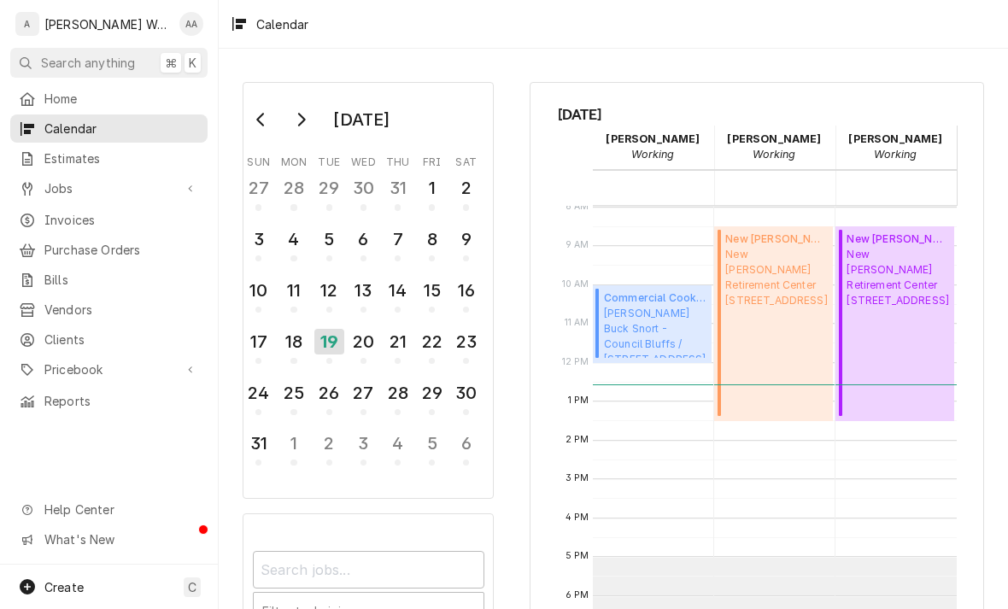
click at [52, 214] on span "Invoices" at bounding box center [121, 220] width 155 height 18
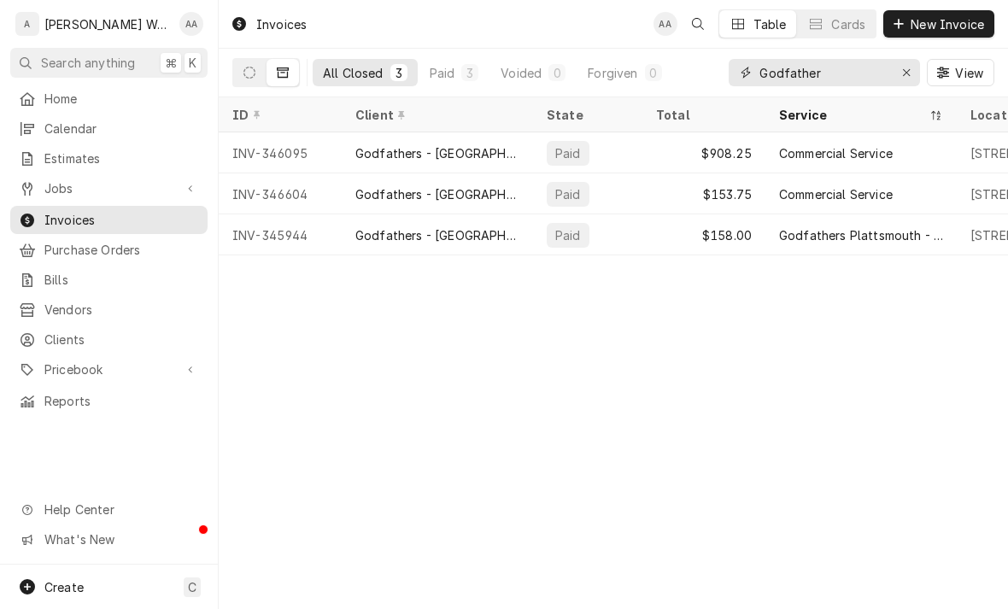
click at [905, 77] on icon "Erase input" at bounding box center [906, 73] width 9 height 12
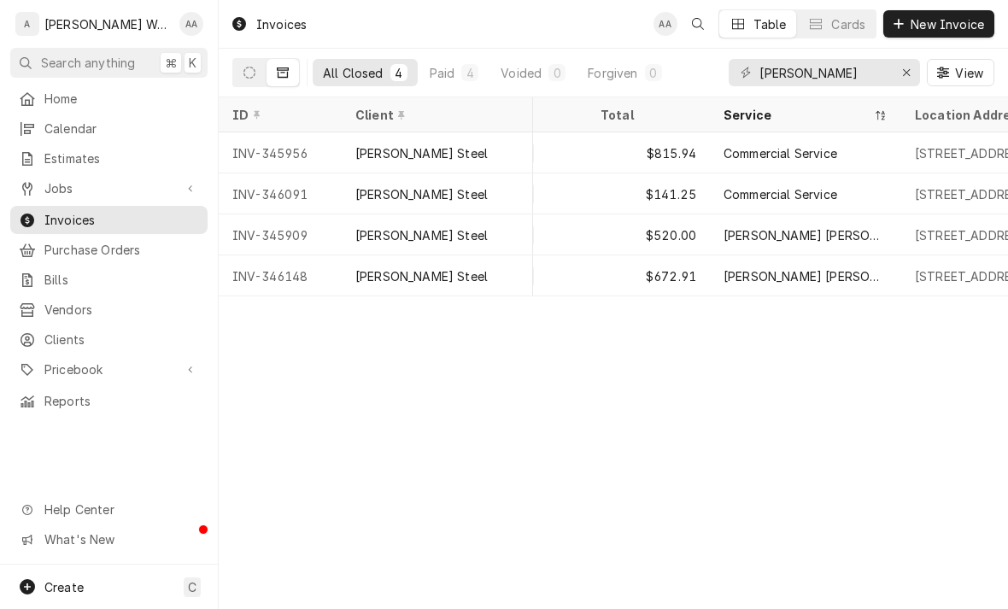
scroll to position [0, 54]
type input "Drake"
click at [684, 159] on div "$815.94" at bounding box center [650, 152] width 123 height 41
click at [250, 80] on button "Dynamic Content Wrapper" at bounding box center [249, 72] width 32 height 27
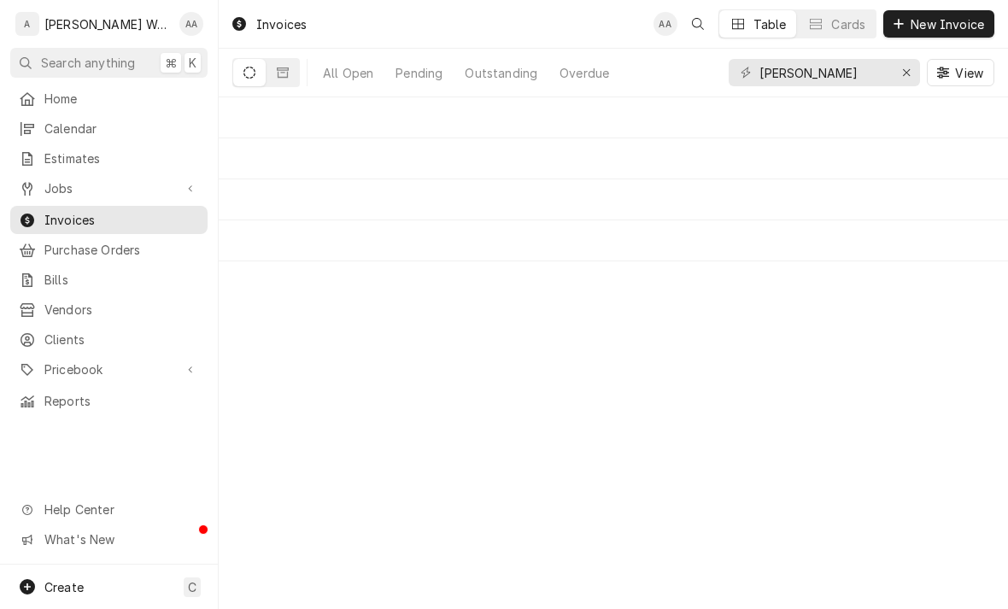
scroll to position [0, 0]
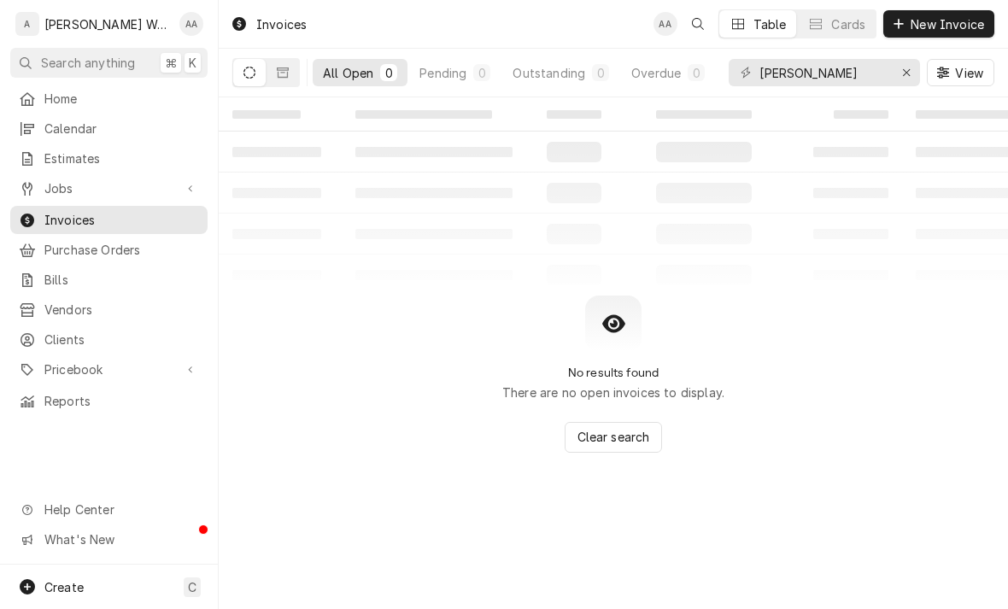
click at [286, 66] on button "Dynamic Content Wrapper" at bounding box center [283, 72] width 32 height 27
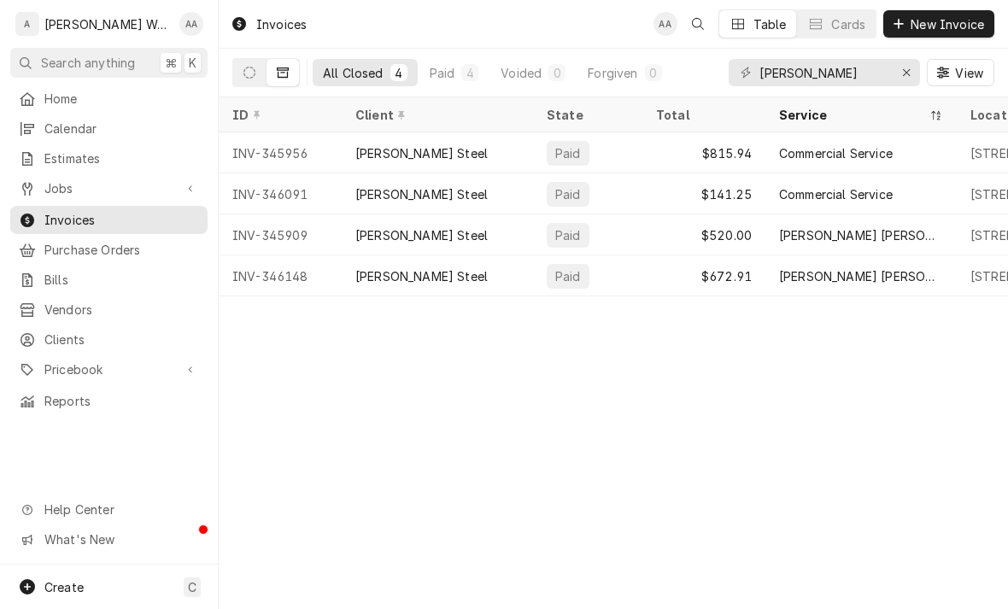
click at [311, 201] on div "INV-346091" at bounding box center [280, 193] width 123 height 41
click at [408, 285] on div "[PERSON_NAME] Steel" at bounding box center [437, 276] width 191 height 41
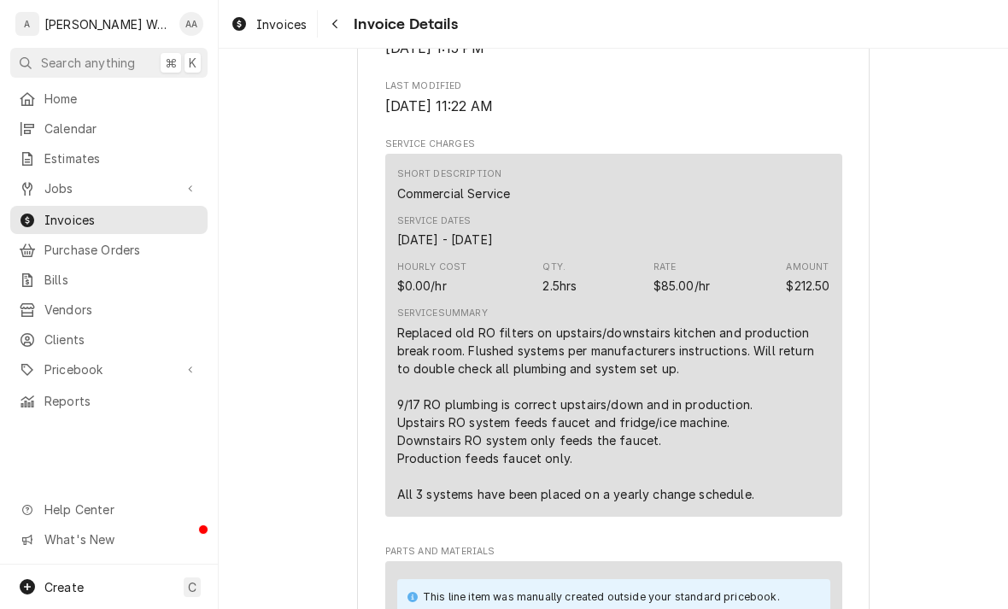
scroll to position [779, 0]
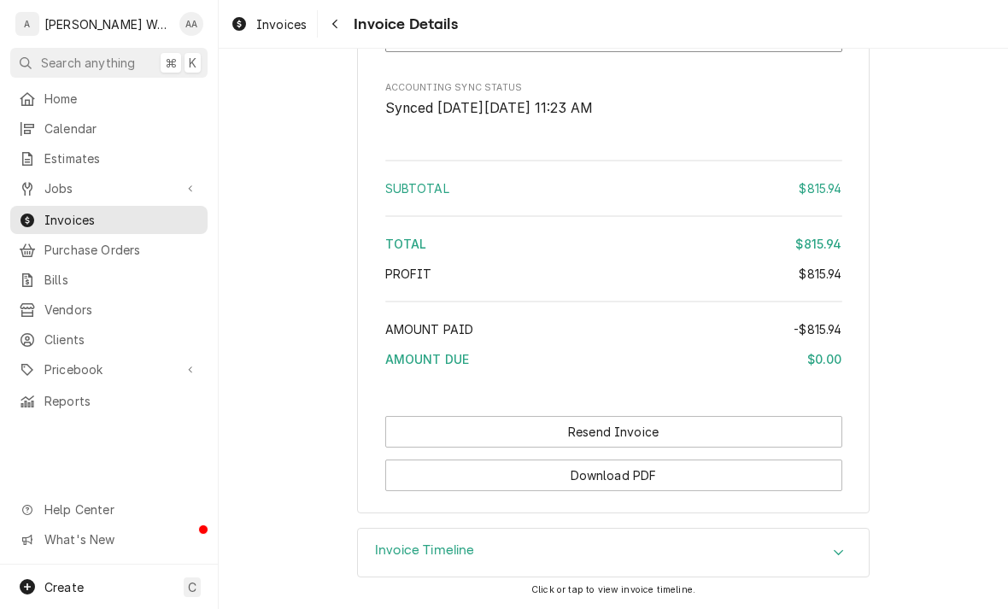
click at [385, 555] on h3 "Invoice Timeline" at bounding box center [425, 551] width 100 height 16
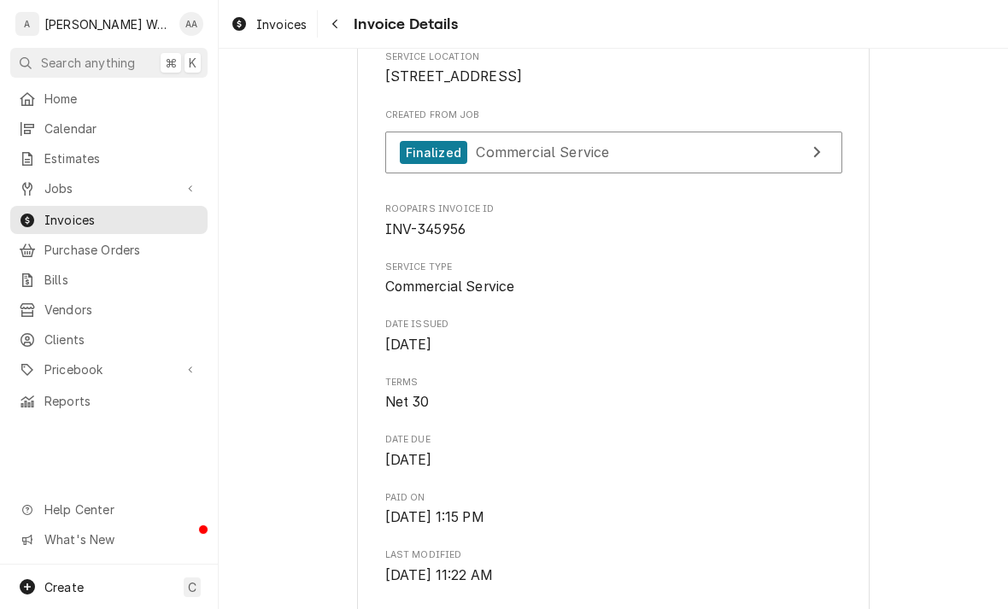
scroll to position [309, 0]
click at [428, 163] on div "Finalized" at bounding box center [434, 151] width 68 height 23
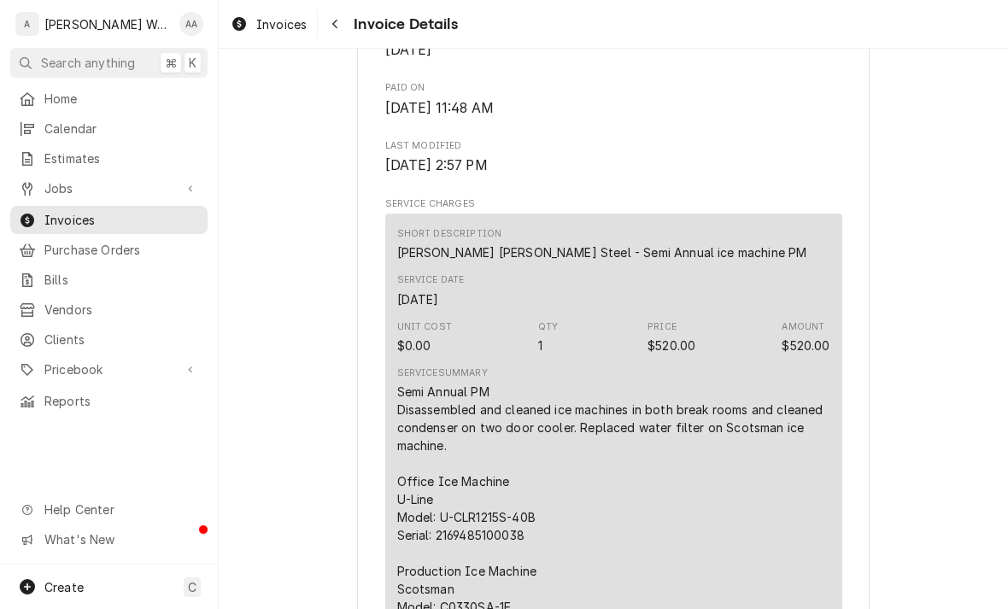
scroll to position [732, 0]
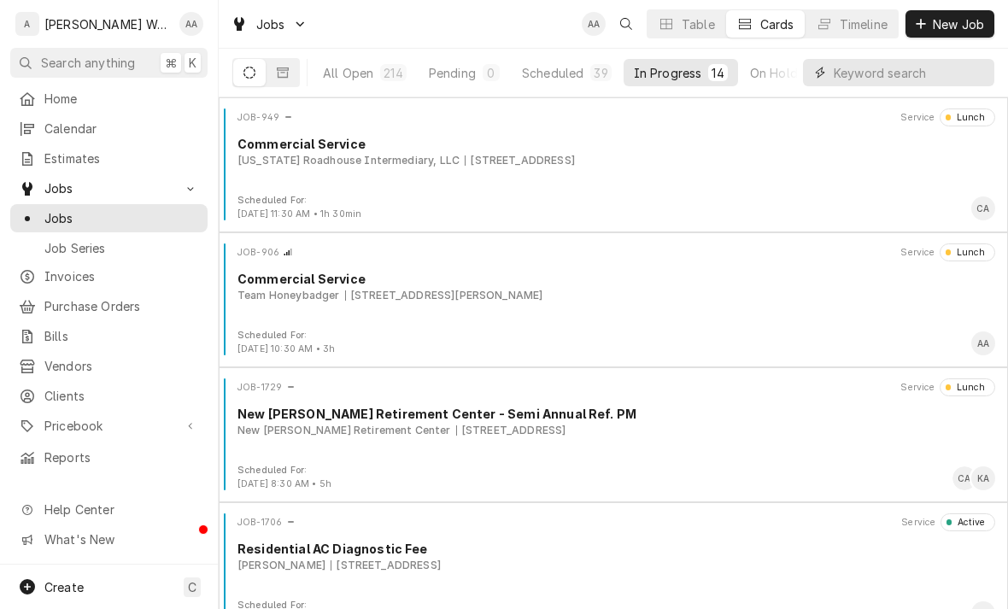
click at [933, 65] on input "Dynamic Content Wrapper" at bounding box center [910, 72] width 152 height 27
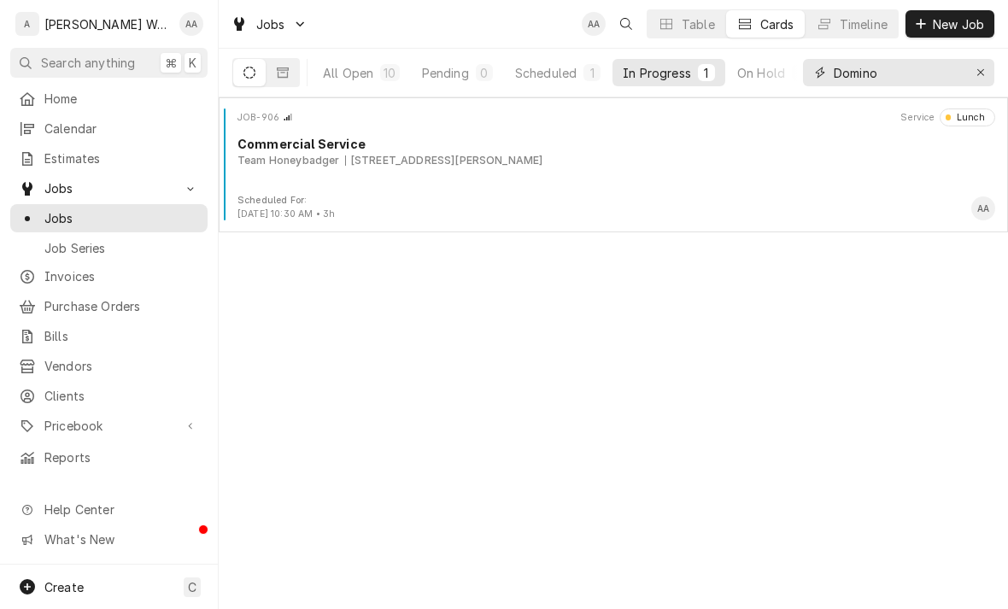
type input "Domino"
click at [357, 70] on div "All Open" at bounding box center [348, 73] width 50 height 18
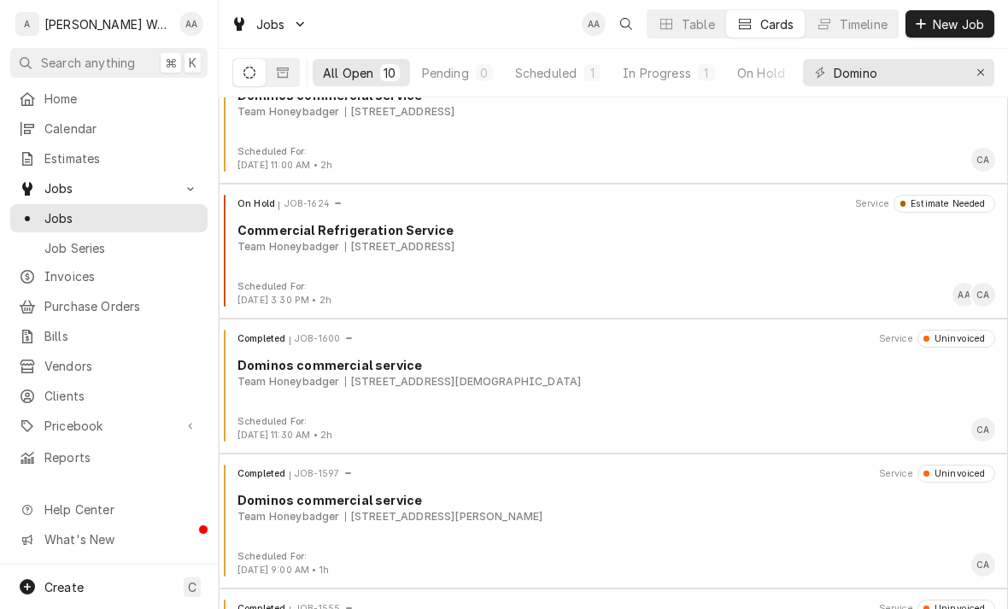
scroll to position [320, 0]
click at [274, 289] on div "Scheduled For:" at bounding box center [285, 286] width 94 height 14
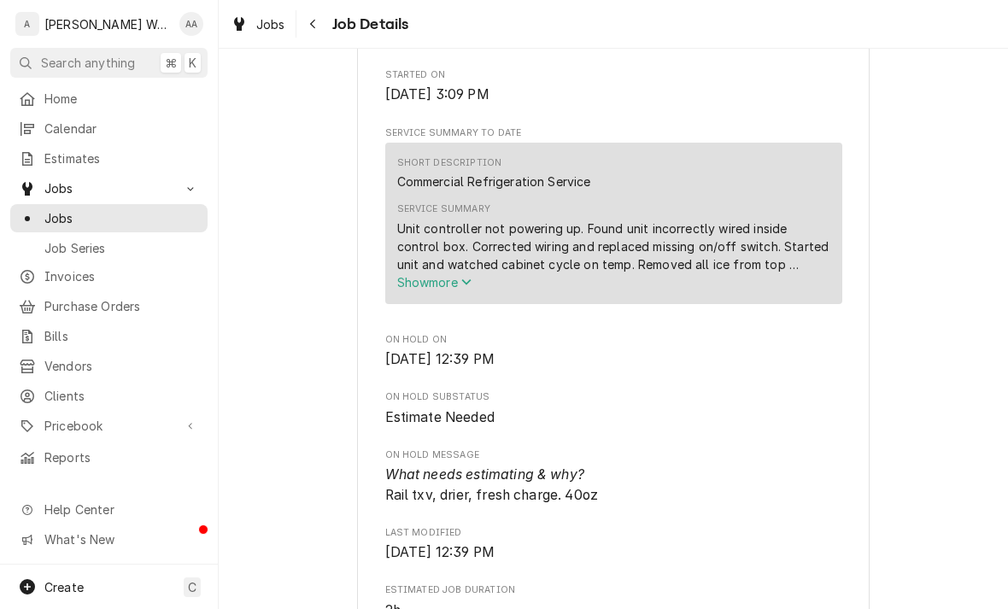
scroll to position [549, 0]
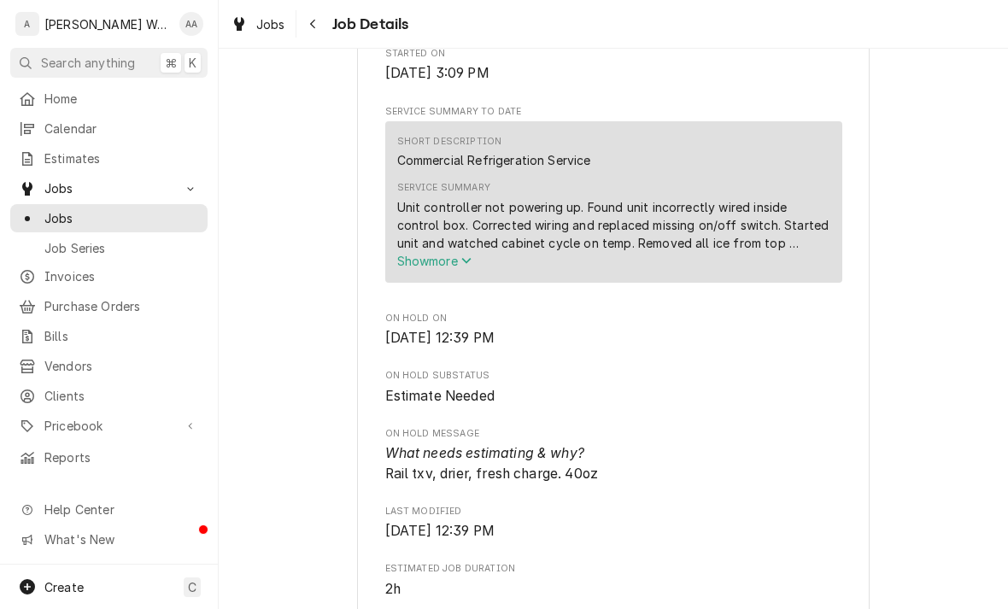
click at [421, 265] on span "Show more" at bounding box center [434, 261] width 75 height 15
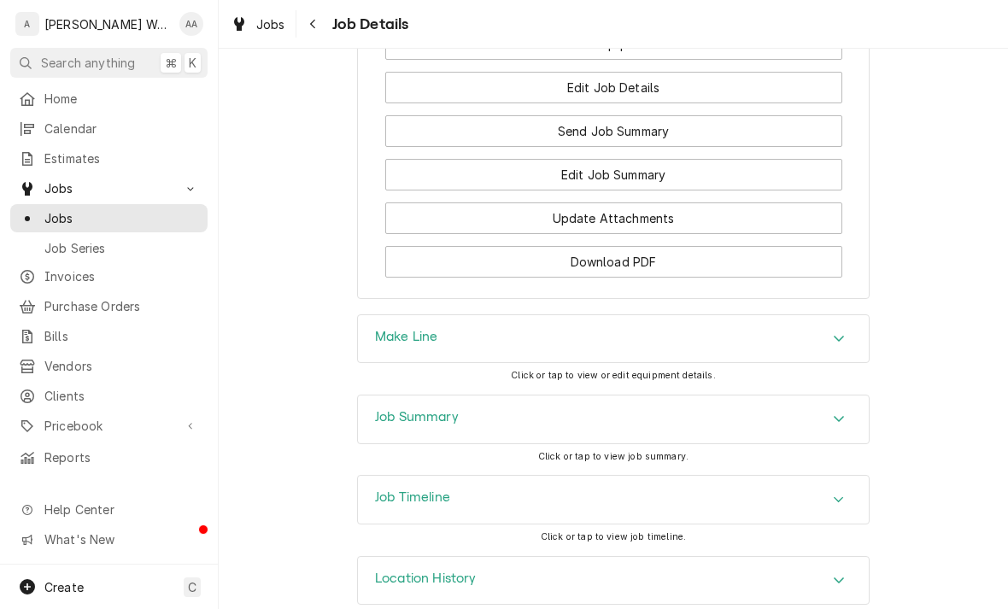
click at [391, 353] on div "Make Line" at bounding box center [613, 339] width 511 height 48
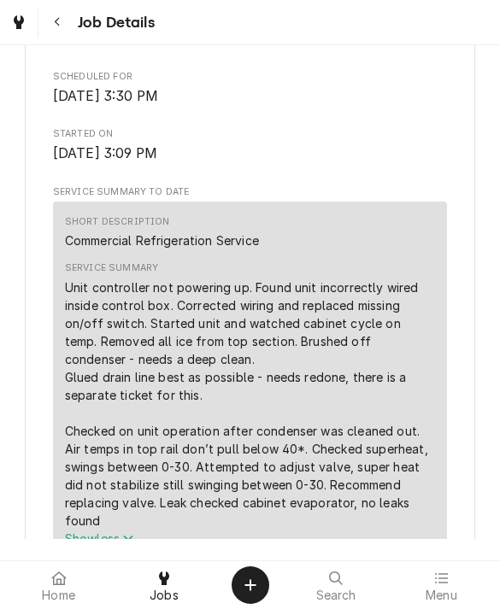
scroll to position [437, 0]
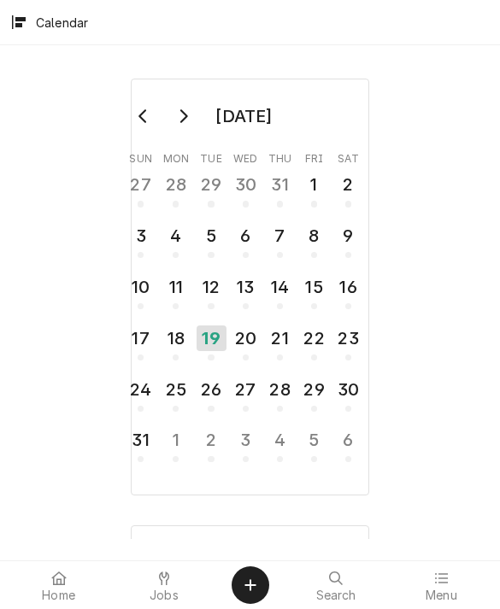
scroll to position [311, 0]
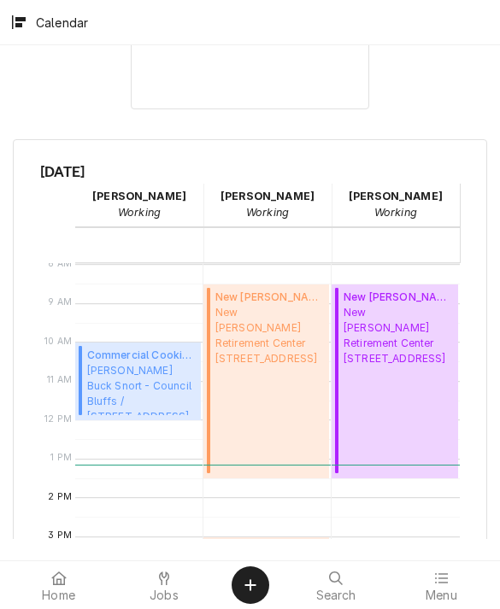
scroll to position [626, 0]
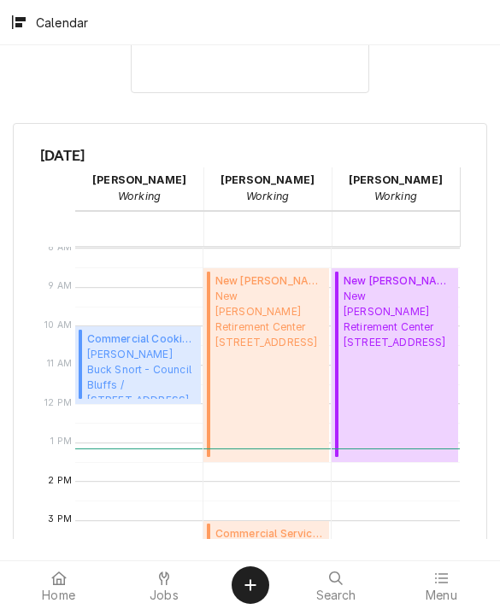
click at [160, 589] on span "Jobs" at bounding box center [164, 596] width 29 height 14
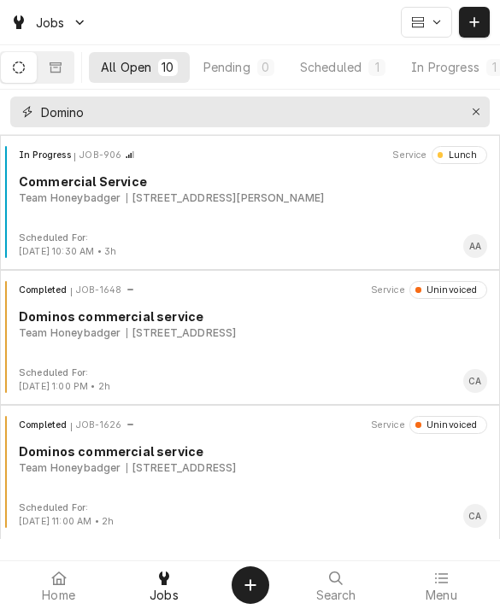
click at [97, 114] on input "Domino" at bounding box center [249, 112] width 416 height 31
click at [455, 109] on input "Domino" at bounding box center [249, 112] width 416 height 31
click at [475, 104] on div "Erase input" at bounding box center [475, 111] width 17 height 17
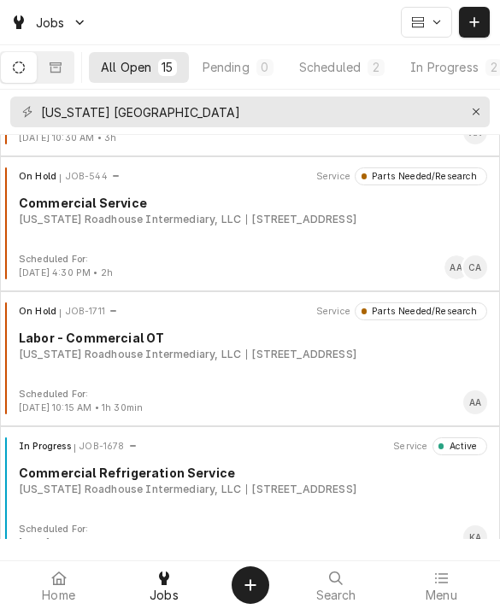
scroll to position [261, 0]
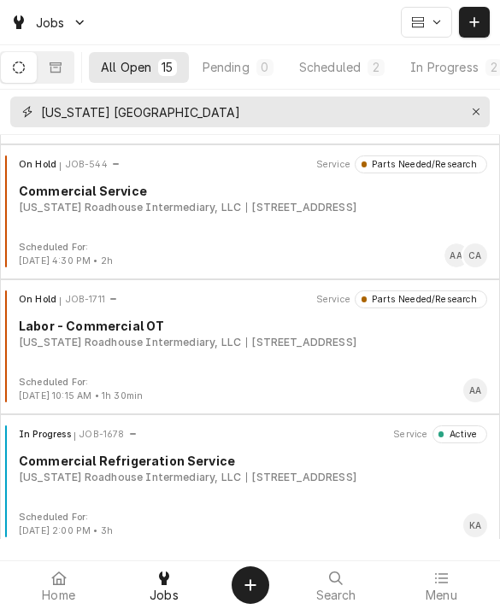
type input "[US_STATE] [GEOGRAPHIC_DATA]"
click at [85, 358] on div "On Hold JOB-1711 Service Parts Needed/Research Labor - Commercial [GEOGRAPHIC_D…" at bounding box center [250, 333] width 486 height 85
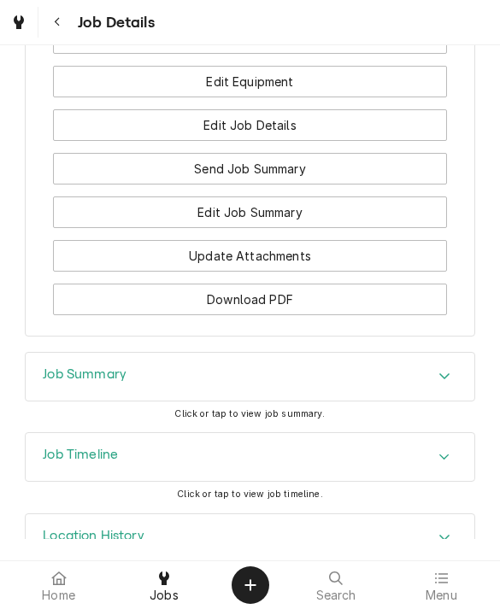
scroll to position [1530, 0]
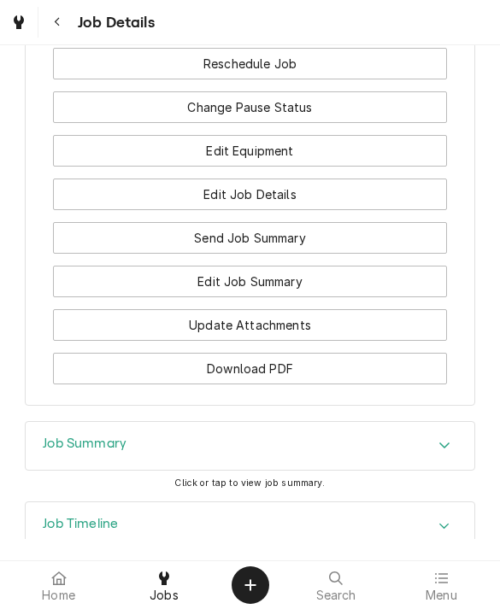
click at [105, 135] on button "Edit Equipment" at bounding box center [250, 151] width 395 height 32
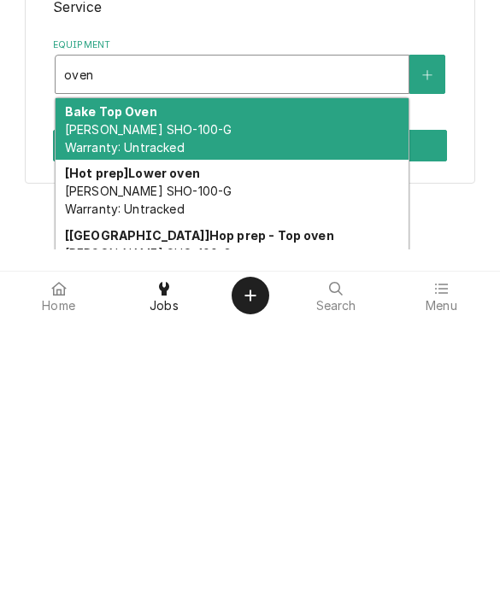
click at [85, 412] on span "Blodgett SHO-100-G Warranty: Untracked" at bounding box center [148, 428] width 167 height 32
type input "oven"
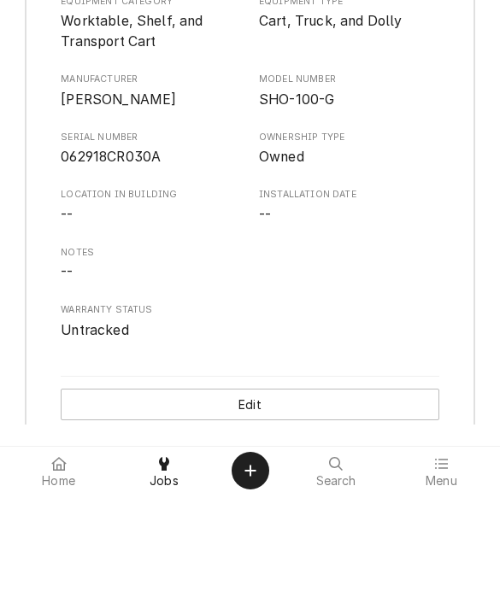
scroll to position [543, 0]
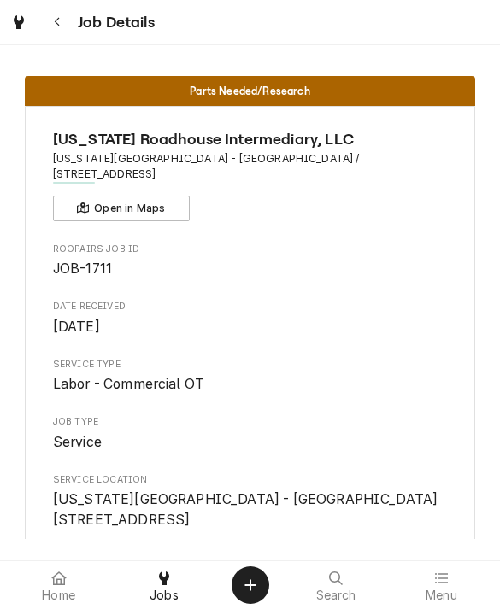
click at [163, 572] on icon at bounding box center [164, 579] width 10 height 14
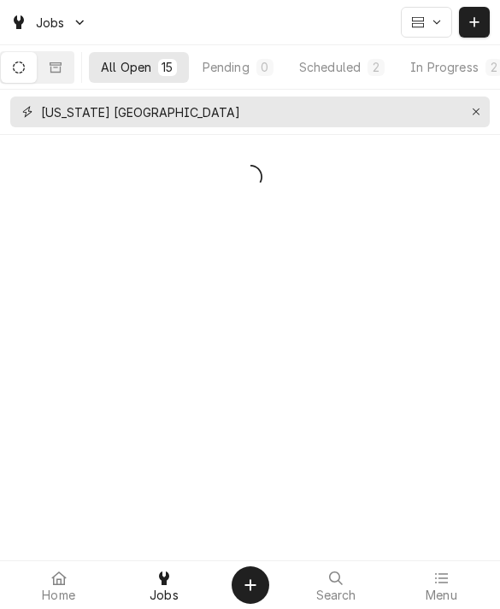
click at [485, 120] on button "Erase input" at bounding box center [475, 111] width 27 height 27
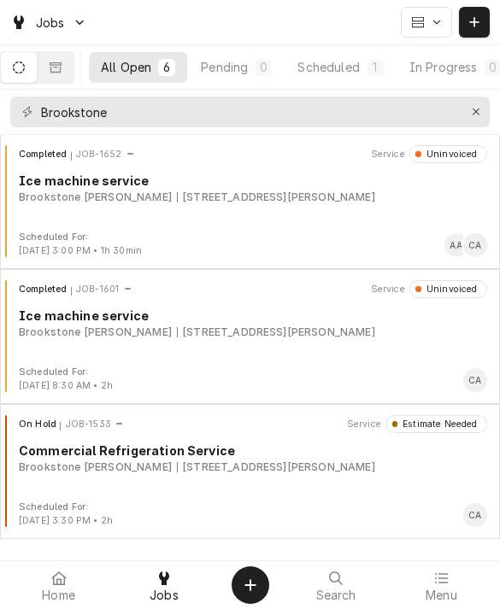
scroll to position [406, 0]
type input "Brookstone"
click at [59, 487] on div "On Hold JOB-1533 Service Estimate Needed Commercial Refrigeration Service [GEOG…" at bounding box center [250, 457] width 486 height 85
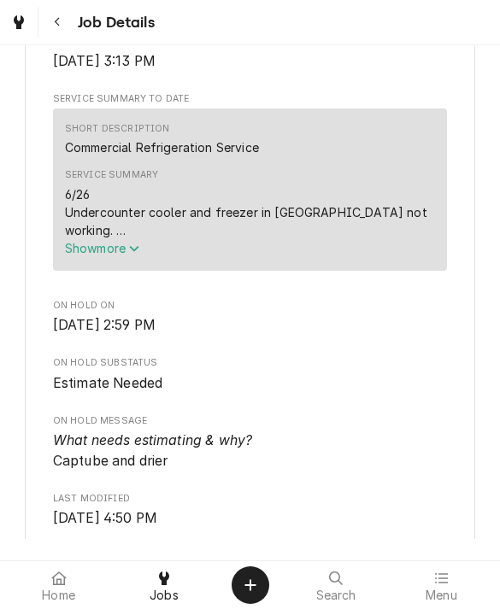
scroll to position [638, 0]
click at [86, 255] on span "Show more" at bounding box center [102, 247] width 75 height 15
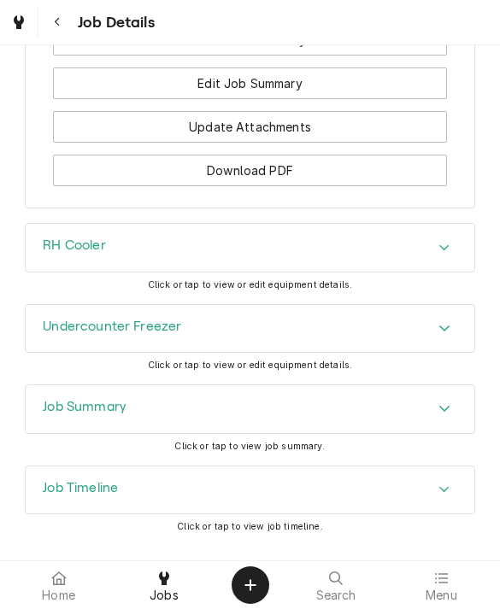
scroll to position [2483, 0]
click at [80, 319] on h3 "Undercounter Freezer" at bounding box center [112, 327] width 138 height 16
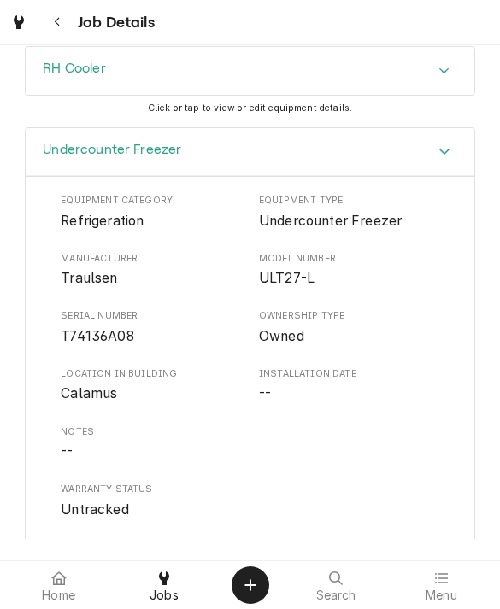
scroll to position [2661, 0]
